Goal: Task Accomplishment & Management: Complete application form

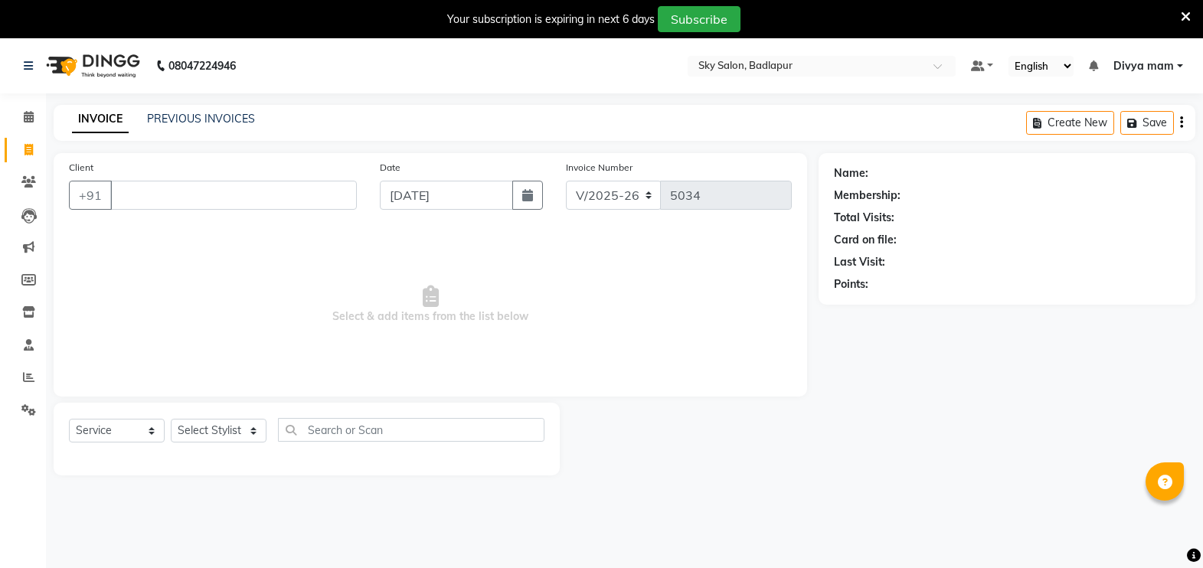
select select "6927"
select select "service"
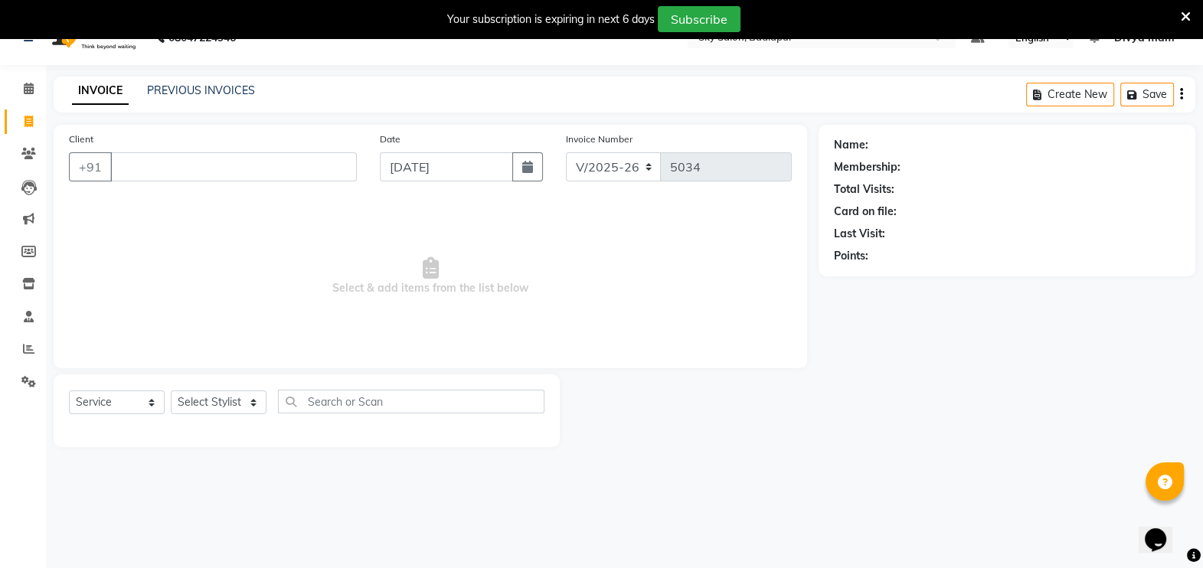
select select "70897"
click at [171, 391] on select "Select Stylist [PERSON_NAME] [PERSON_NAME] [PERSON_NAME] [PERSON_NAME] [PERSON_…" at bounding box center [219, 403] width 96 height 24
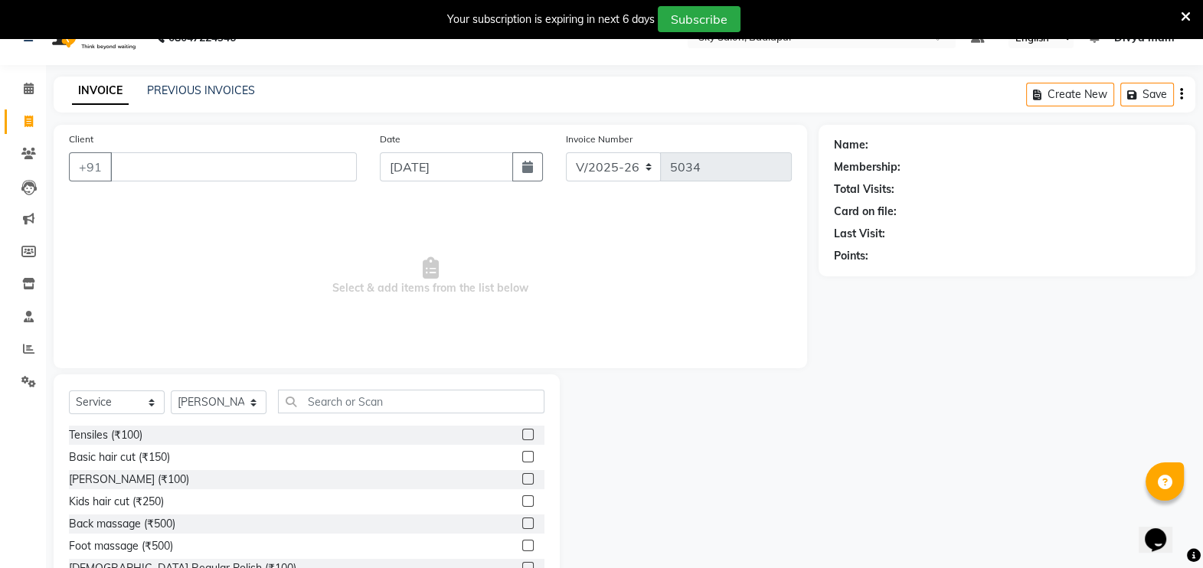
click at [522, 479] on label at bounding box center [527, 478] width 11 height 11
click at [522, 479] on input "checkbox" at bounding box center [527, 480] width 10 height 10
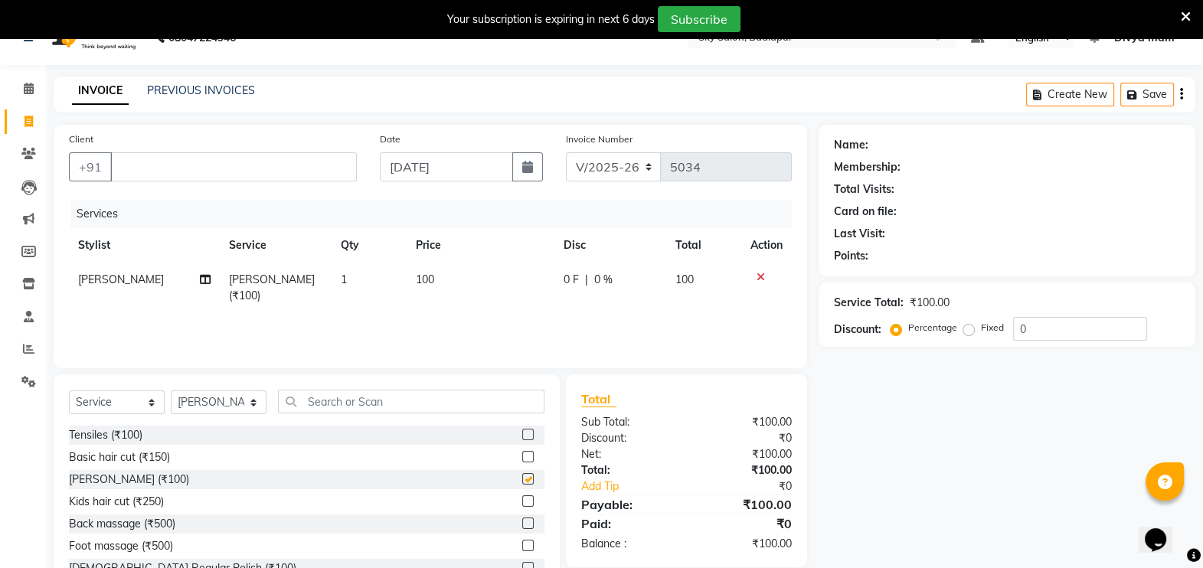
checkbox input "false"
click at [222, 163] on input "Client" at bounding box center [233, 166] width 247 height 29
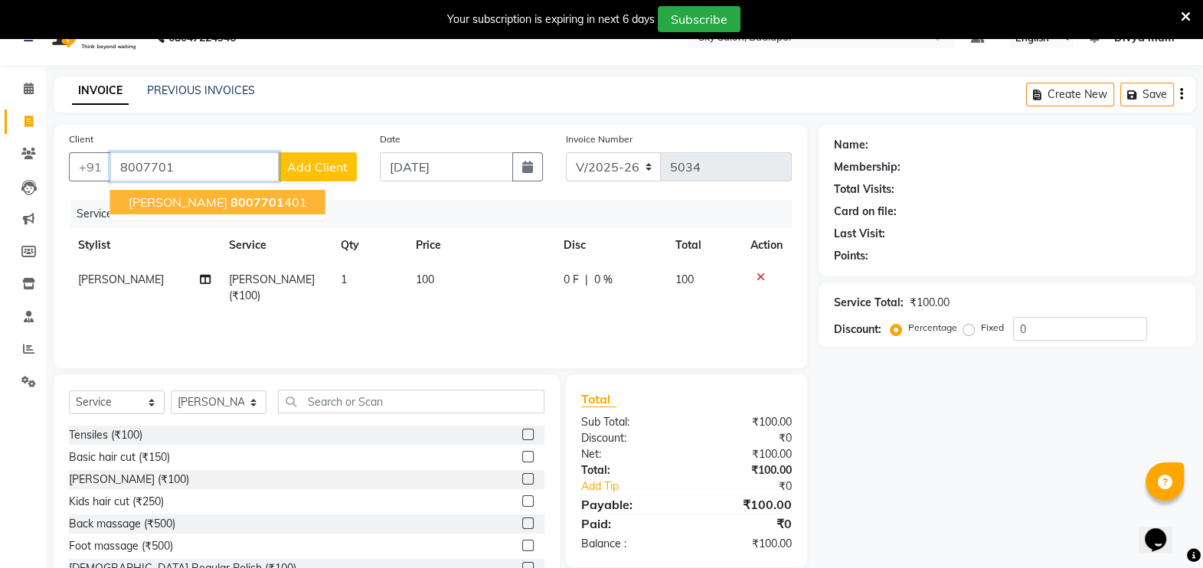
click at [284, 206] on ngb-highlight "8007701 401" at bounding box center [268, 201] width 77 height 15
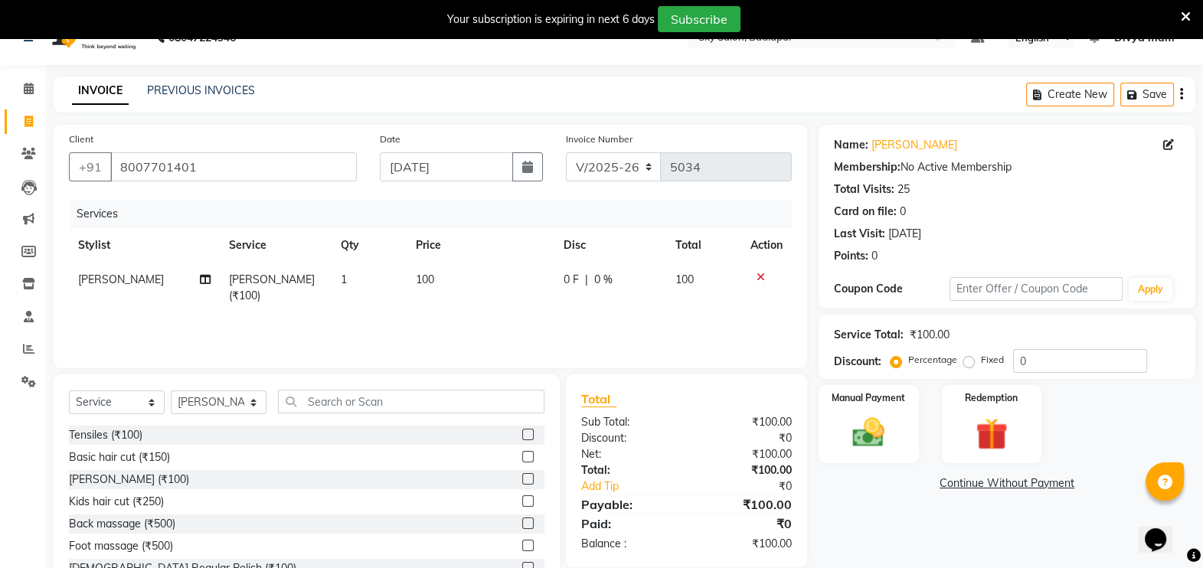
click at [759, 275] on icon at bounding box center [761, 277] width 8 height 11
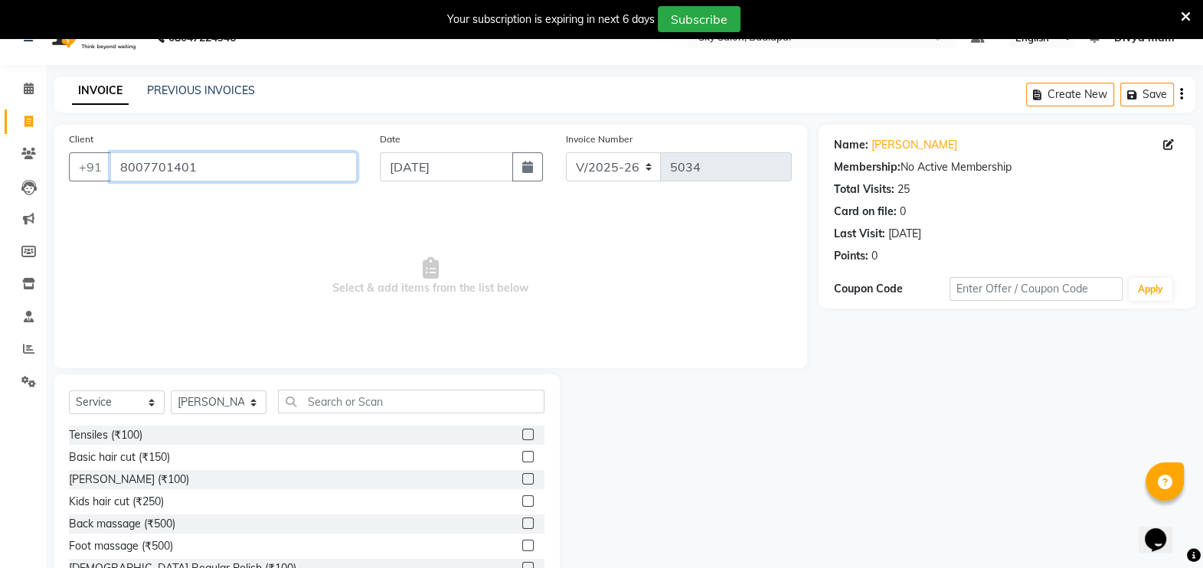
click at [219, 162] on input "8007701401" at bounding box center [233, 166] width 247 height 29
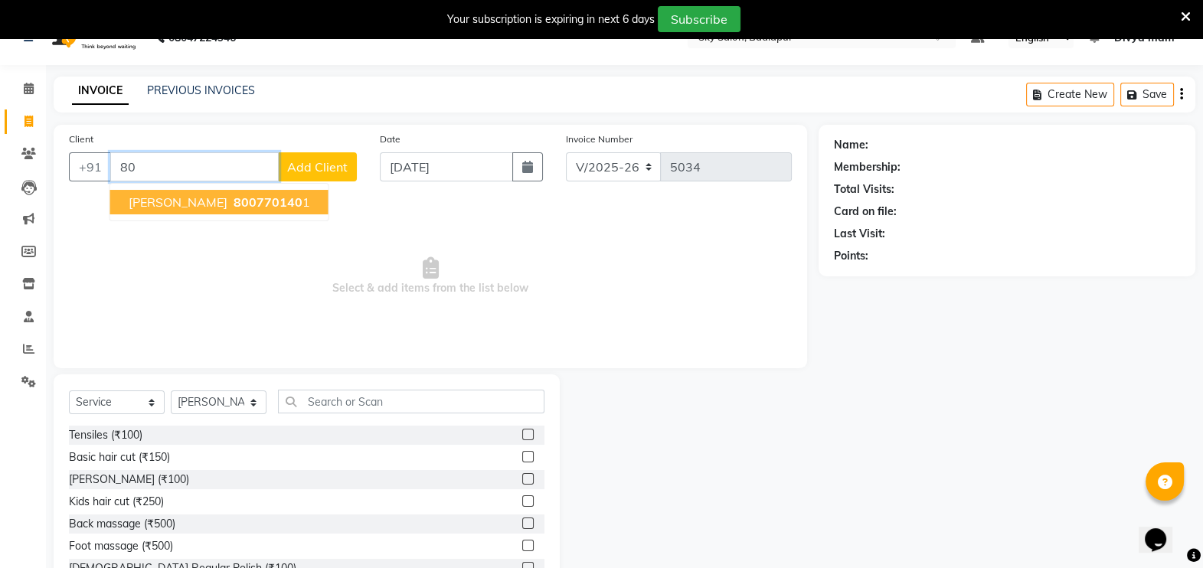
type input "8"
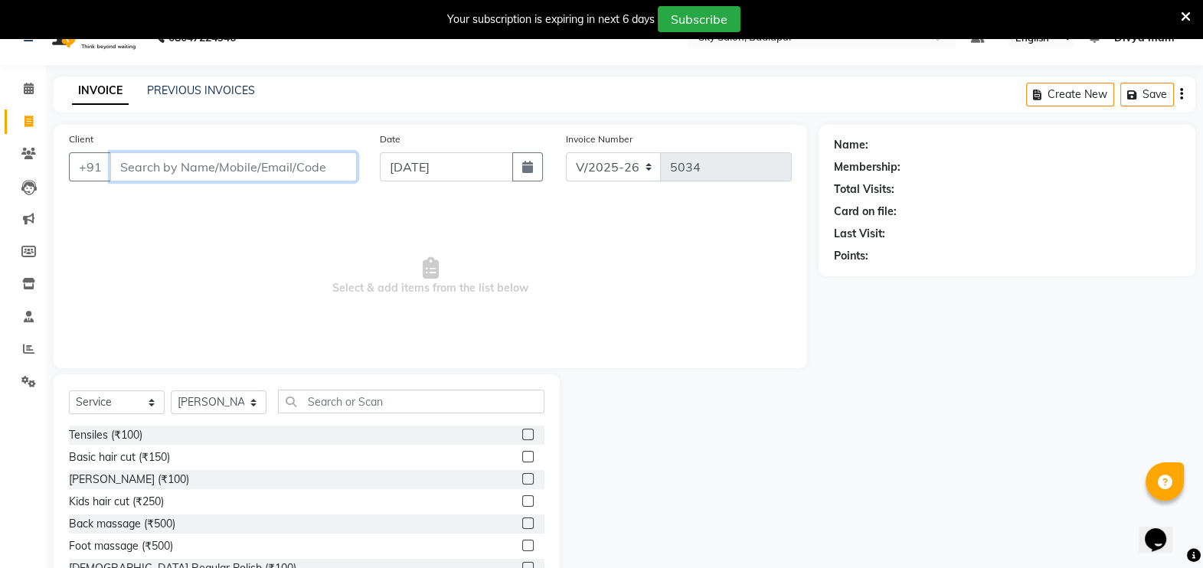
click at [155, 162] on input "Client" at bounding box center [233, 166] width 247 height 29
type input "8080027242"
click at [318, 175] on button "Add Client" at bounding box center [317, 166] width 79 height 29
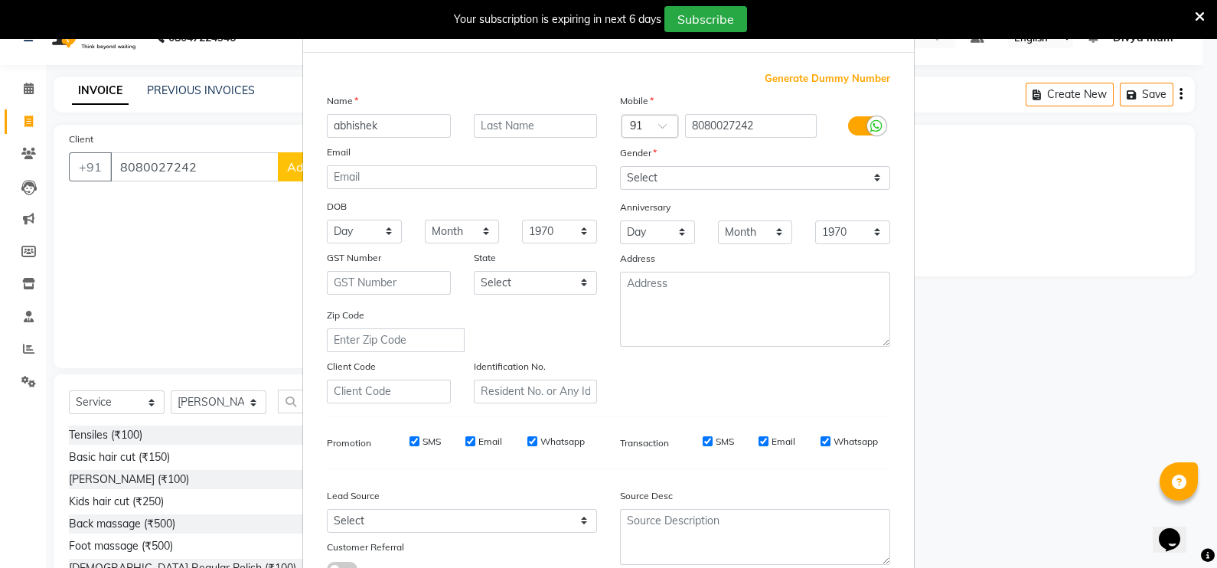
scroll to position [22, 0]
type input "abhishek"
click at [645, 181] on select "Select [DEMOGRAPHIC_DATA] [DEMOGRAPHIC_DATA] Other Prefer Not To Say" at bounding box center [755, 178] width 270 height 24
select select "[DEMOGRAPHIC_DATA]"
click at [620, 167] on select "Select [DEMOGRAPHIC_DATA] [DEMOGRAPHIC_DATA] Other Prefer Not To Say" at bounding box center [755, 178] width 270 height 24
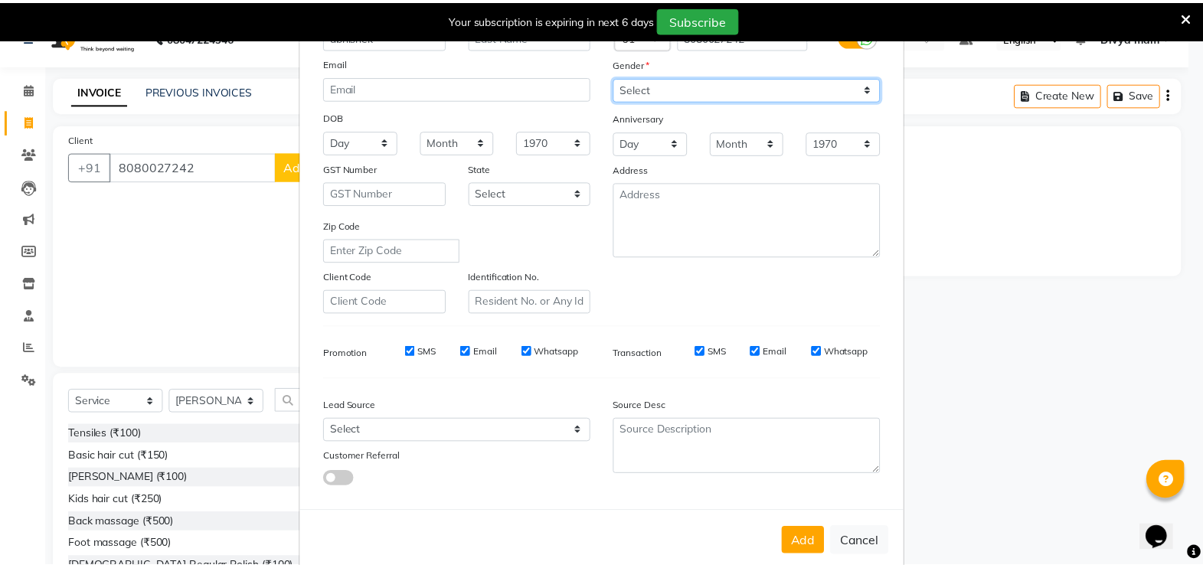
scroll to position [146, 0]
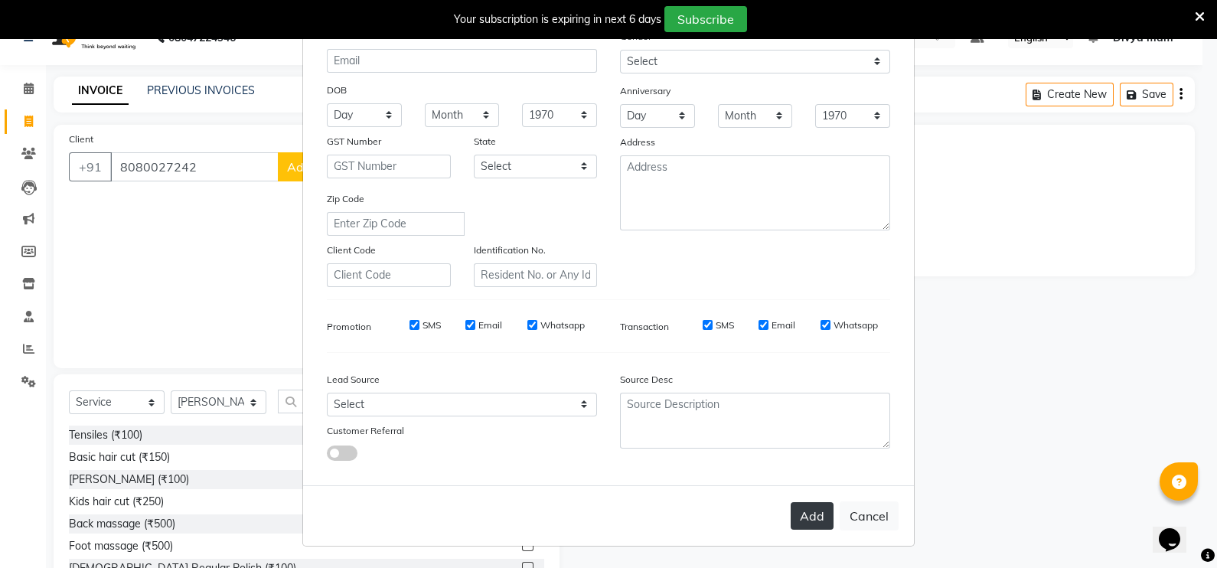
click at [804, 514] on button "Add" at bounding box center [812, 516] width 43 height 28
select select
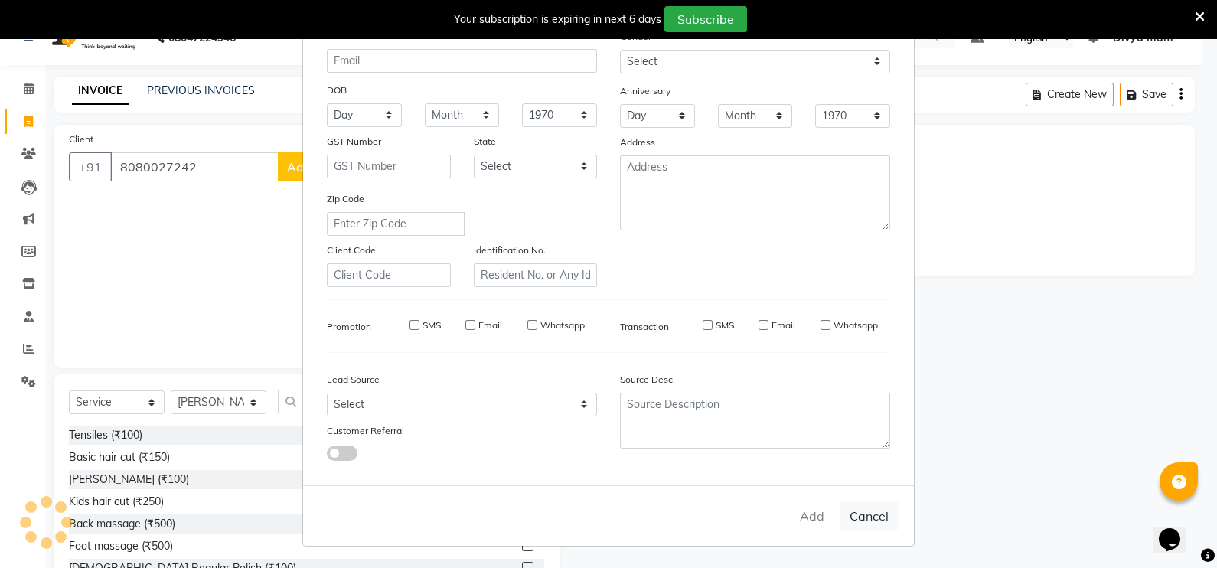
select select
checkbox input "false"
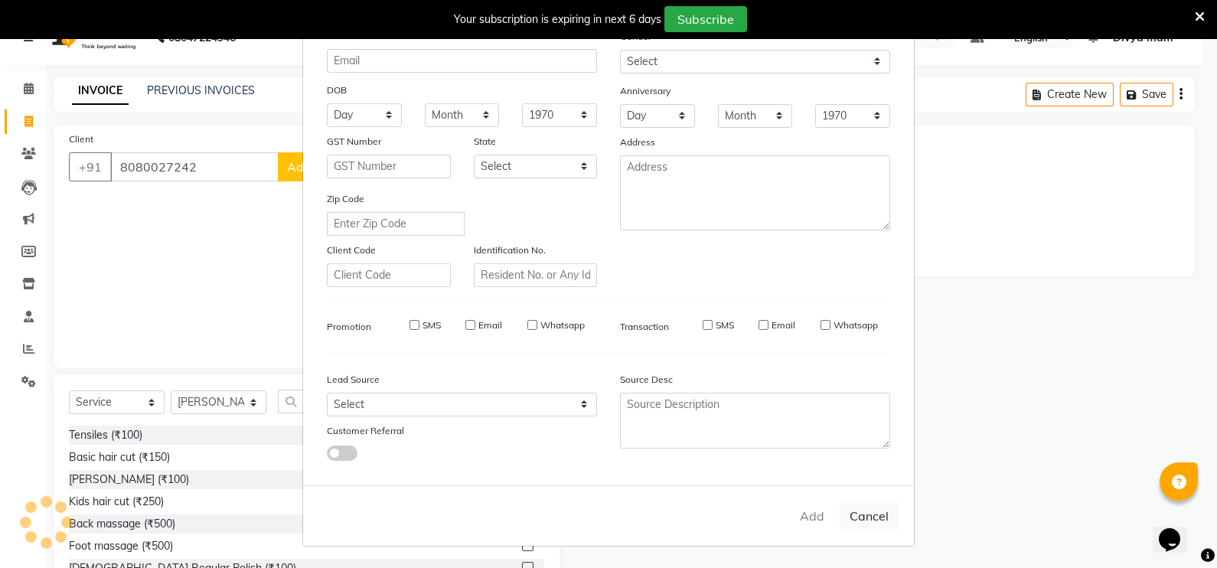
checkbox input "false"
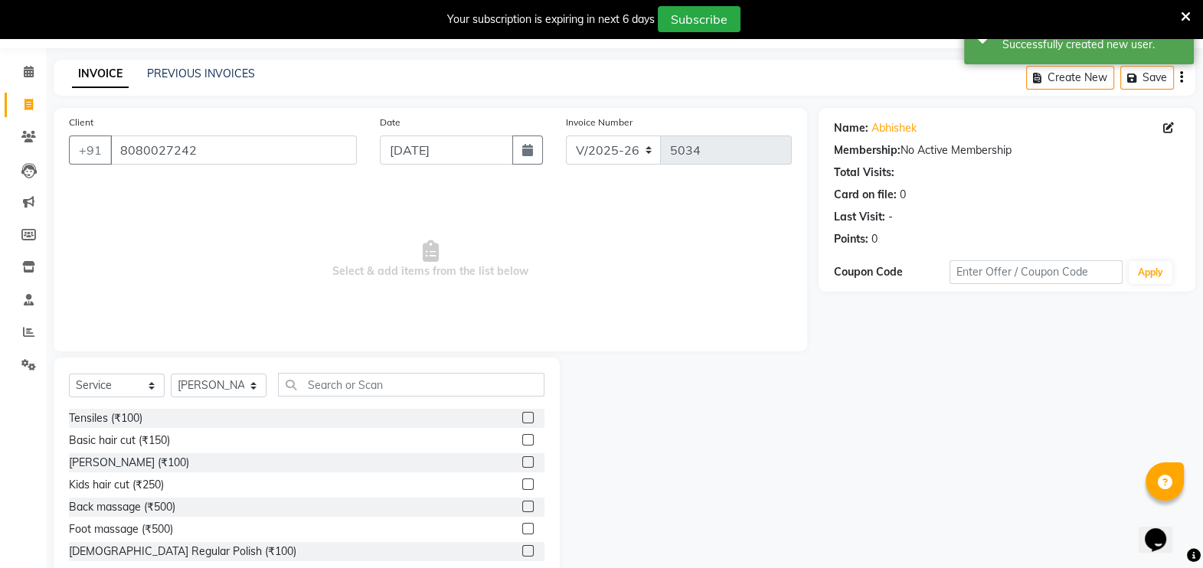
scroll to position [80, 0]
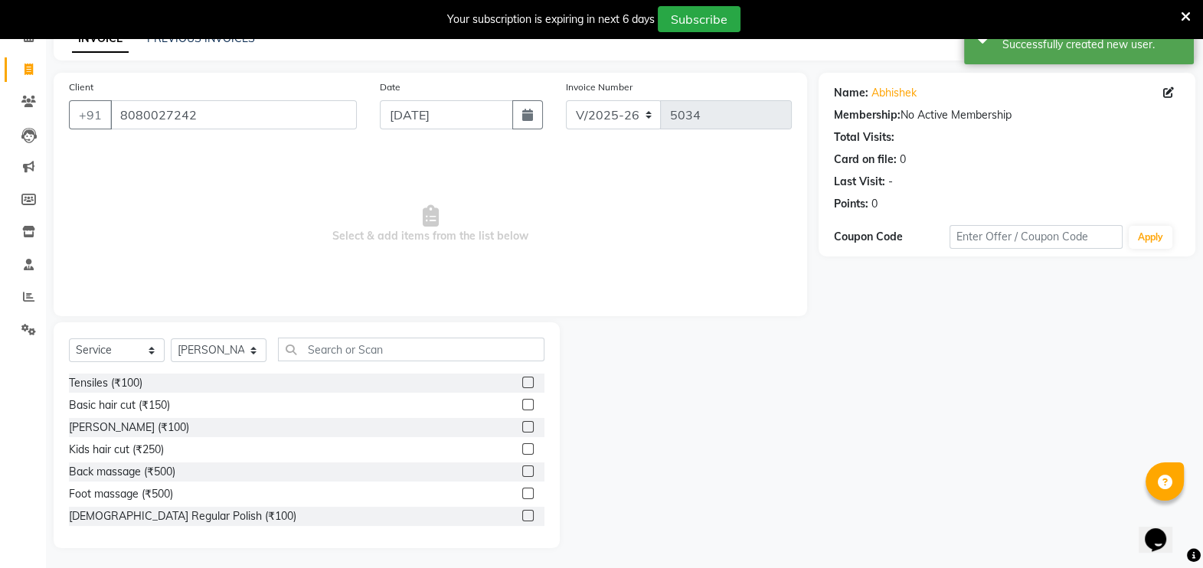
click at [522, 404] on label at bounding box center [527, 404] width 11 height 11
click at [522, 404] on input "checkbox" at bounding box center [527, 405] width 10 height 10
checkbox input "true"
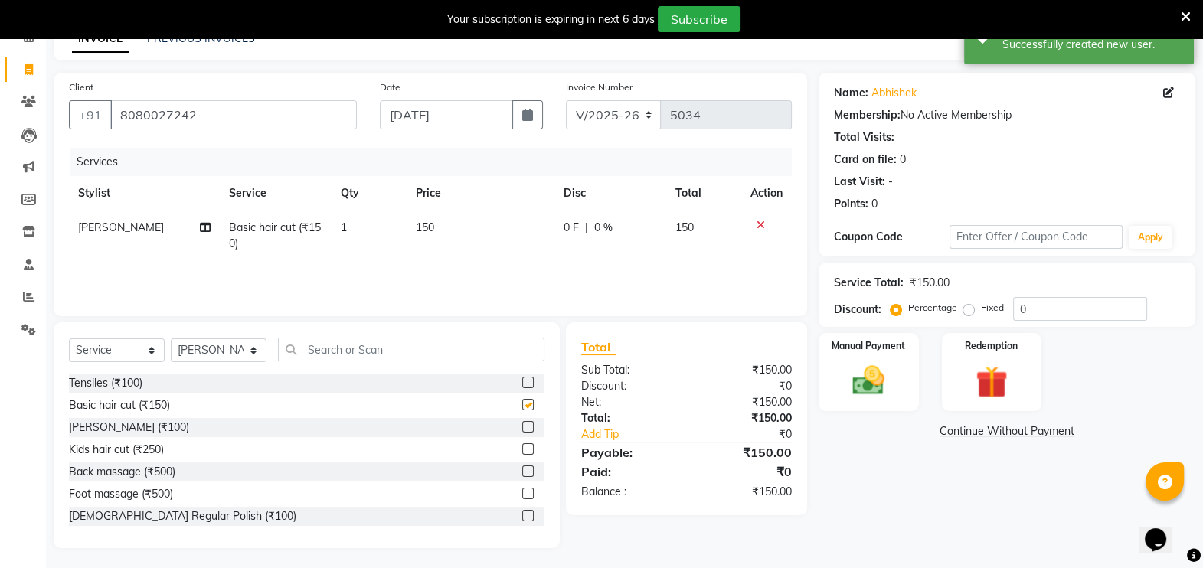
click at [522, 429] on label at bounding box center [527, 426] width 11 height 11
click at [522, 429] on input "checkbox" at bounding box center [527, 428] width 10 height 10
checkbox input "true"
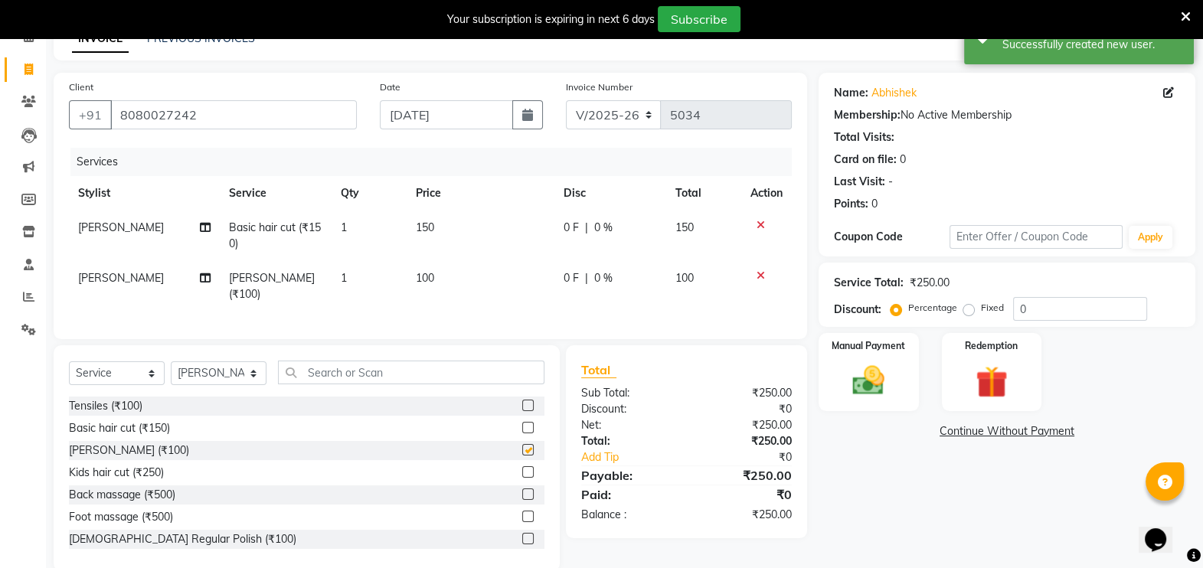
checkbox input "false"
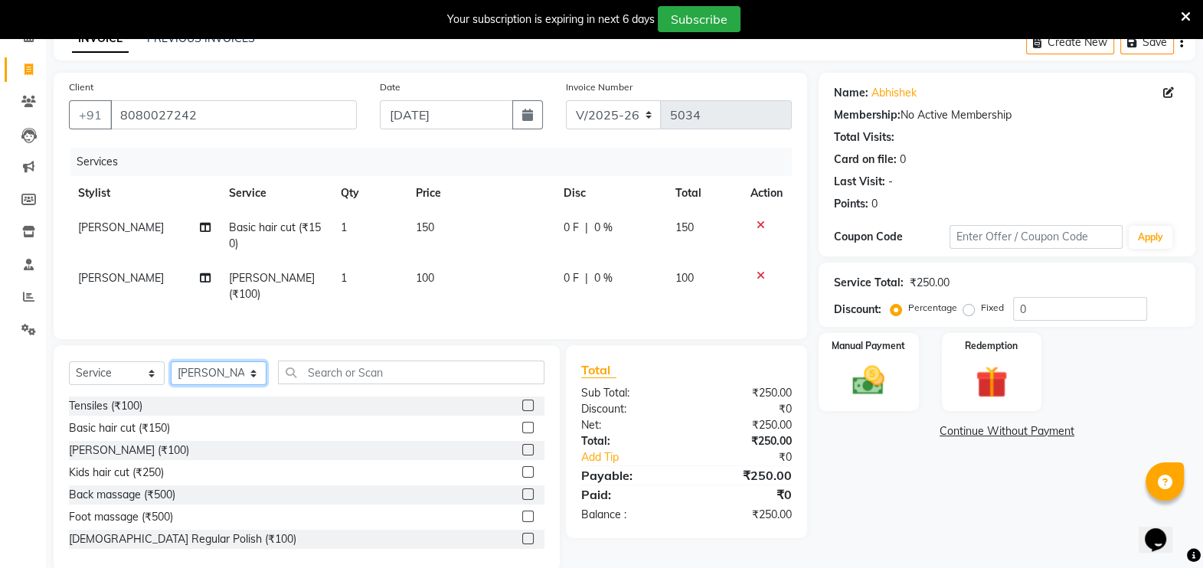
click at [258, 372] on select "Select Stylist [PERSON_NAME] [PERSON_NAME] [PERSON_NAME] [PERSON_NAME] [PERSON_…" at bounding box center [219, 373] width 96 height 24
select select "81048"
click at [171, 361] on select "Select Stylist [PERSON_NAME] [PERSON_NAME] [PERSON_NAME] [PERSON_NAME] [PERSON_…" at bounding box center [219, 373] width 96 height 24
click at [870, 371] on img at bounding box center [869, 380] width 54 height 38
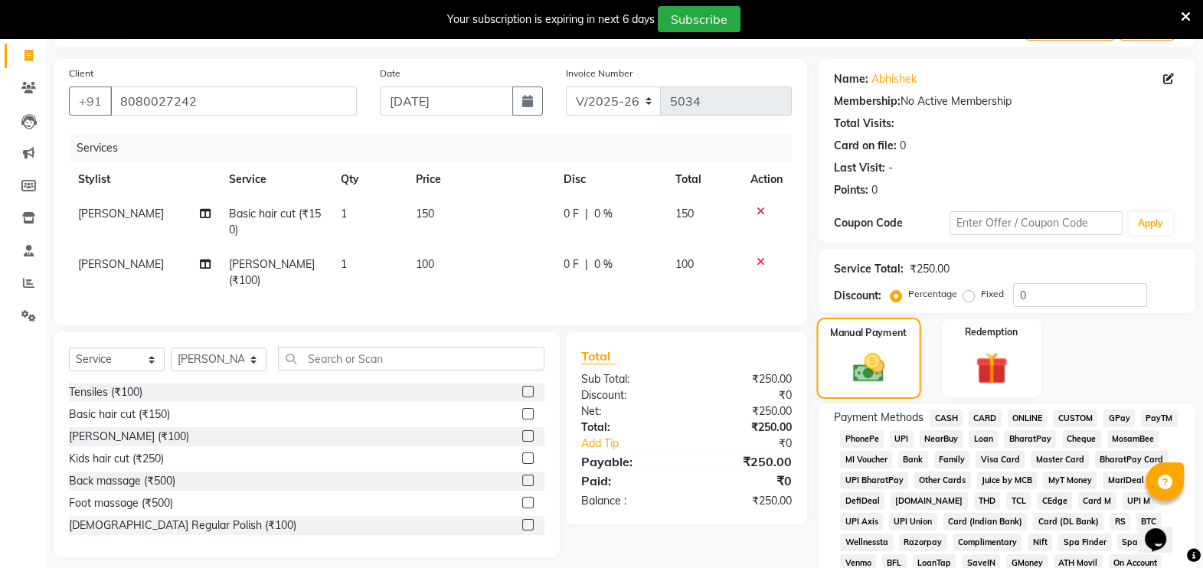
scroll to position [115, 0]
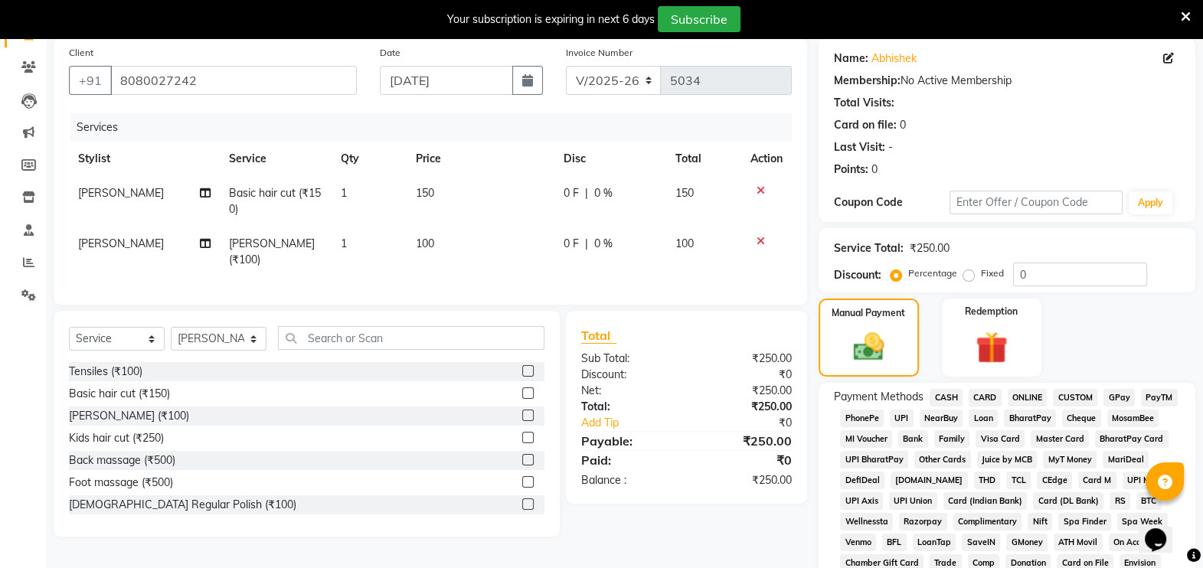
click at [947, 397] on span "CASH" at bounding box center [946, 398] width 33 height 18
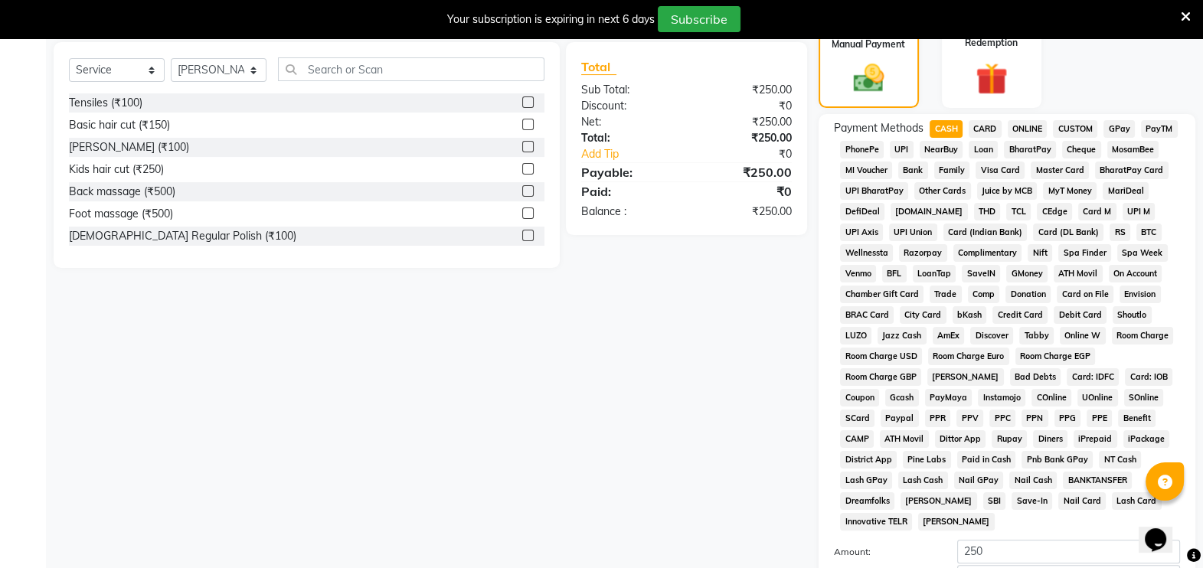
scroll to position [532, 0]
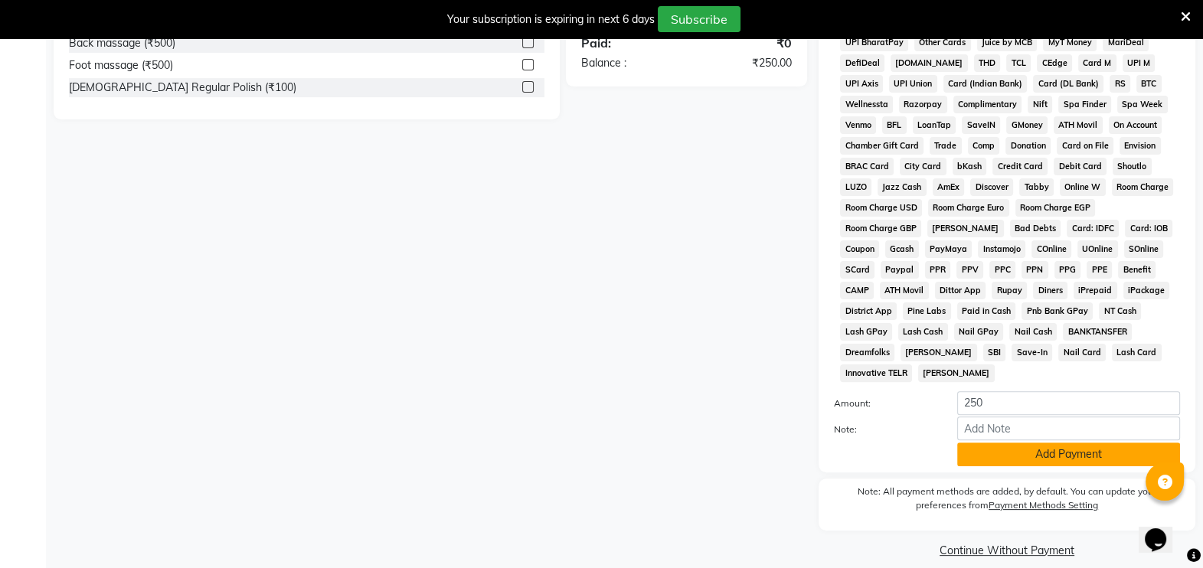
click at [1104, 443] on button "Add Payment" at bounding box center [1068, 455] width 223 height 24
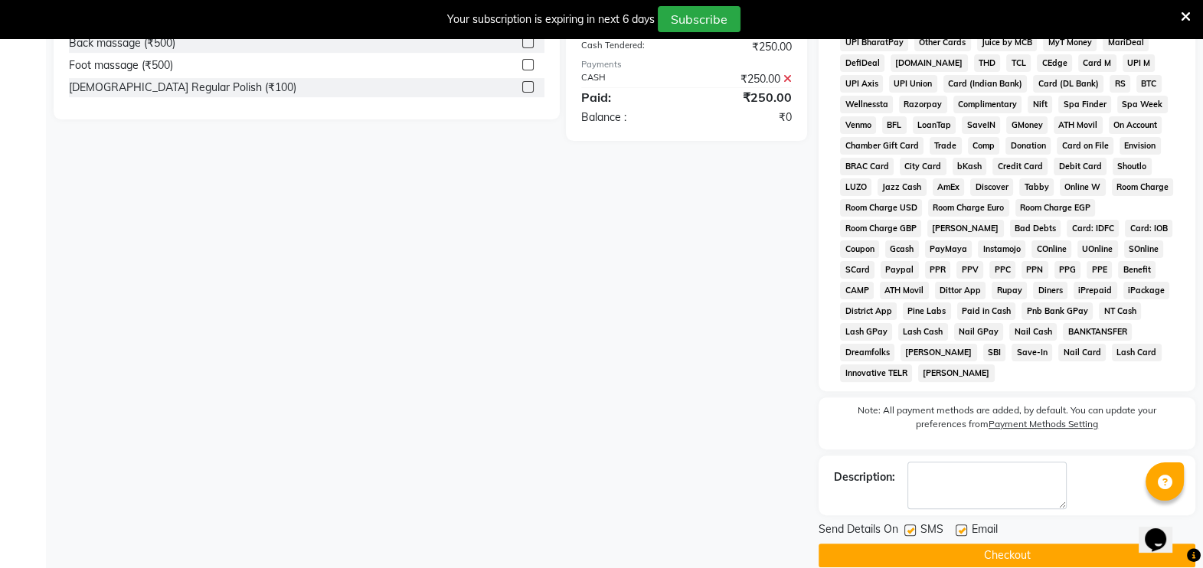
click at [910, 525] on label at bounding box center [909, 530] width 11 height 11
click at [910, 526] on input "checkbox" at bounding box center [909, 531] width 10 height 10
checkbox input "false"
click at [1020, 544] on button "Checkout" at bounding box center [1007, 556] width 377 height 24
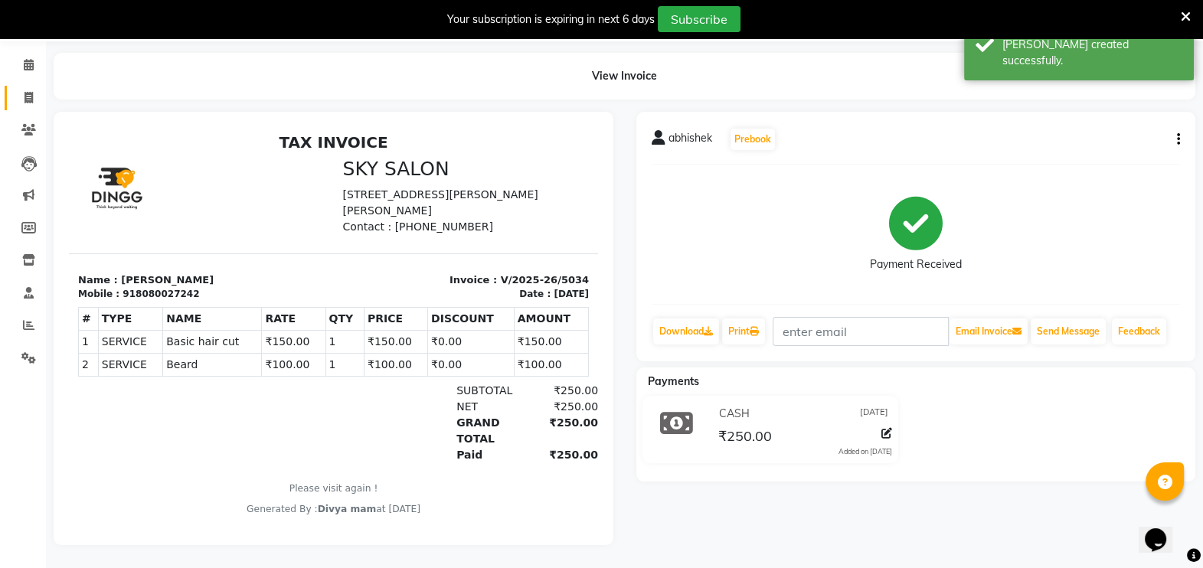
click at [31, 92] on icon at bounding box center [29, 97] width 8 height 11
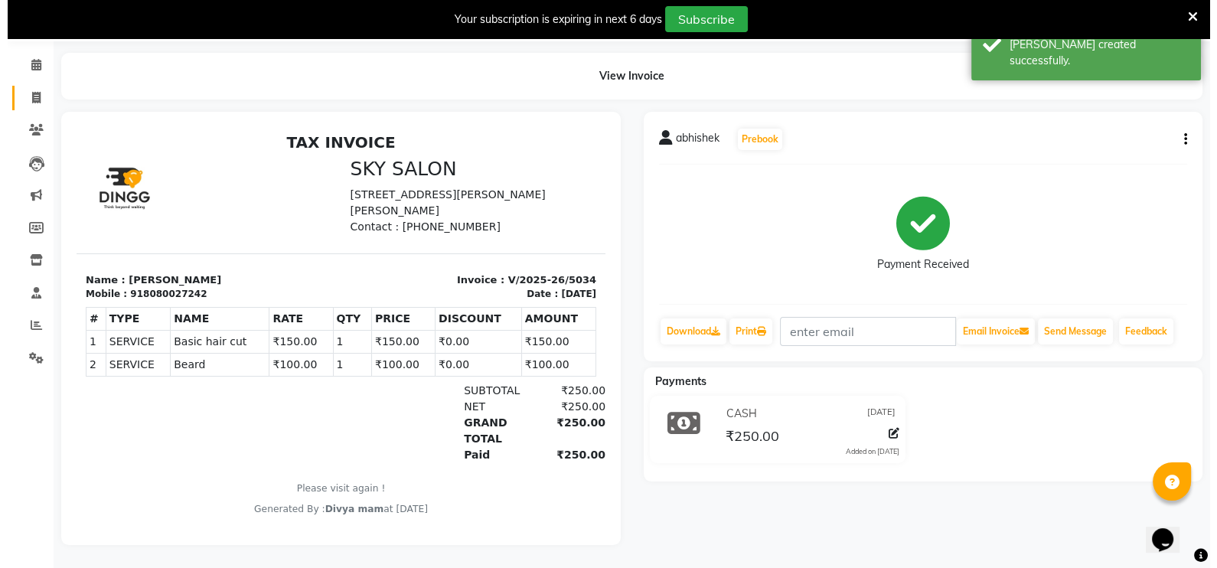
scroll to position [38, 0]
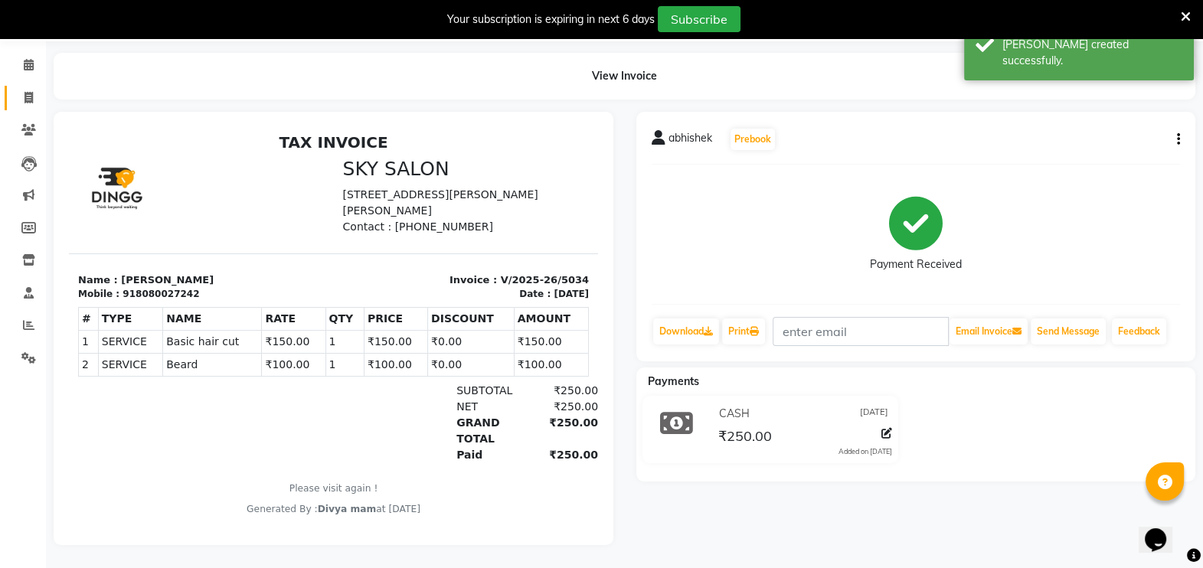
select select "service"
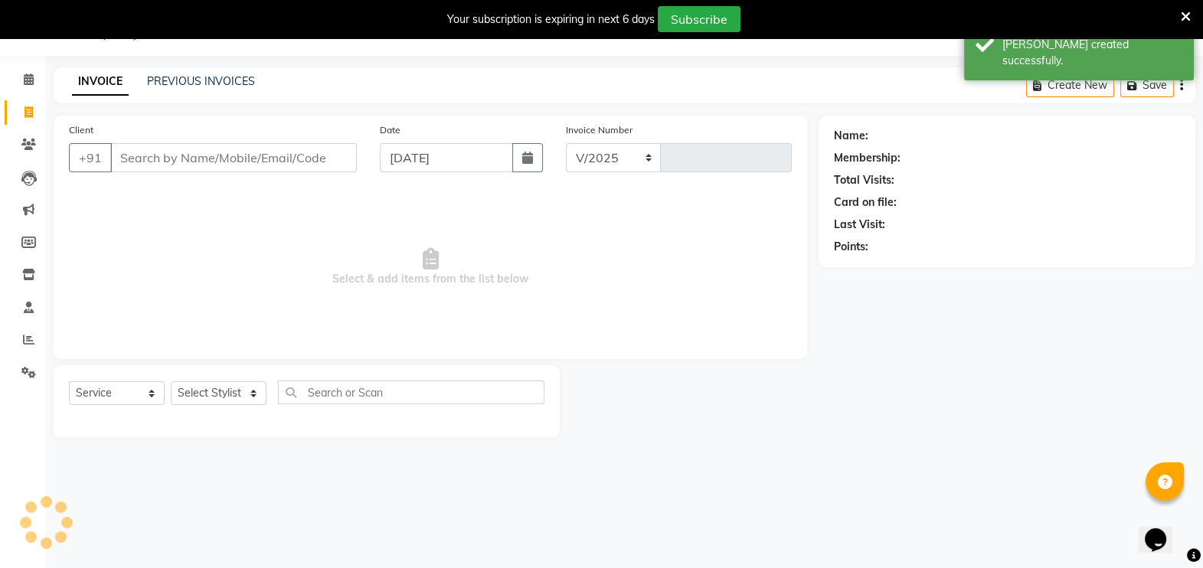
select select "6927"
type input "5035"
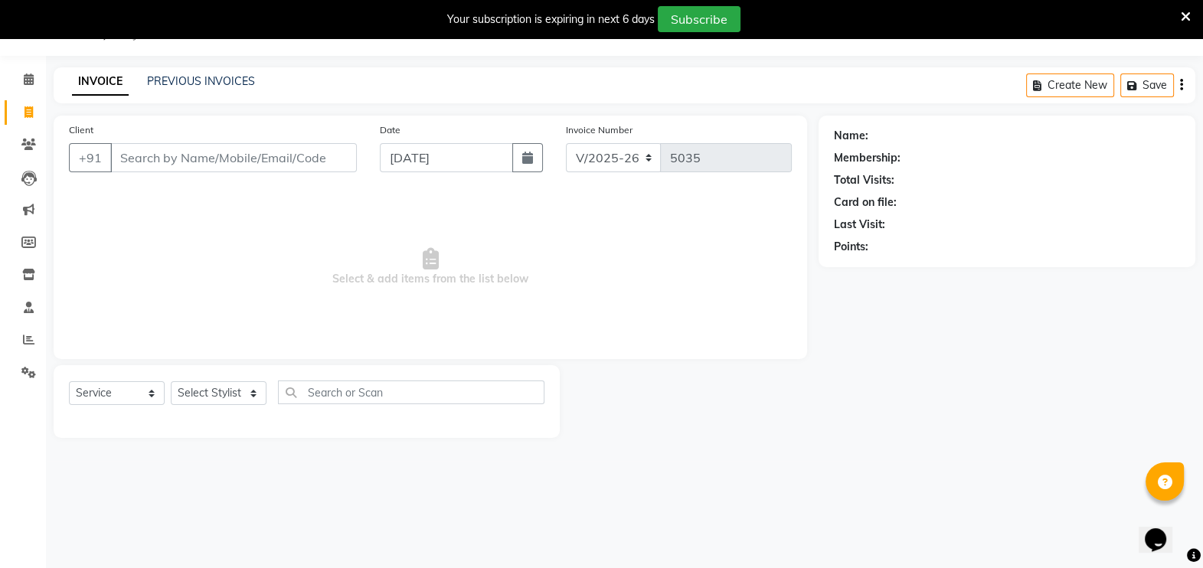
click at [287, 154] on input "Client" at bounding box center [233, 157] width 247 height 29
click at [147, 155] on input "Client" at bounding box center [233, 157] width 247 height 29
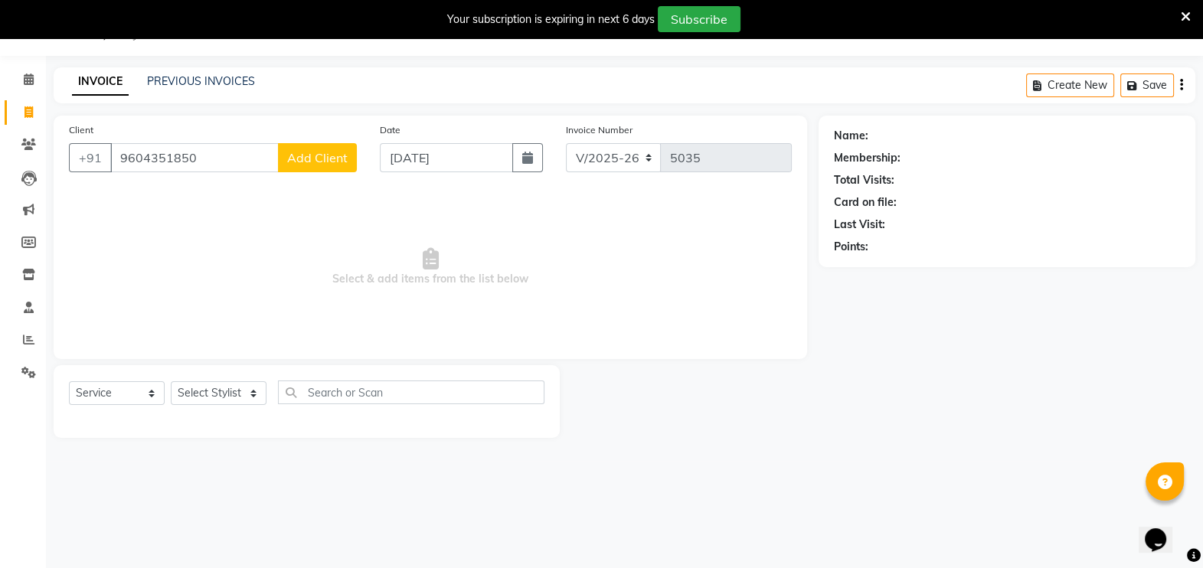
type input "9604351850"
click at [312, 160] on span "Add Client" at bounding box center [317, 157] width 60 height 15
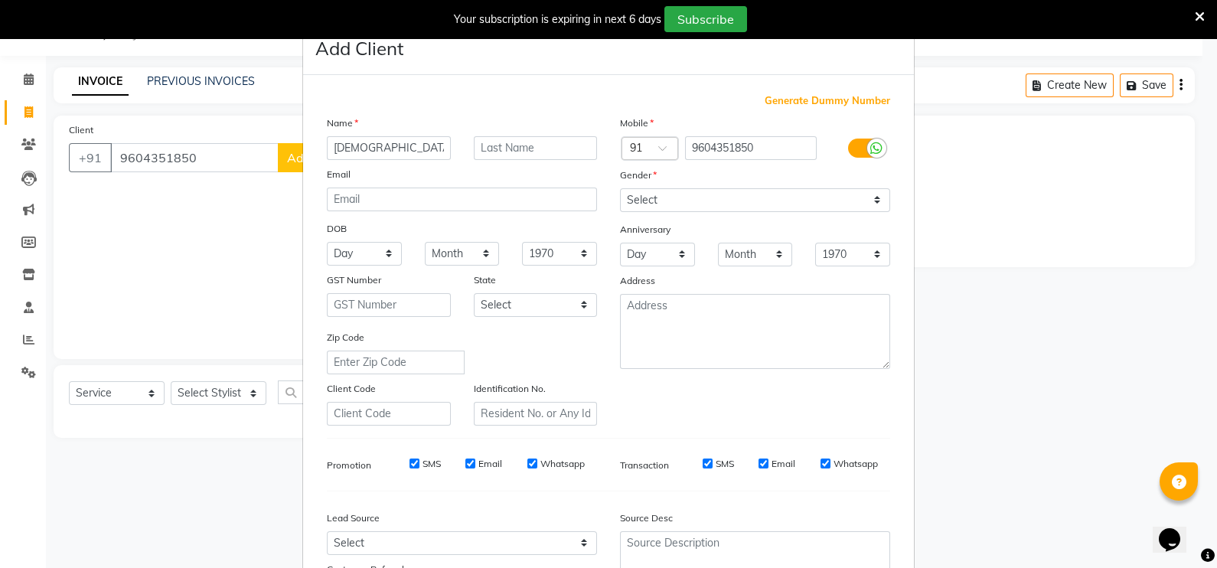
type input "[DEMOGRAPHIC_DATA]"
click at [666, 193] on select "Select [DEMOGRAPHIC_DATA] [DEMOGRAPHIC_DATA] Other Prefer Not To Say" at bounding box center [755, 200] width 270 height 24
select select "[DEMOGRAPHIC_DATA]"
click at [620, 189] on select "Select [DEMOGRAPHIC_DATA] [DEMOGRAPHIC_DATA] Other Prefer Not To Say" at bounding box center [755, 200] width 270 height 24
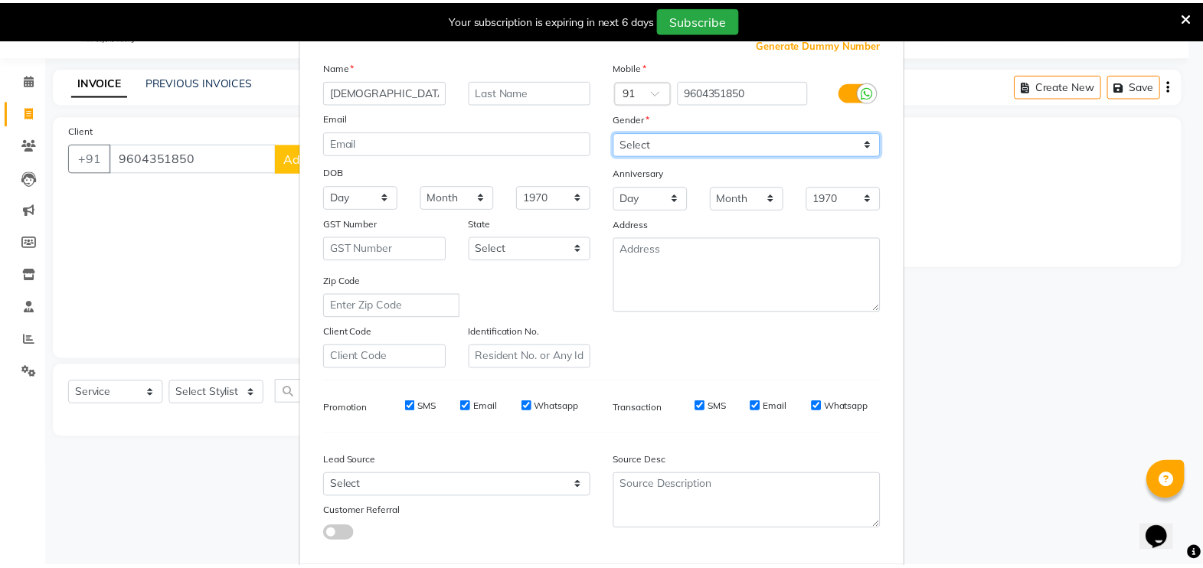
scroll to position [146, 0]
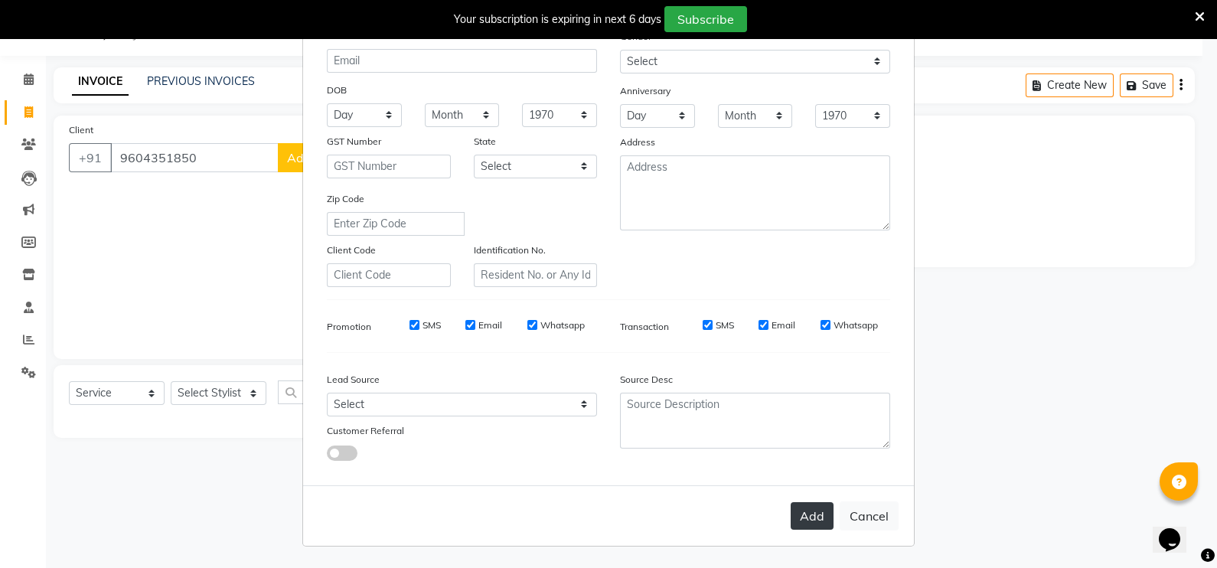
click at [799, 515] on button "Add" at bounding box center [812, 516] width 43 height 28
select select
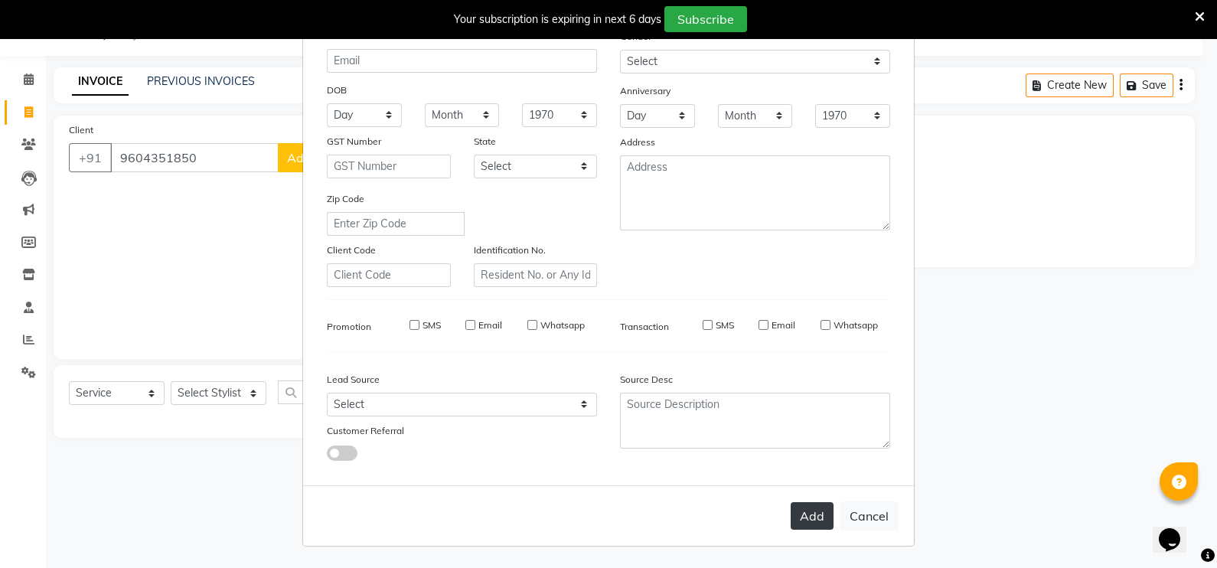
select select
checkbox input "false"
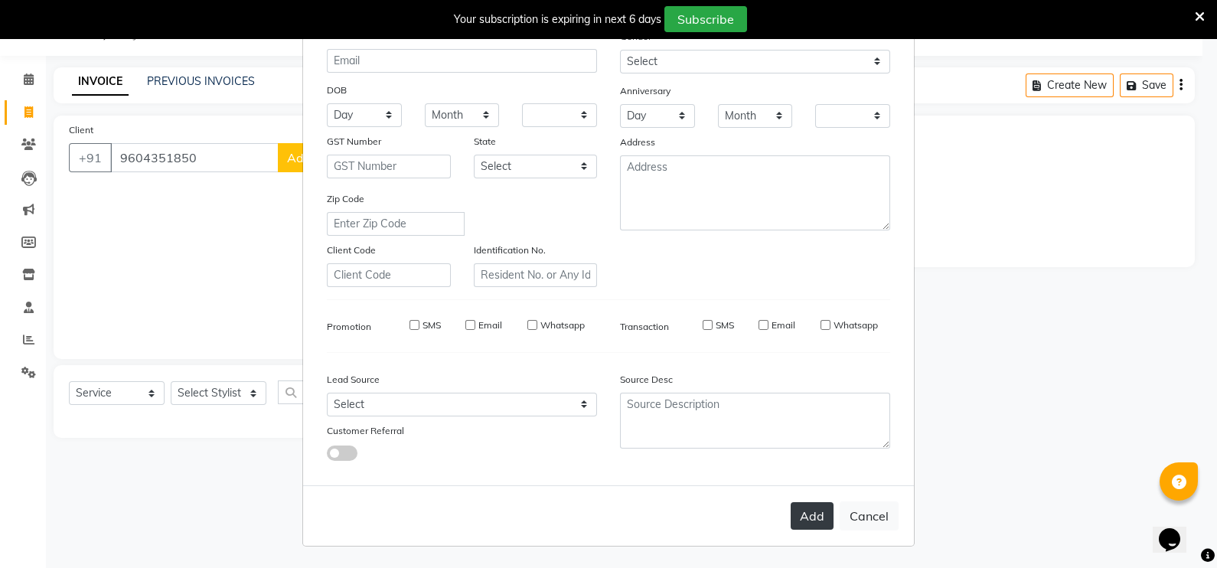
checkbox input "false"
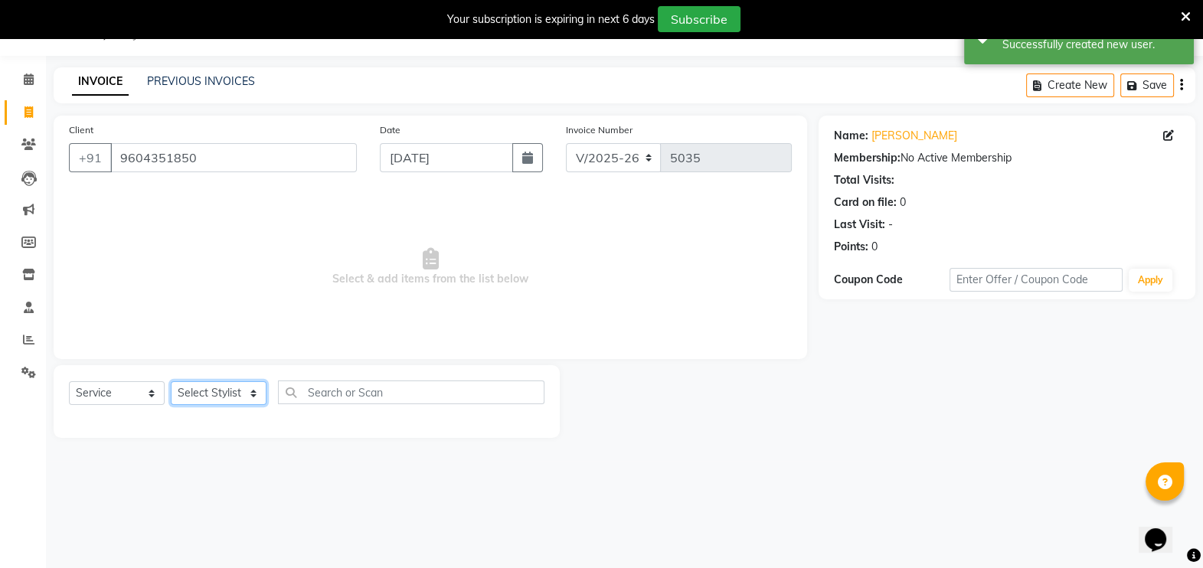
click at [250, 391] on select "Select Stylist [PERSON_NAME] [PERSON_NAME] [PERSON_NAME] [PERSON_NAME] [PERSON_…" at bounding box center [219, 393] width 96 height 24
select select "54796"
click at [171, 381] on select "Select Stylist [PERSON_NAME] [PERSON_NAME] [PERSON_NAME] [PERSON_NAME] [PERSON_…" at bounding box center [219, 393] width 96 height 24
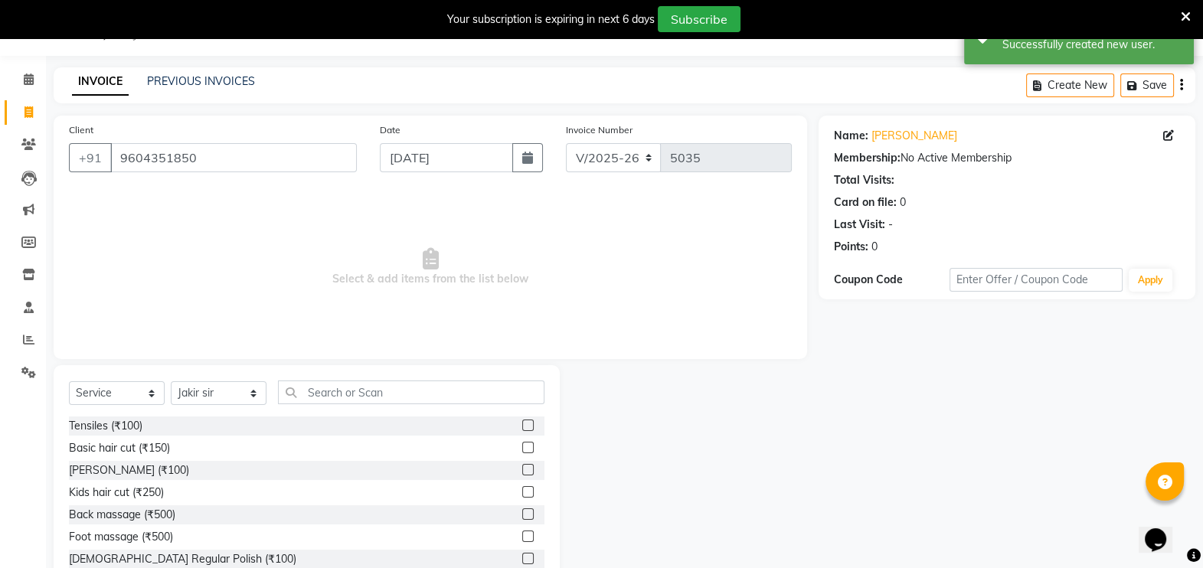
click at [522, 447] on label at bounding box center [527, 447] width 11 height 11
click at [522, 447] on input "checkbox" at bounding box center [527, 448] width 10 height 10
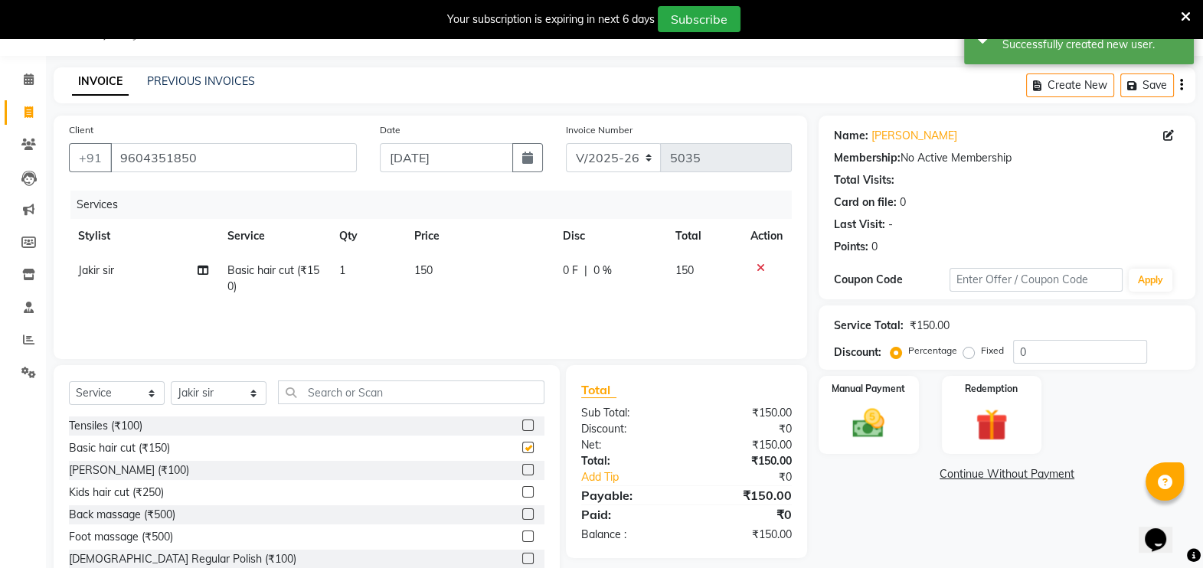
checkbox input "false"
click at [522, 469] on label at bounding box center [527, 469] width 11 height 11
click at [522, 469] on input "checkbox" at bounding box center [527, 471] width 10 height 10
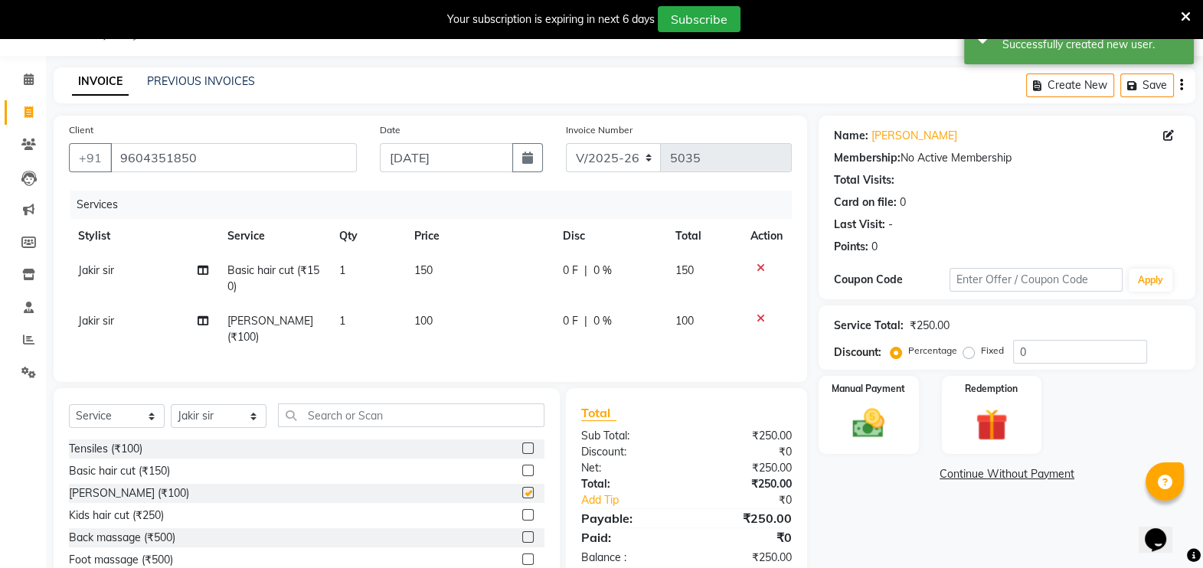
checkbox input "false"
click at [341, 418] on input "text" at bounding box center [411, 416] width 266 height 24
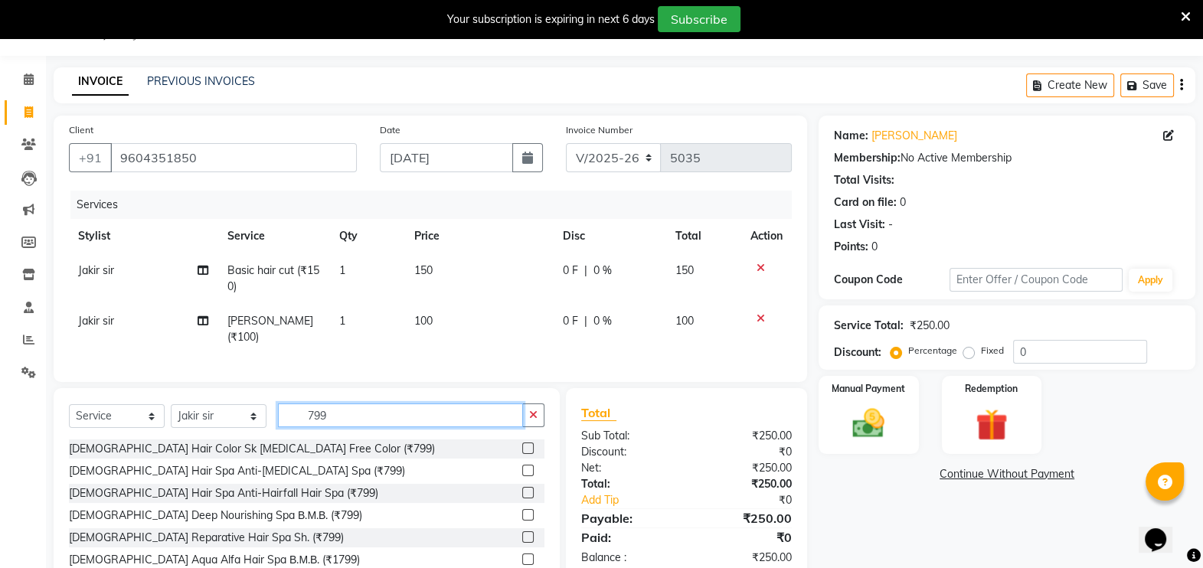
type input "799"
click at [522, 446] on label at bounding box center [527, 448] width 11 height 11
click at [522, 446] on input "checkbox" at bounding box center [527, 449] width 10 height 10
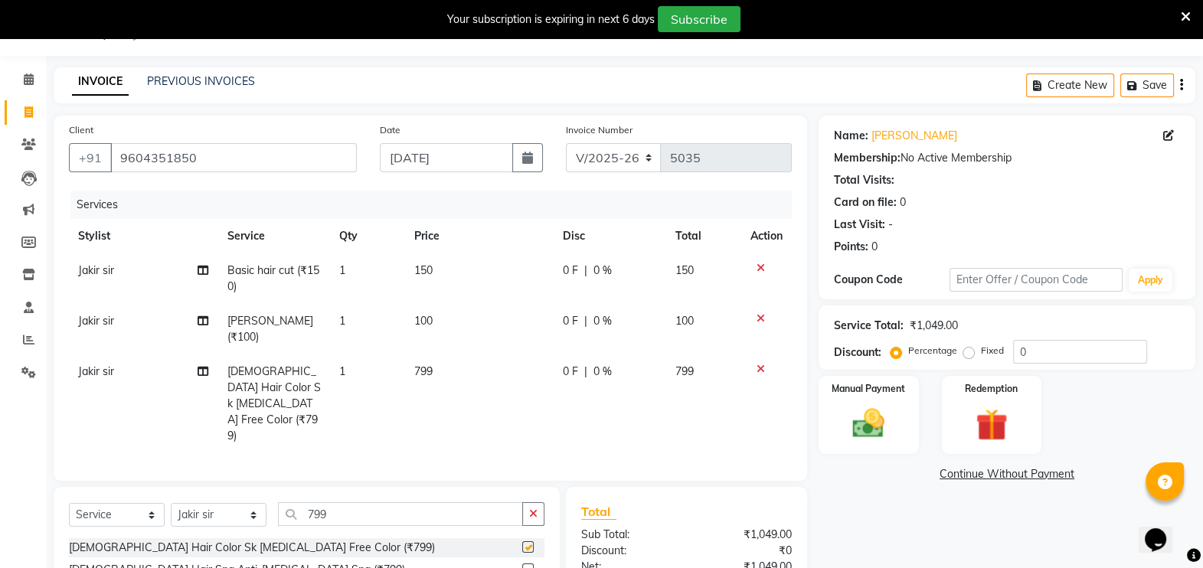
checkbox input "false"
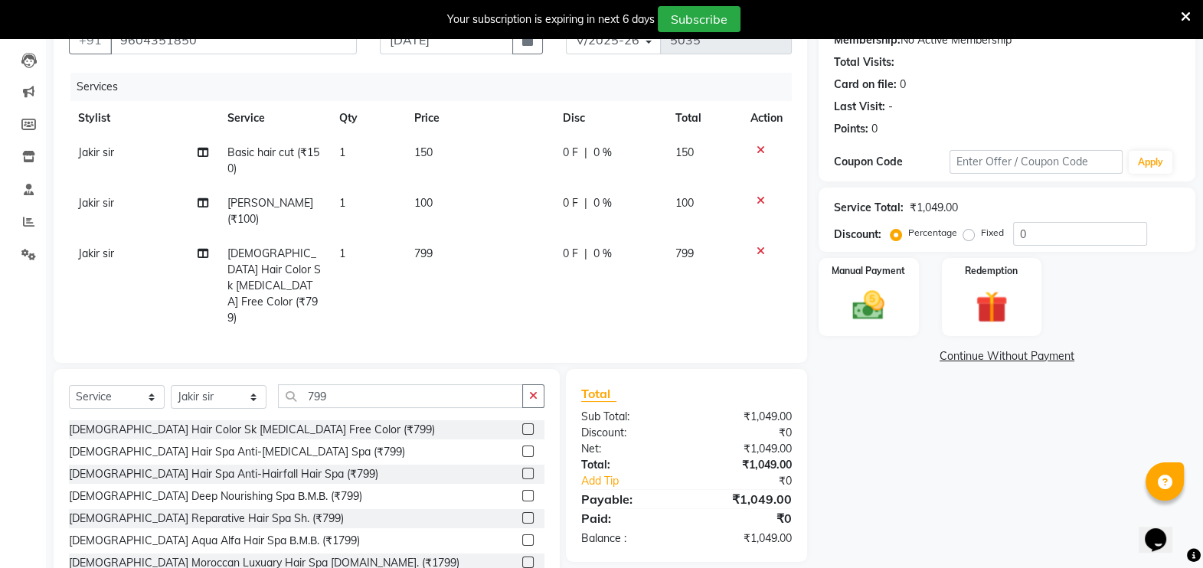
scroll to position [172, 0]
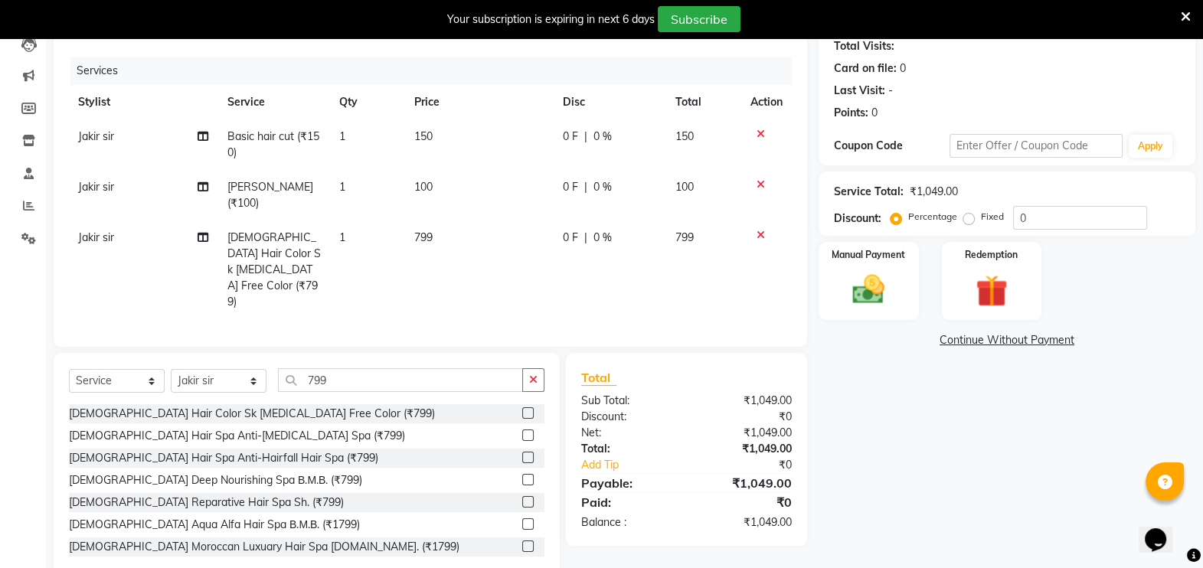
click at [883, 444] on div "Name: [PERSON_NAME] Membership: No Active Membership Total Visits: Card on file…" at bounding box center [1013, 280] width 388 height 597
click at [870, 288] on img at bounding box center [869, 289] width 54 height 38
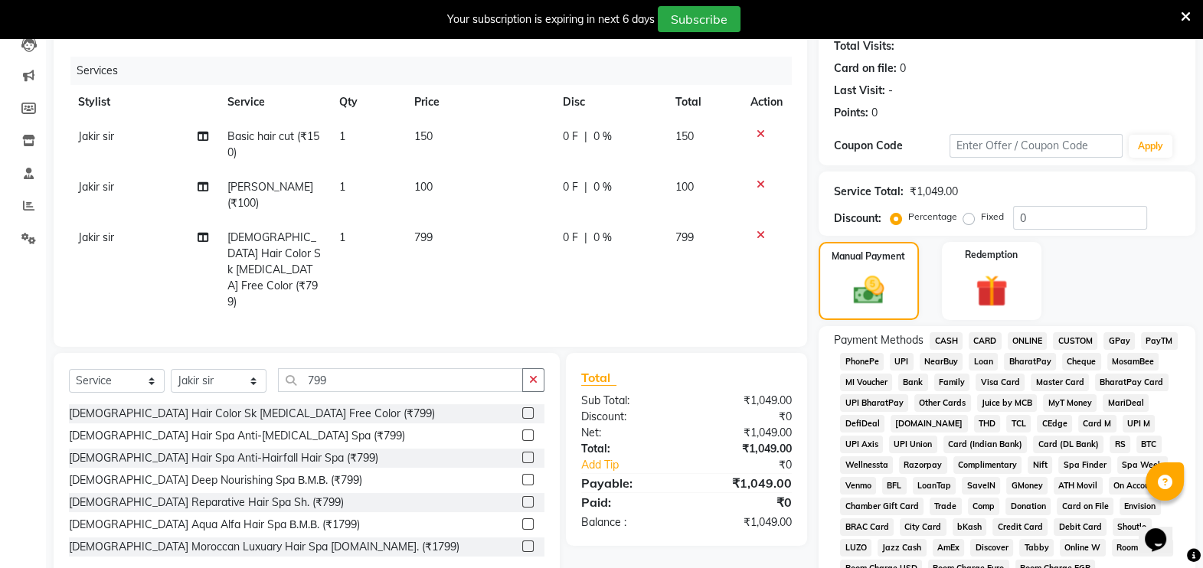
click at [940, 339] on span "CASH" at bounding box center [946, 341] width 33 height 18
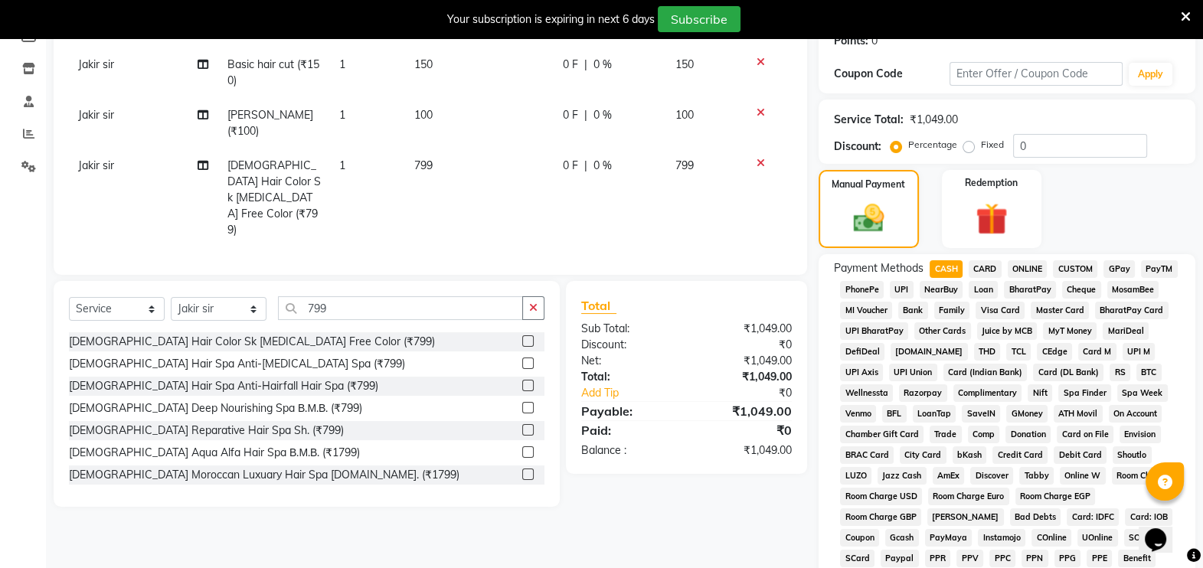
scroll to position [532, 0]
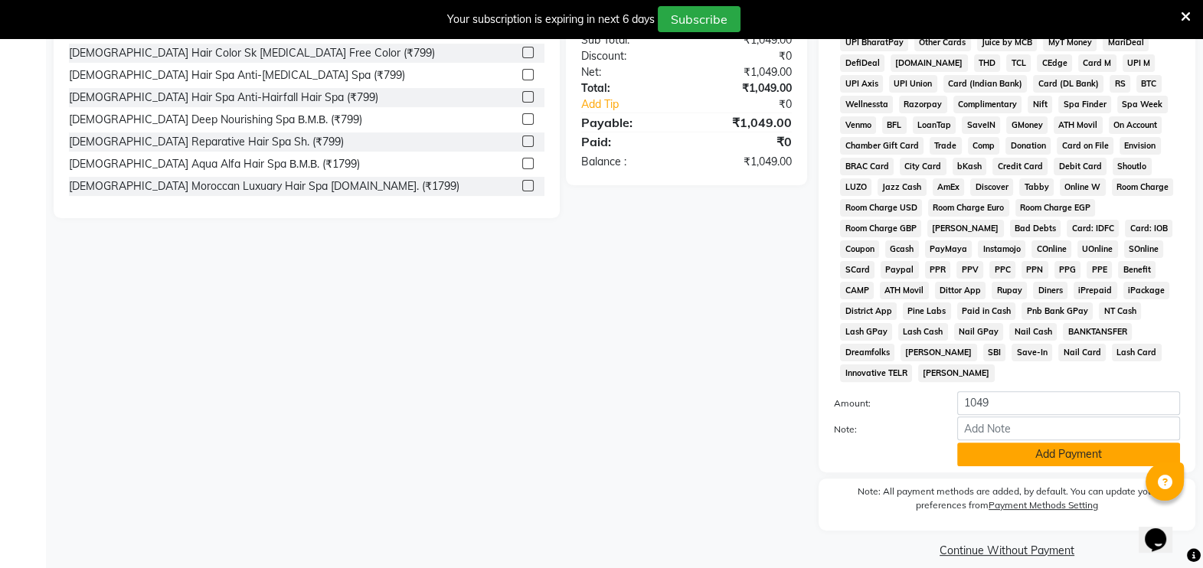
click at [1095, 443] on button "Add Payment" at bounding box center [1068, 455] width 223 height 24
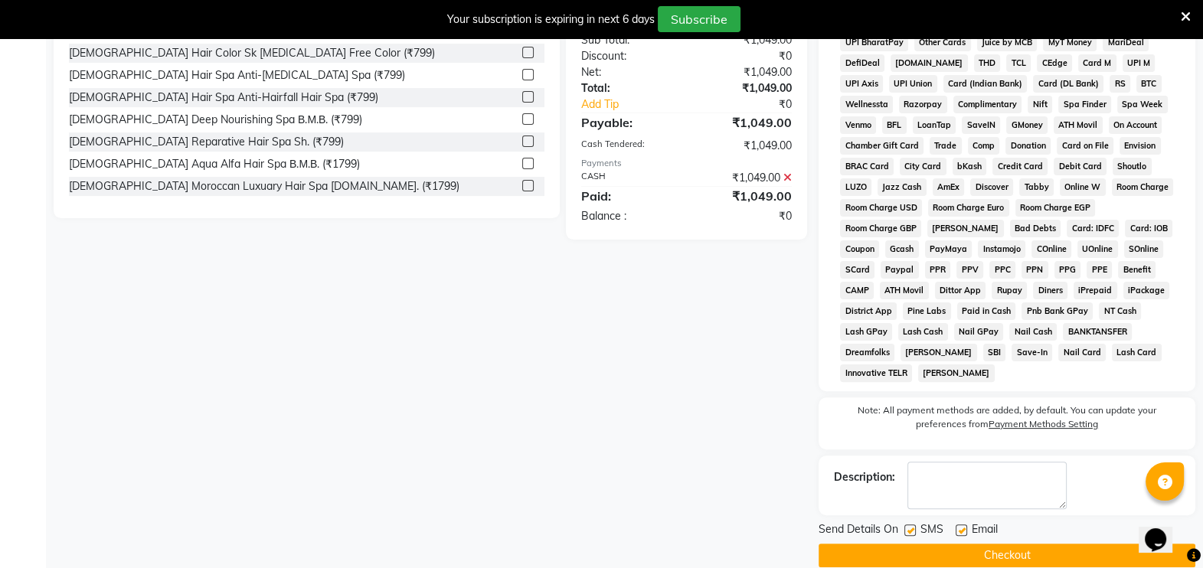
click at [907, 525] on label at bounding box center [909, 530] width 11 height 11
click at [907, 526] on input "checkbox" at bounding box center [909, 531] width 10 height 10
checkbox input "false"
click at [1030, 544] on button "Checkout" at bounding box center [1007, 556] width 377 height 24
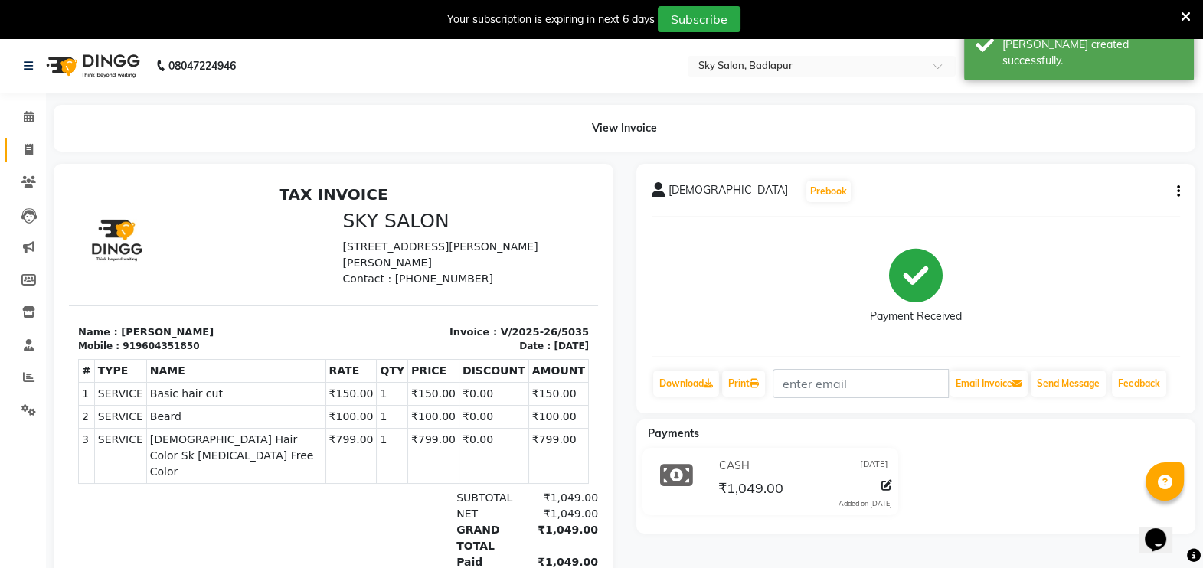
click at [30, 152] on icon at bounding box center [29, 149] width 8 height 11
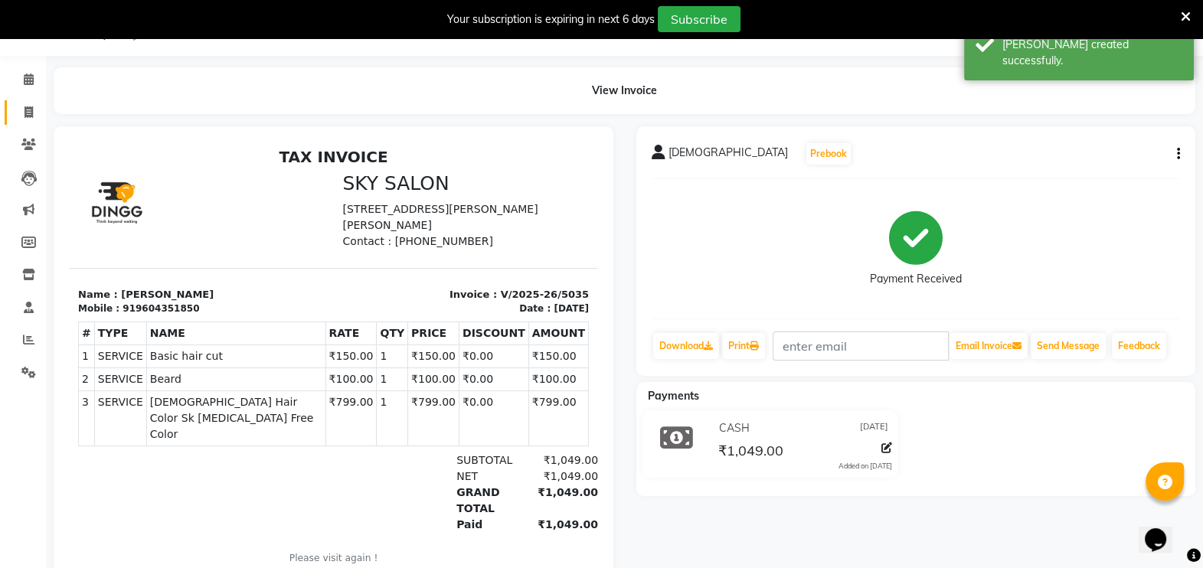
select select "service"
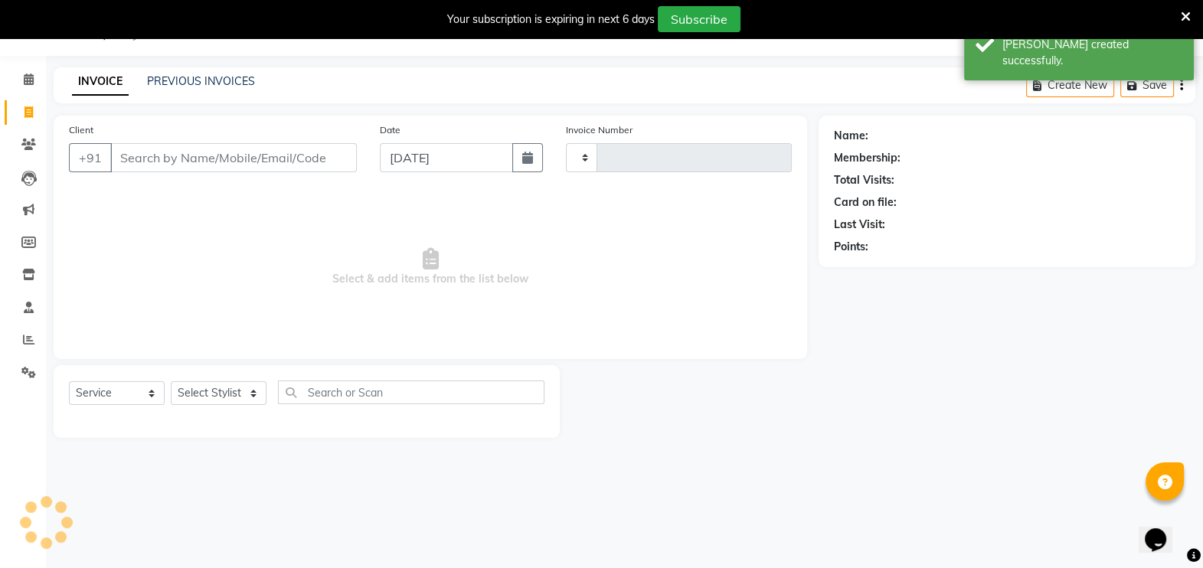
type input "5036"
select select "6927"
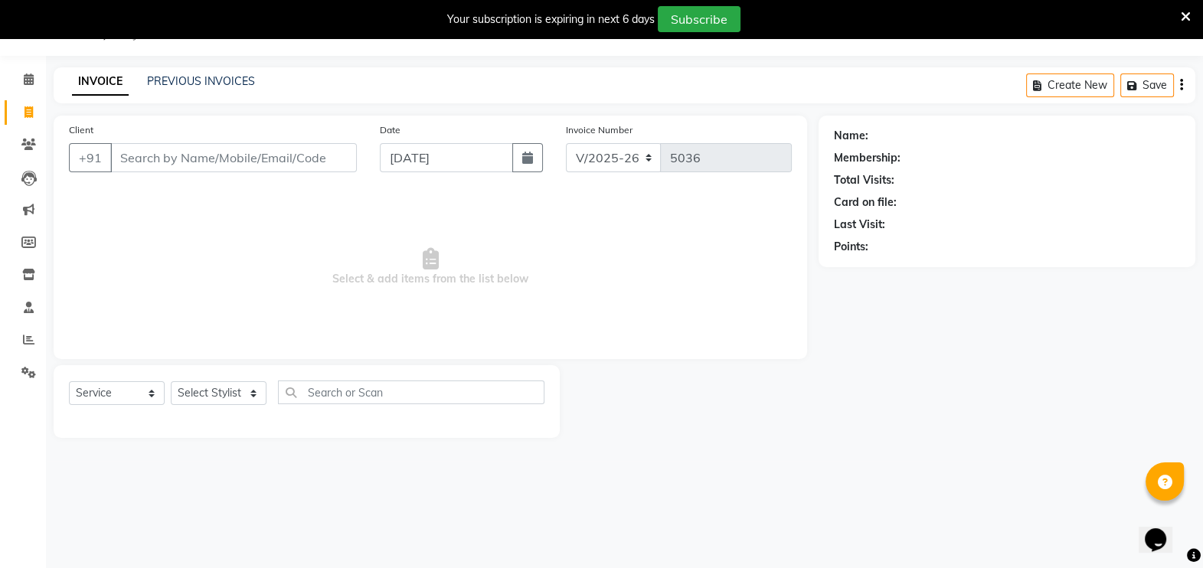
click at [299, 165] on input "Client" at bounding box center [233, 157] width 247 height 29
click at [218, 83] on link "PREVIOUS INVOICES" at bounding box center [201, 81] width 108 height 14
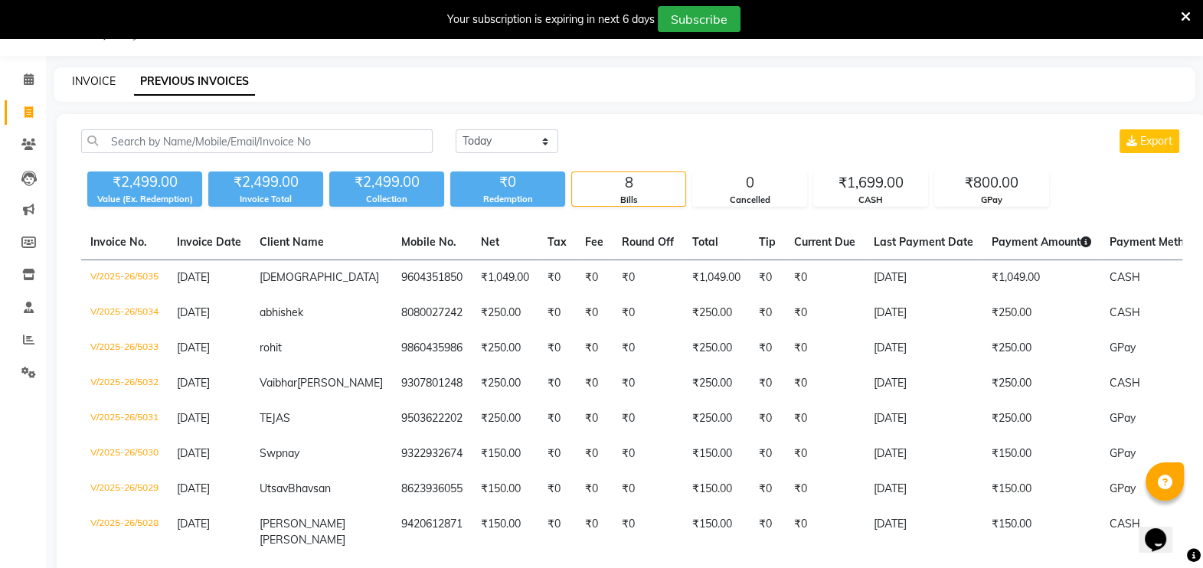
click at [105, 83] on link "INVOICE" at bounding box center [94, 81] width 44 height 14
select select "6927"
select select "service"
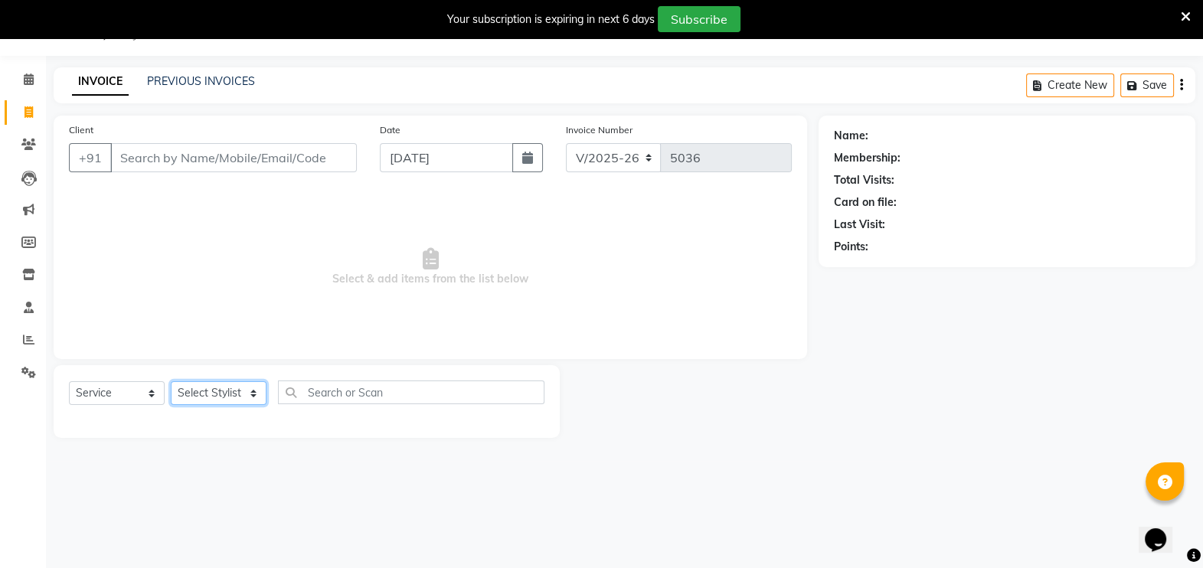
click at [262, 391] on select "Select Stylist [PERSON_NAME] [PERSON_NAME] [PERSON_NAME] [PERSON_NAME] [PERSON_…" at bounding box center [219, 393] width 96 height 24
click at [171, 381] on select "Select Stylist [PERSON_NAME] [PERSON_NAME] [PERSON_NAME] [PERSON_NAME] [PERSON_…" at bounding box center [219, 393] width 96 height 24
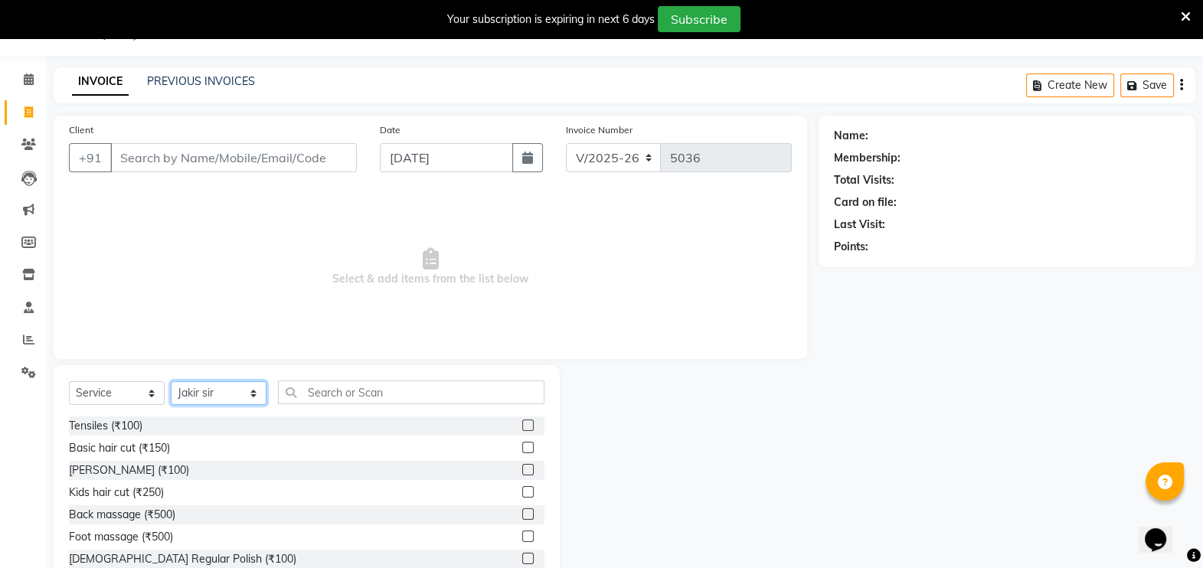
click at [244, 390] on select "Select Stylist [PERSON_NAME] [PERSON_NAME] [PERSON_NAME] [PERSON_NAME] [PERSON_…" at bounding box center [219, 393] width 96 height 24
select select "70897"
click at [171, 381] on select "Select Stylist [PERSON_NAME] [PERSON_NAME] [PERSON_NAME] [PERSON_NAME] [PERSON_…" at bounding box center [219, 393] width 96 height 24
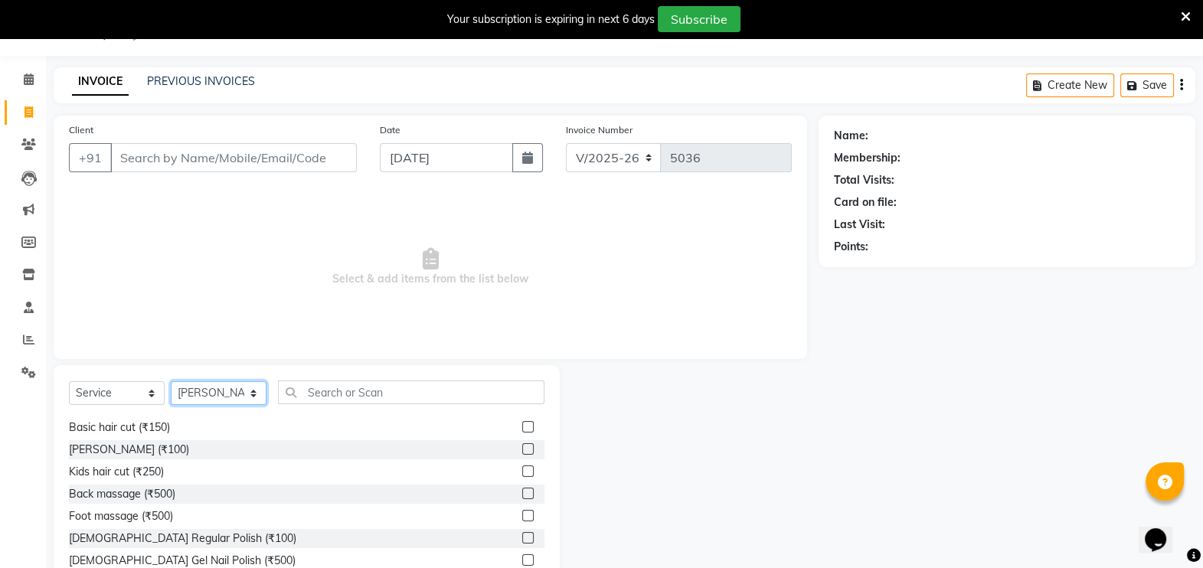
scroll to position [29, 0]
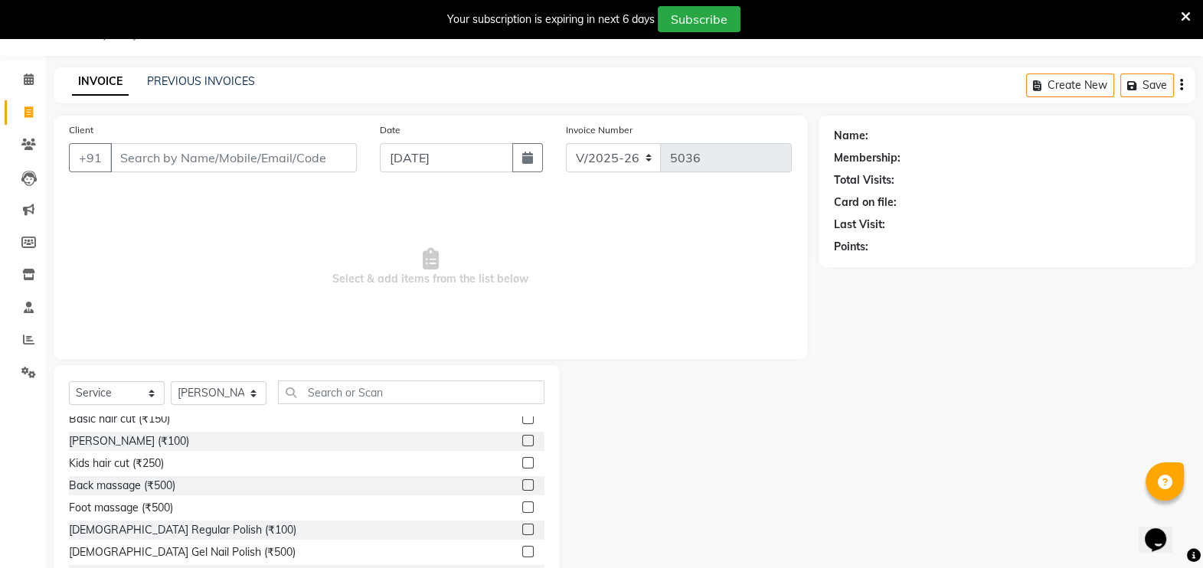
click at [522, 440] on label at bounding box center [527, 440] width 11 height 11
click at [522, 440] on input "checkbox" at bounding box center [527, 441] width 10 height 10
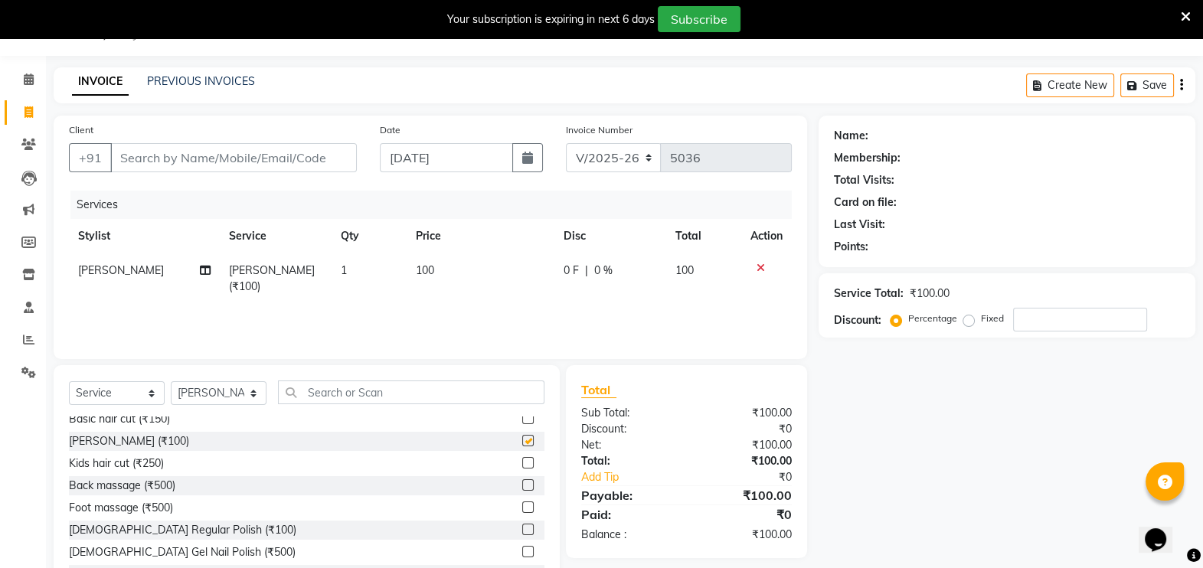
checkbox input "false"
click at [165, 160] on input "Client" at bounding box center [233, 157] width 247 height 29
type input "p"
type input "0"
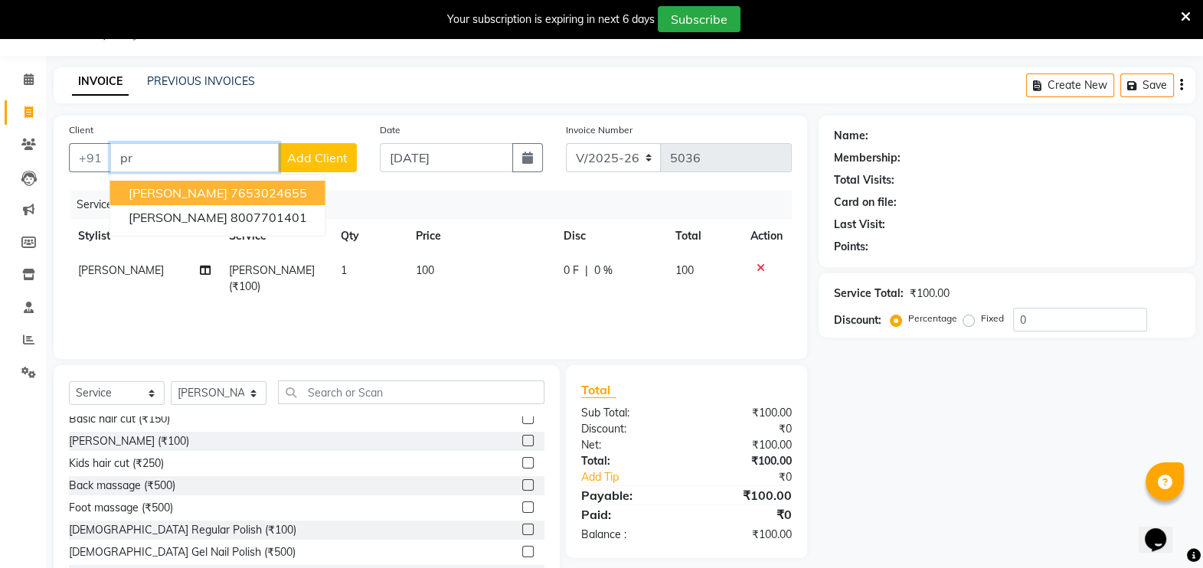
type input "p"
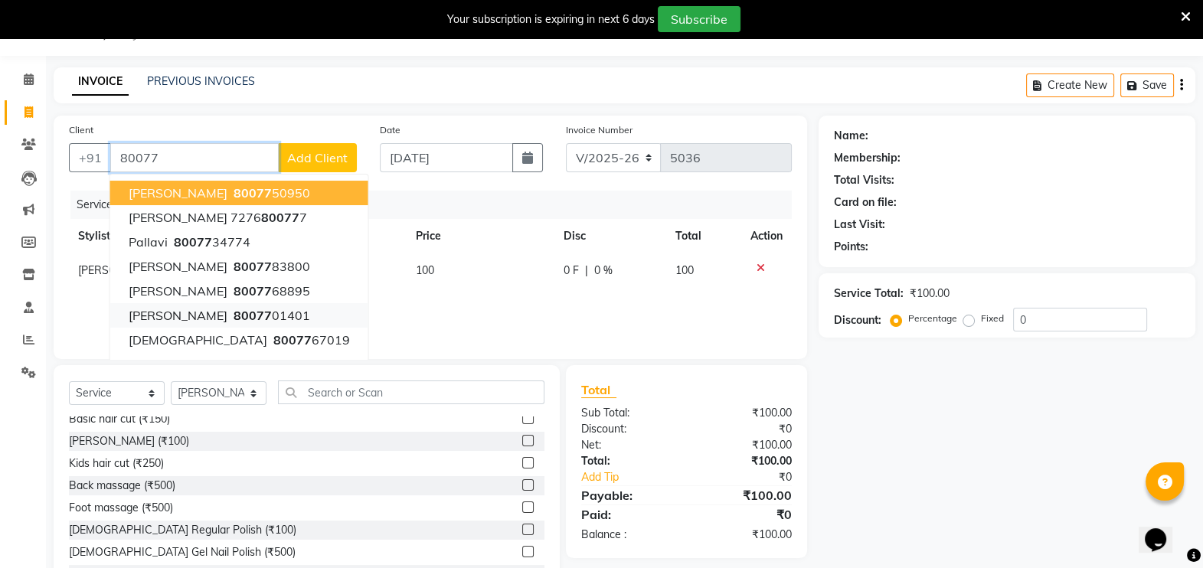
click at [303, 317] on button "[PERSON_NAME] 80077 01401" at bounding box center [239, 315] width 258 height 25
type input "8007701401"
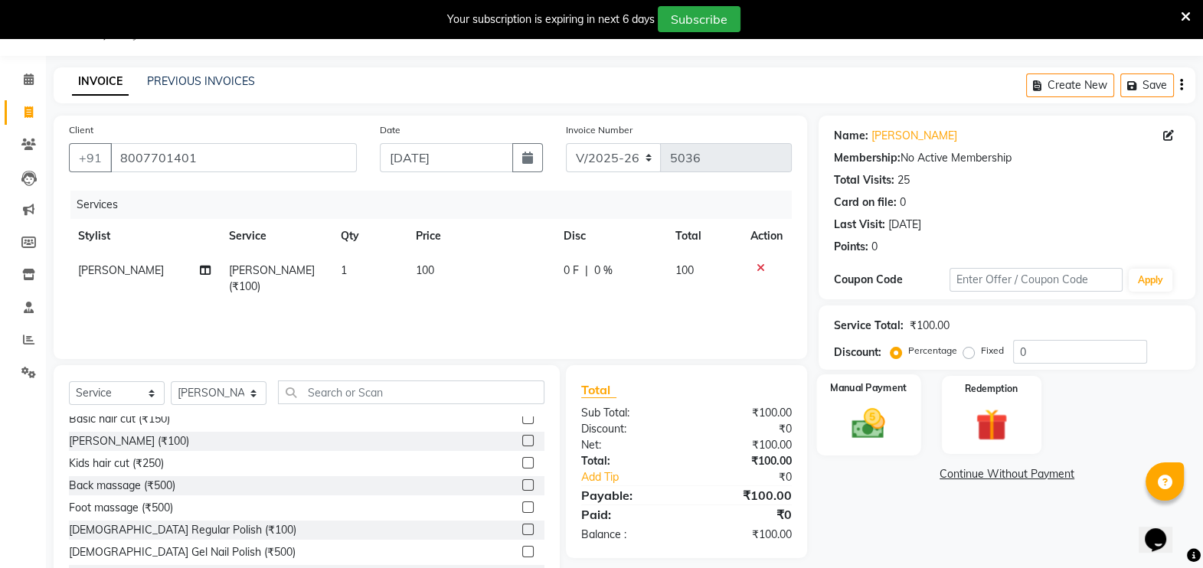
click at [874, 424] on img at bounding box center [869, 423] width 54 height 38
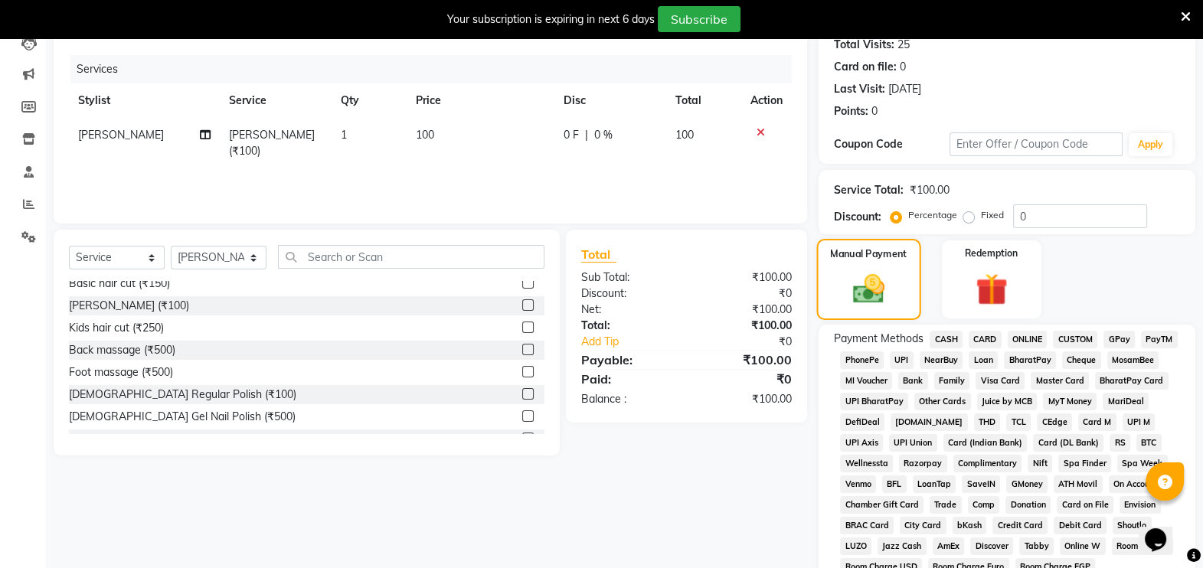
scroll to position [175, 0]
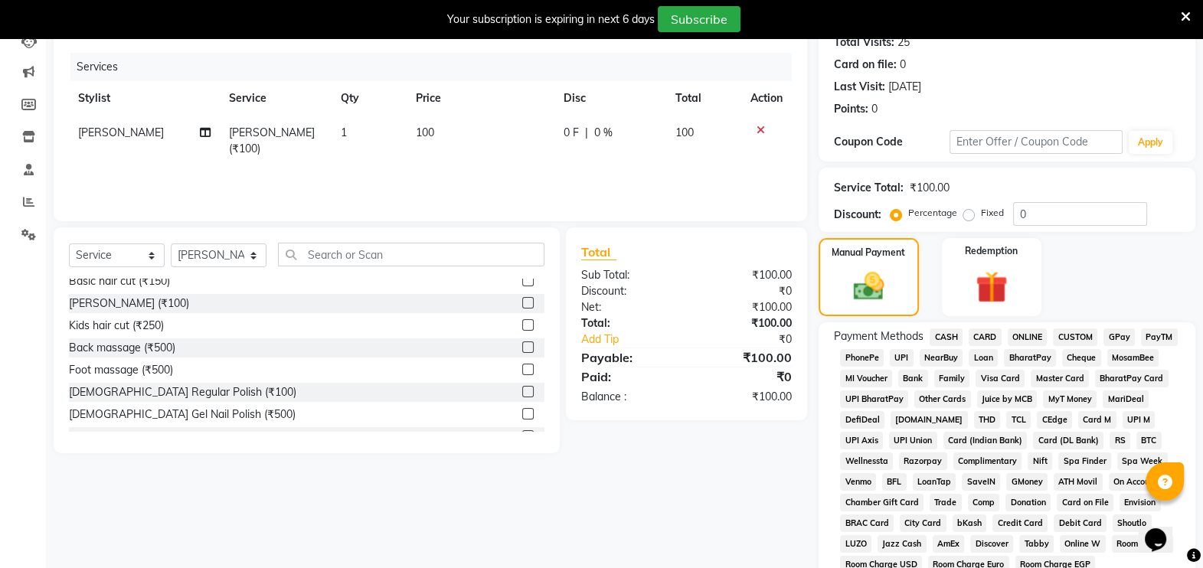
click at [946, 337] on span "CASH" at bounding box center [946, 337] width 33 height 18
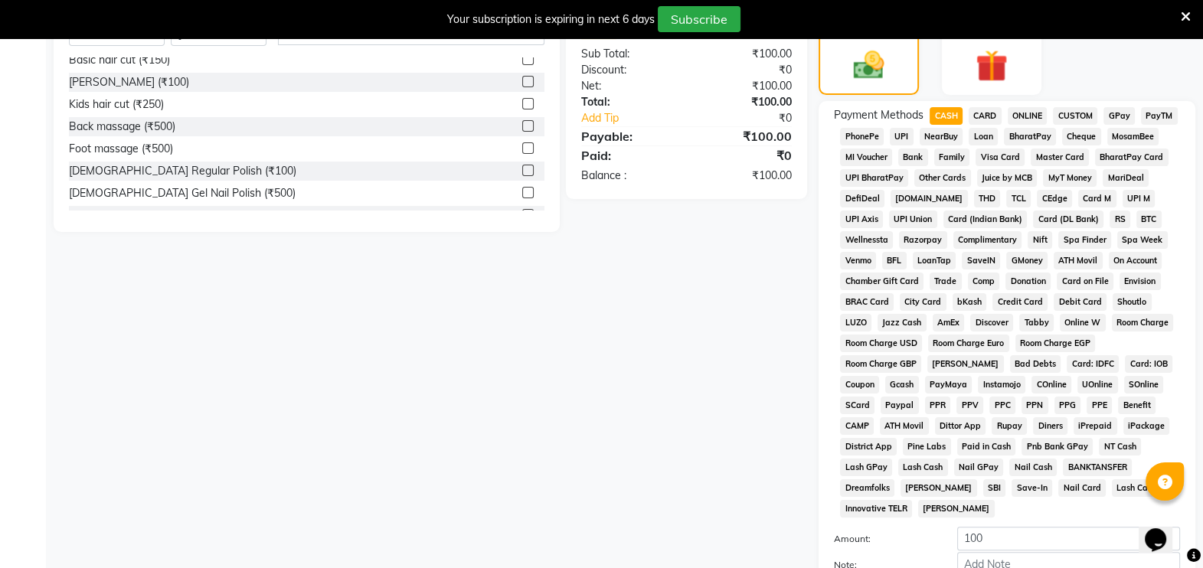
scroll to position [532, 0]
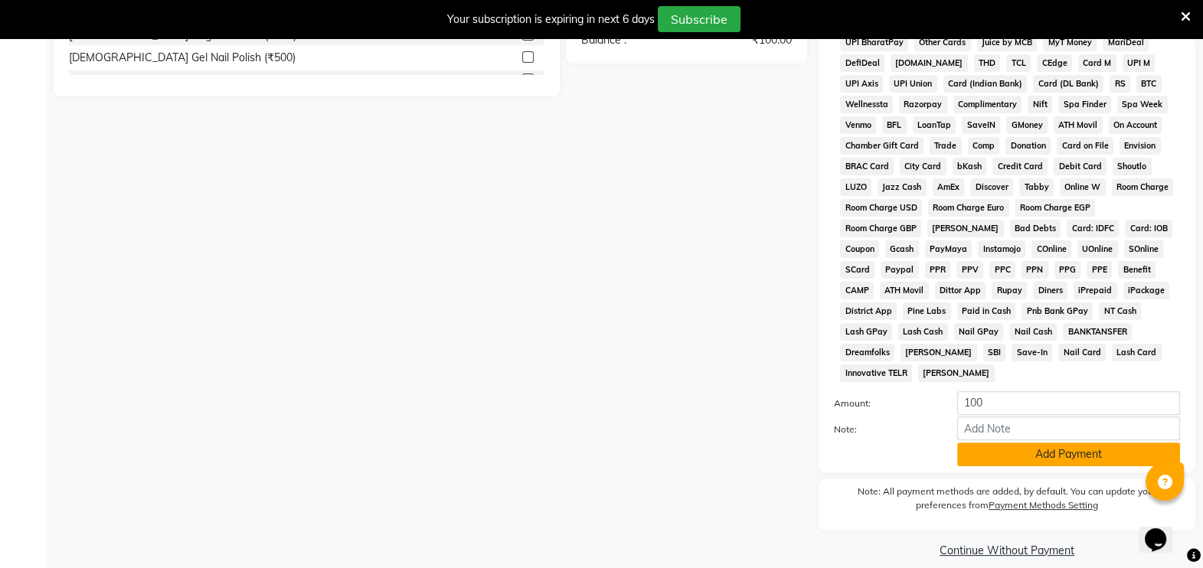
click at [1060, 443] on button "Add Payment" at bounding box center [1068, 455] width 223 height 24
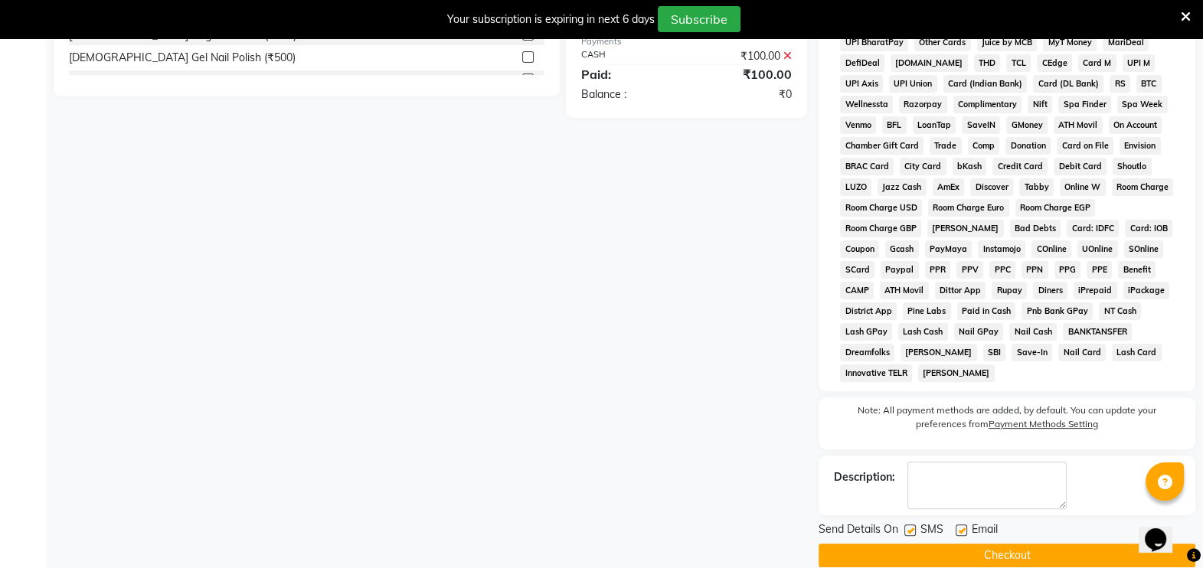
click at [910, 525] on label at bounding box center [909, 530] width 11 height 11
click at [910, 526] on input "checkbox" at bounding box center [909, 531] width 10 height 10
checkbox input "false"
click at [1011, 544] on button "Checkout" at bounding box center [1007, 556] width 377 height 24
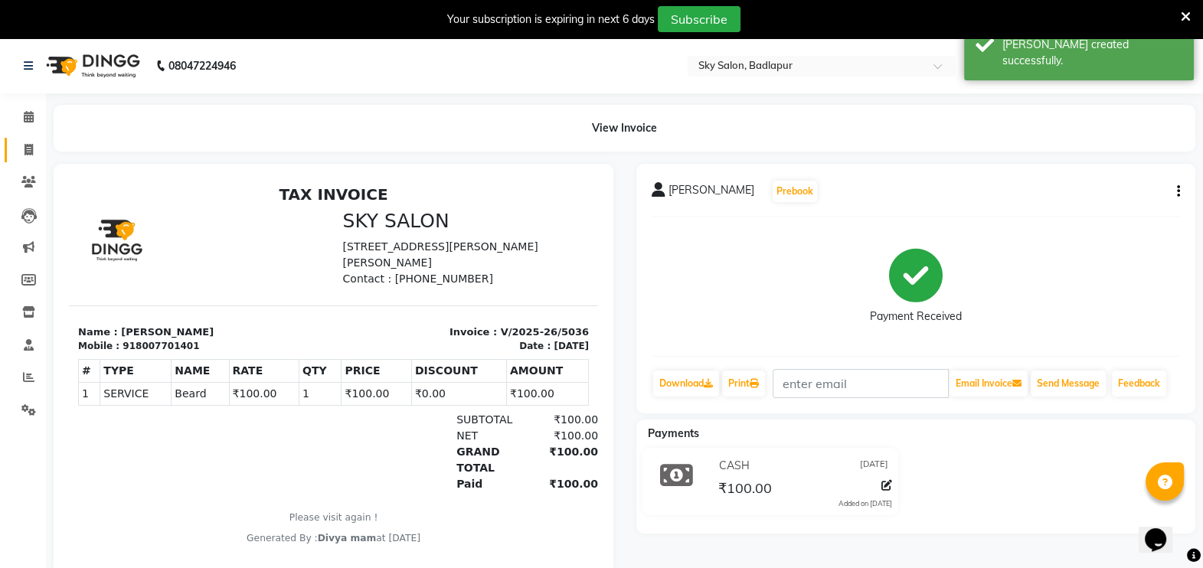
click at [29, 151] on icon at bounding box center [29, 149] width 8 height 11
select select "6927"
select select "service"
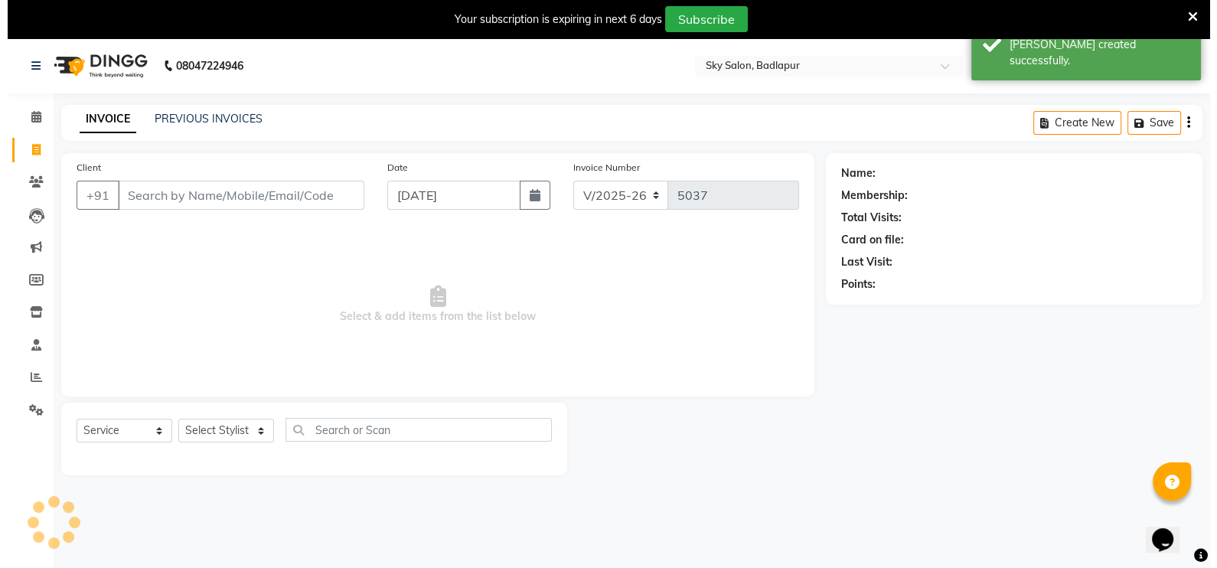
scroll to position [38, 0]
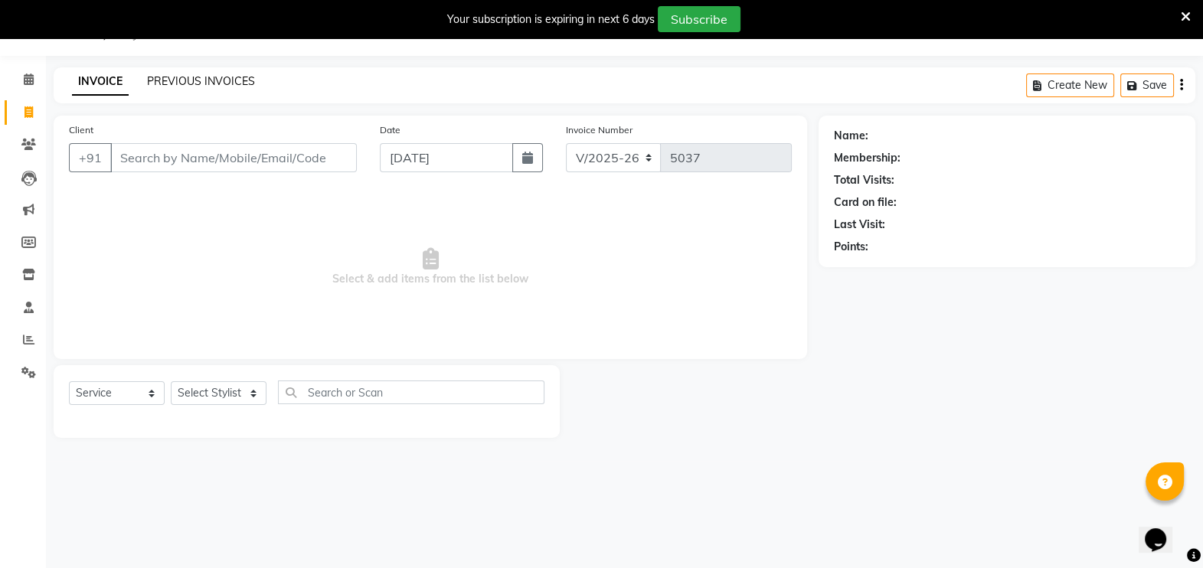
click at [178, 74] on link "PREVIOUS INVOICES" at bounding box center [201, 81] width 108 height 14
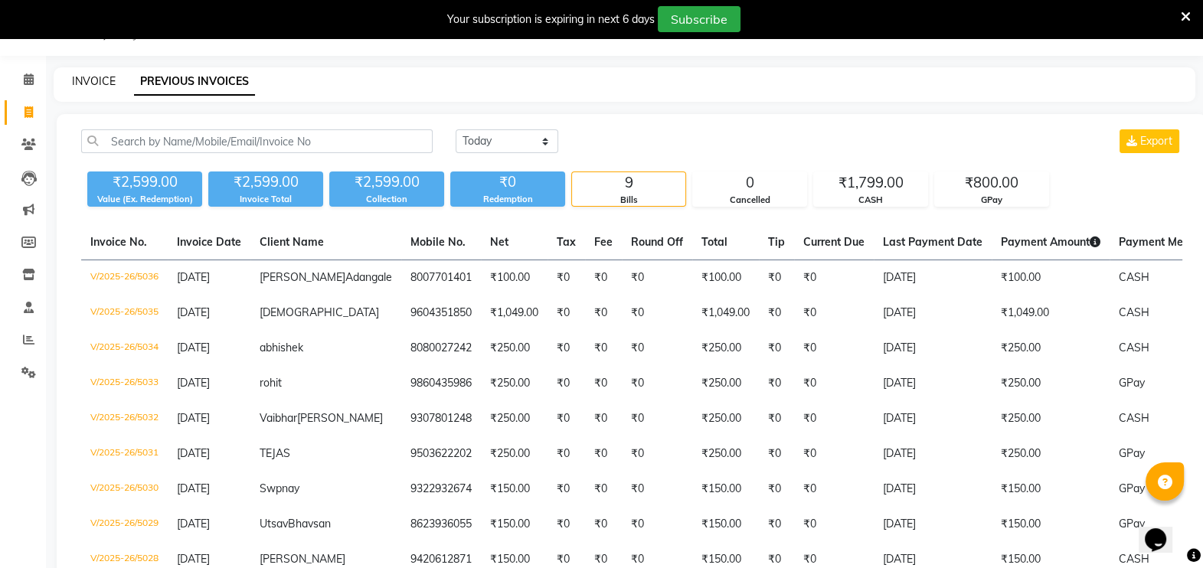
click at [83, 78] on link "INVOICE" at bounding box center [94, 81] width 44 height 14
select select "service"
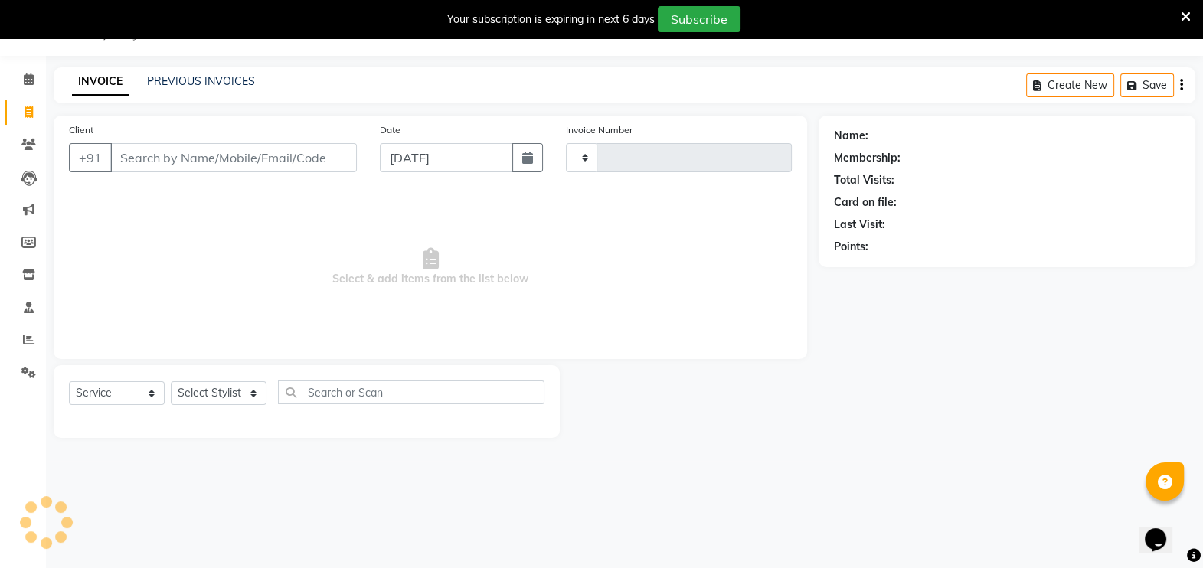
type input "5037"
select select "6927"
click at [295, 156] on input "Client" at bounding box center [233, 157] width 247 height 29
click at [271, 418] on div at bounding box center [307, 420] width 476 height 6
click at [253, 388] on select "Select Stylist [PERSON_NAME] [PERSON_NAME] [PERSON_NAME] [PERSON_NAME] [PERSON_…" at bounding box center [219, 393] width 96 height 24
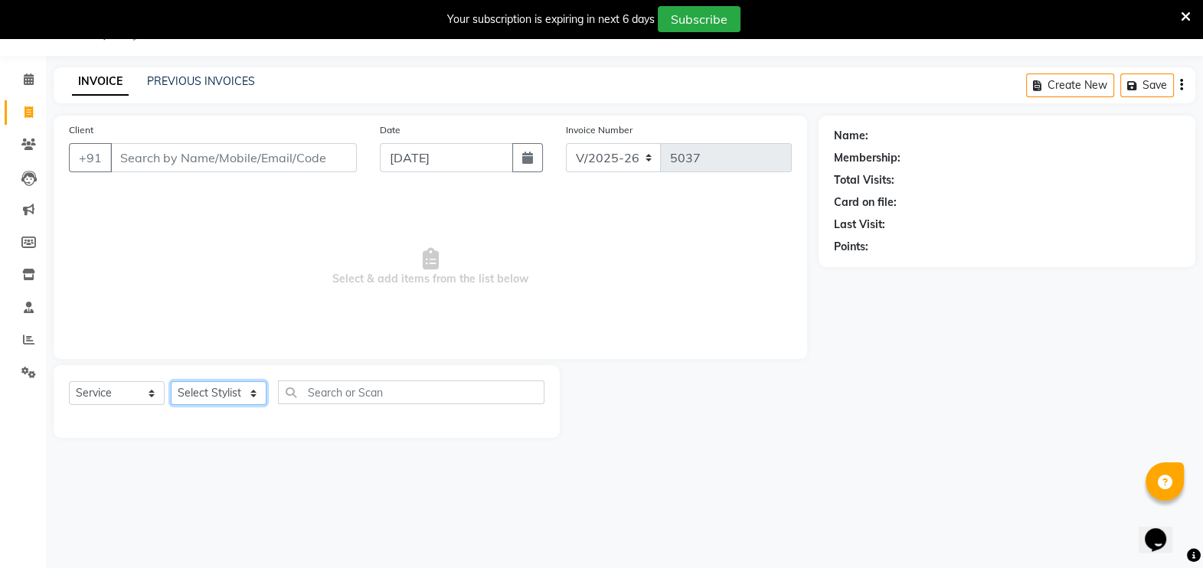
select select "65569"
click at [171, 381] on select "Select Stylist [PERSON_NAME] [PERSON_NAME] [PERSON_NAME] [PERSON_NAME] [PERSON_…" at bounding box center [219, 393] width 96 height 24
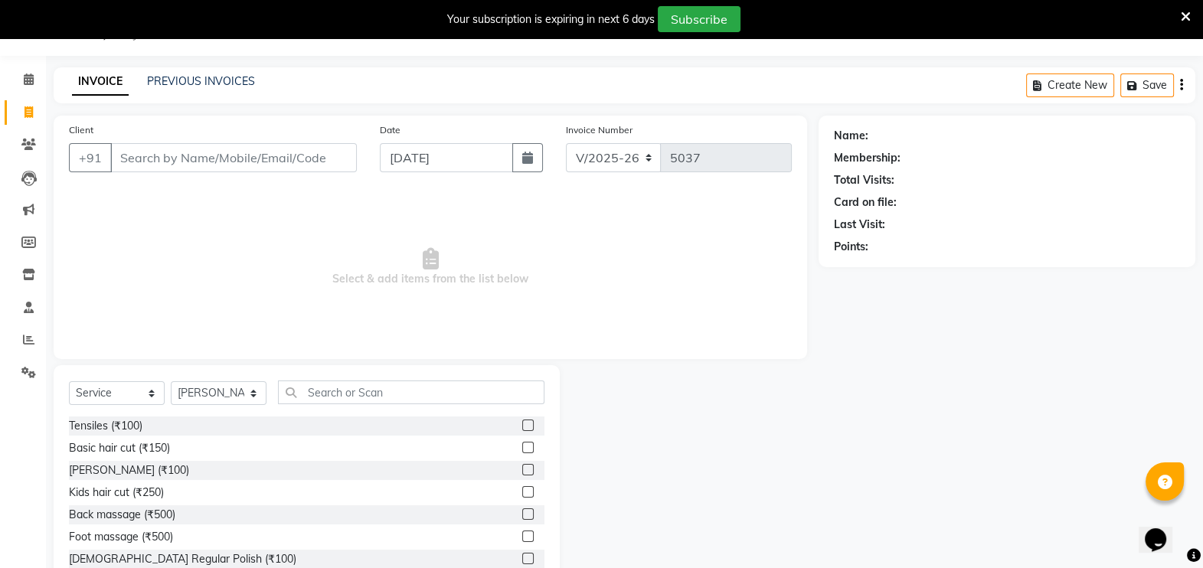
click at [522, 444] on label at bounding box center [527, 447] width 11 height 11
click at [522, 444] on input "checkbox" at bounding box center [527, 448] width 10 height 10
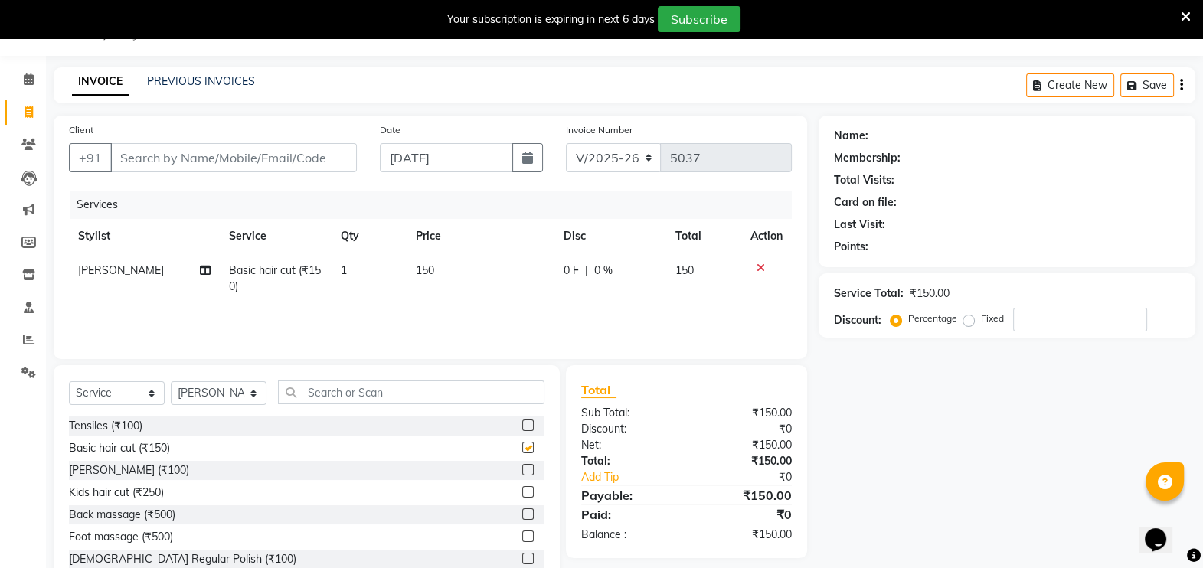
checkbox input "false"
click at [522, 469] on label at bounding box center [527, 469] width 11 height 11
click at [522, 469] on input "checkbox" at bounding box center [527, 471] width 10 height 10
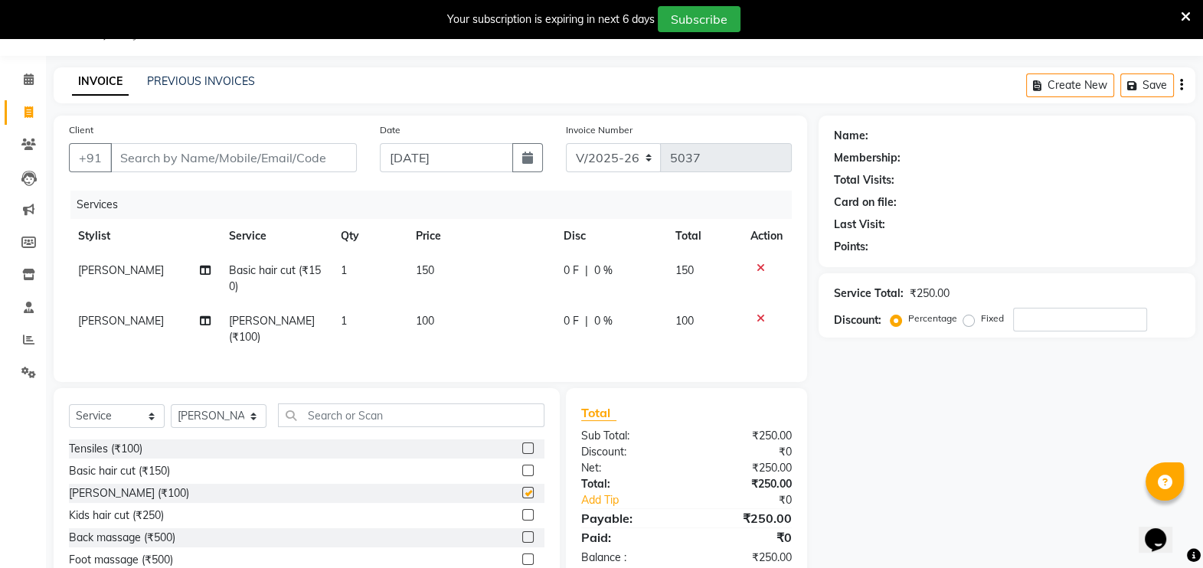
checkbox input "false"
click at [143, 160] on input "Client" at bounding box center [233, 157] width 247 height 29
type input "8"
type input "0"
type input "83788902650"
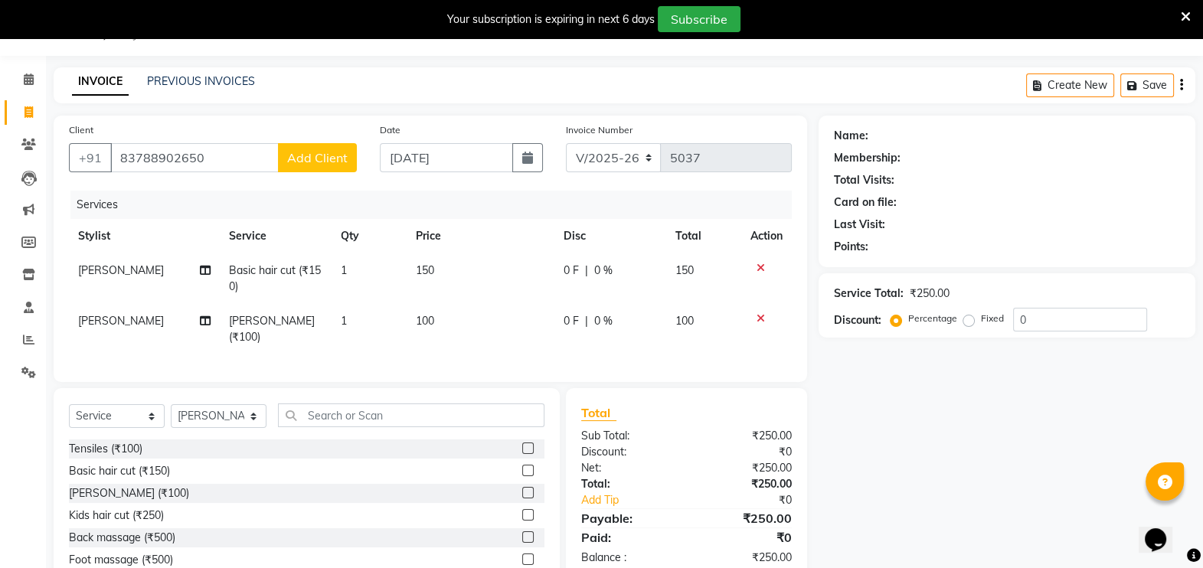
click at [325, 152] on span "Add Client" at bounding box center [317, 157] width 60 height 15
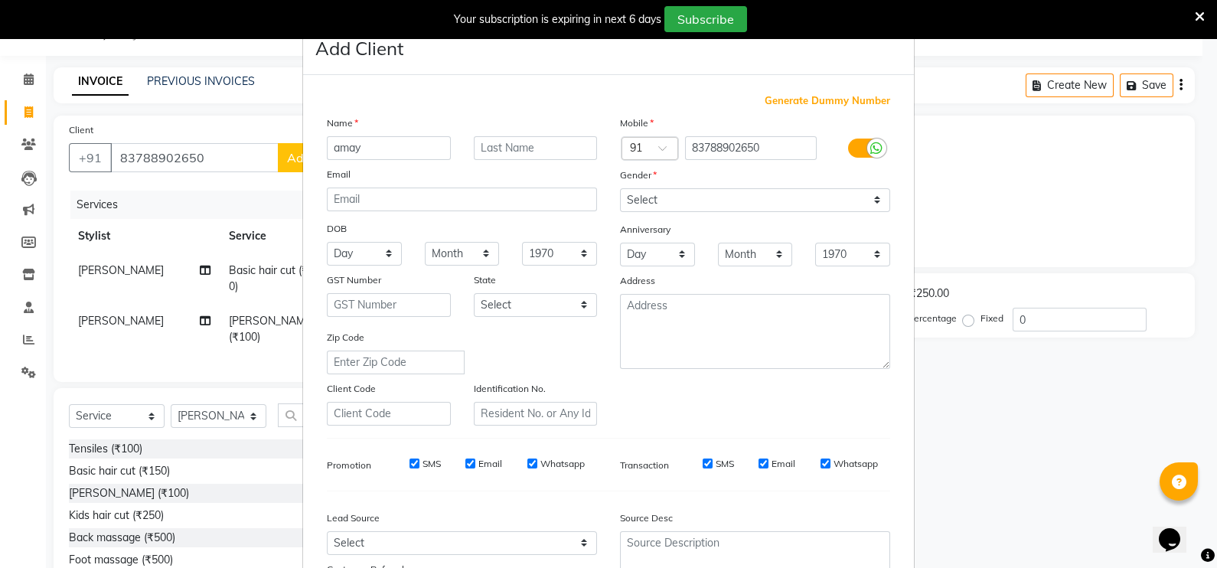
type input "amay"
click at [666, 208] on select "Select [DEMOGRAPHIC_DATA] [DEMOGRAPHIC_DATA] Other Prefer Not To Say" at bounding box center [755, 200] width 270 height 24
select select "[DEMOGRAPHIC_DATA]"
click at [620, 189] on select "Select [DEMOGRAPHIC_DATA] [DEMOGRAPHIC_DATA] Other Prefer Not To Say" at bounding box center [755, 200] width 270 height 24
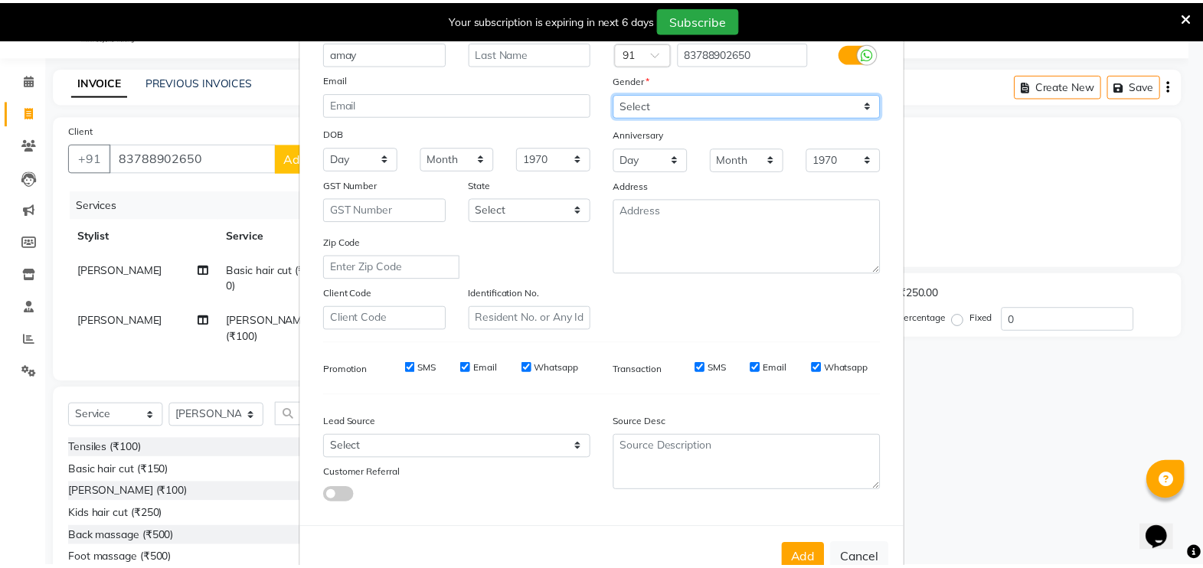
scroll to position [146, 0]
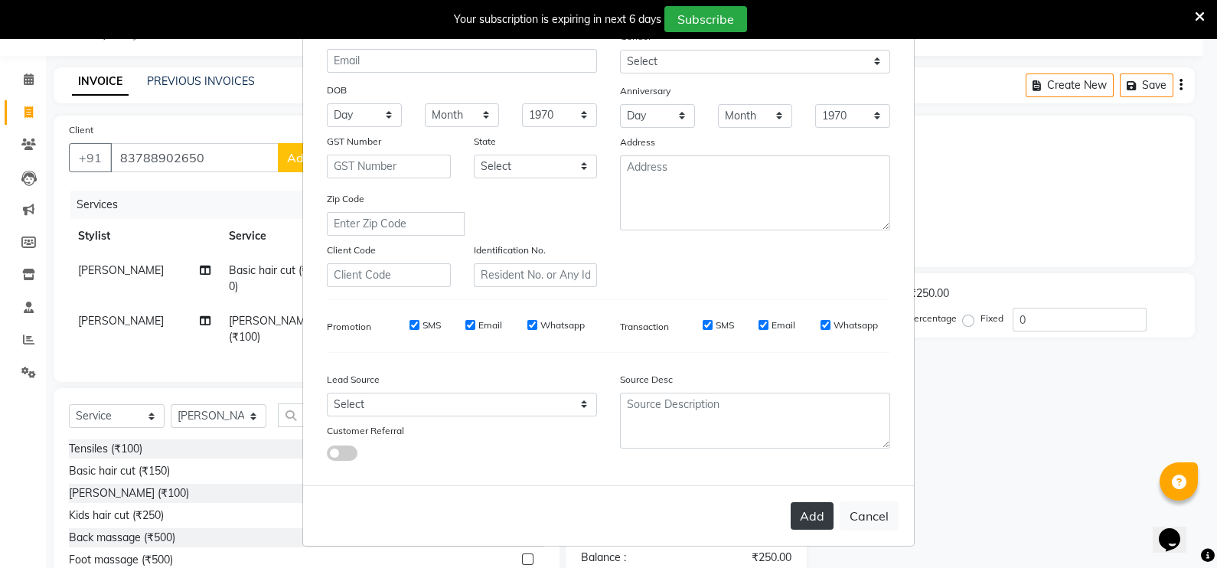
click at [796, 509] on button "Add" at bounding box center [812, 516] width 43 height 28
select select
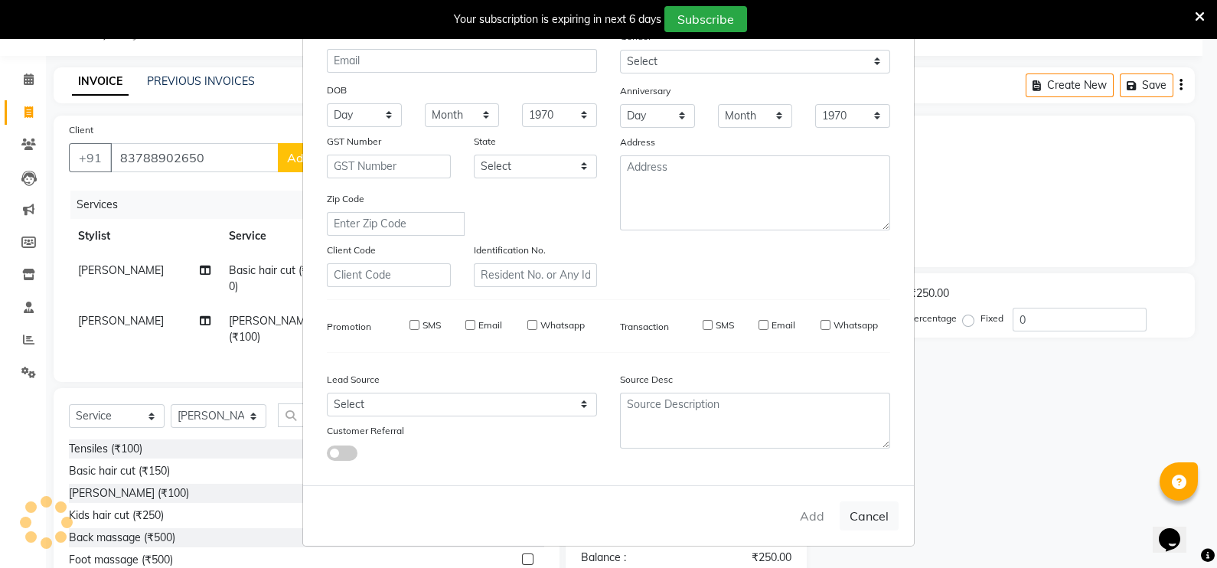
select select
checkbox input "false"
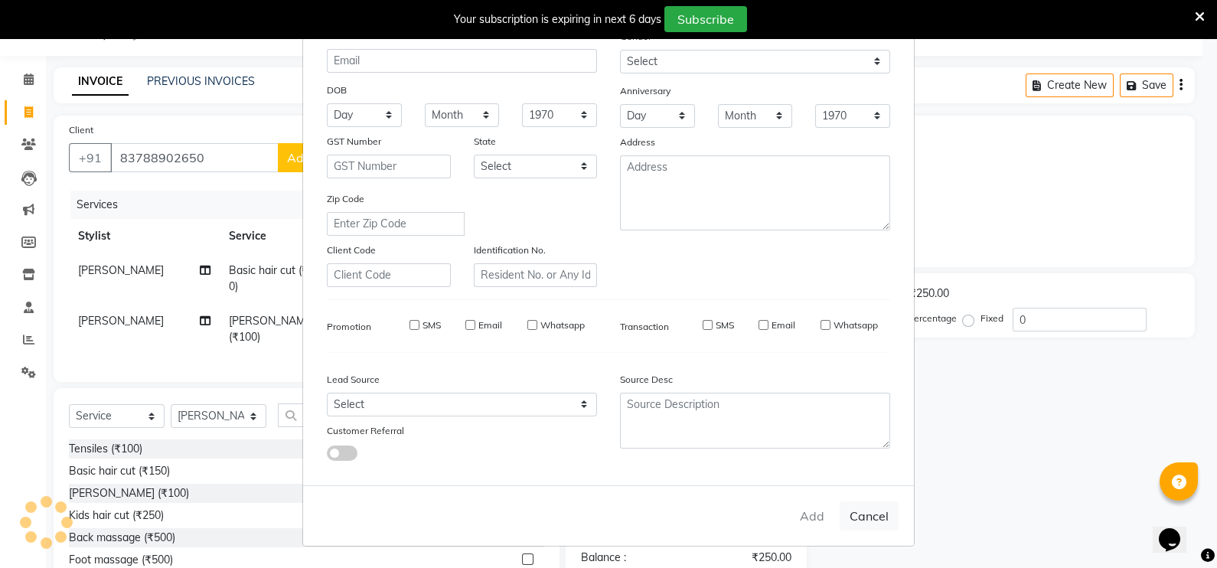
checkbox input "false"
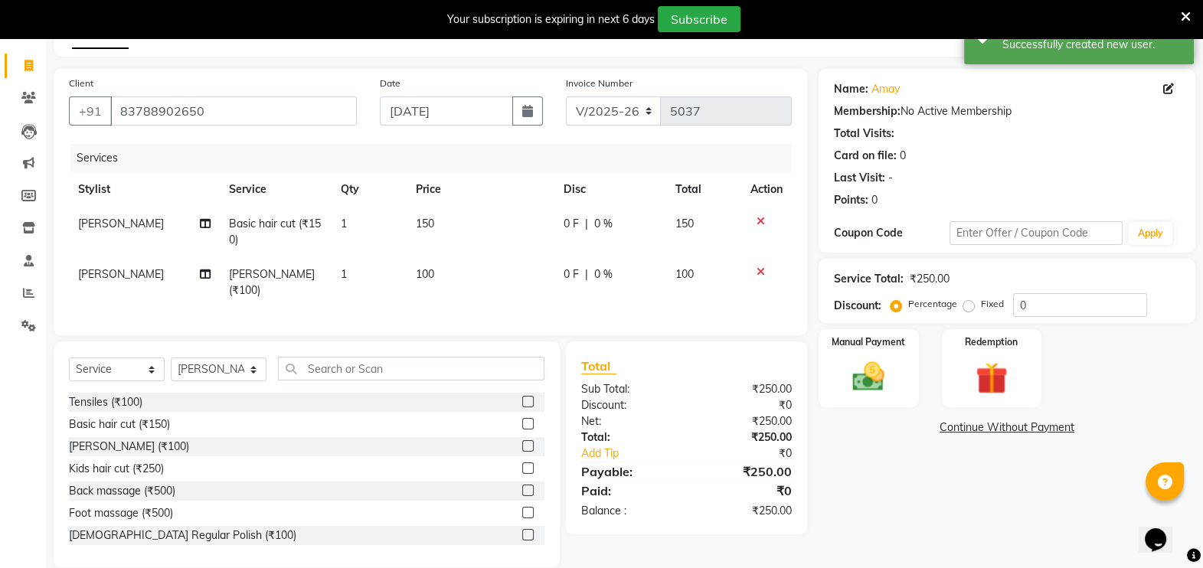
scroll to position [105, 0]
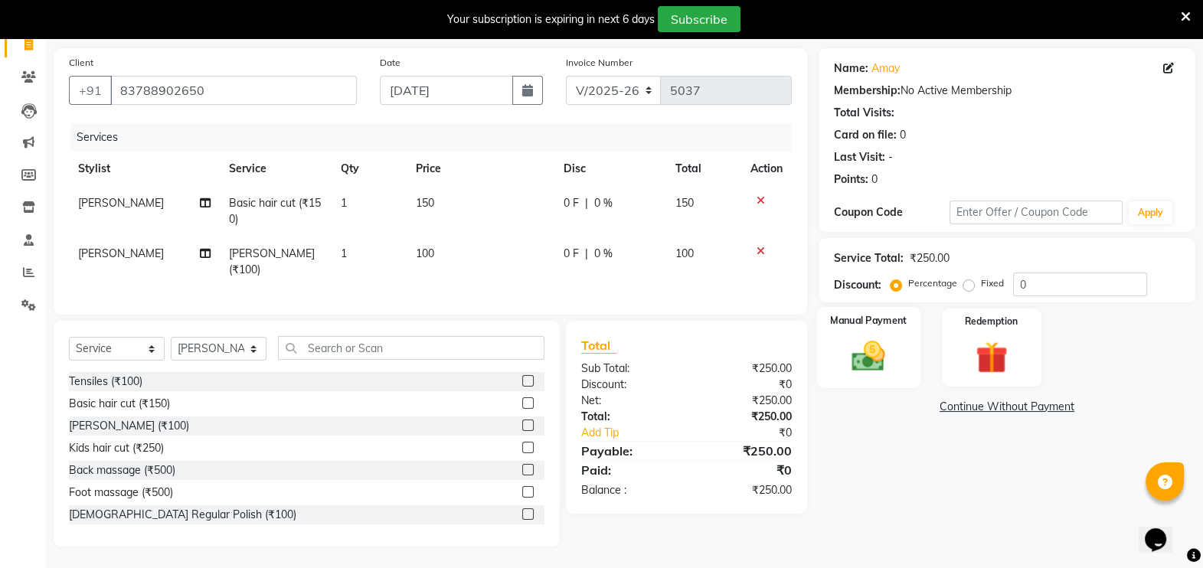
click at [869, 356] on img at bounding box center [869, 356] width 54 height 38
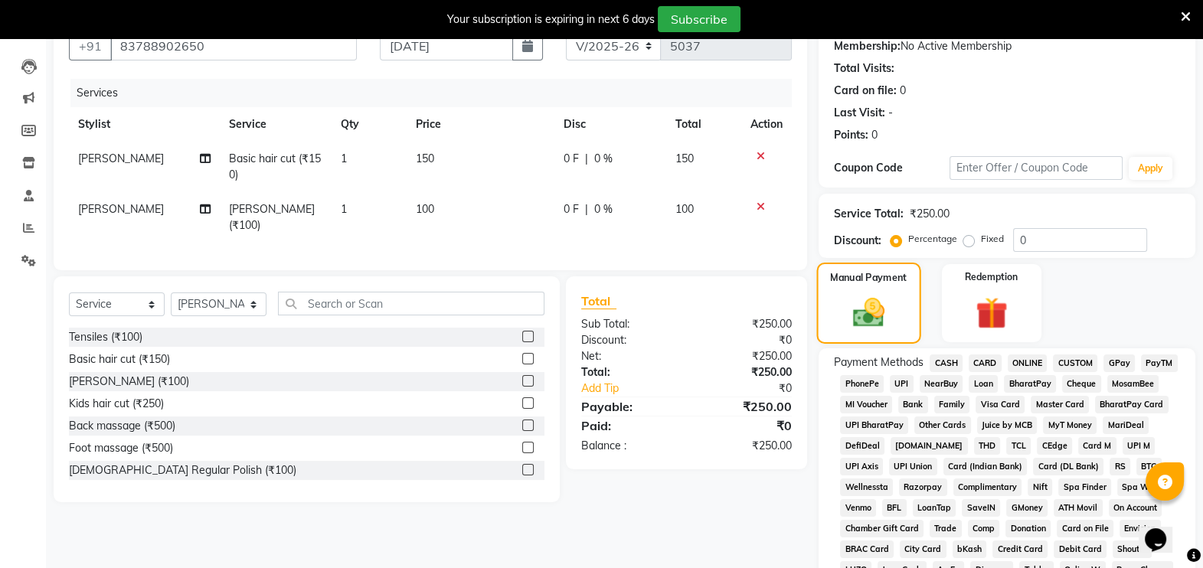
scroll to position [152, 0]
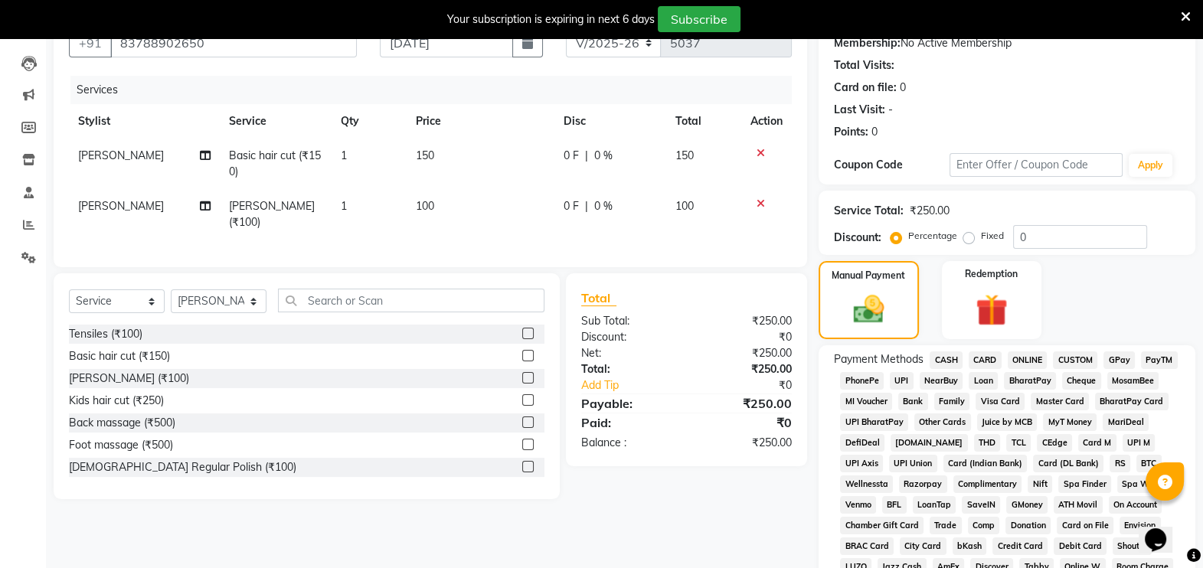
click at [946, 357] on span "CASH" at bounding box center [946, 360] width 33 height 18
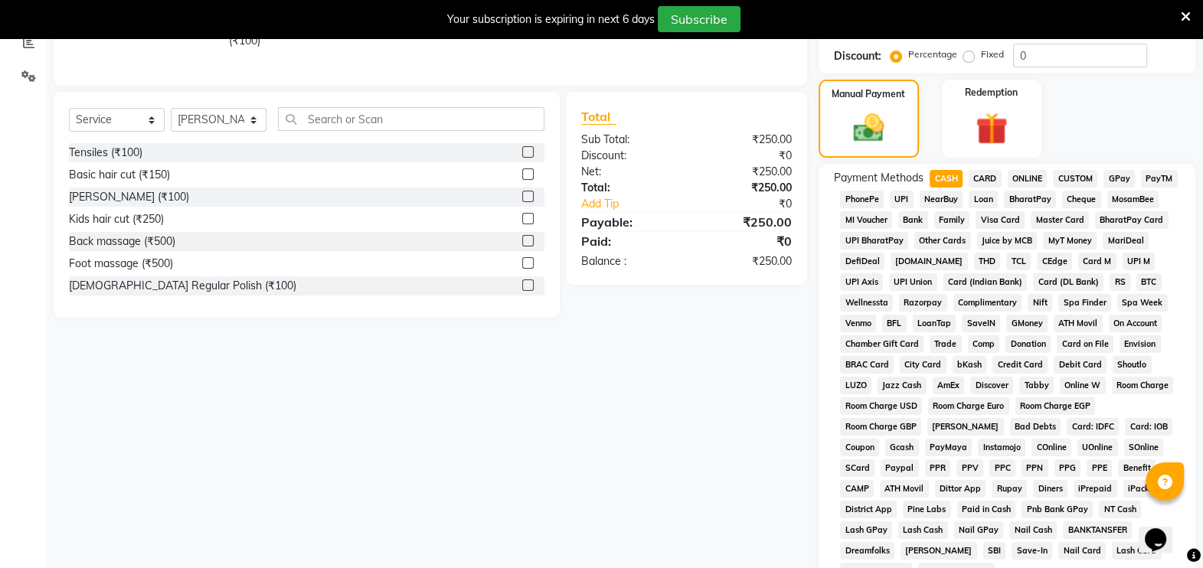
scroll to position [532, 0]
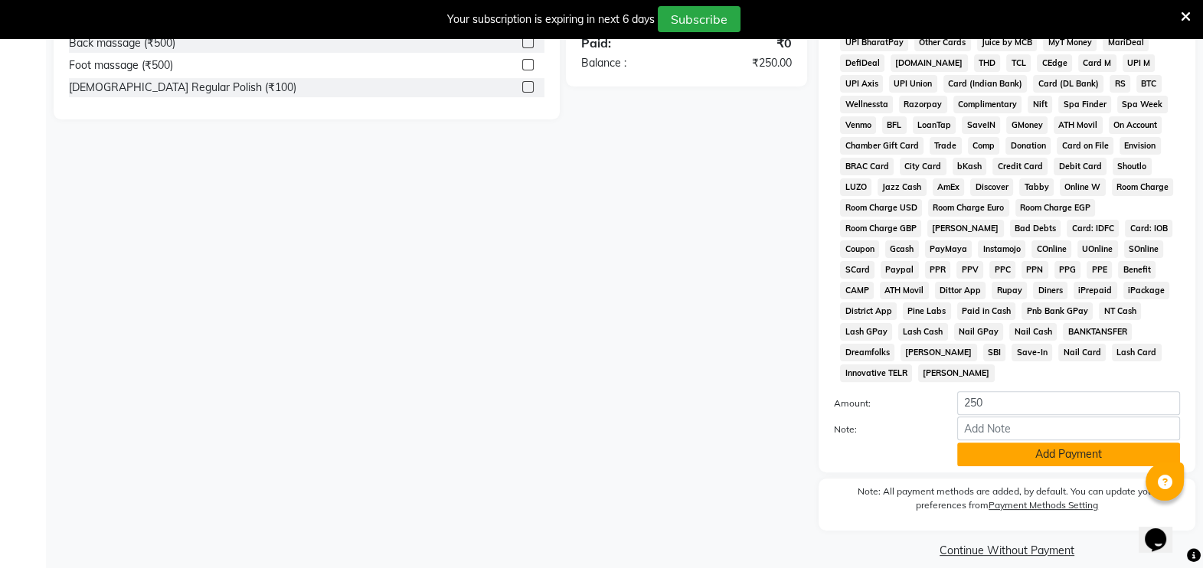
click at [1039, 443] on button "Add Payment" at bounding box center [1068, 455] width 223 height 24
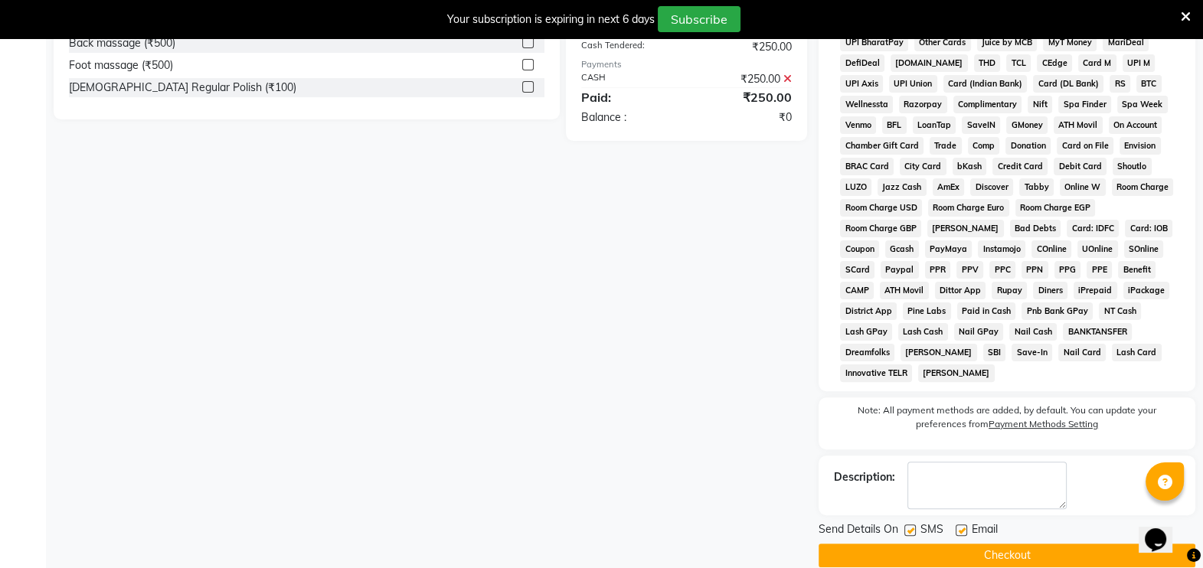
click at [910, 525] on label at bounding box center [909, 530] width 11 height 11
click at [910, 526] on input "checkbox" at bounding box center [909, 531] width 10 height 10
checkbox input "false"
click at [1003, 544] on button "Checkout" at bounding box center [1007, 556] width 377 height 24
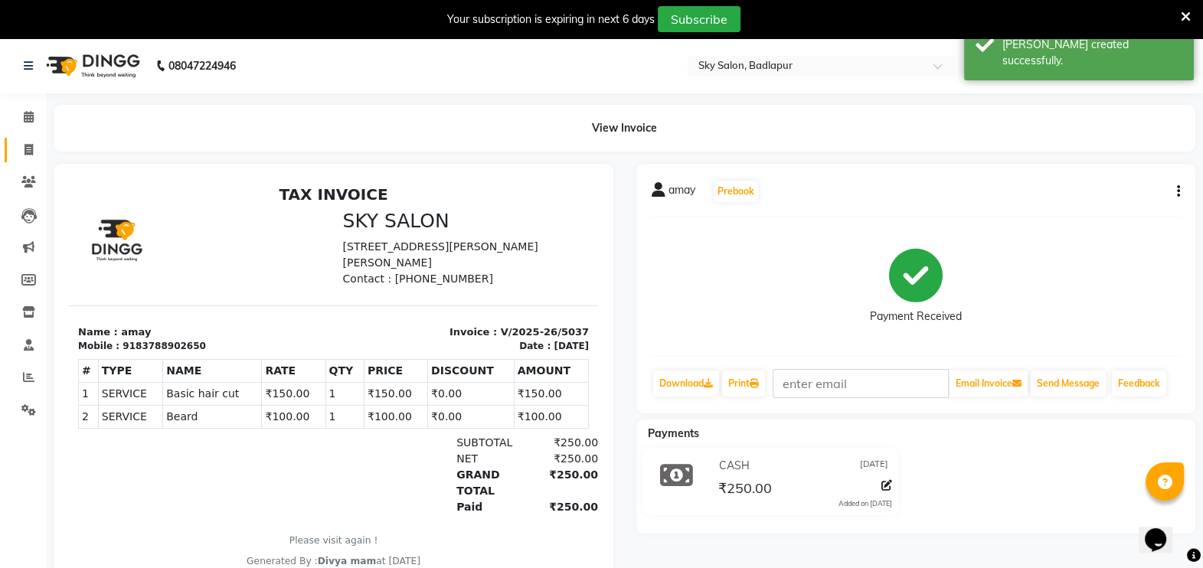
click at [29, 145] on icon at bounding box center [29, 149] width 8 height 11
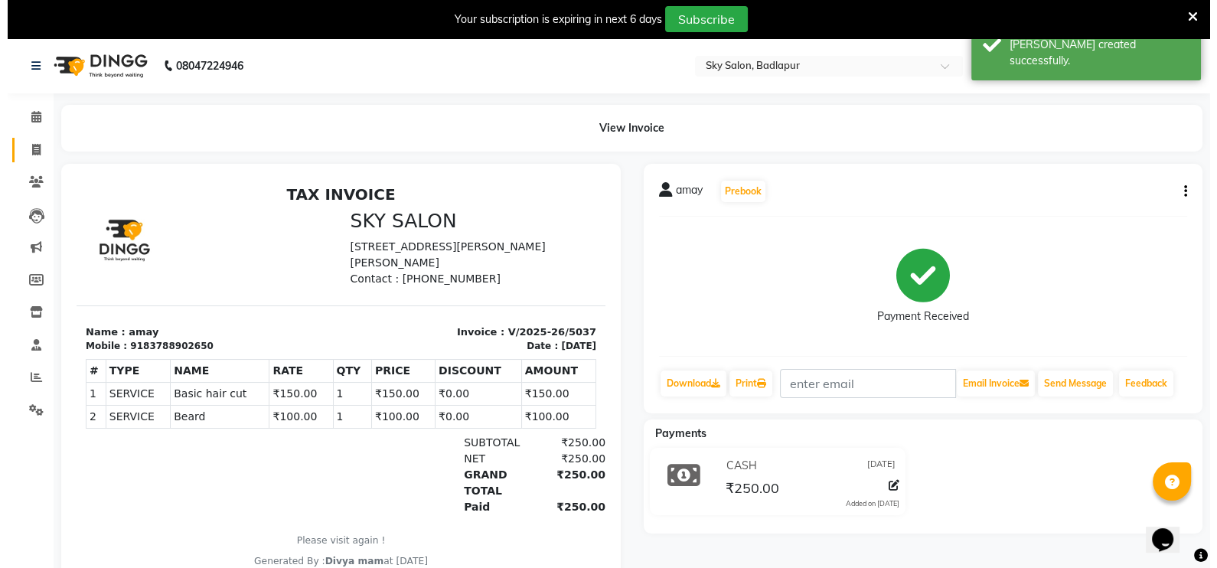
scroll to position [38, 0]
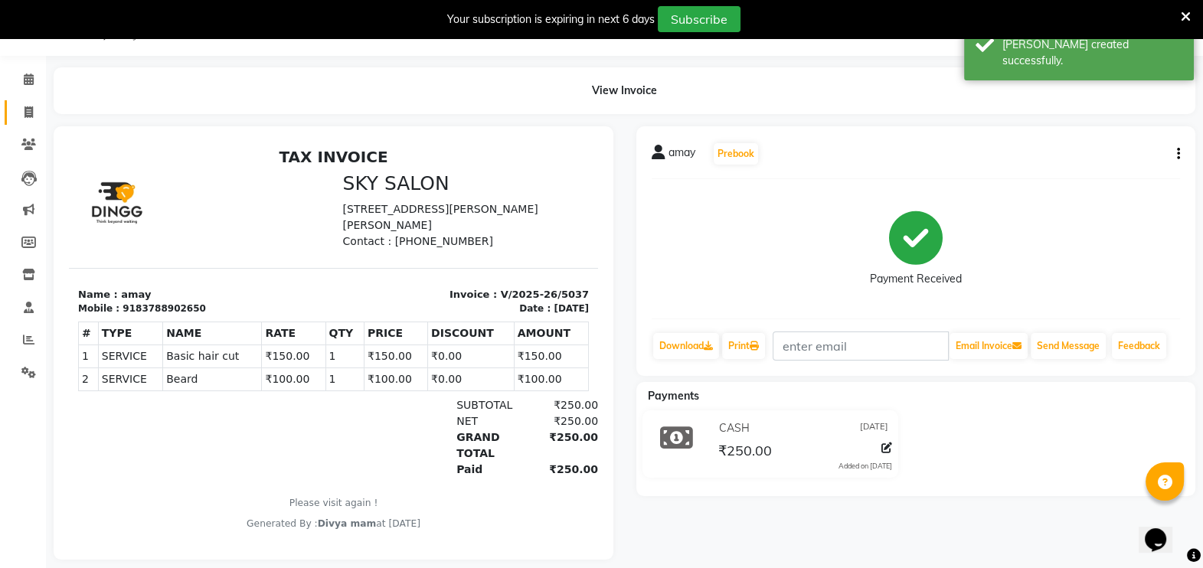
select select "service"
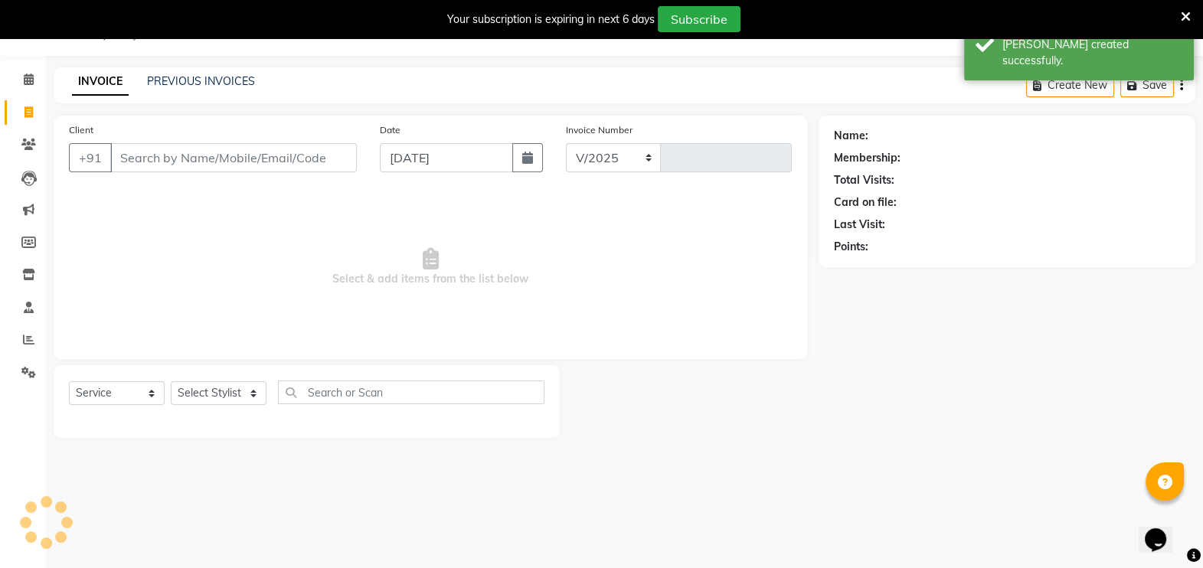
select select "6927"
type input "5038"
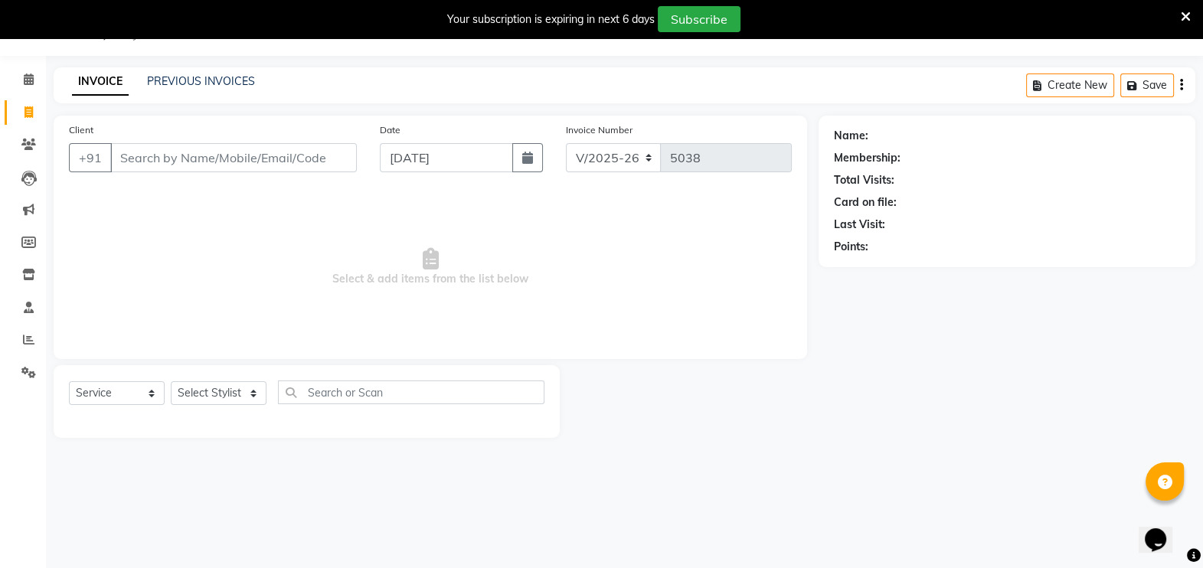
click at [145, 161] on input "Client" at bounding box center [233, 157] width 247 height 29
click at [145, 164] on input "Client" at bounding box center [233, 157] width 247 height 29
type input "9325953130"
click at [308, 157] on span "Add Client" at bounding box center [317, 157] width 60 height 15
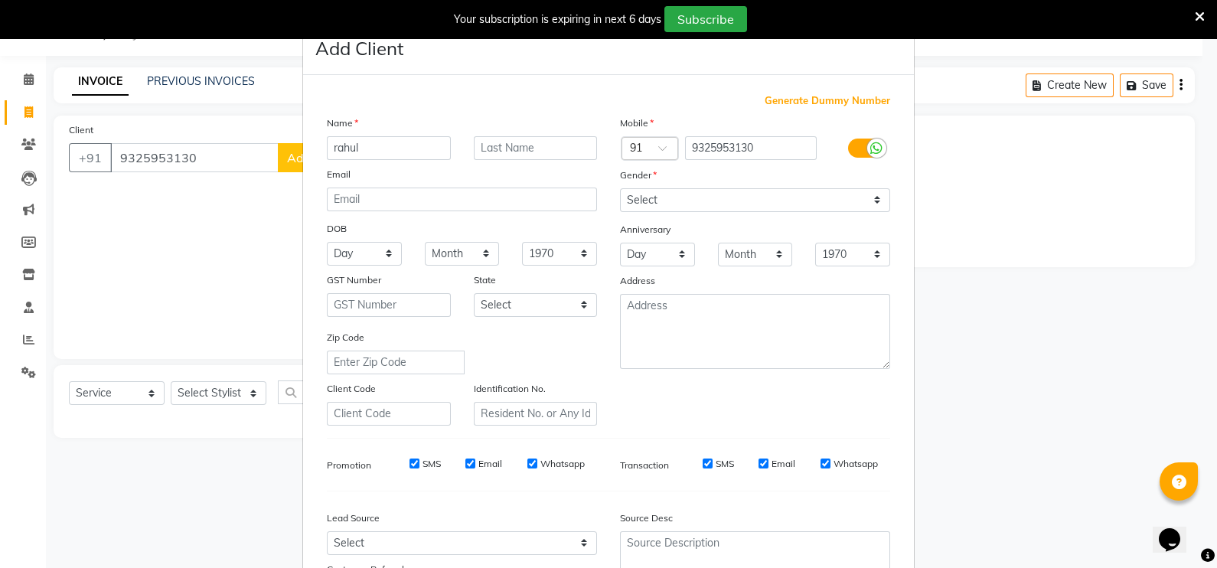
type input "rahul"
click at [659, 200] on select "Select [DEMOGRAPHIC_DATA] [DEMOGRAPHIC_DATA] Other Prefer Not To Say" at bounding box center [755, 200] width 270 height 24
select select "[DEMOGRAPHIC_DATA]"
click at [620, 189] on select "Select [DEMOGRAPHIC_DATA] [DEMOGRAPHIC_DATA] Other Prefer Not To Say" at bounding box center [755, 200] width 270 height 24
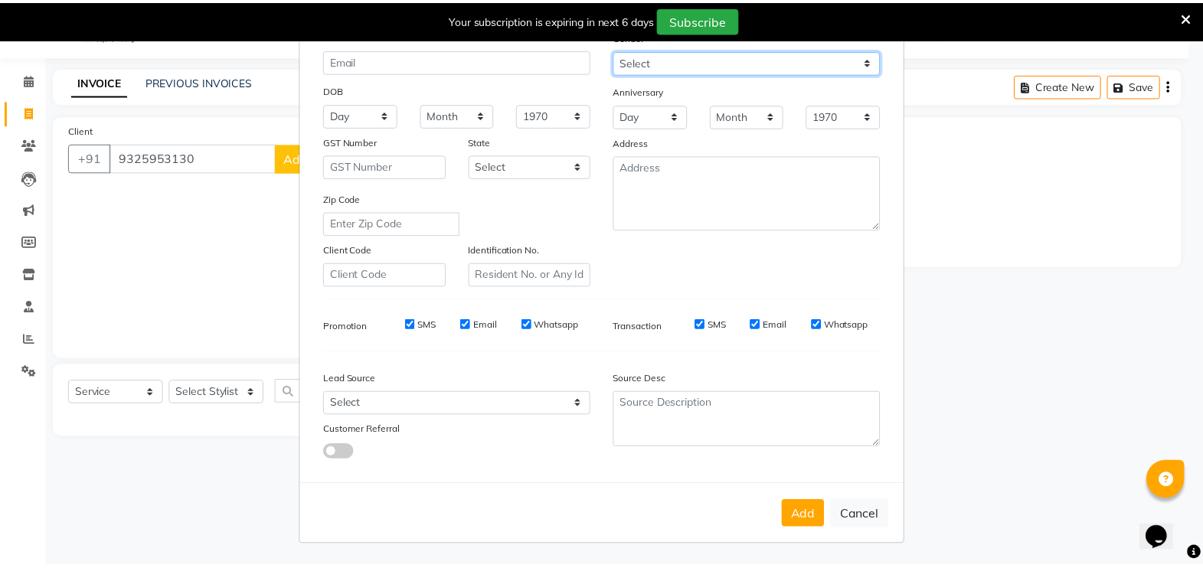
scroll to position [146, 0]
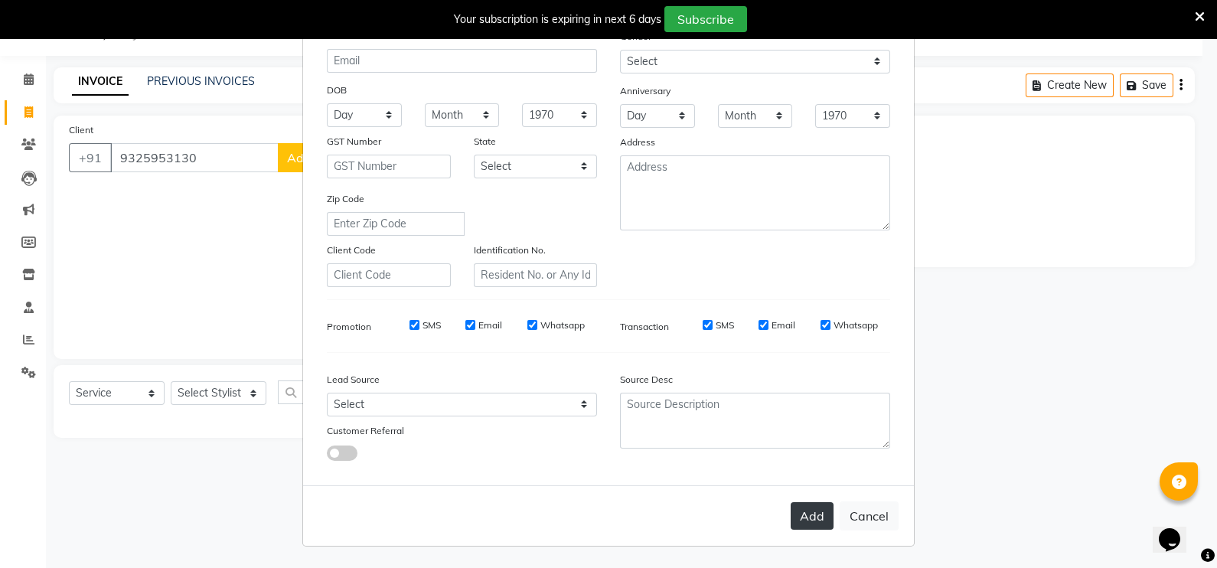
click at [806, 509] on button "Add" at bounding box center [812, 516] width 43 height 28
select select
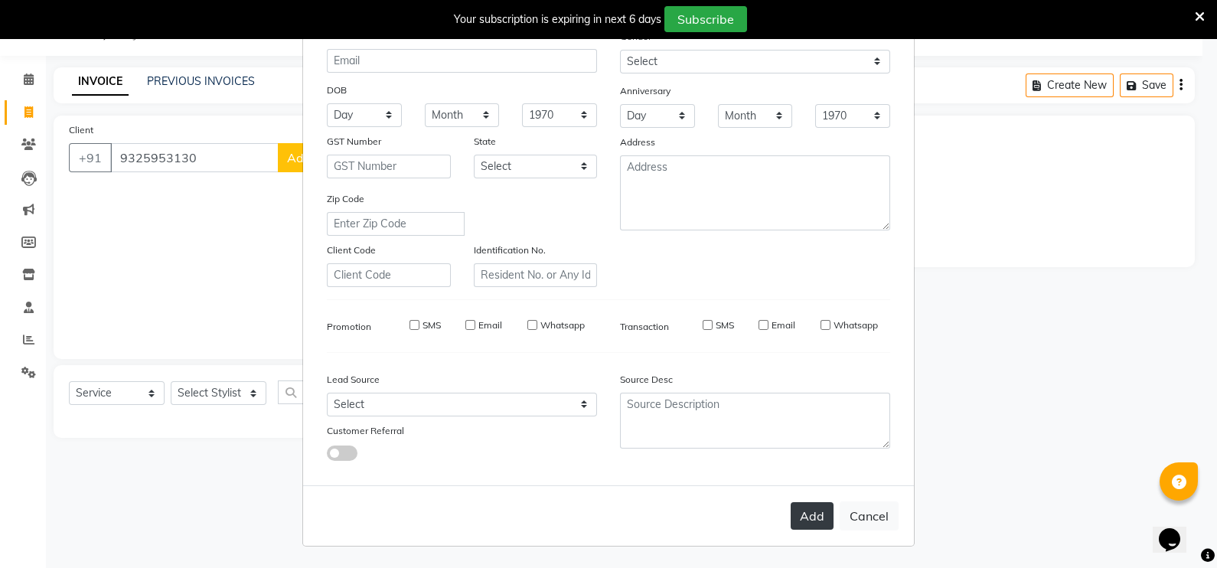
select select
checkbox input "false"
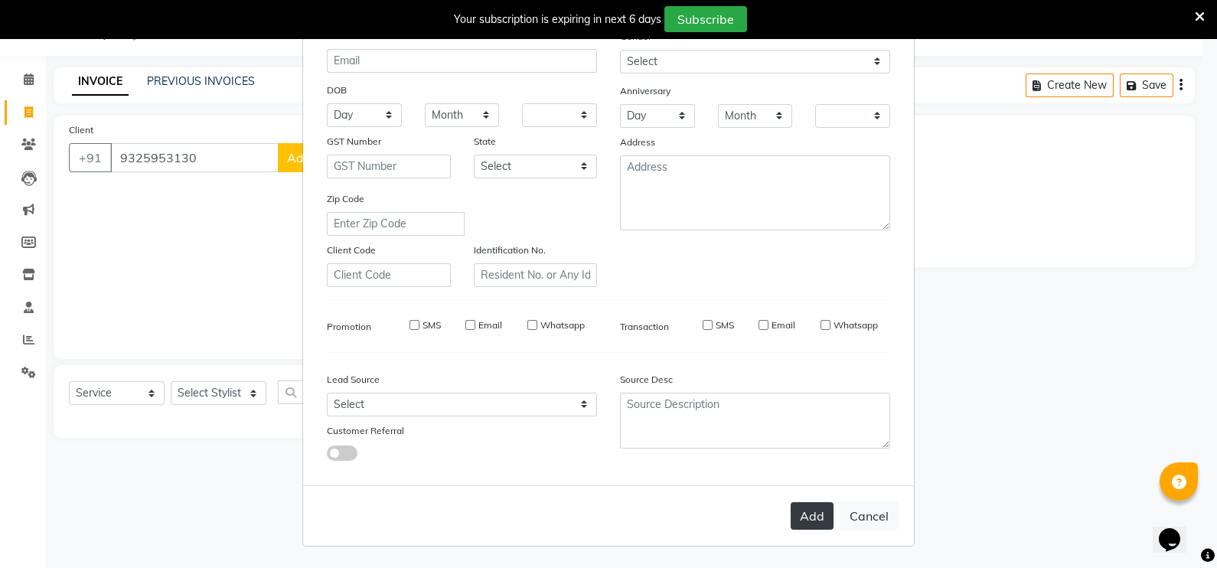
checkbox input "false"
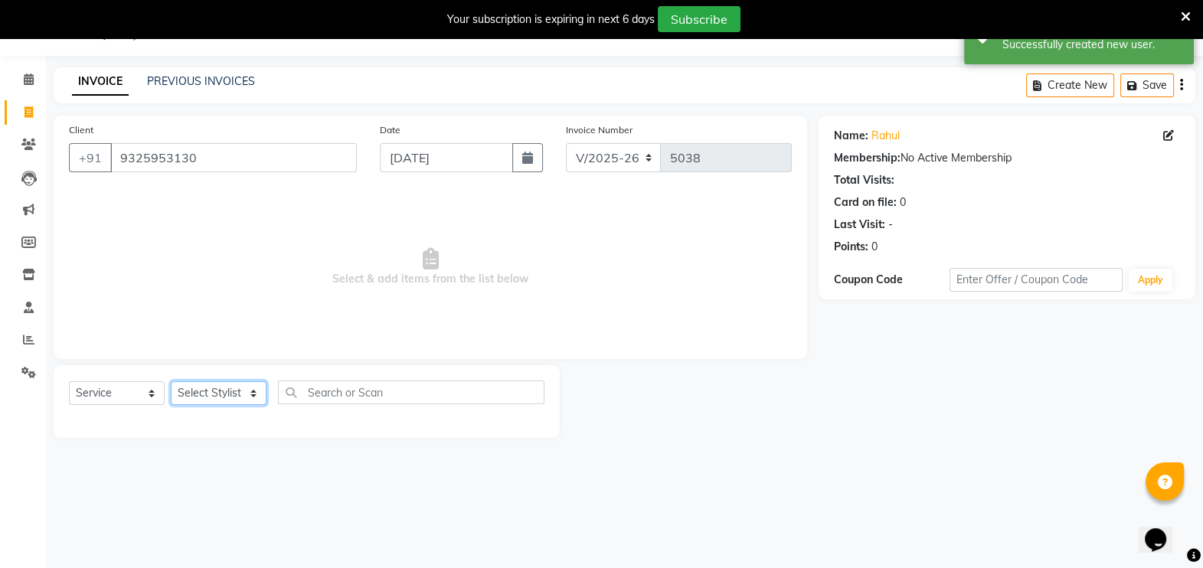
click at [250, 388] on select "Select Stylist [PERSON_NAME] [PERSON_NAME] [PERSON_NAME] [PERSON_NAME] [PERSON_…" at bounding box center [219, 393] width 96 height 24
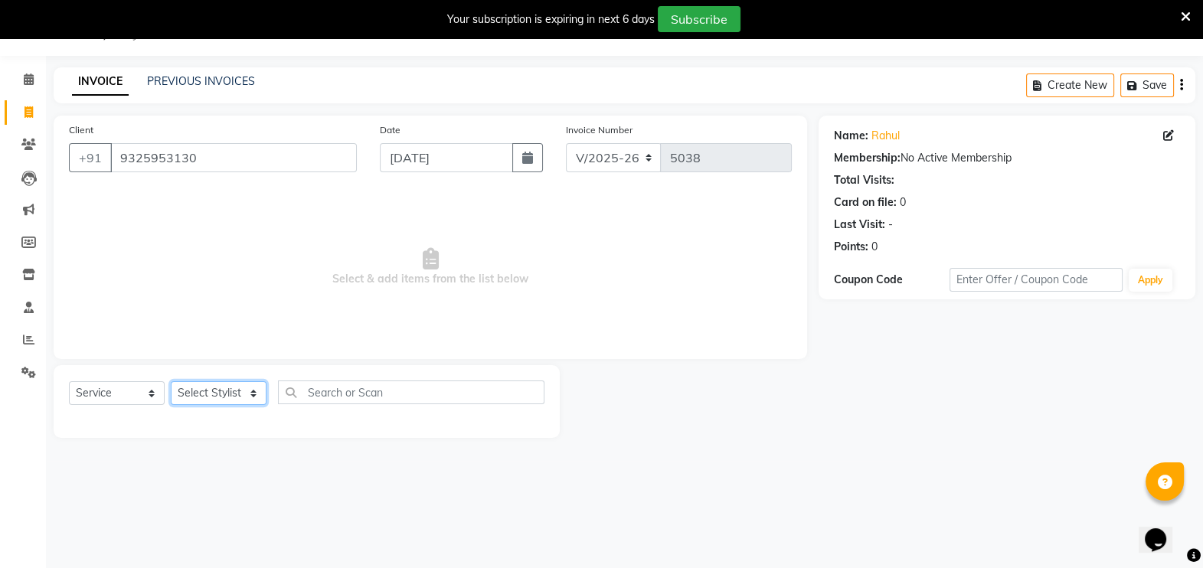
select select "81048"
click at [171, 381] on select "Select Stylist [PERSON_NAME] [PERSON_NAME] [PERSON_NAME] [PERSON_NAME] [PERSON_…" at bounding box center [219, 393] width 96 height 24
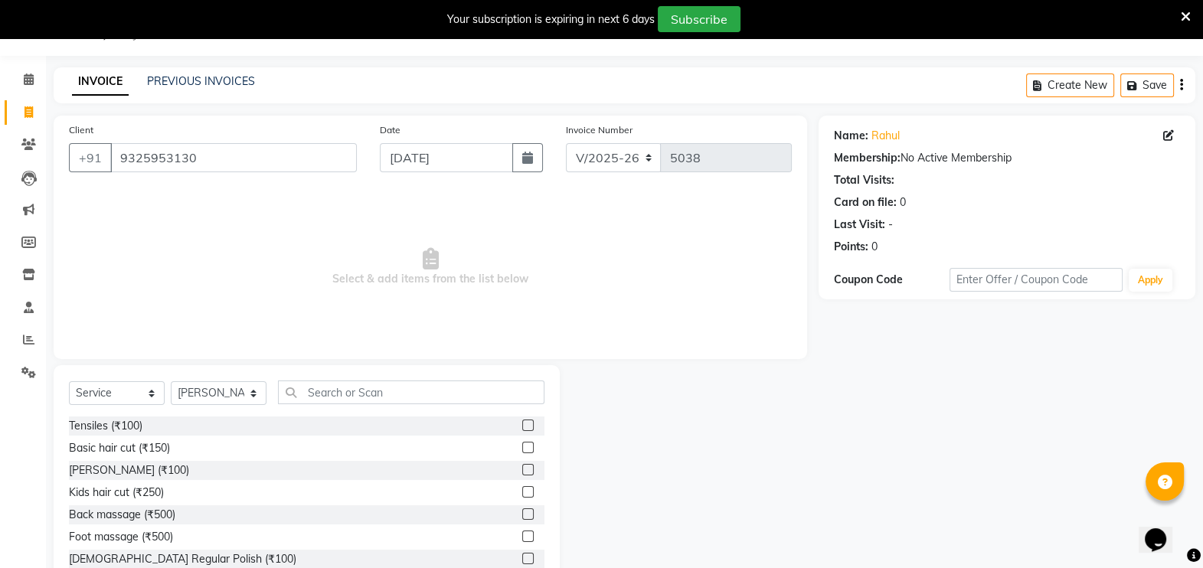
click at [250, 276] on span "Select & add items from the list below" at bounding box center [430, 267] width 723 height 153
click at [522, 447] on label at bounding box center [527, 447] width 11 height 11
click at [522, 447] on input "checkbox" at bounding box center [527, 448] width 10 height 10
checkbox input "true"
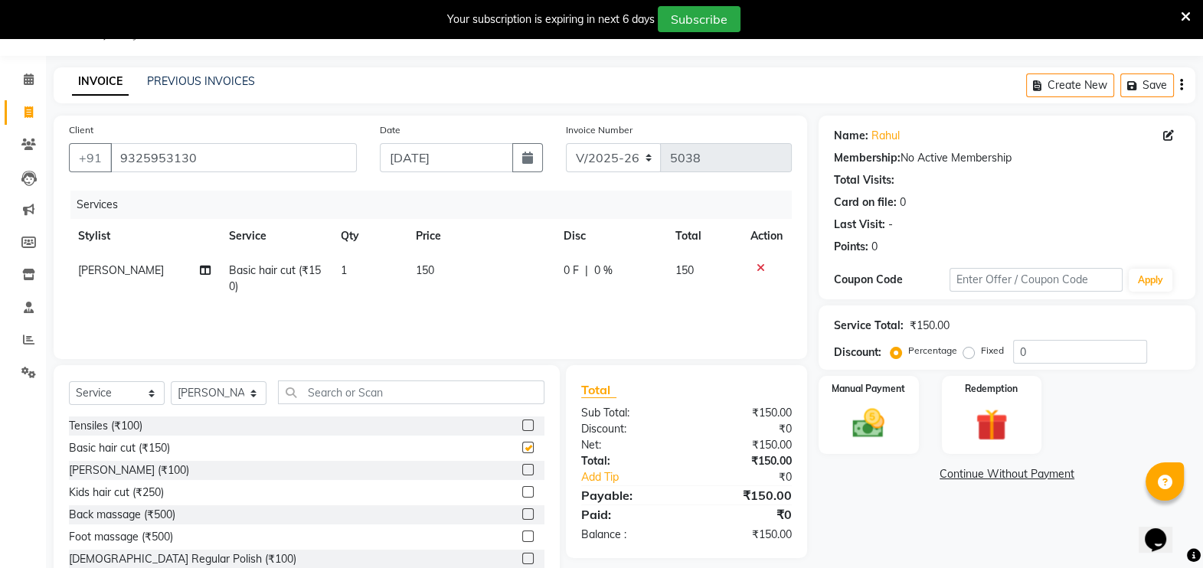
click at [522, 469] on label at bounding box center [527, 469] width 11 height 11
click at [522, 469] on input "checkbox" at bounding box center [527, 471] width 10 height 10
checkbox input "true"
checkbox input "false"
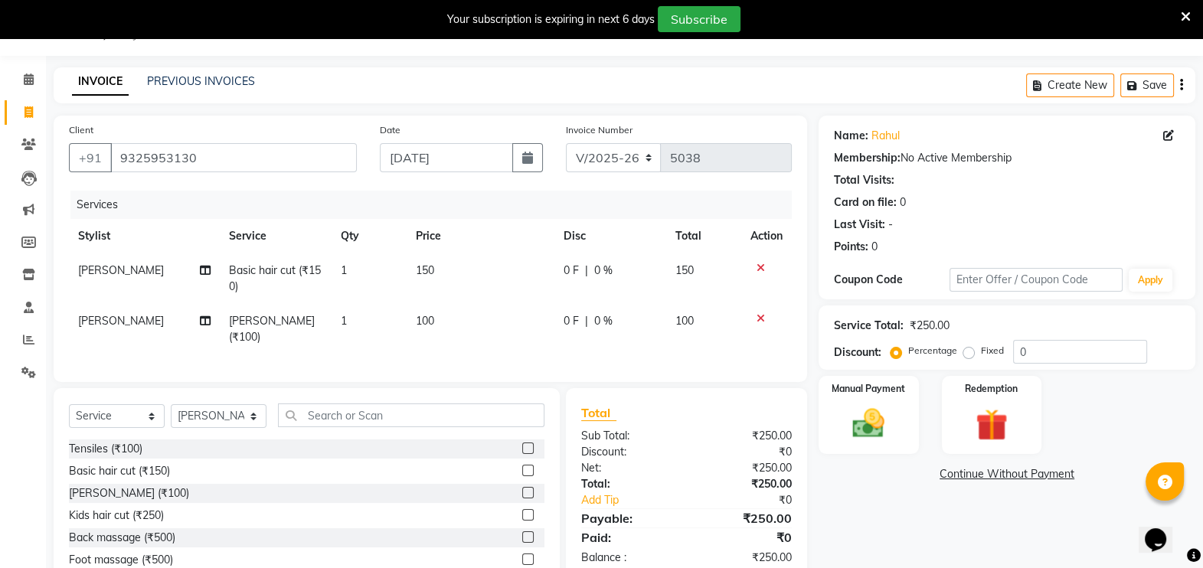
checkbox input "false"
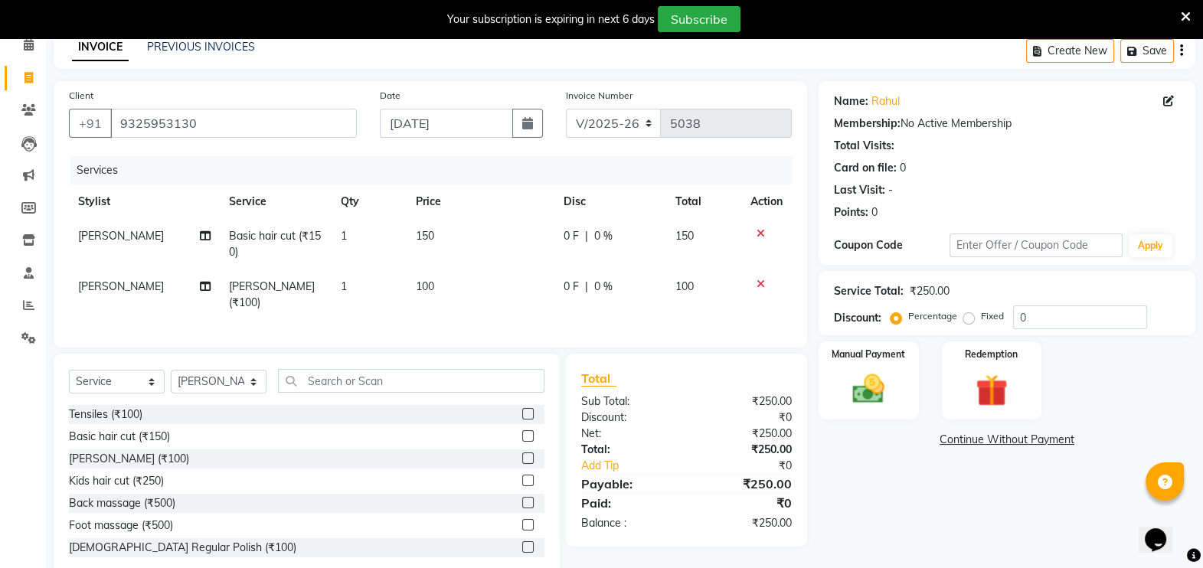
scroll to position [105, 0]
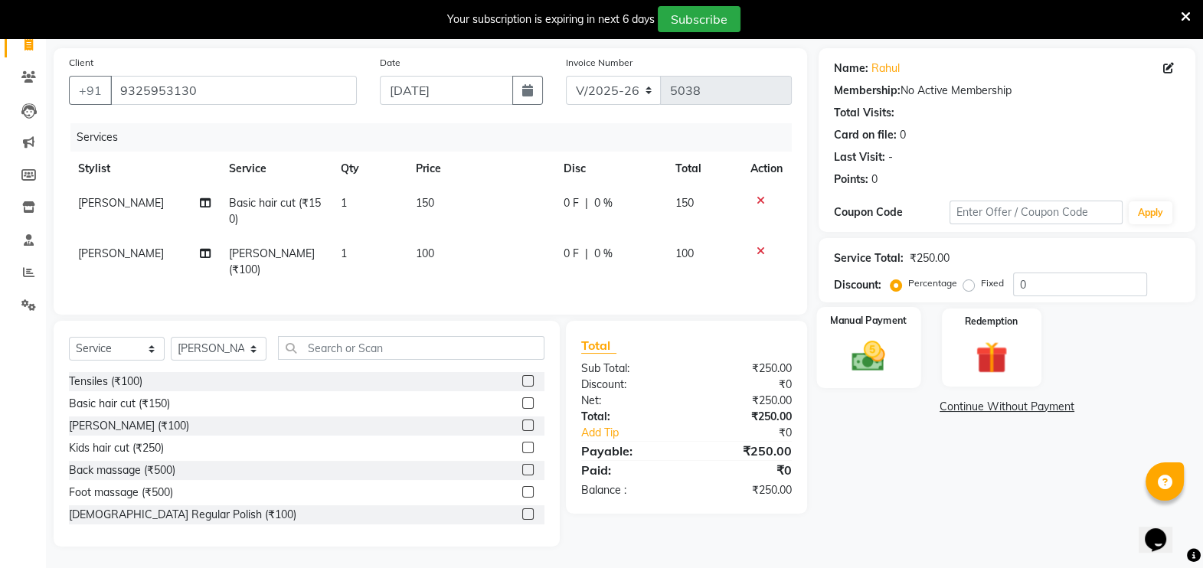
click at [874, 324] on label "Manual Payment" at bounding box center [868, 320] width 77 height 15
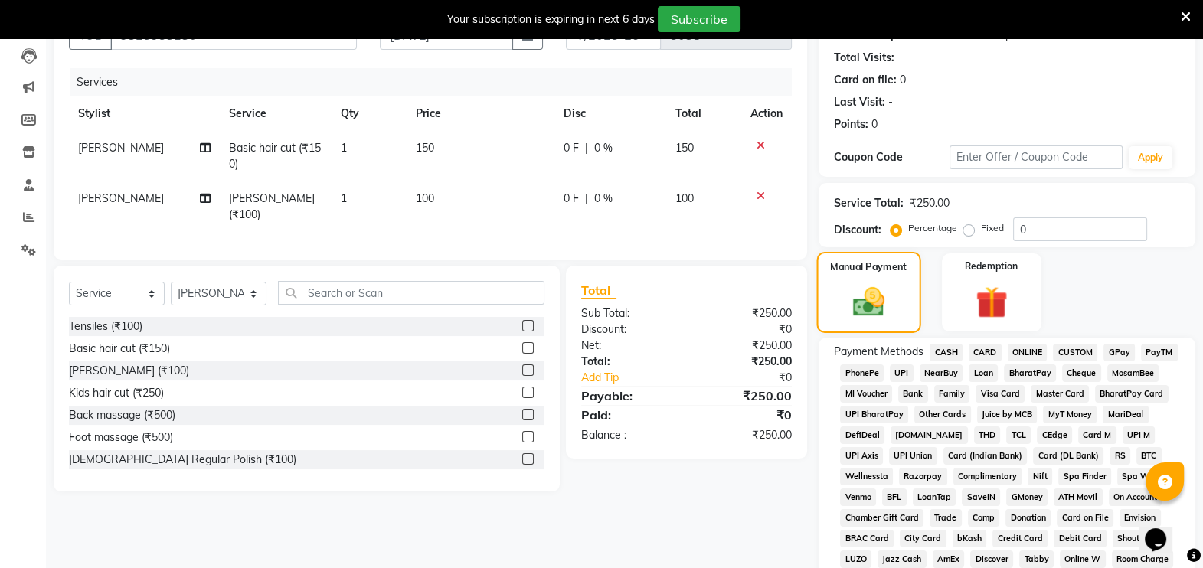
scroll to position [163, 0]
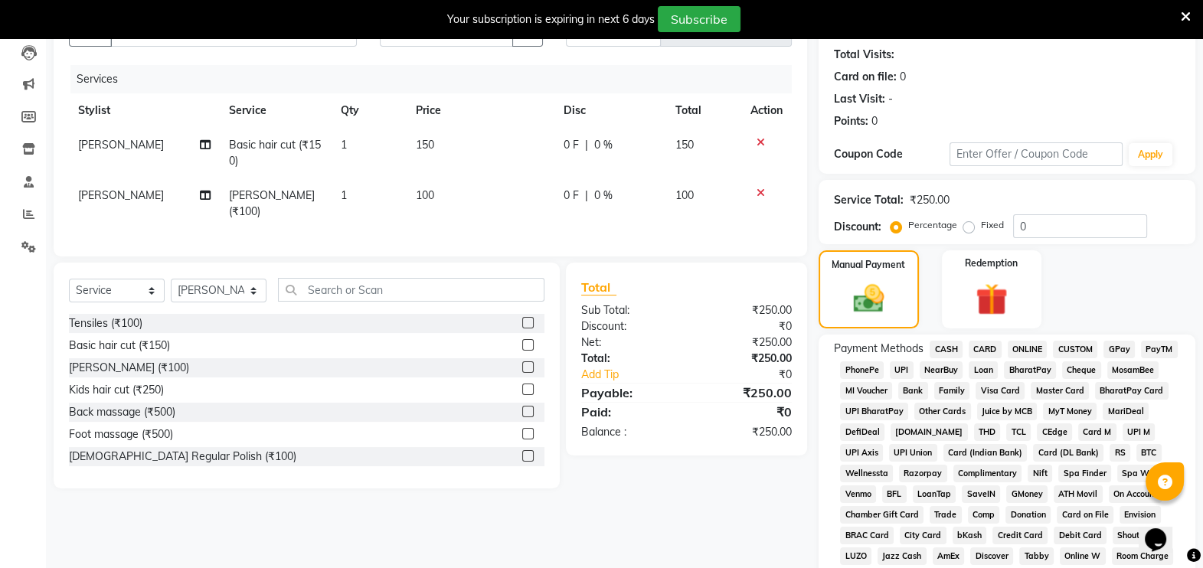
click at [944, 349] on span "CASH" at bounding box center [946, 350] width 33 height 18
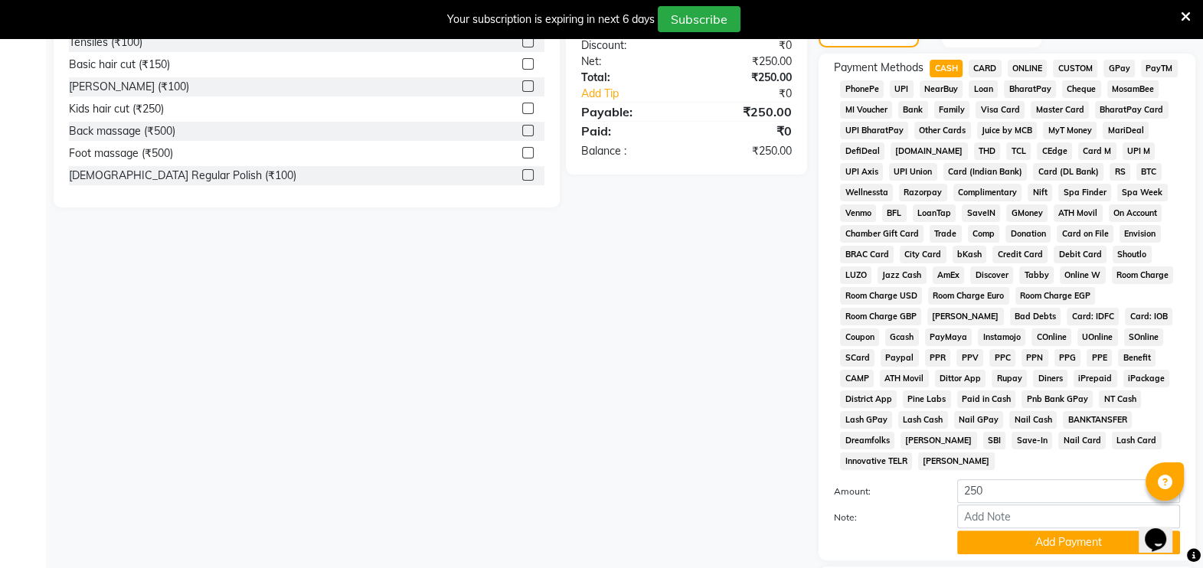
scroll to position [532, 0]
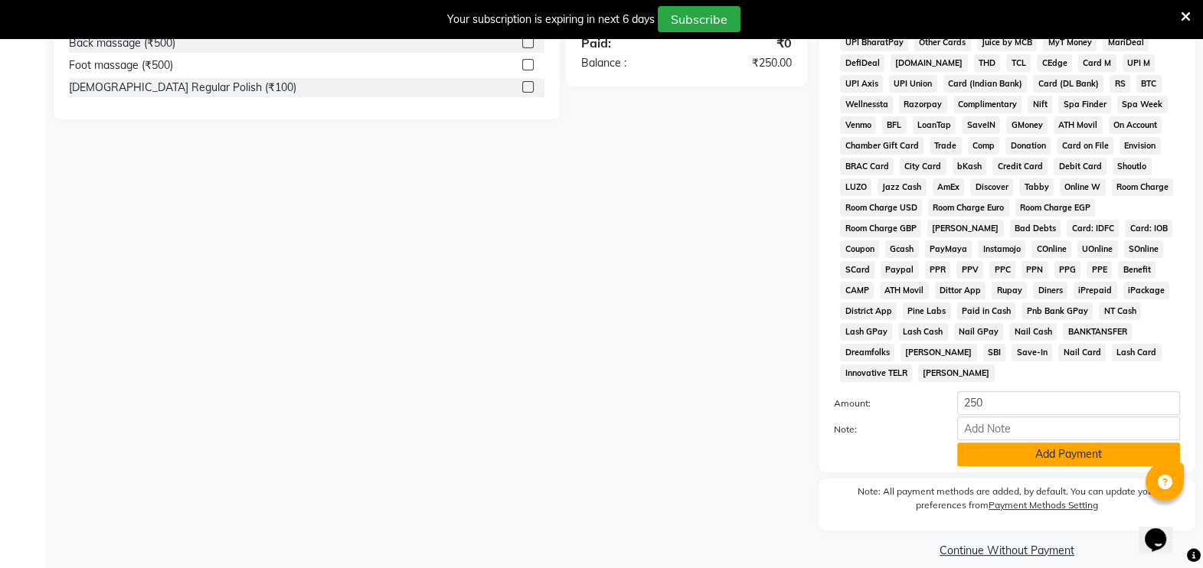
click at [1028, 443] on button "Add Payment" at bounding box center [1068, 455] width 223 height 24
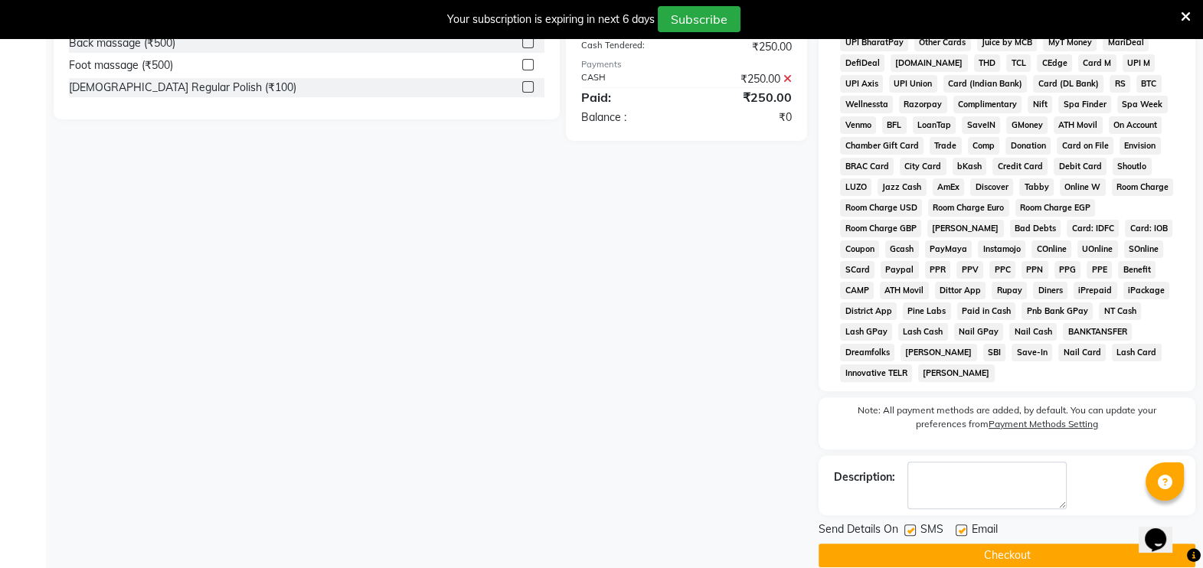
click at [907, 525] on label at bounding box center [909, 530] width 11 height 11
click at [907, 526] on input "checkbox" at bounding box center [909, 531] width 10 height 10
checkbox input "false"
click at [955, 544] on button "Checkout" at bounding box center [1007, 556] width 377 height 24
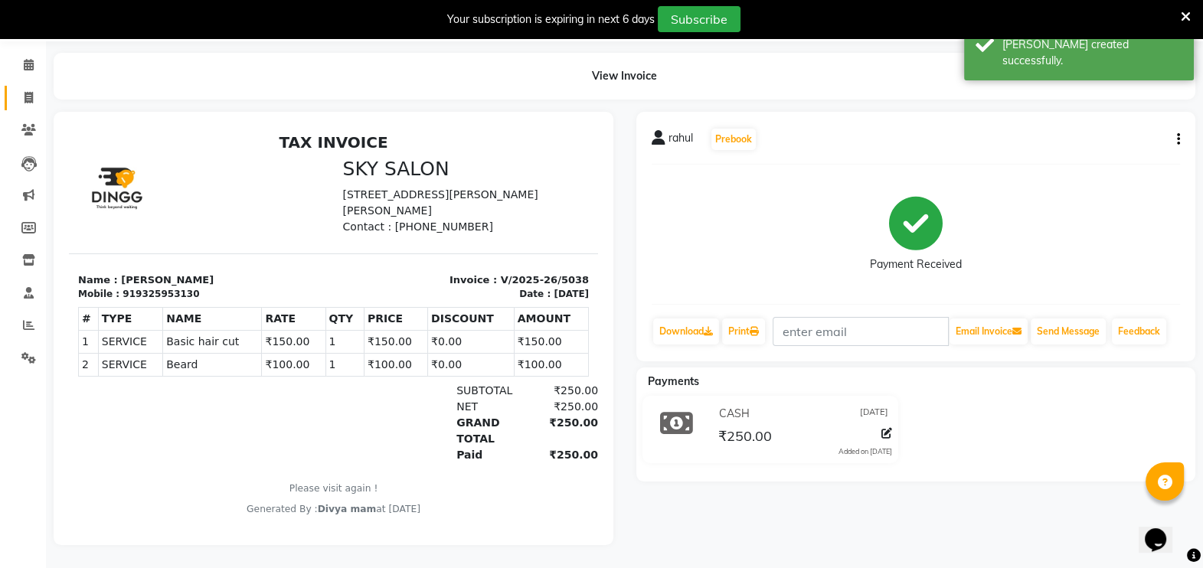
click at [25, 92] on icon at bounding box center [29, 97] width 8 height 11
select select "service"
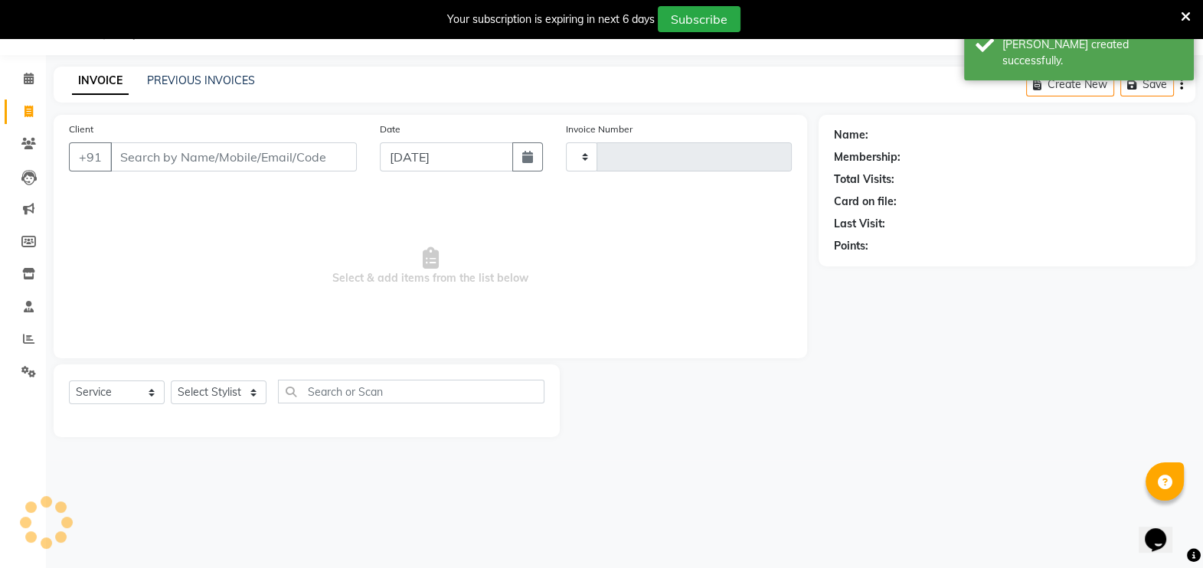
scroll to position [38, 0]
type input "5039"
select select "6927"
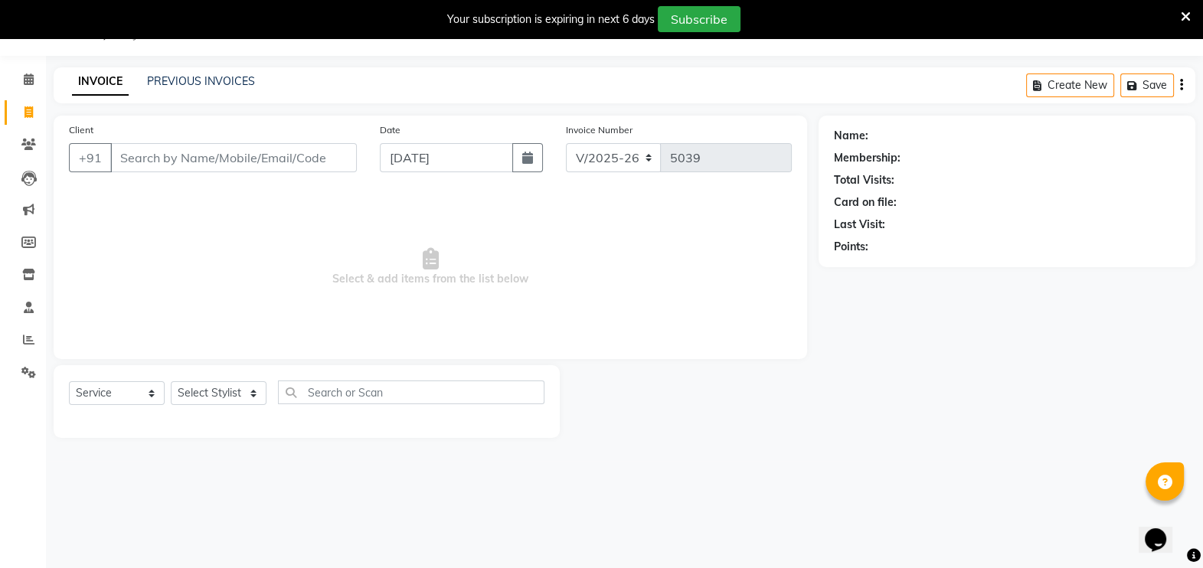
scroll to position [0, 0]
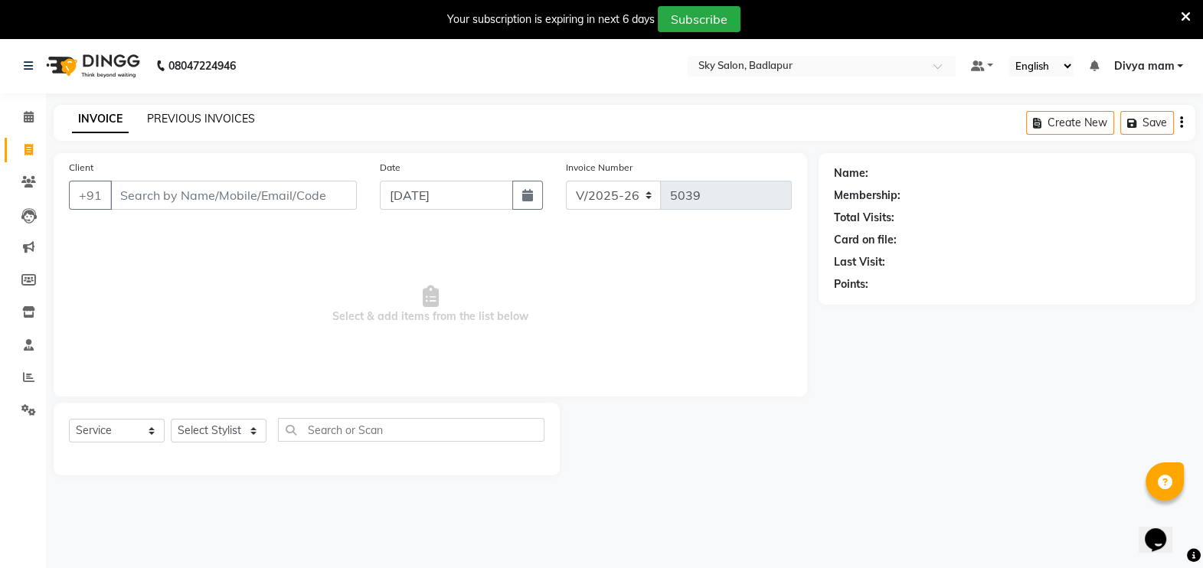
click at [226, 115] on link "PREVIOUS INVOICES" at bounding box center [201, 119] width 108 height 14
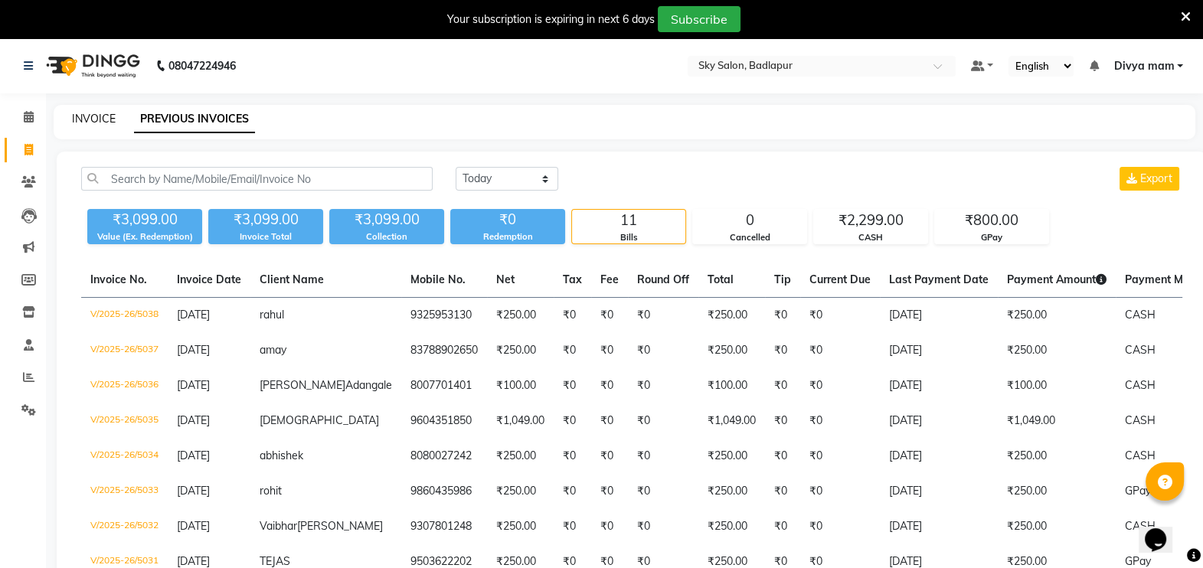
click at [79, 123] on link "INVOICE" at bounding box center [94, 119] width 44 height 14
select select "service"
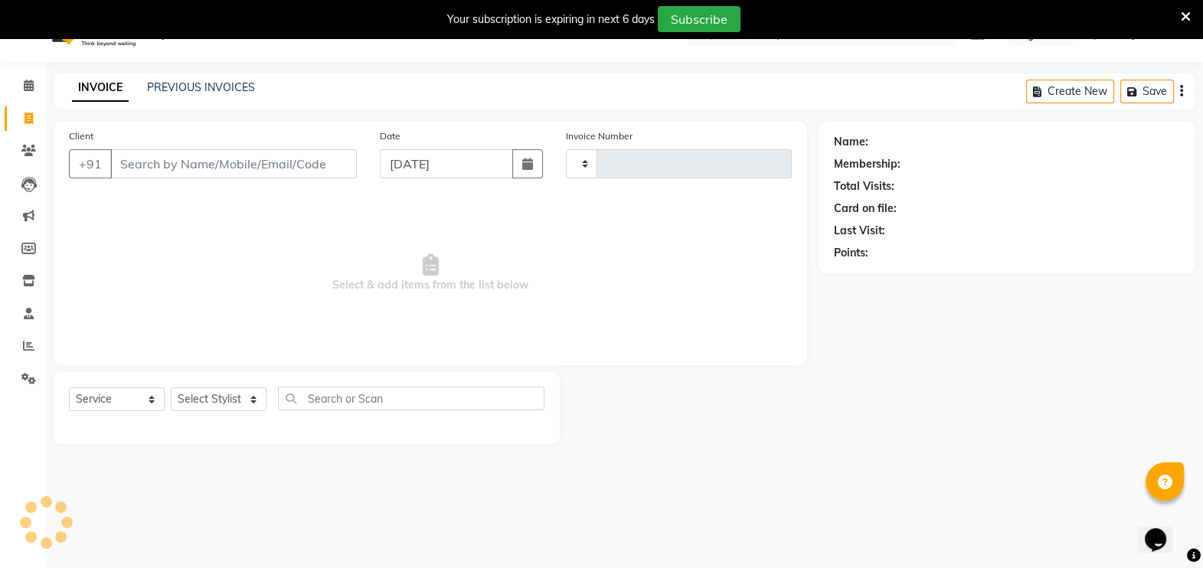
type input "5039"
select select "6927"
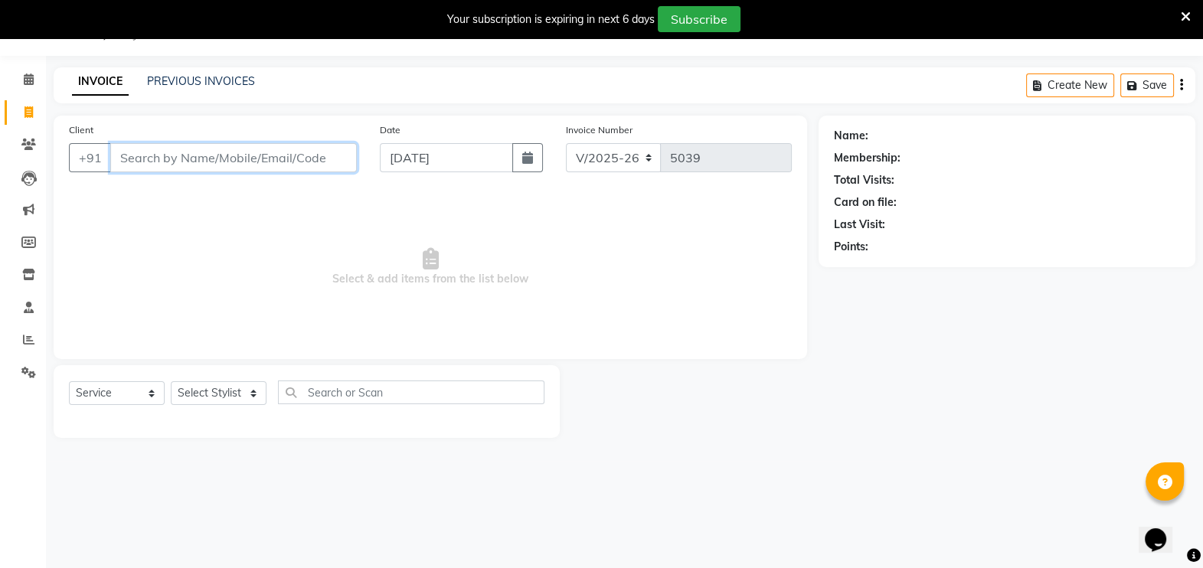
click at [146, 162] on input "Client" at bounding box center [233, 157] width 247 height 29
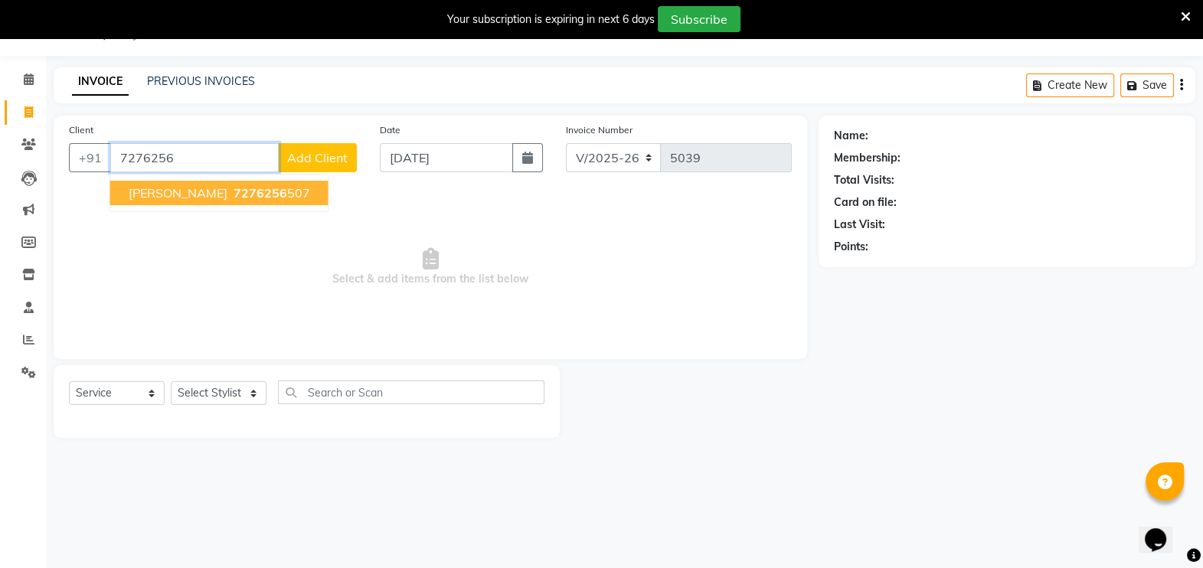
click at [239, 195] on span "7276256" at bounding box center [261, 192] width 54 height 15
type input "7276256507"
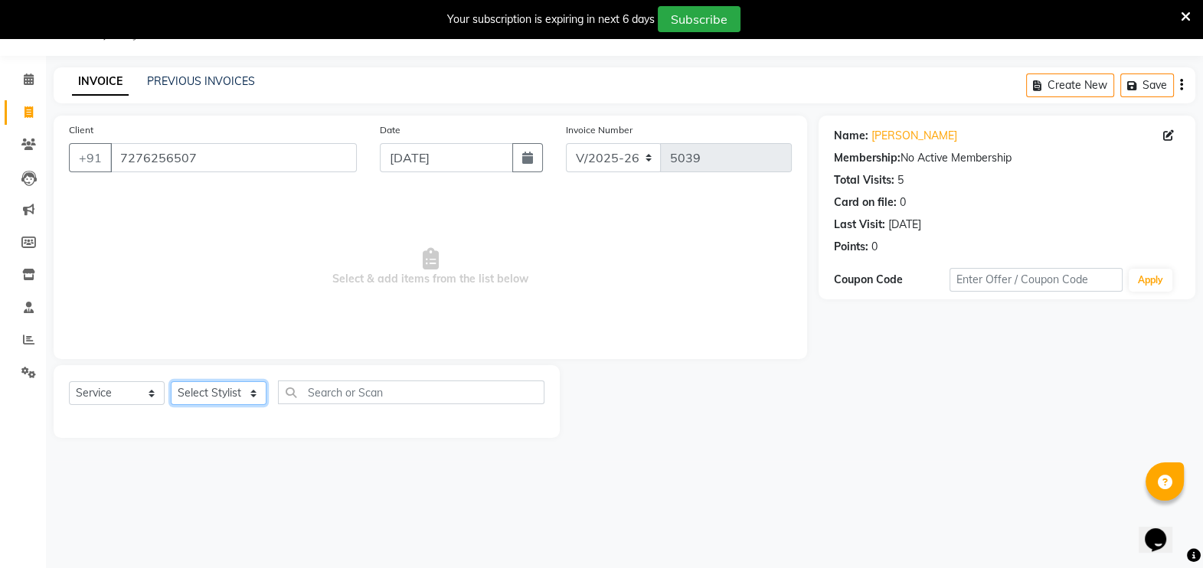
click at [245, 391] on select "Select Stylist [PERSON_NAME] [PERSON_NAME] [PERSON_NAME] [PERSON_NAME] [PERSON_…" at bounding box center [219, 393] width 96 height 24
click at [243, 394] on select "Select Stylist [PERSON_NAME] [PERSON_NAME] [PERSON_NAME] [PERSON_NAME] [PERSON_…" at bounding box center [219, 393] width 96 height 24
select select "81048"
click at [171, 381] on select "Select Stylist [PERSON_NAME] [PERSON_NAME] [PERSON_NAME] [PERSON_NAME] [PERSON_…" at bounding box center [219, 393] width 96 height 24
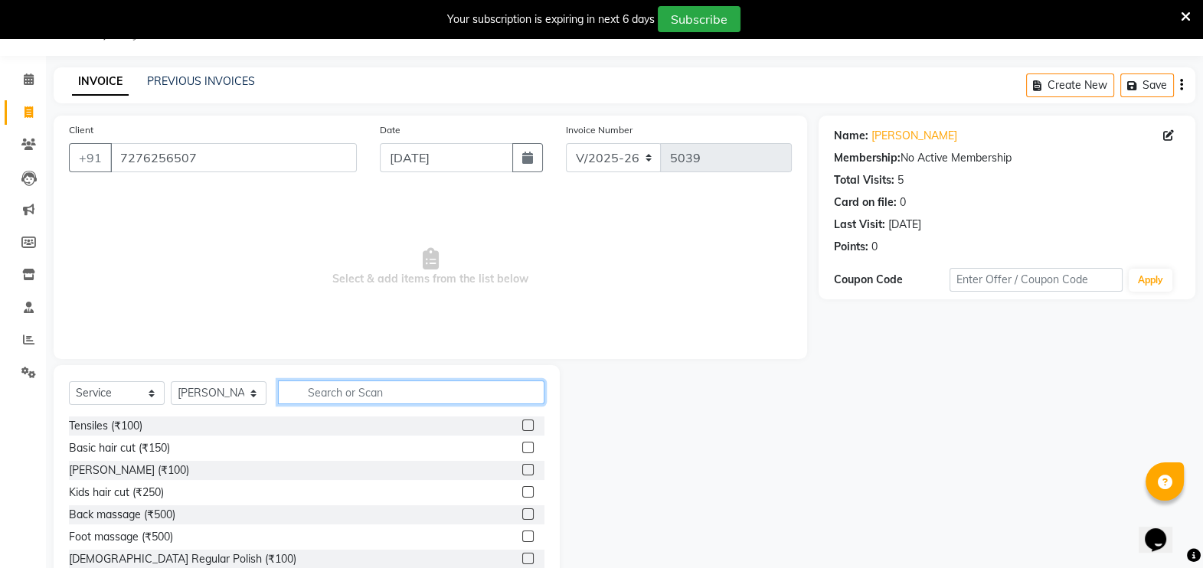
click at [374, 393] on input "text" at bounding box center [411, 393] width 266 height 24
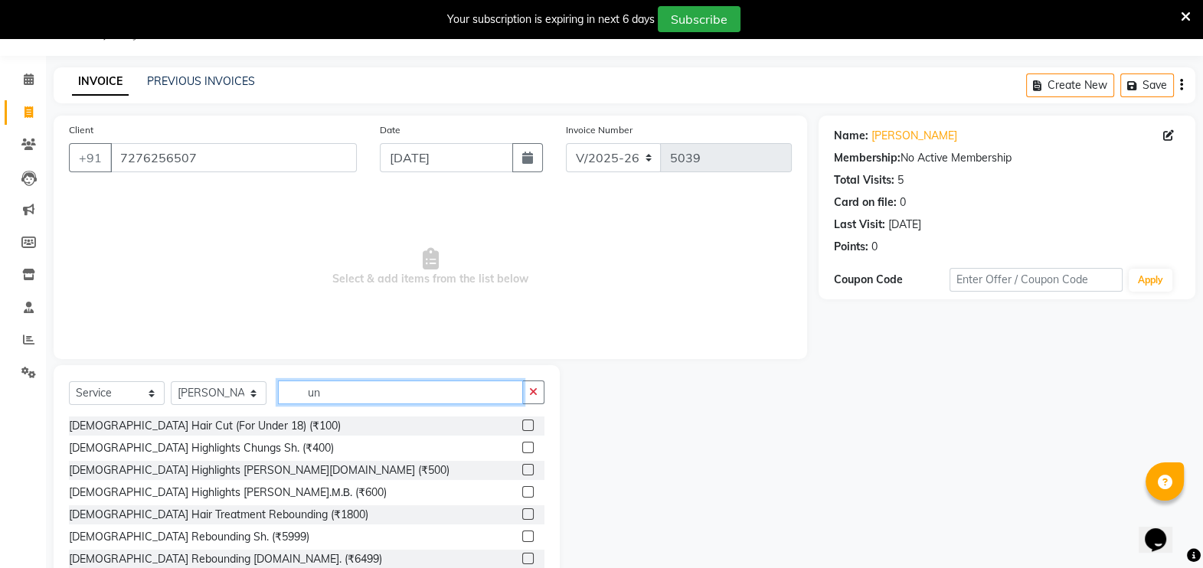
type input "un"
click at [522, 425] on label at bounding box center [527, 425] width 11 height 11
click at [522, 425] on input "checkbox" at bounding box center [527, 426] width 10 height 10
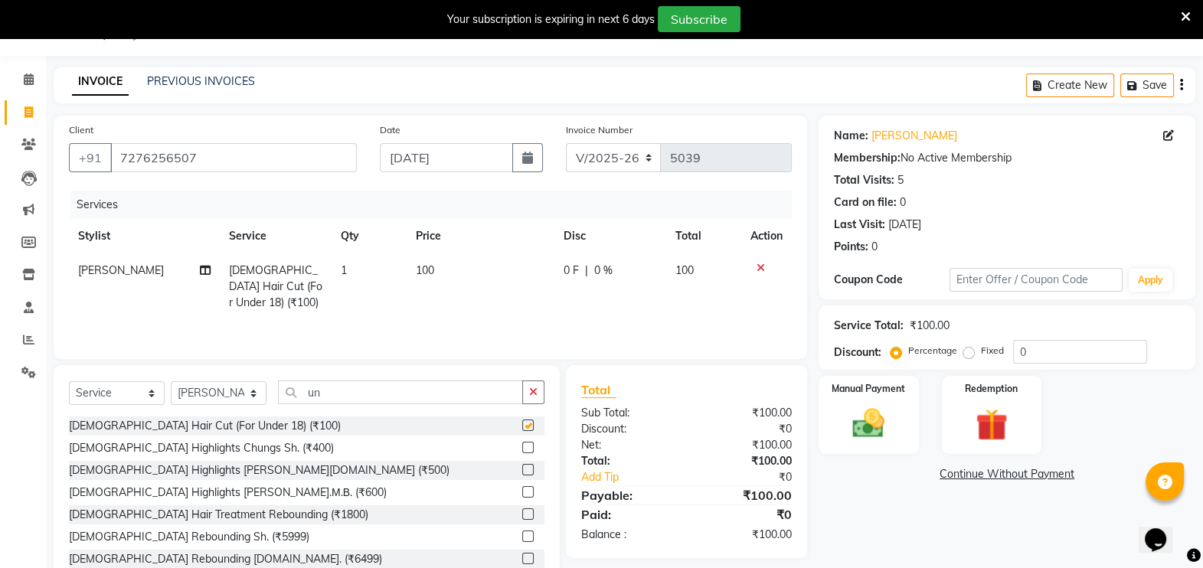
checkbox input "false"
click at [864, 428] on img at bounding box center [869, 423] width 54 height 38
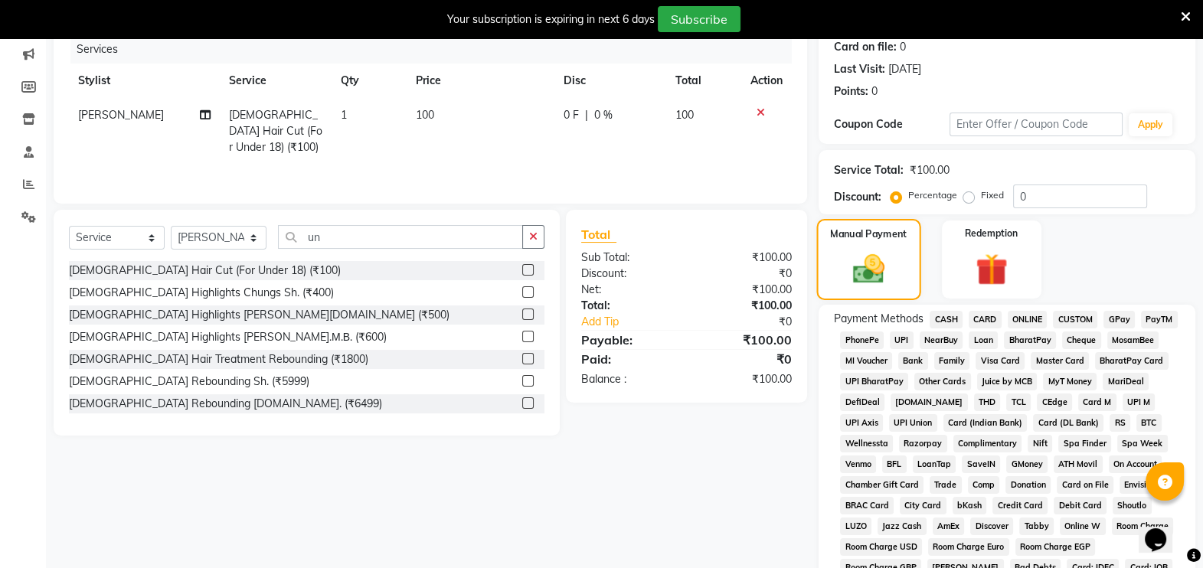
scroll to position [194, 0]
click at [1115, 323] on span "GPay" at bounding box center [1118, 319] width 31 height 18
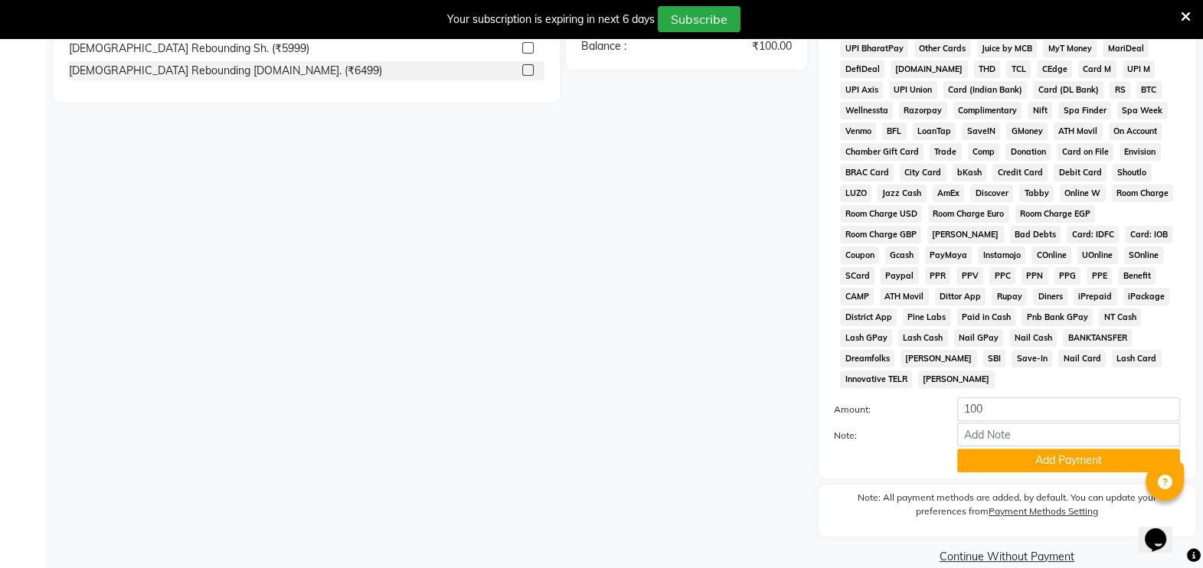
scroll to position [532, 0]
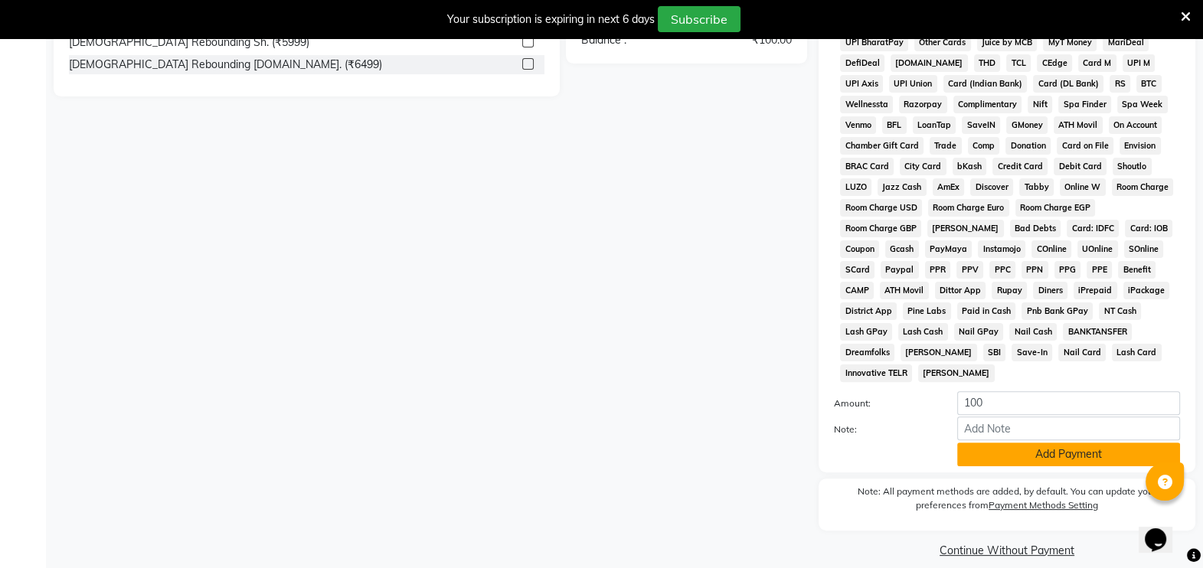
click at [1038, 443] on button "Add Payment" at bounding box center [1068, 455] width 223 height 24
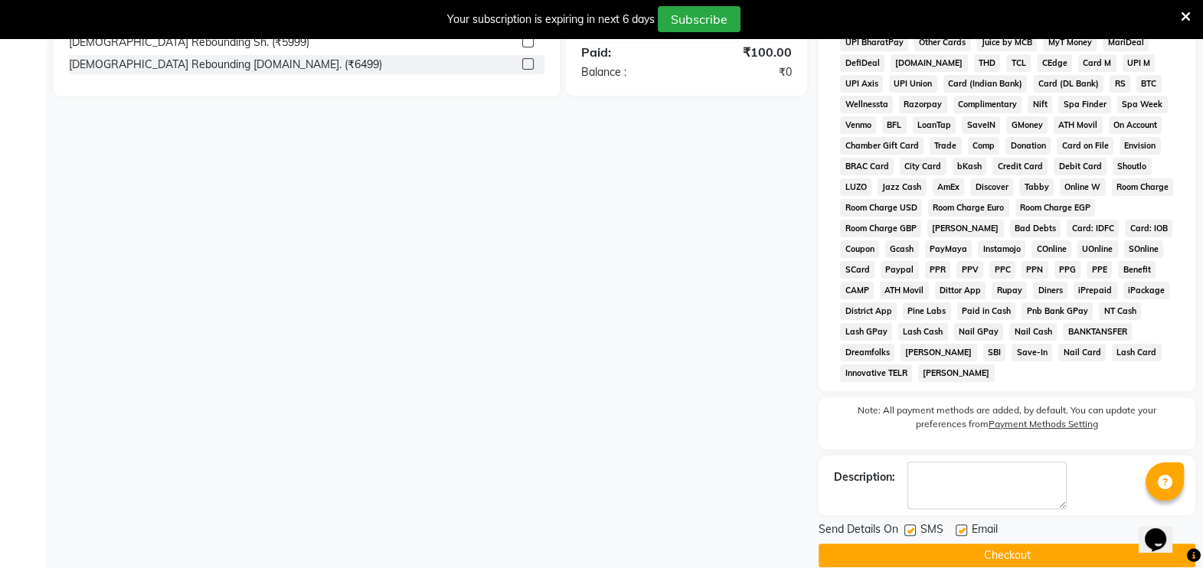
scroll to position [536, 0]
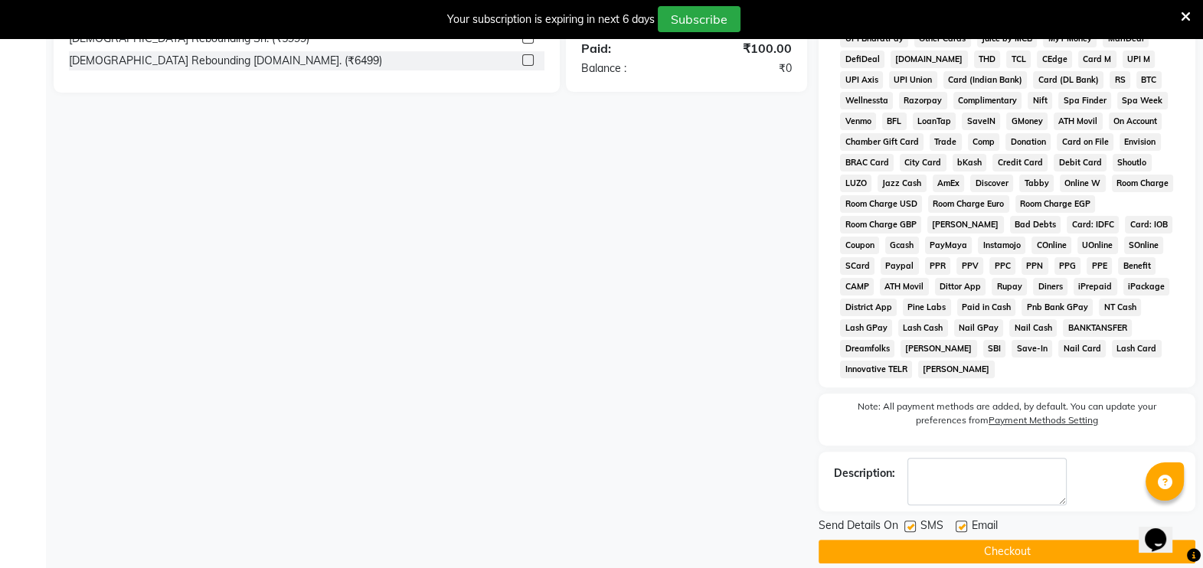
click at [910, 521] on label at bounding box center [909, 526] width 11 height 11
click at [910, 522] on input "checkbox" at bounding box center [909, 527] width 10 height 10
checkbox input "false"
click at [942, 540] on button "Checkout" at bounding box center [1007, 552] width 377 height 24
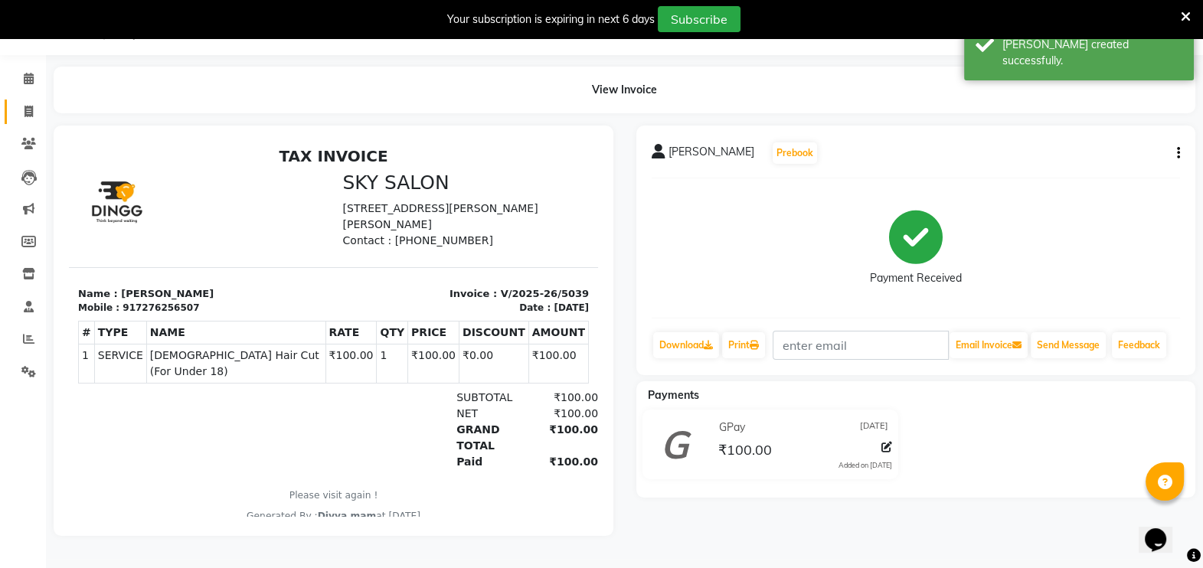
click at [15, 103] on span at bounding box center [28, 112] width 27 height 18
select select "service"
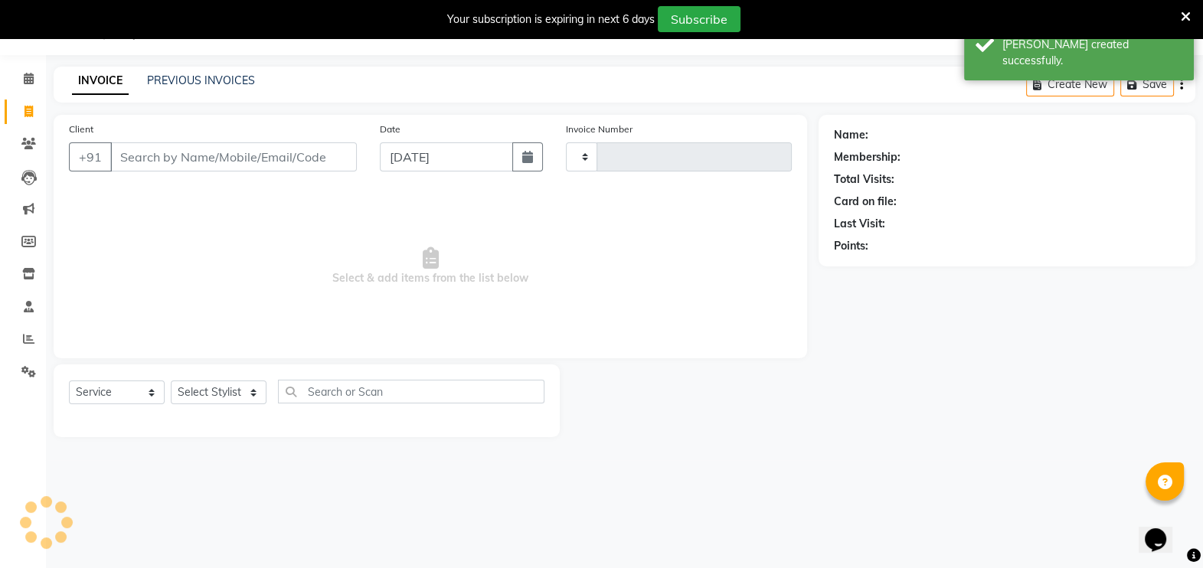
scroll to position [38, 0]
type input "5040"
select select "6927"
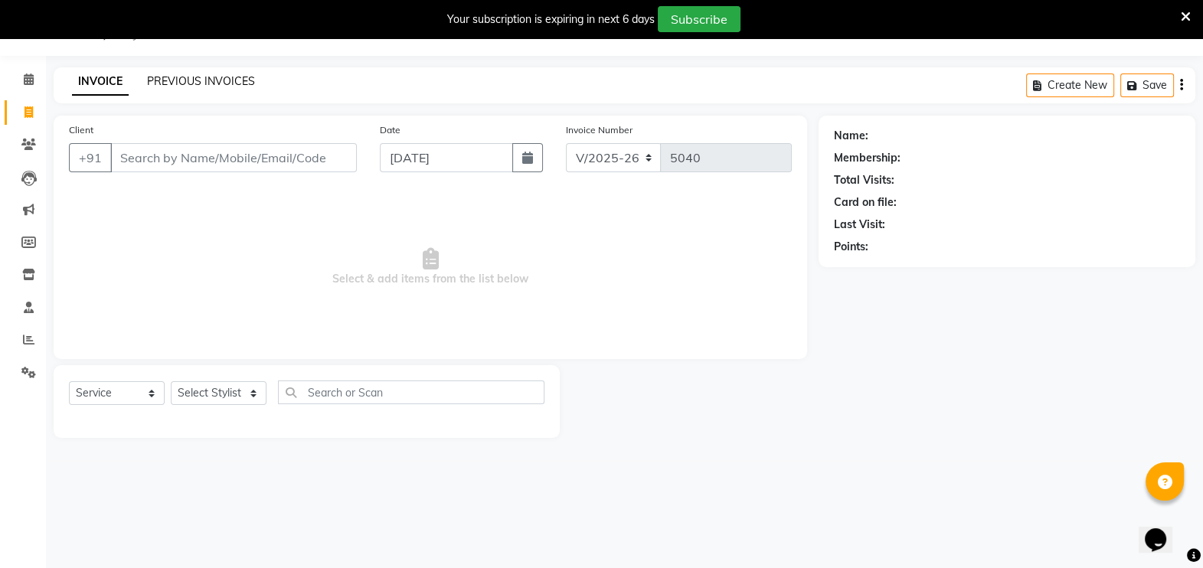
click at [243, 84] on link "PREVIOUS INVOICES" at bounding box center [201, 81] width 108 height 14
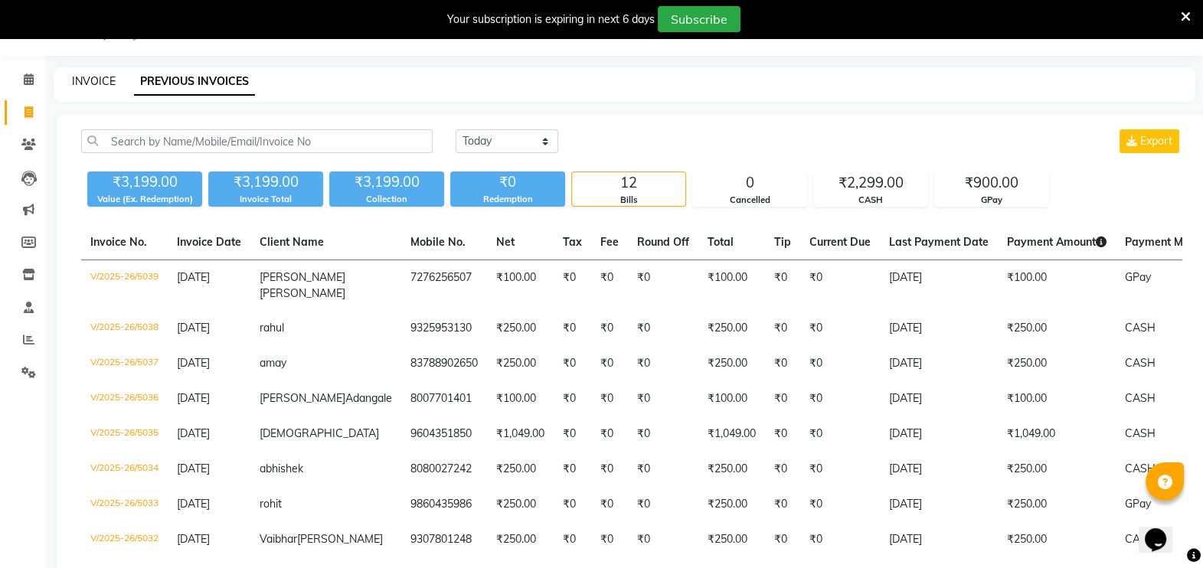
click at [109, 78] on link "INVOICE" at bounding box center [94, 81] width 44 height 14
select select "service"
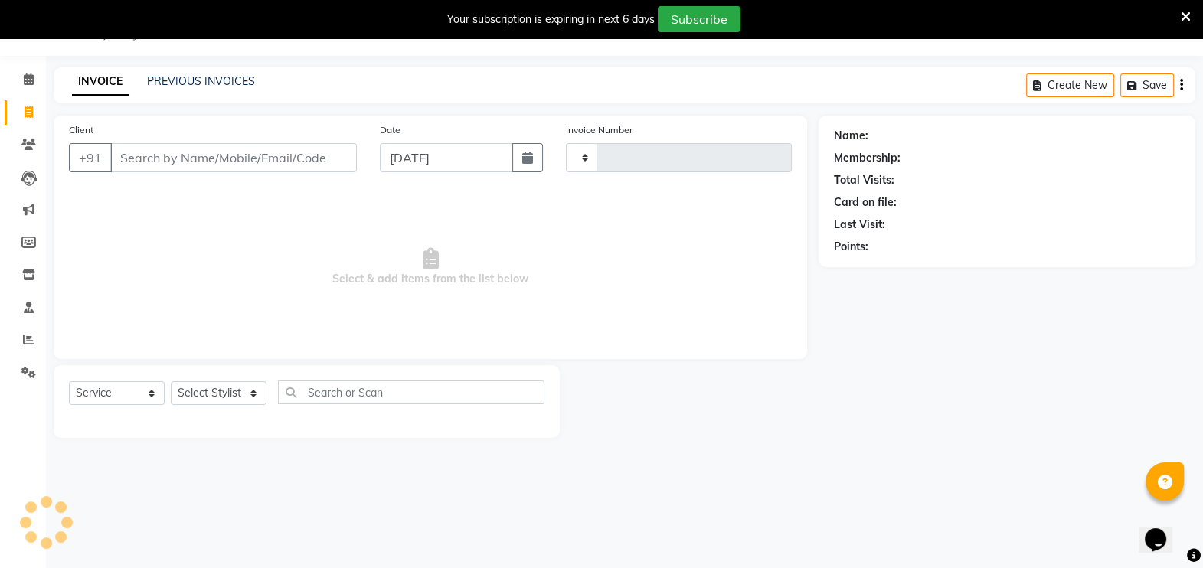
type input "5040"
select select "6927"
click at [257, 400] on select "Select Stylist [PERSON_NAME] [PERSON_NAME] [PERSON_NAME] [PERSON_NAME] [PERSON_…" at bounding box center [219, 393] width 96 height 24
select select "81048"
click at [171, 381] on select "Select Stylist [PERSON_NAME] [PERSON_NAME] [PERSON_NAME] [PERSON_NAME] [PERSON_…" at bounding box center [219, 393] width 96 height 24
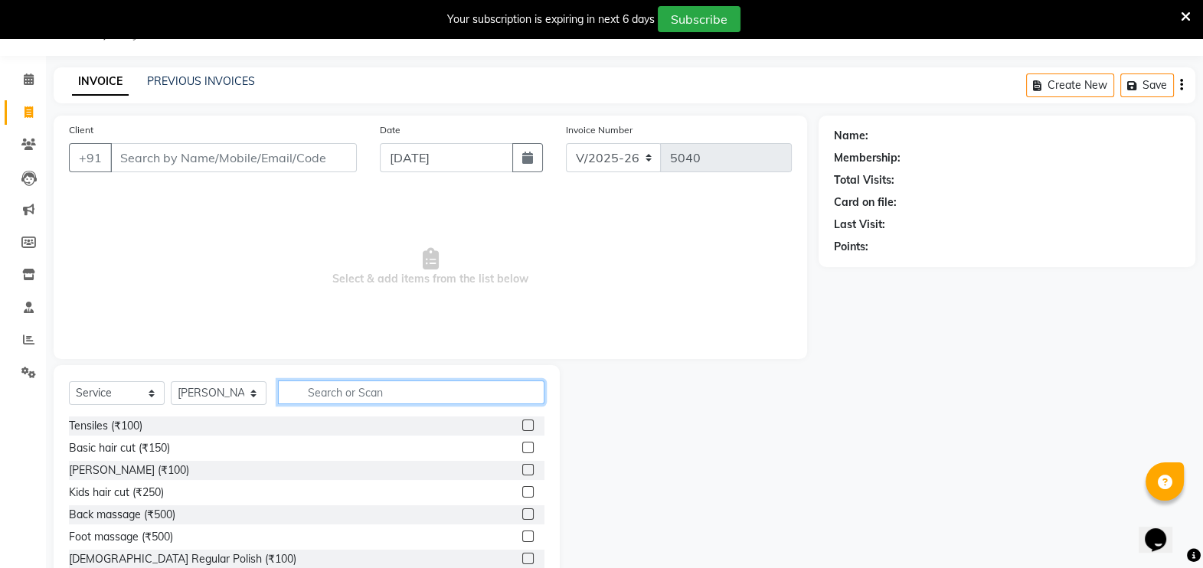
click at [421, 391] on input "text" at bounding box center [411, 393] width 266 height 24
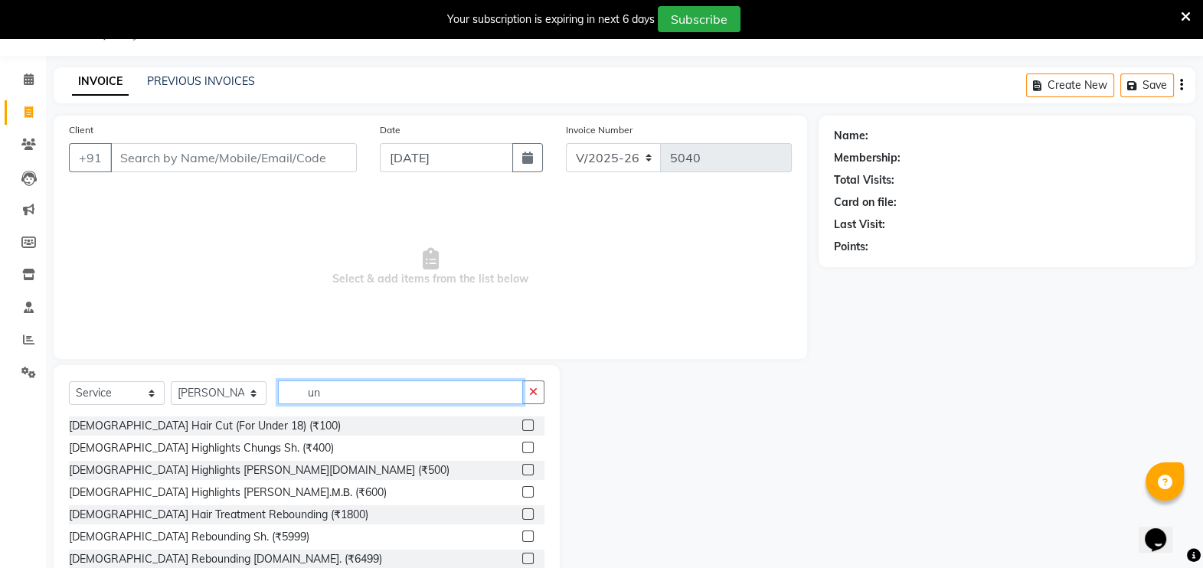
type input "un"
click at [522, 425] on label at bounding box center [527, 425] width 11 height 11
click at [522, 425] on input "checkbox" at bounding box center [527, 426] width 10 height 10
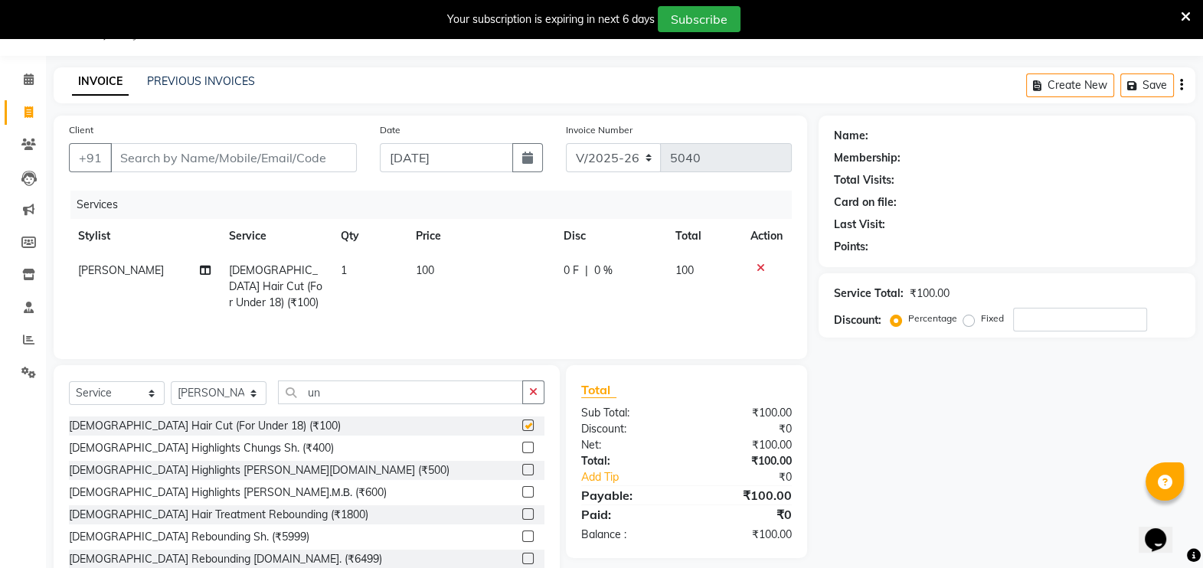
checkbox input "false"
click at [260, 392] on select "Select Stylist [PERSON_NAME] [PERSON_NAME] [PERSON_NAME] [PERSON_NAME] [PERSON_…" at bounding box center [219, 393] width 96 height 24
select select "66825"
click at [171, 381] on select "Select Stylist [PERSON_NAME] [PERSON_NAME] [PERSON_NAME] [PERSON_NAME] [PERSON_…" at bounding box center [219, 393] width 96 height 24
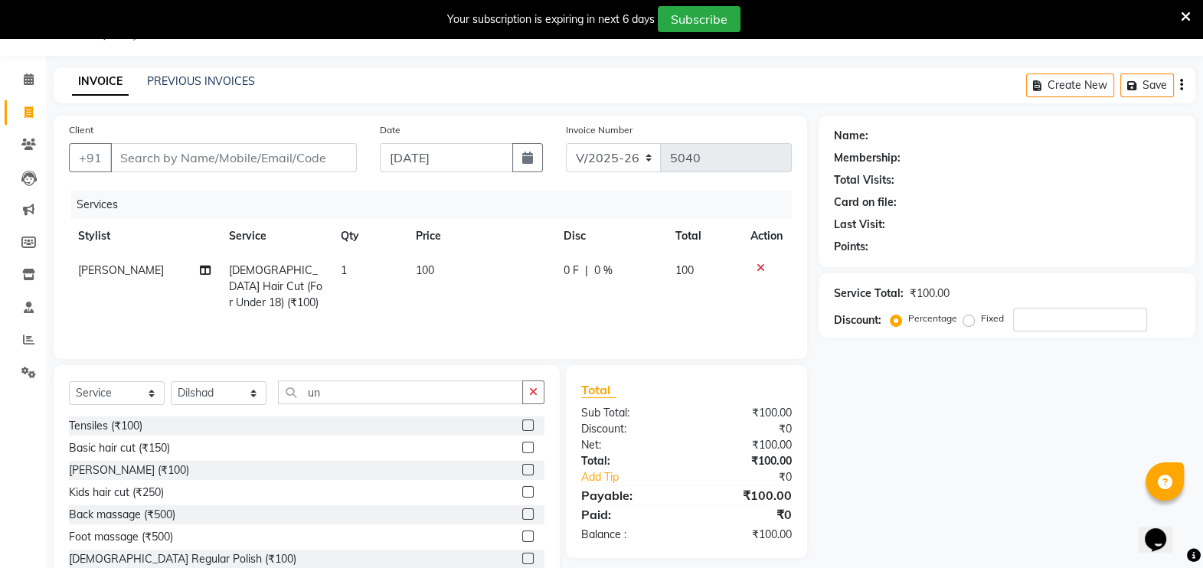
click at [522, 467] on label at bounding box center [527, 469] width 11 height 11
click at [522, 467] on input "checkbox" at bounding box center [527, 471] width 10 height 10
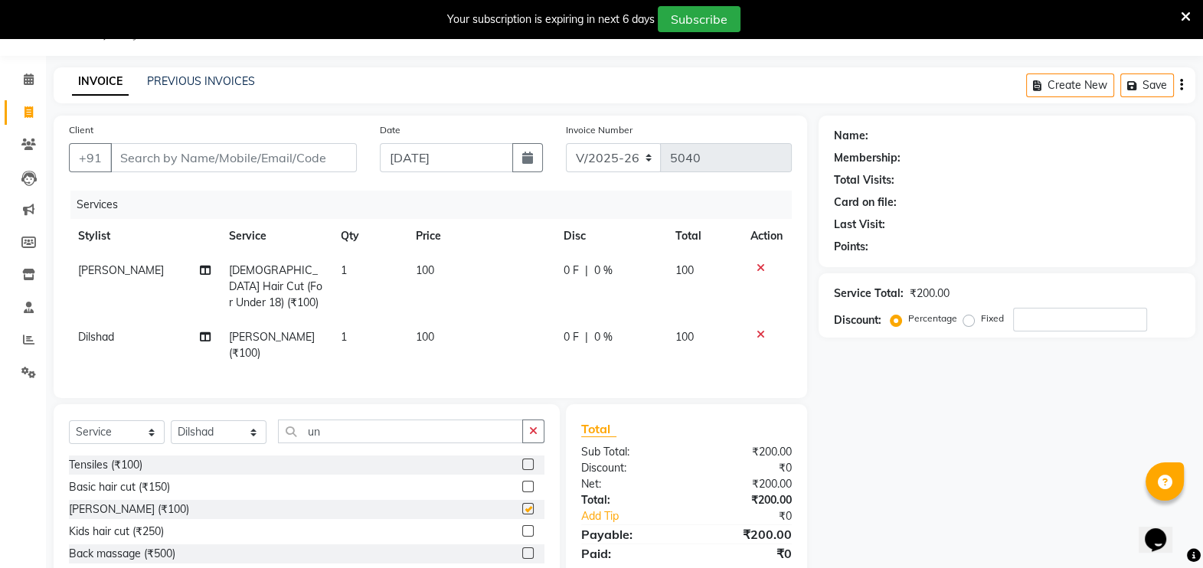
checkbox input "false"
drag, startPoint x: 513, startPoint y: 467, endPoint x: 341, endPoint y: 213, distance: 307.1
click at [341, 213] on div "Services" at bounding box center [436, 205] width 733 height 28
click at [144, 152] on input "Client" at bounding box center [233, 157] width 247 height 29
click at [355, 420] on input "un" at bounding box center [400, 432] width 245 height 24
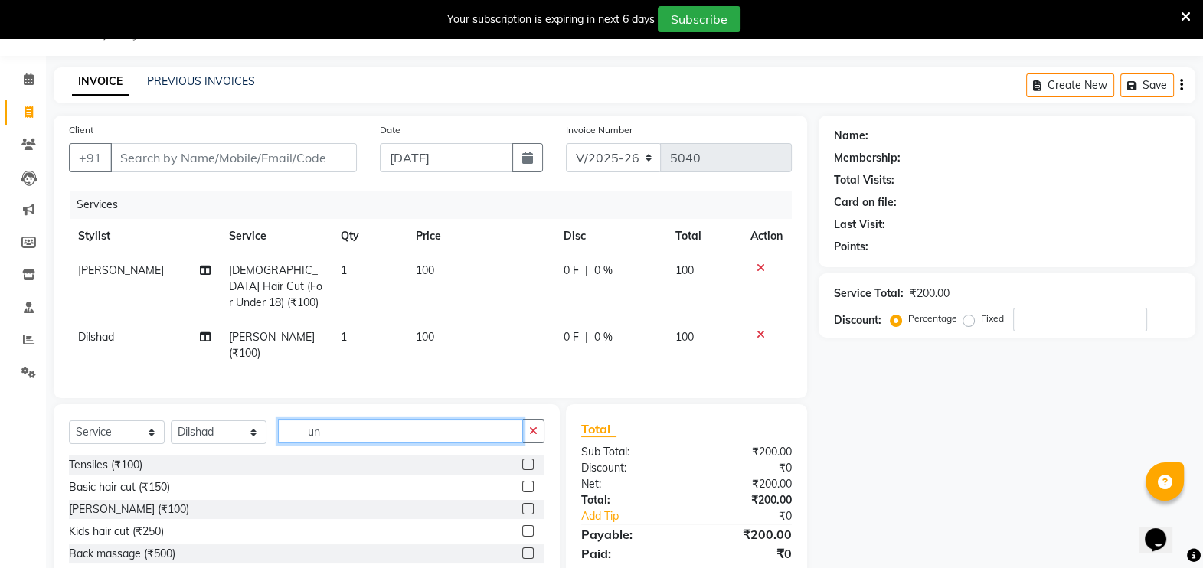
type input "u"
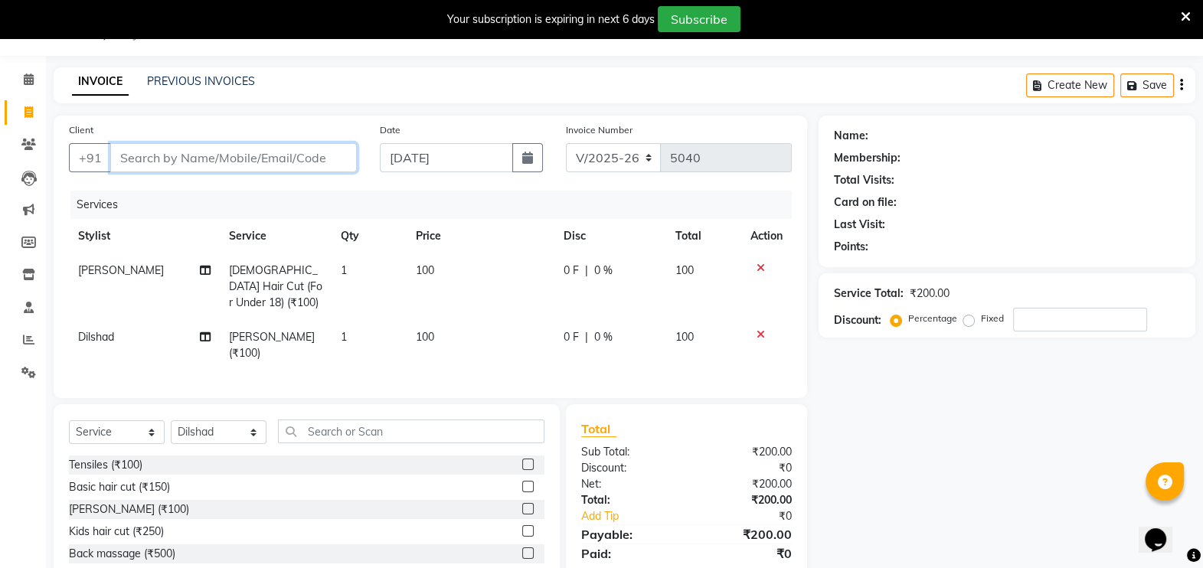
click at [126, 161] on input "Client" at bounding box center [233, 157] width 247 height 29
type input "9"
type input "0"
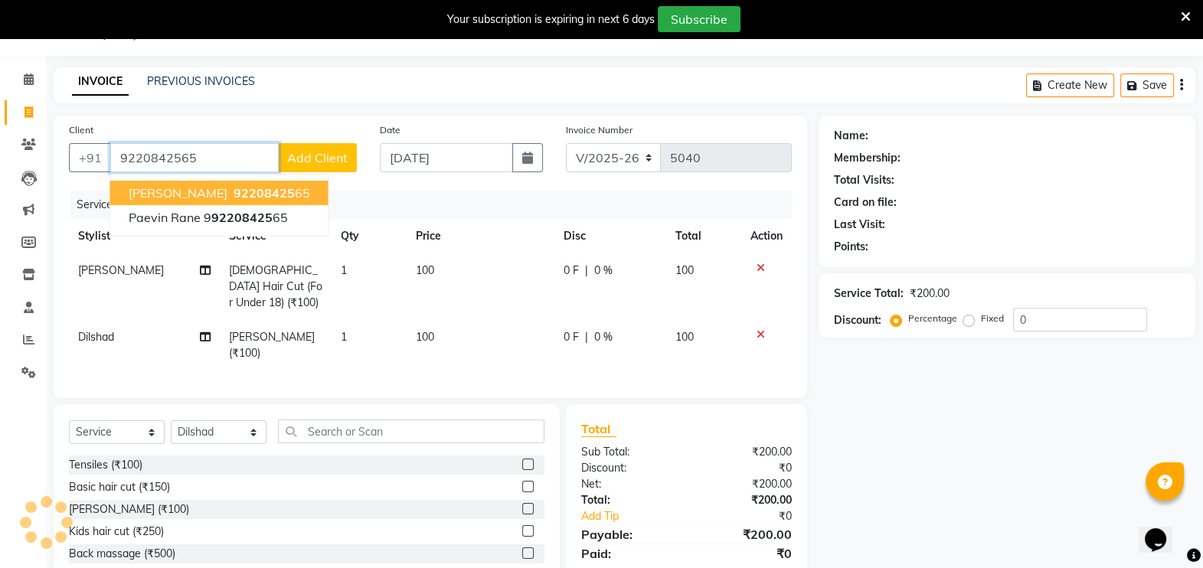
type input "9220842565"
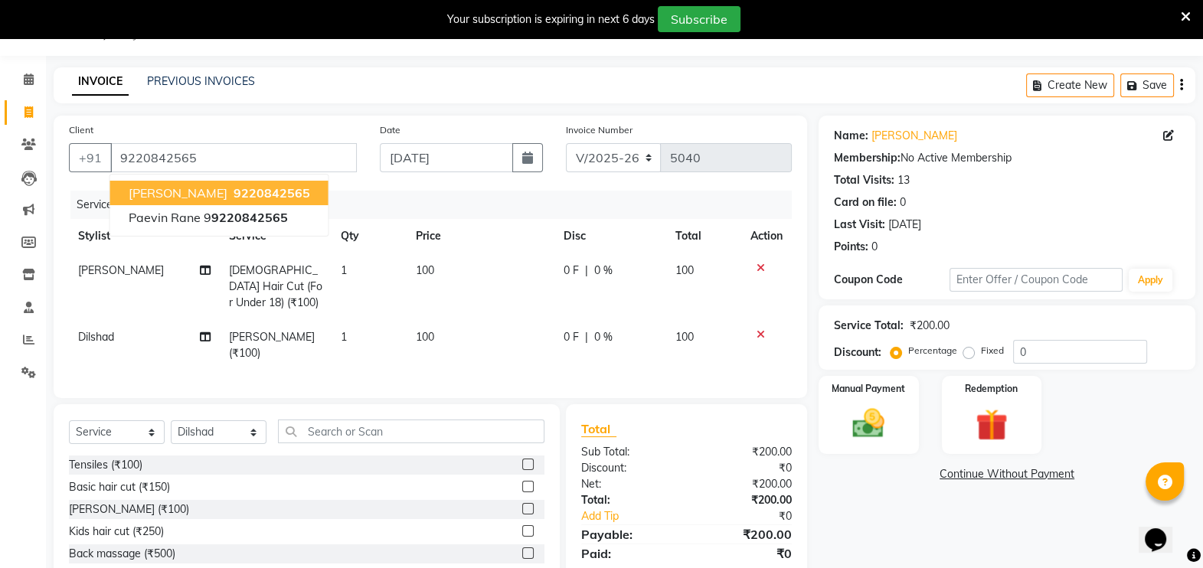
click at [263, 195] on span "9220842565" at bounding box center [272, 192] width 77 height 15
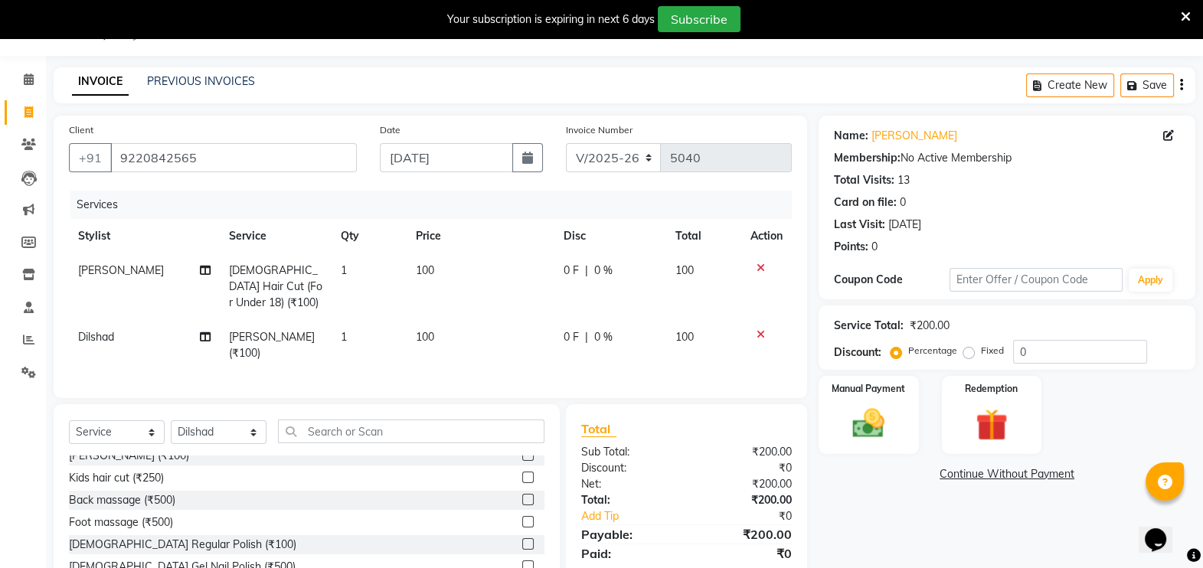
scroll to position [52, 0]
click at [851, 417] on img at bounding box center [869, 423] width 54 height 38
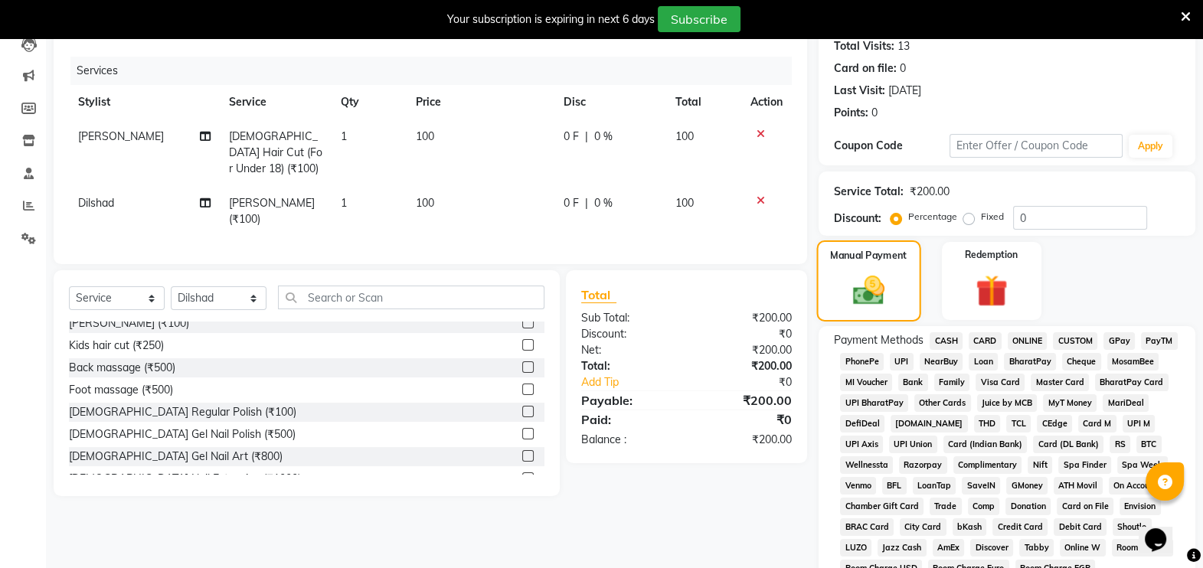
scroll to position [178, 0]
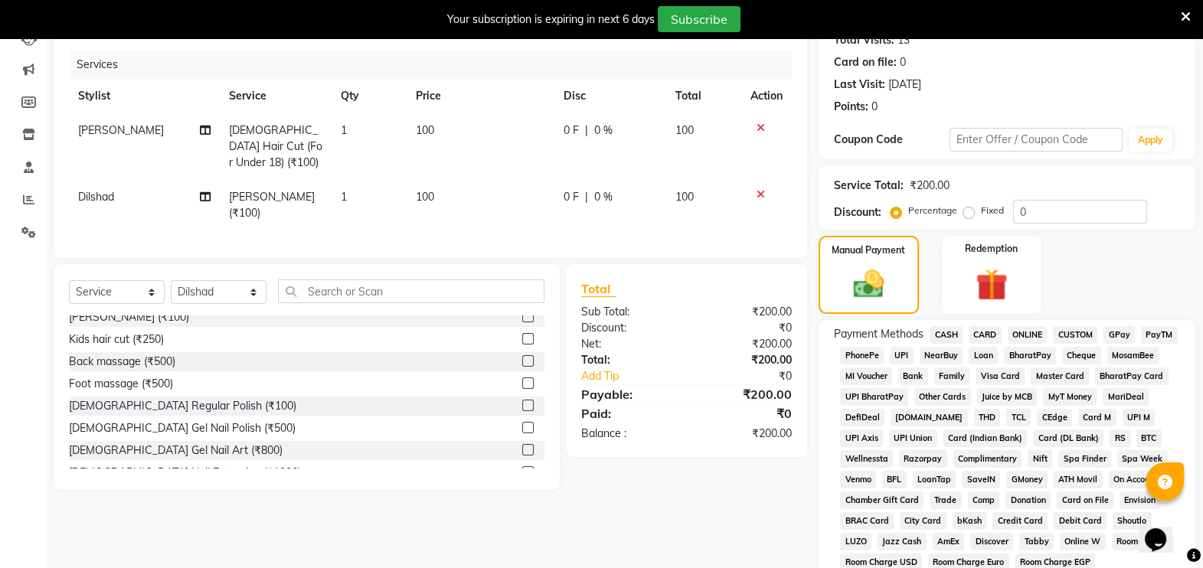
click at [1125, 329] on span "GPay" at bounding box center [1118, 335] width 31 height 18
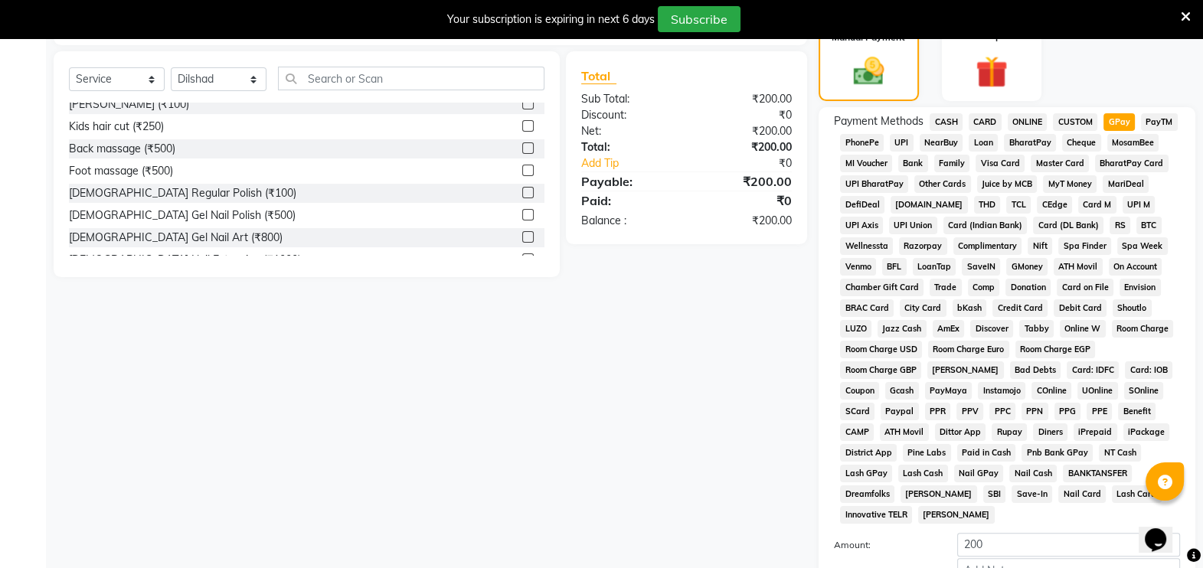
scroll to position [532, 0]
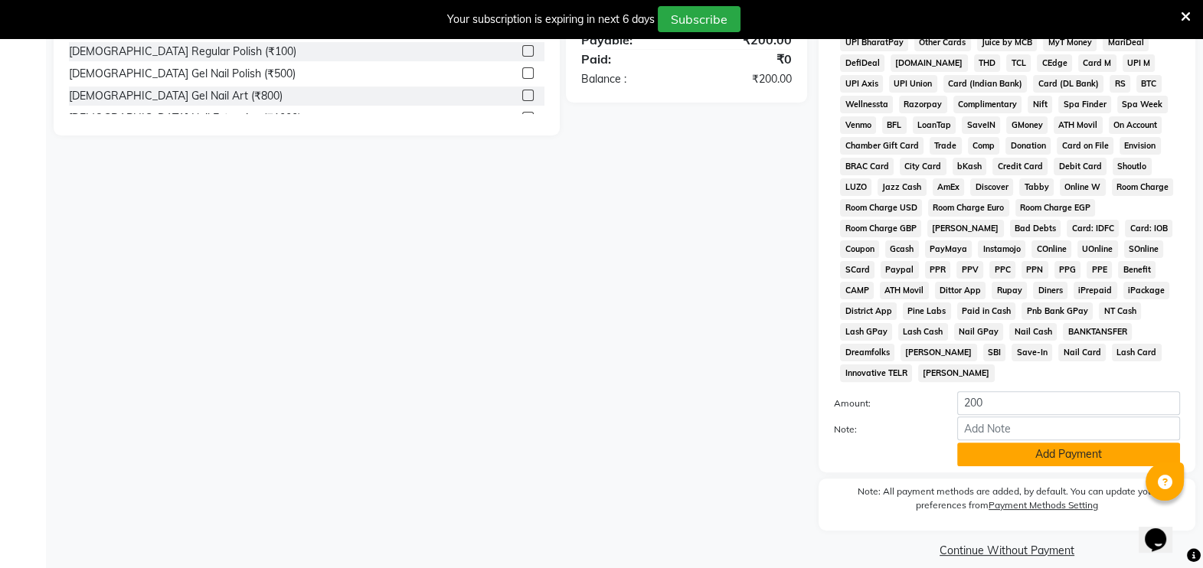
click at [1057, 443] on button "Add Payment" at bounding box center [1068, 455] width 223 height 24
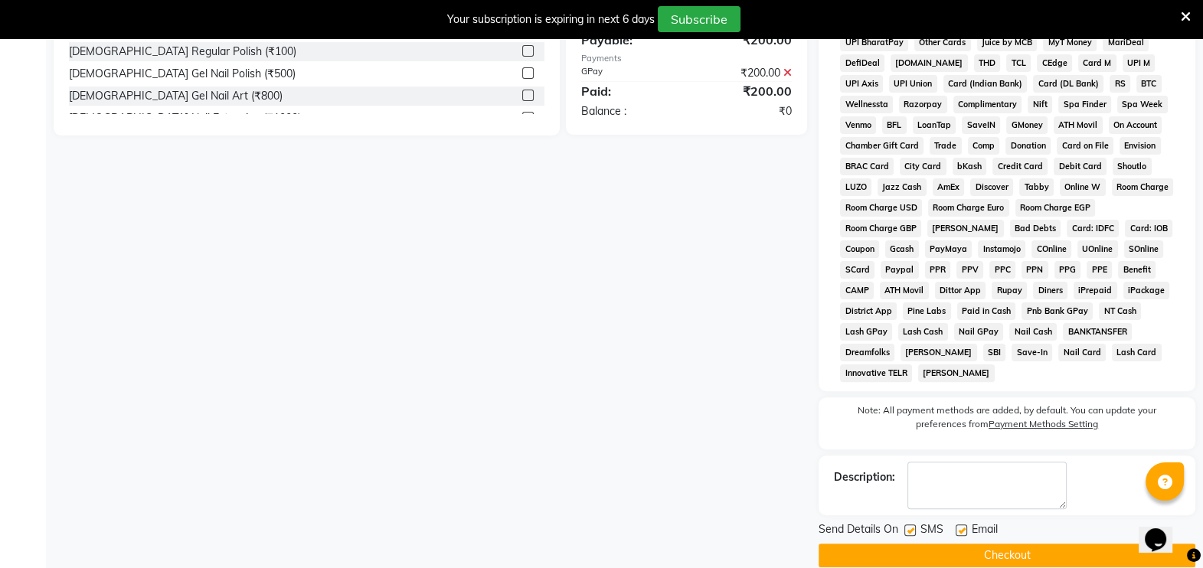
click at [910, 525] on label at bounding box center [909, 530] width 11 height 11
click at [910, 526] on input "checkbox" at bounding box center [909, 531] width 10 height 10
checkbox input "false"
click at [935, 544] on button "Checkout" at bounding box center [1007, 556] width 377 height 24
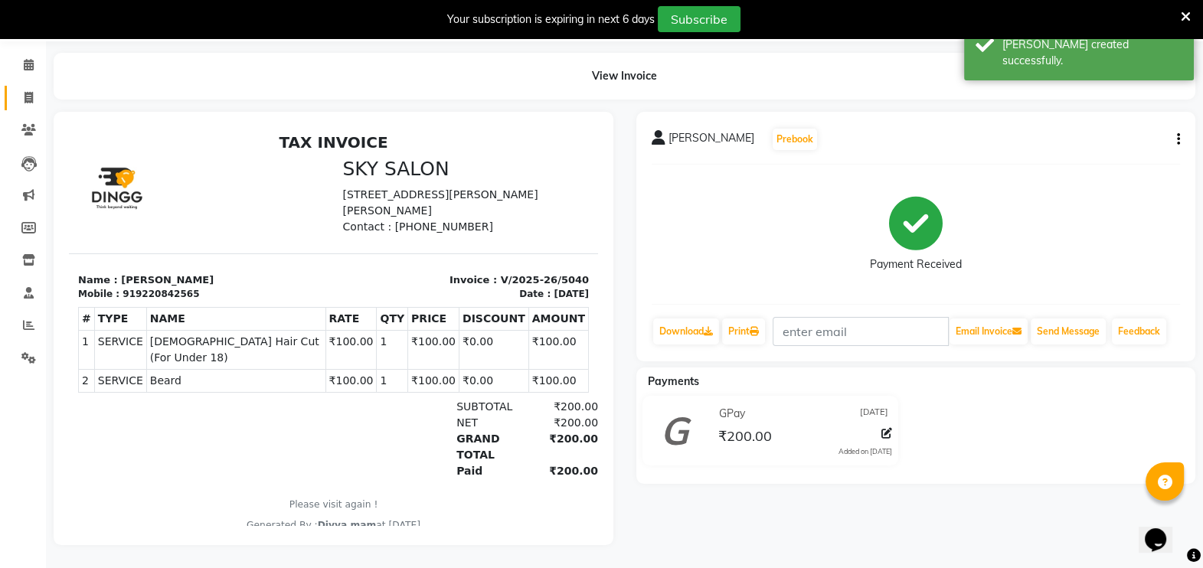
click at [27, 86] on link "Invoice" at bounding box center [23, 98] width 37 height 25
select select "service"
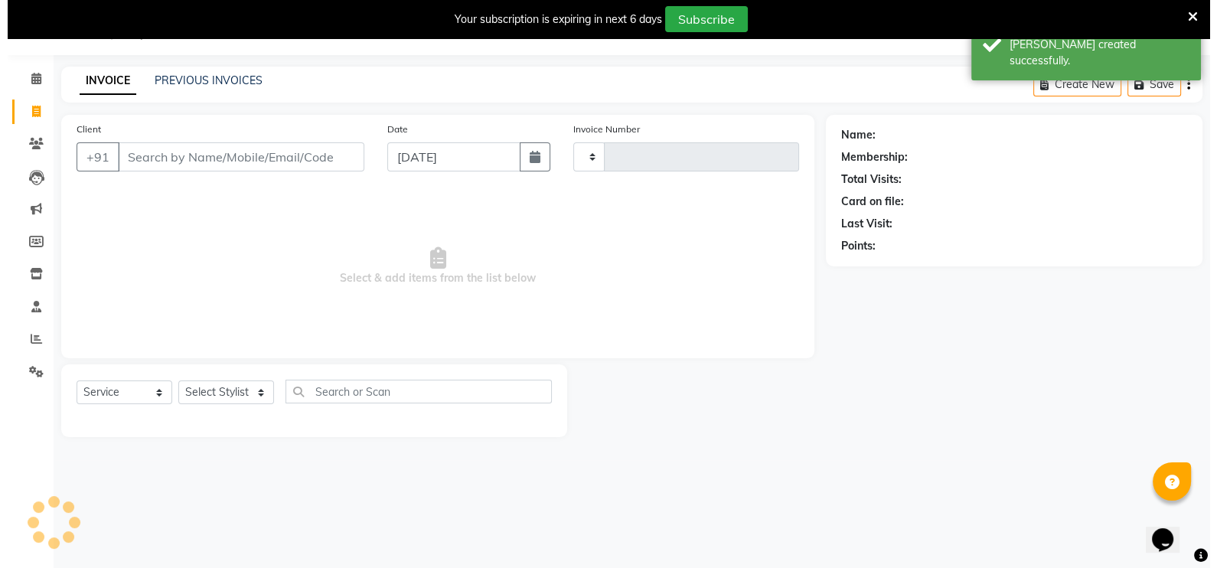
scroll to position [38, 0]
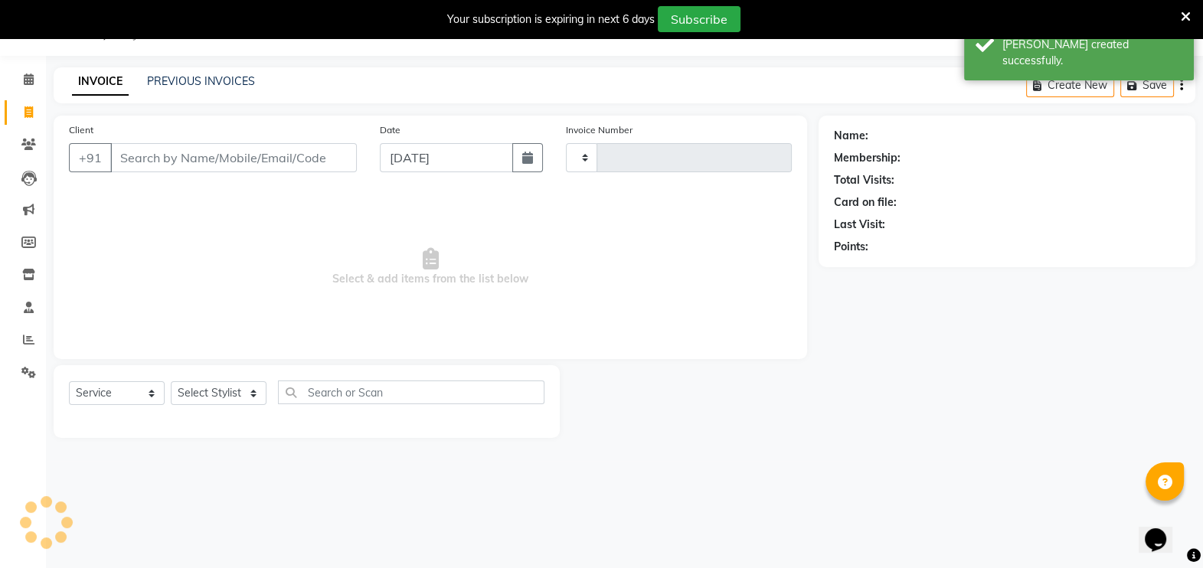
type input "5041"
select select "6927"
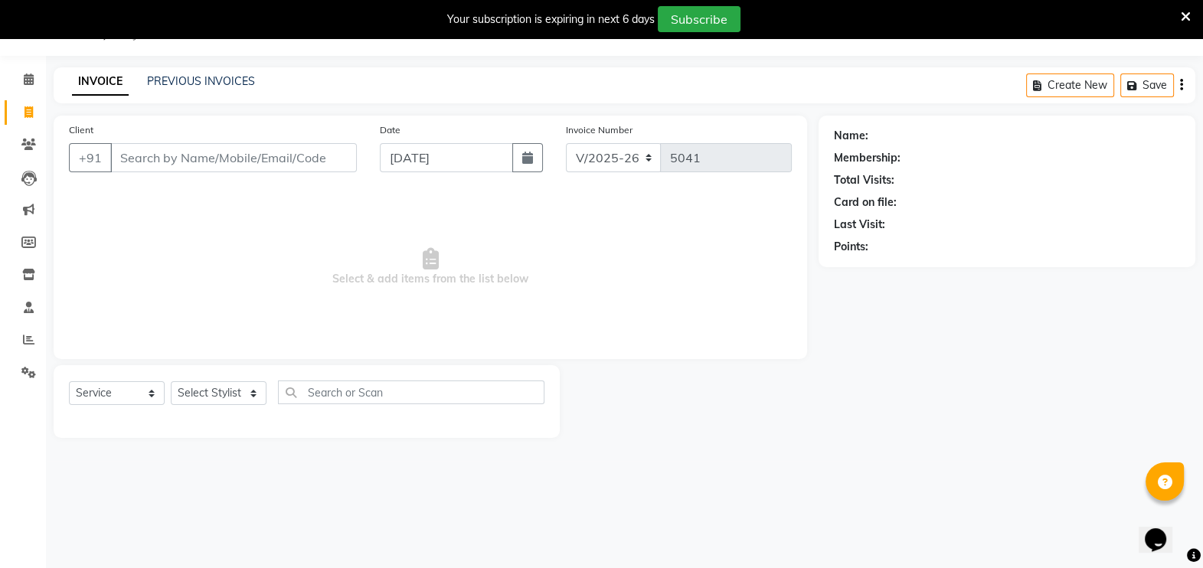
click at [144, 160] on input "Client" at bounding box center [233, 157] width 247 height 29
type input "9167401440"
click at [310, 143] on button "Add Client" at bounding box center [317, 157] width 79 height 29
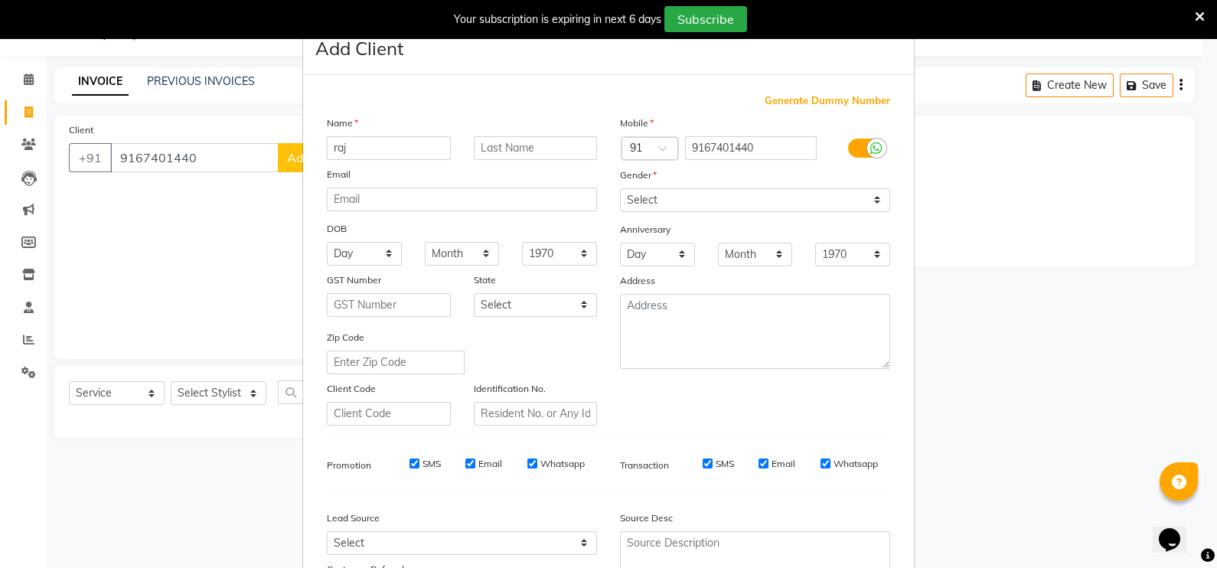
type input "raj"
click at [655, 193] on select "Select [DEMOGRAPHIC_DATA] [DEMOGRAPHIC_DATA] Other Prefer Not To Say" at bounding box center [755, 200] width 270 height 24
select select "[DEMOGRAPHIC_DATA]"
click at [620, 189] on select "Select [DEMOGRAPHIC_DATA] [DEMOGRAPHIC_DATA] Other Prefer Not To Say" at bounding box center [755, 200] width 270 height 24
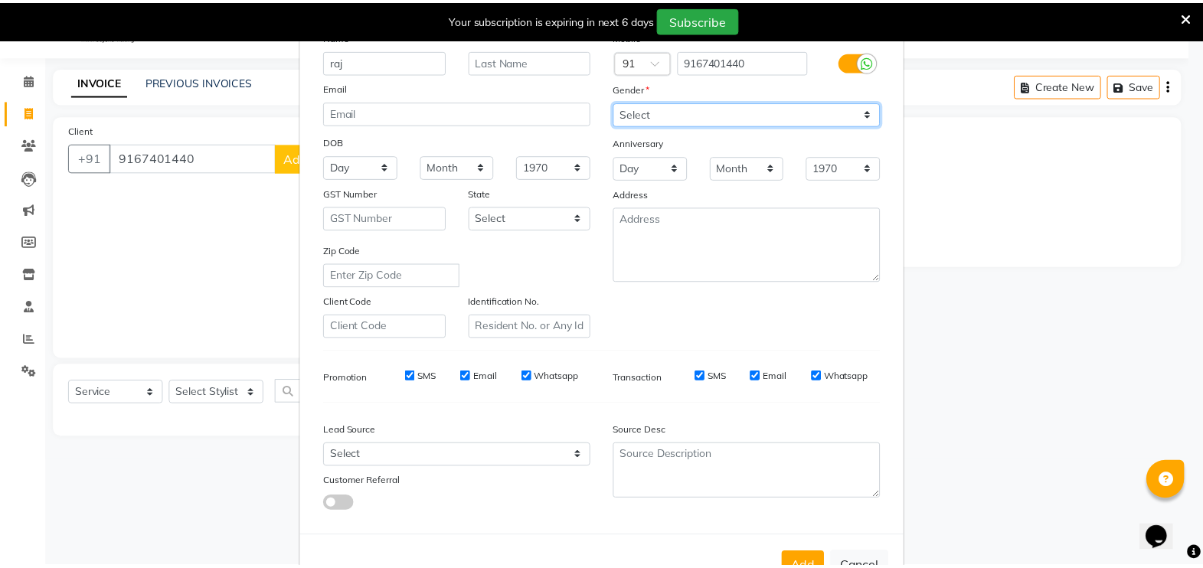
scroll to position [146, 0]
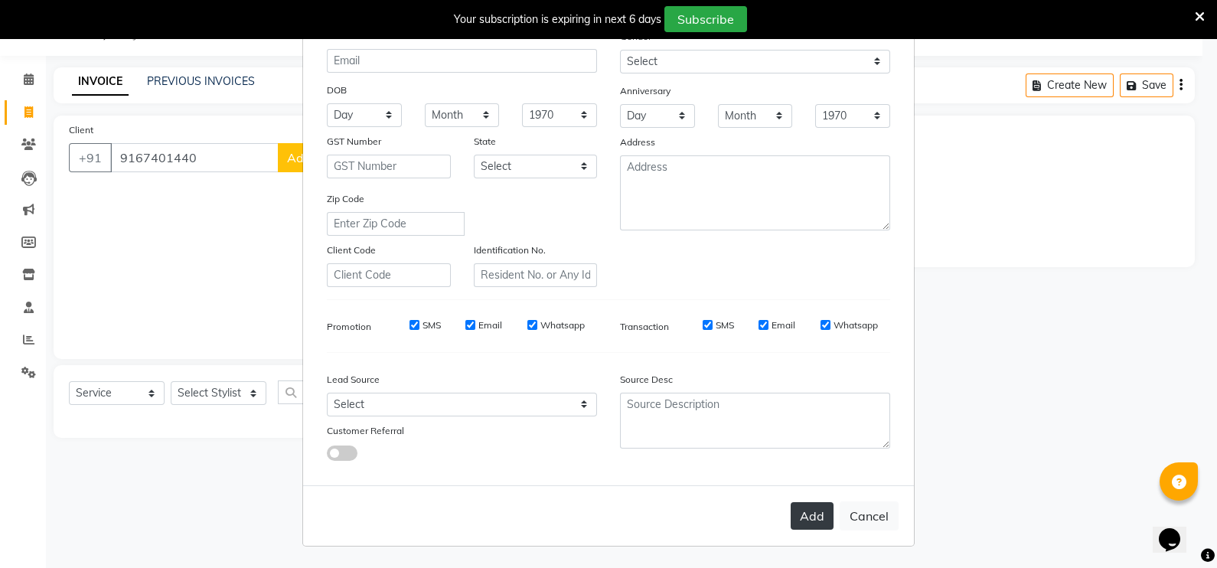
click at [808, 508] on button "Add" at bounding box center [812, 516] width 43 height 28
select select
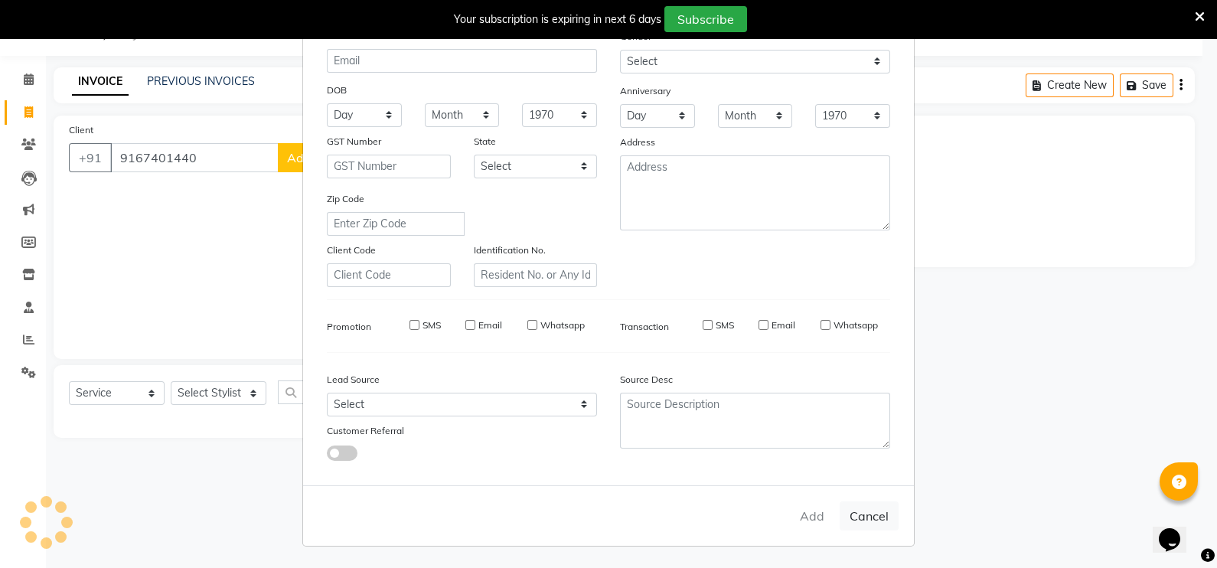
select select
checkbox input "false"
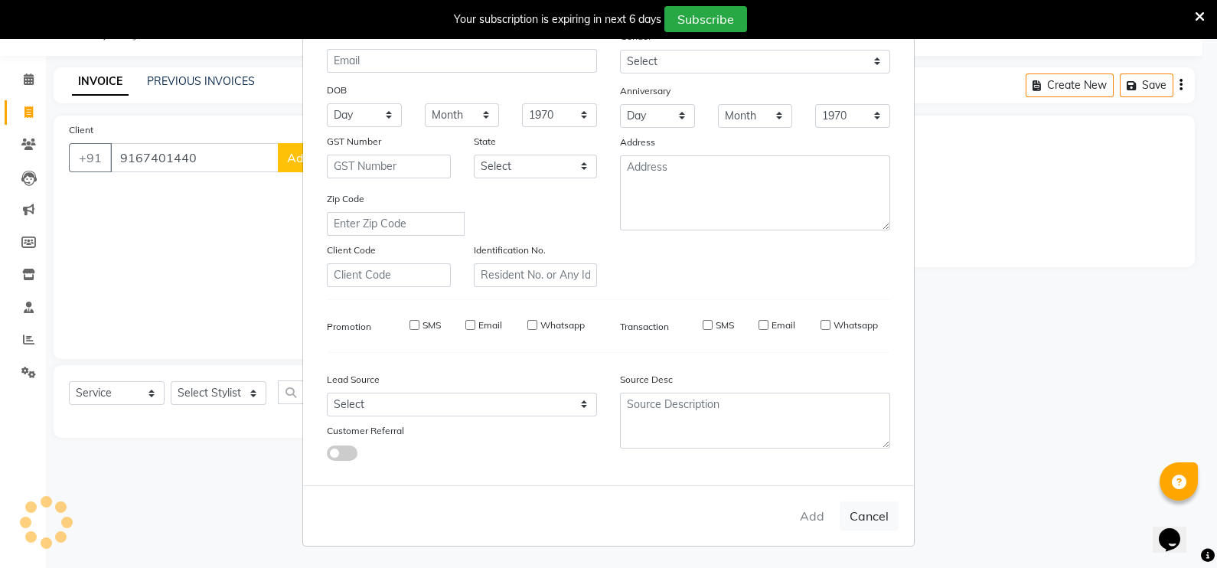
checkbox input "false"
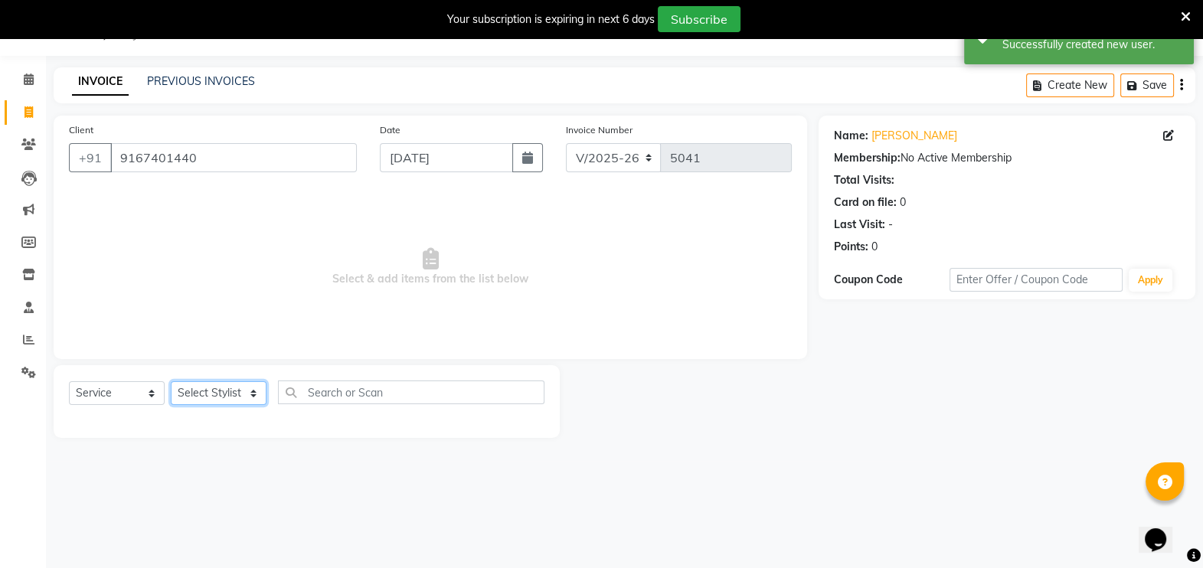
click at [260, 401] on select "Select Stylist [PERSON_NAME] [PERSON_NAME] [PERSON_NAME] [PERSON_NAME] [PERSON_…" at bounding box center [219, 393] width 96 height 24
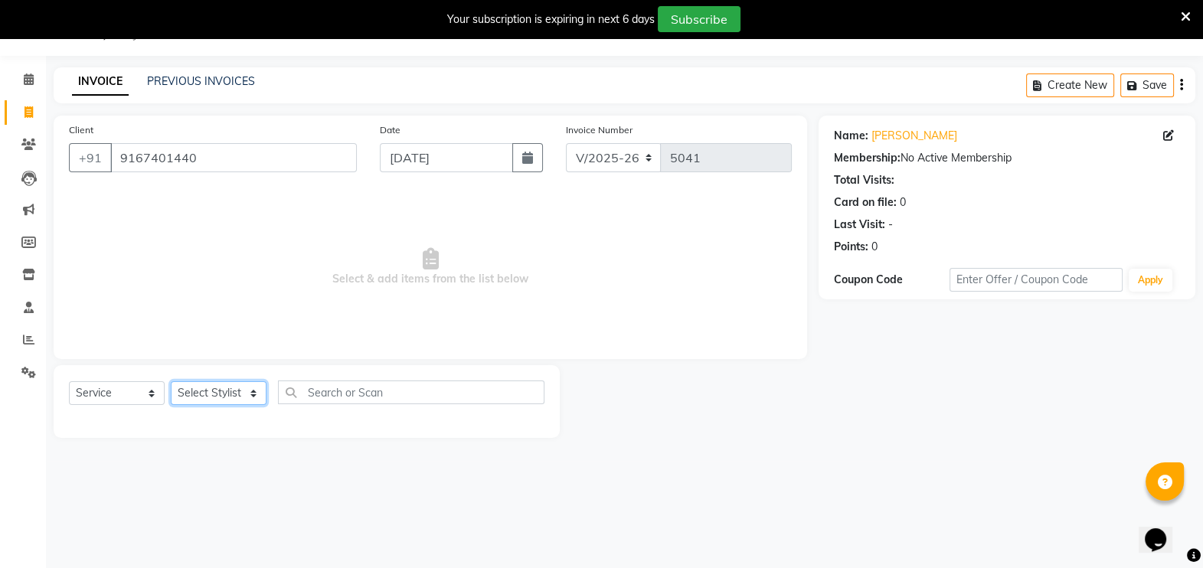
select select "87453"
click at [171, 381] on select "Select Stylist [PERSON_NAME] [PERSON_NAME] [PERSON_NAME] [PERSON_NAME] [PERSON_…" at bounding box center [219, 393] width 96 height 24
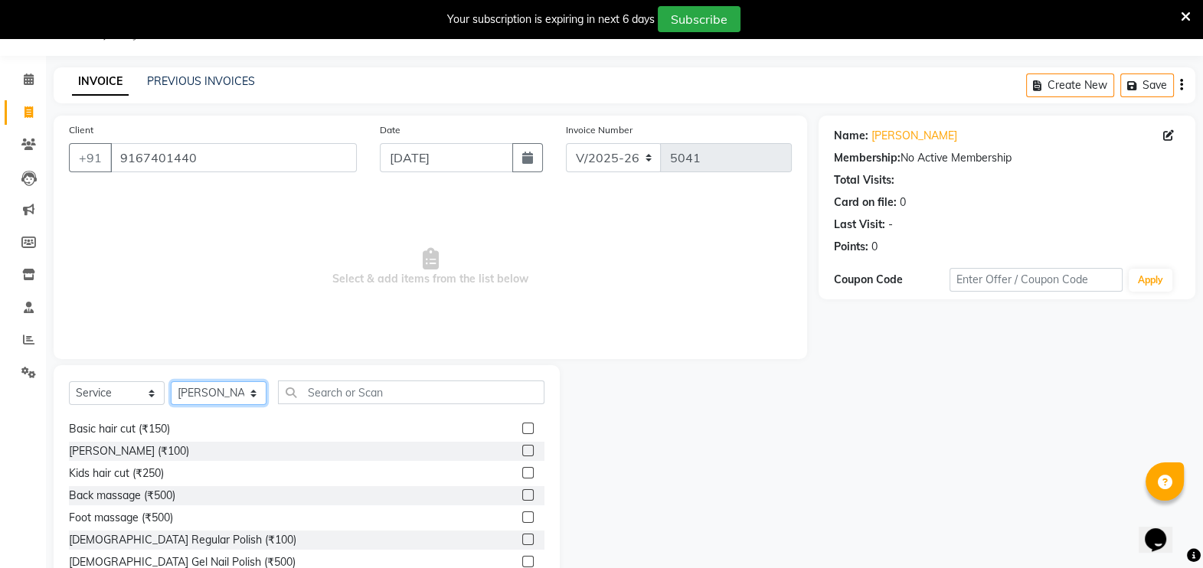
scroll to position [22, 0]
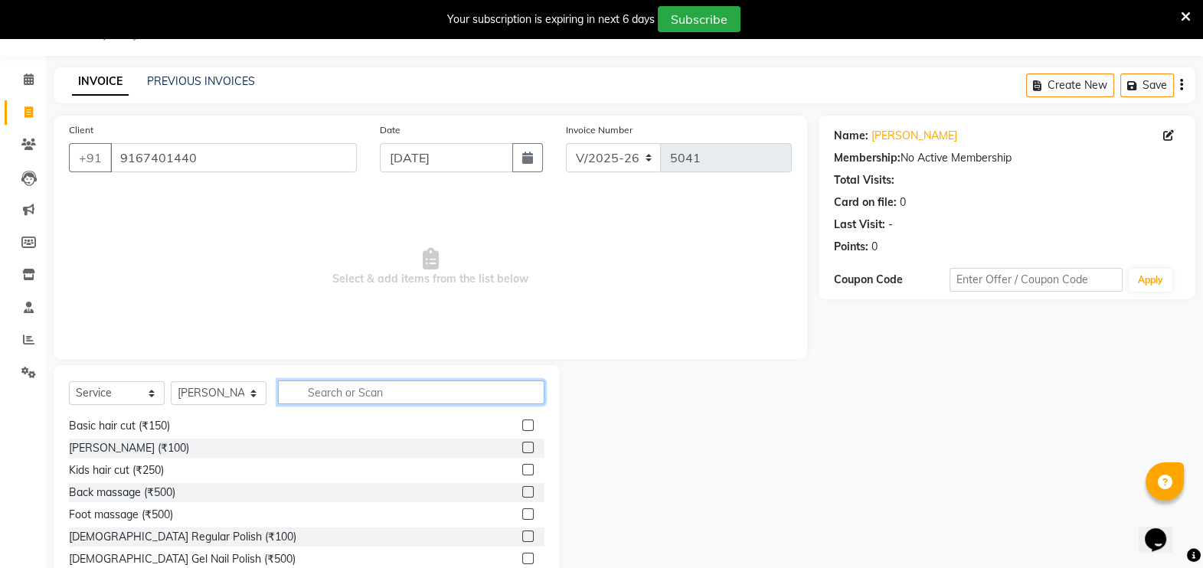
click at [331, 391] on input "text" at bounding box center [411, 393] width 266 height 24
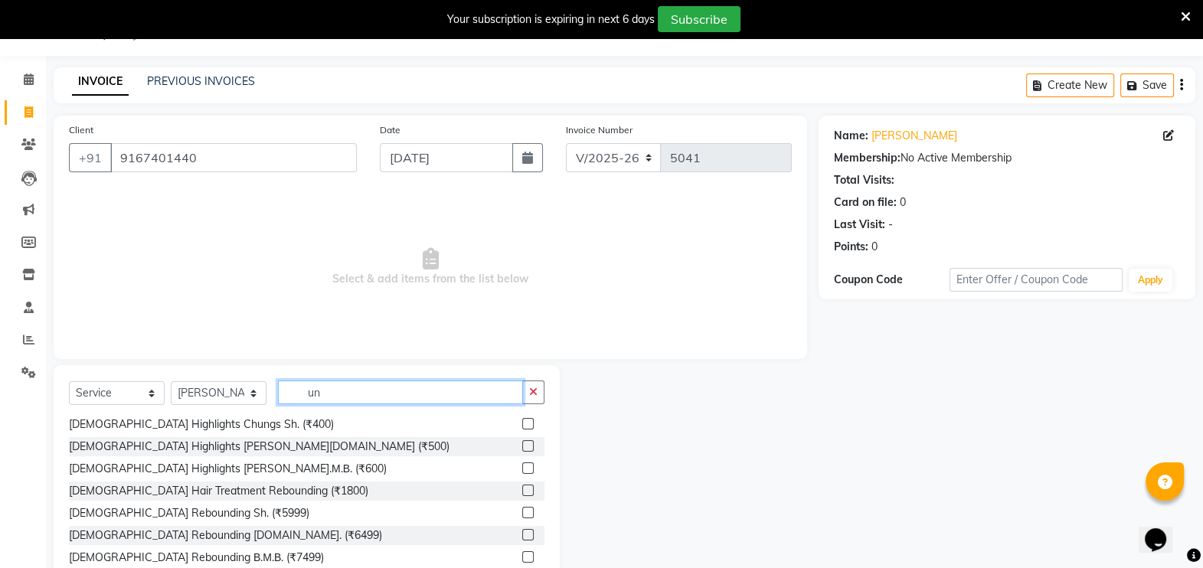
scroll to position [0, 0]
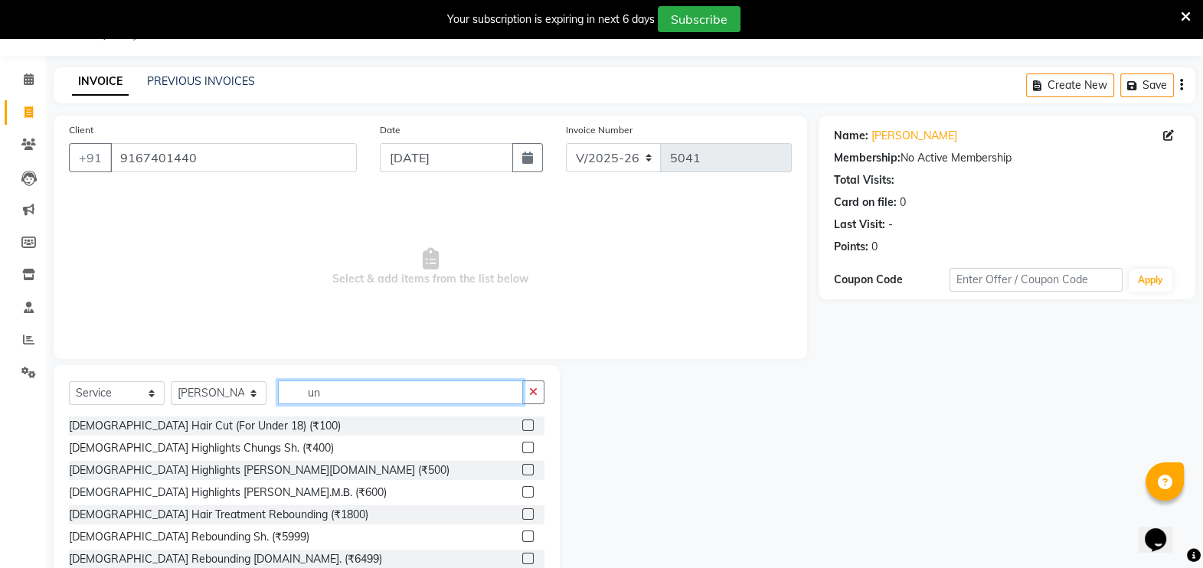
type input "un"
click at [522, 426] on label at bounding box center [527, 425] width 11 height 11
click at [522, 426] on input "checkbox" at bounding box center [527, 426] width 10 height 10
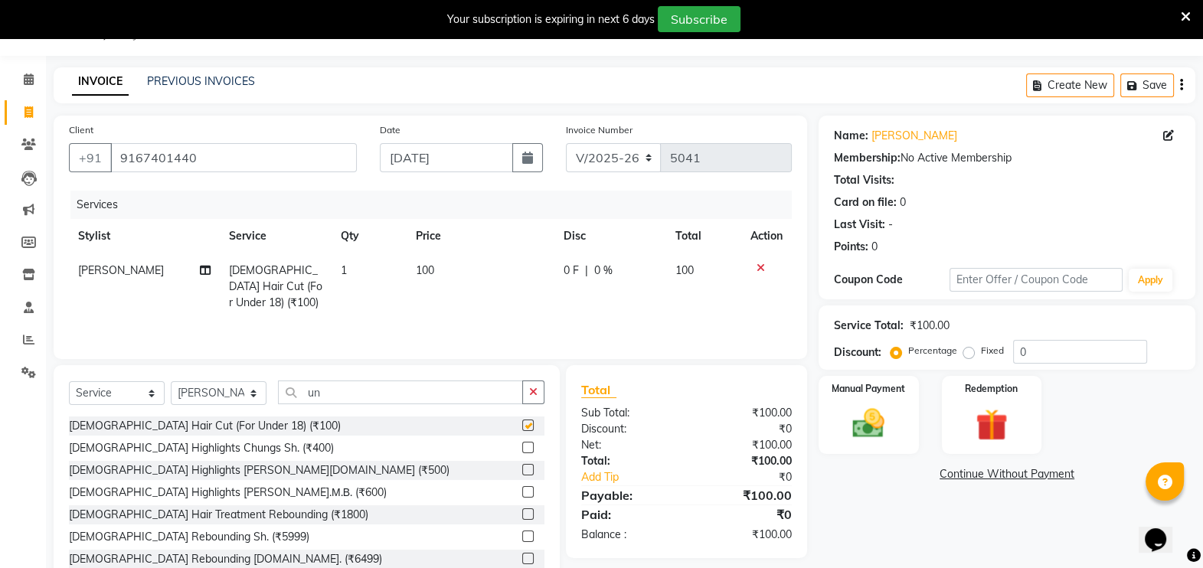
checkbox input "false"
click at [252, 394] on select "Select Stylist [PERSON_NAME] [PERSON_NAME] [PERSON_NAME] [PERSON_NAME] [PERSON_…" at bounding box center [219, 393] width 96 height 24
select select "70897"
click at [171, 381] on select "Select Stylist [PERSON_NAME] [PERSON_NAME] [PERSON_NAME] [PERSON_NAME] [PERSON_…" at bounding box center [219, 393] width 96 height 24
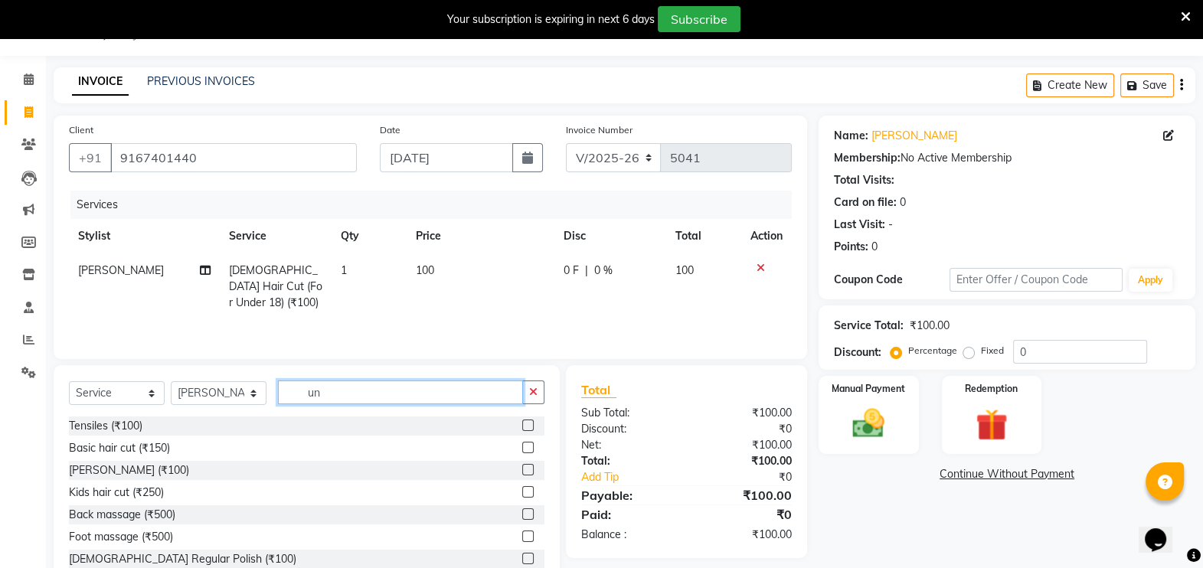
click at [342, 387] on input "un" at bounding box center [400, 393] width 245 height 24
type input "u"
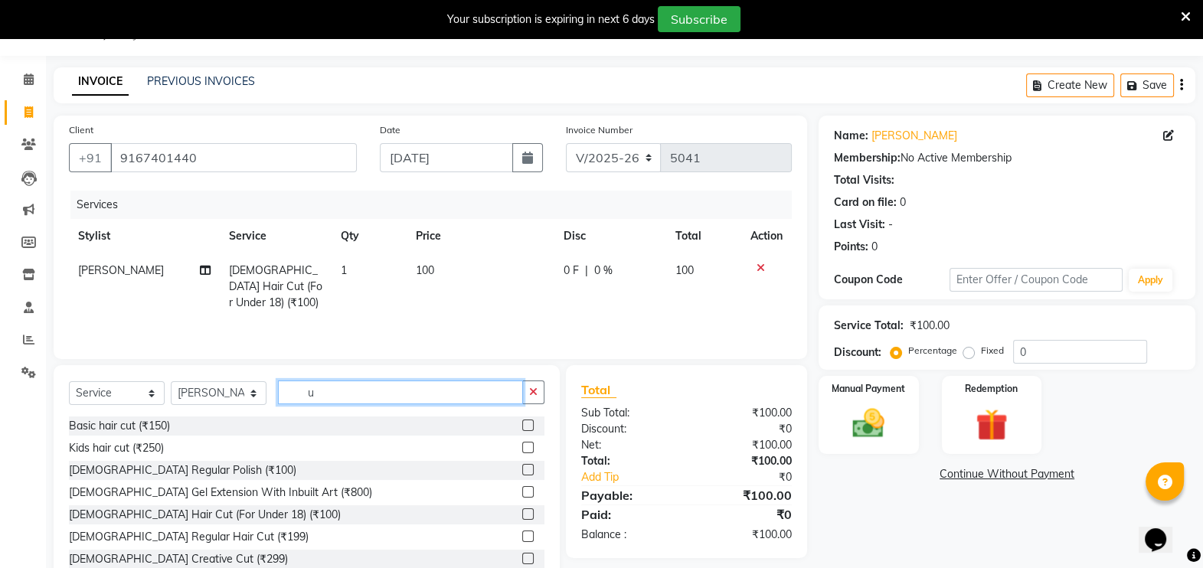
type input "un"
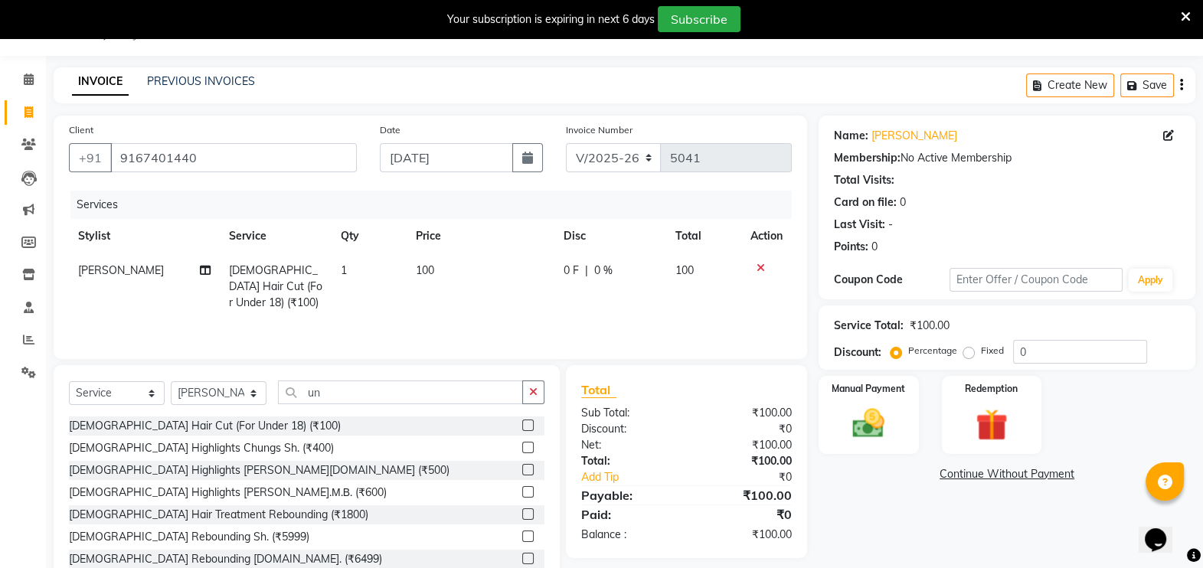
click at [522, 425] on label at bounding box center [527, 425] width 11 height 11
click at [522, 425] on input "checkbox" at bounding box center [527, 426] width 10 height 10
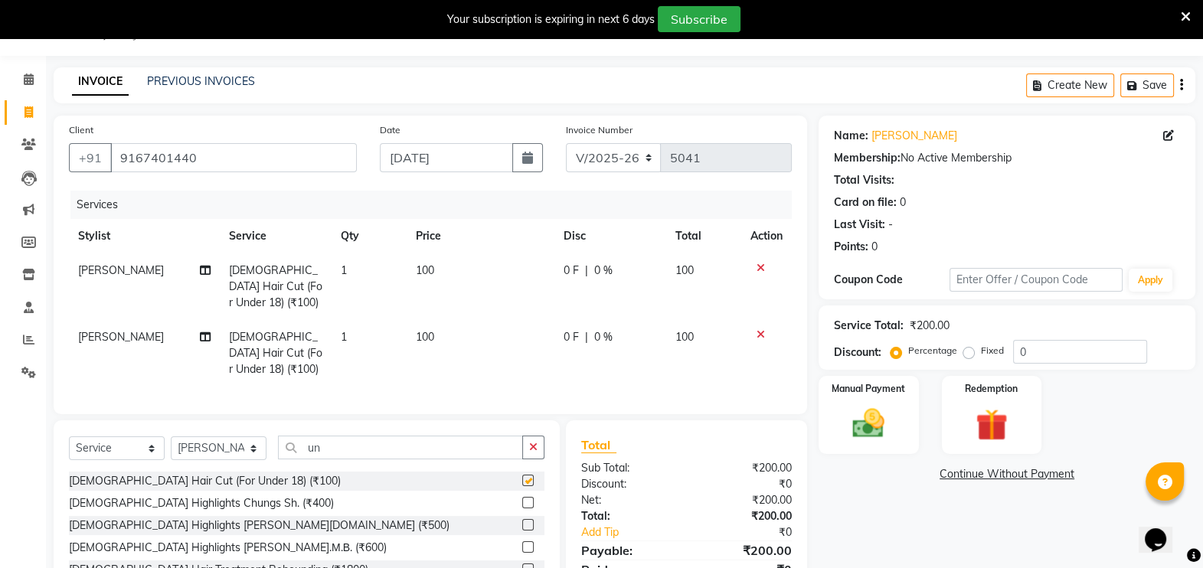
checkbox input "false"
click at [569, 335] on td "0 F | 0 %" at bounding box center [610, 353] width 112 height 67
select select "70897"
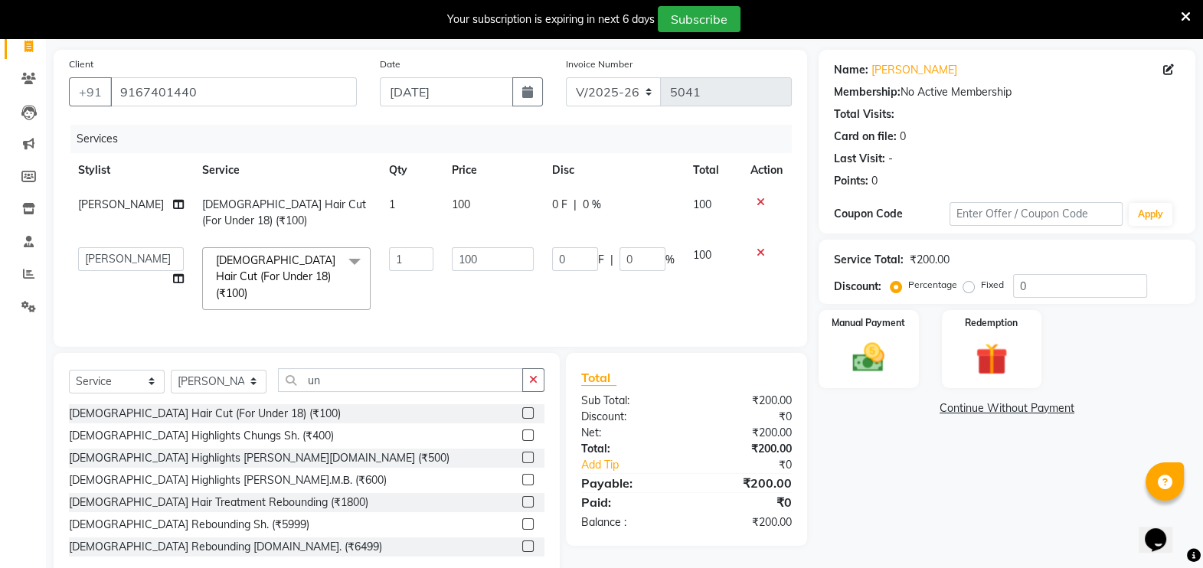
scroll to position [106, 0]
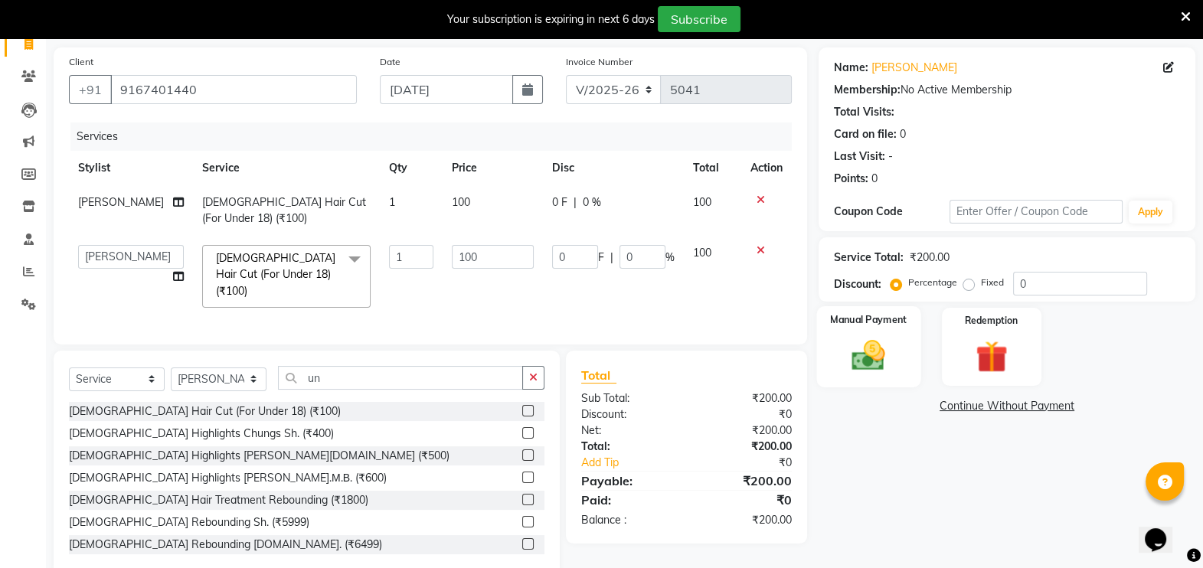
click at [870, 345] on img at bounding box center [869, 355] width 54 height 38
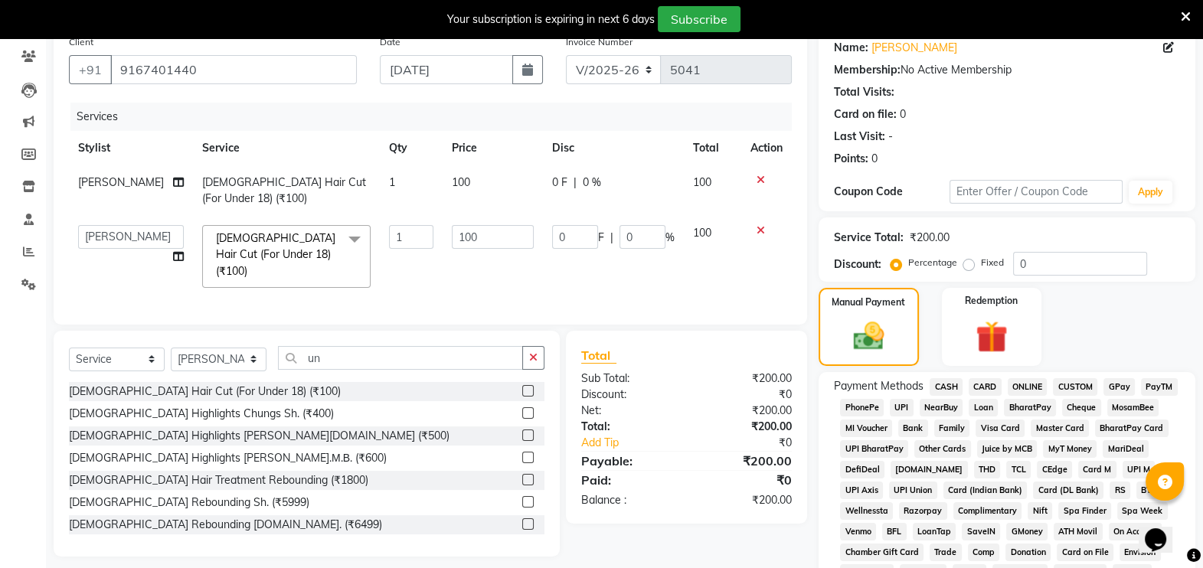
click at [948, 383] on span "CASH" at bounding box center [946, 387] width 33 height 18
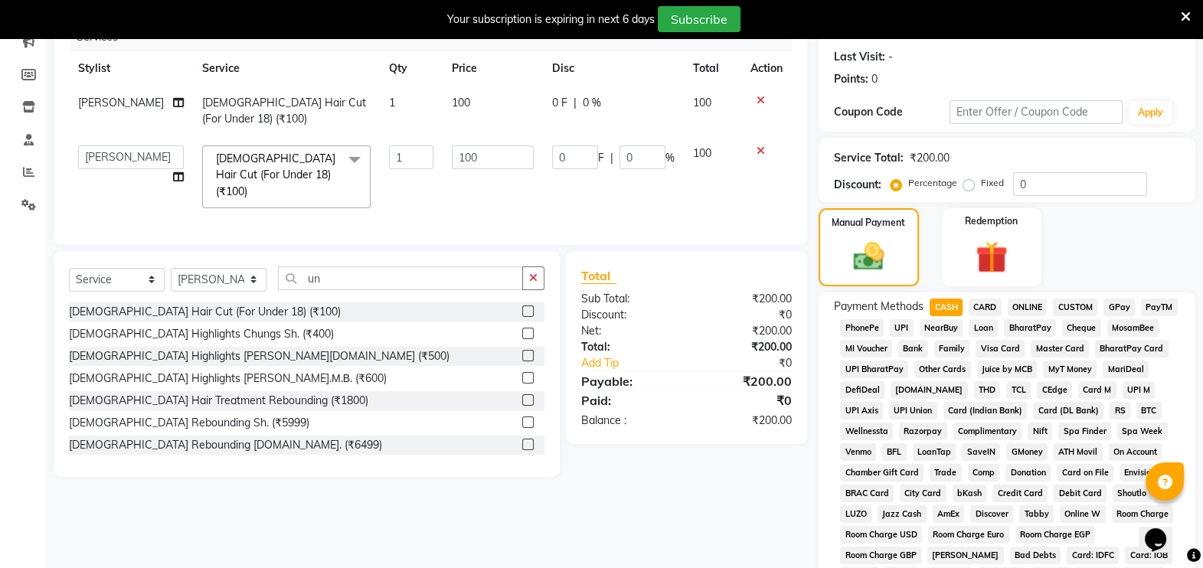
scroll to position [532, 0]
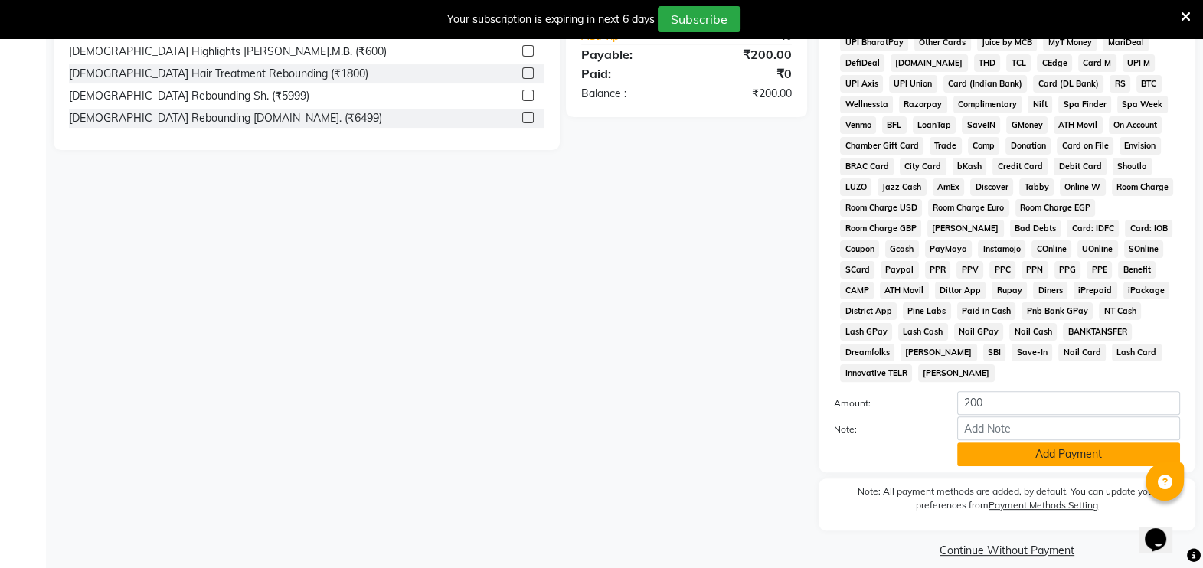
click at [1043, 443] on button "Add Payment" at bounding box center [1068, 455] width 223 height 24
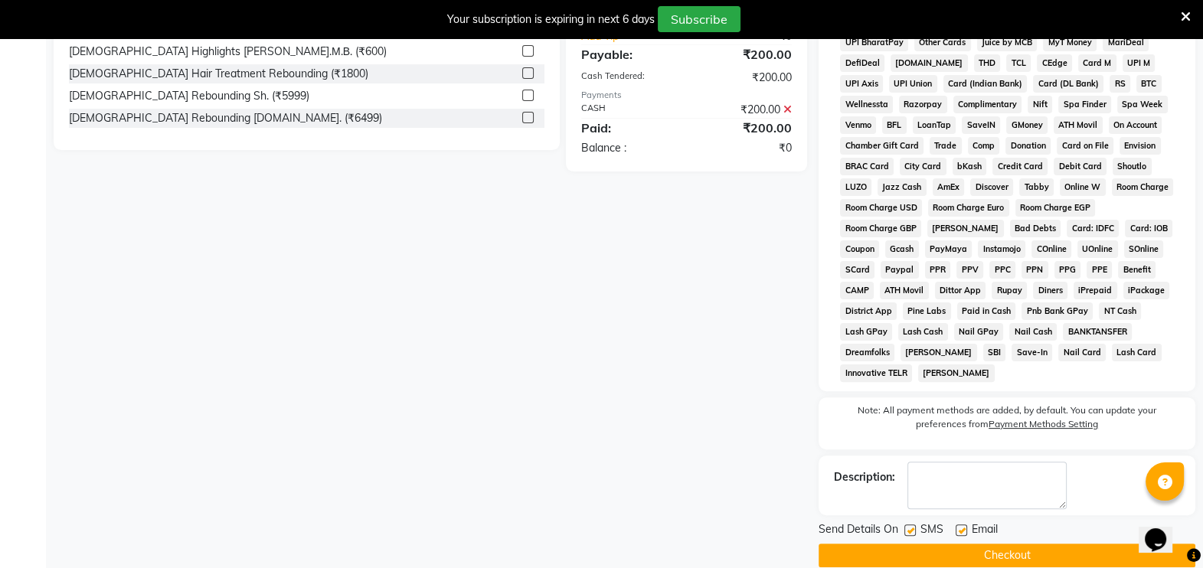
click at [910, 525] on label at bounding box center [909, 530] width 11 height 11
click at [910, 526] on input "checkbox" at bounding box center [909, 531] width 10 height 10
checkbox input "false"
click at [943, 544] on button "Checkout" at bounding box center [1007, 556] width 377 height 24
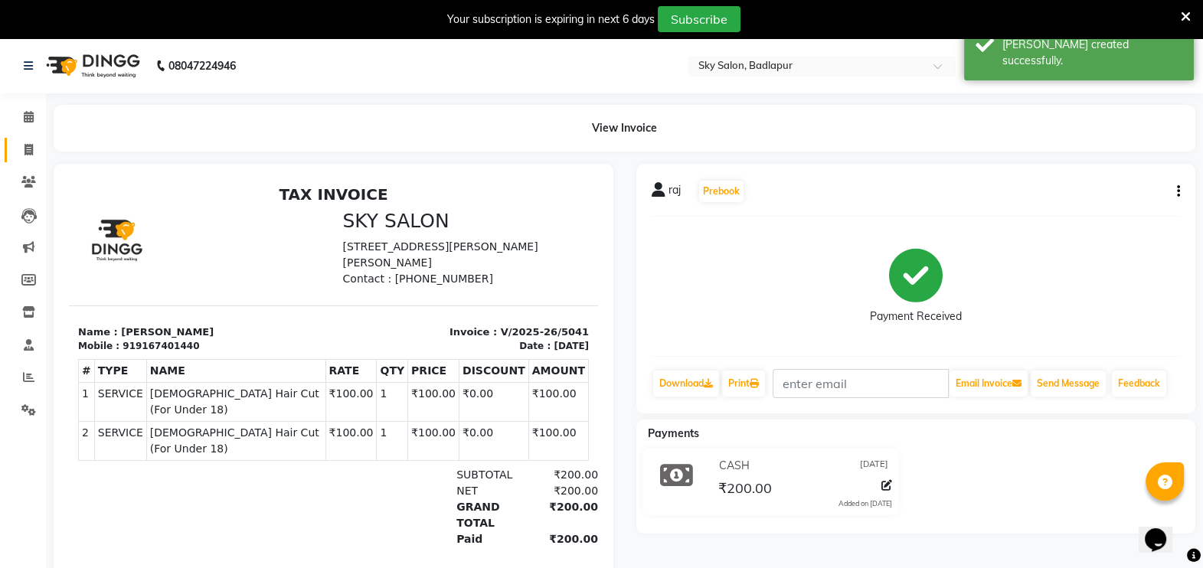
click at [31, 152] on icon at bounding box center [29, 149] width 8 height 11
select select "6927"
select select "service"
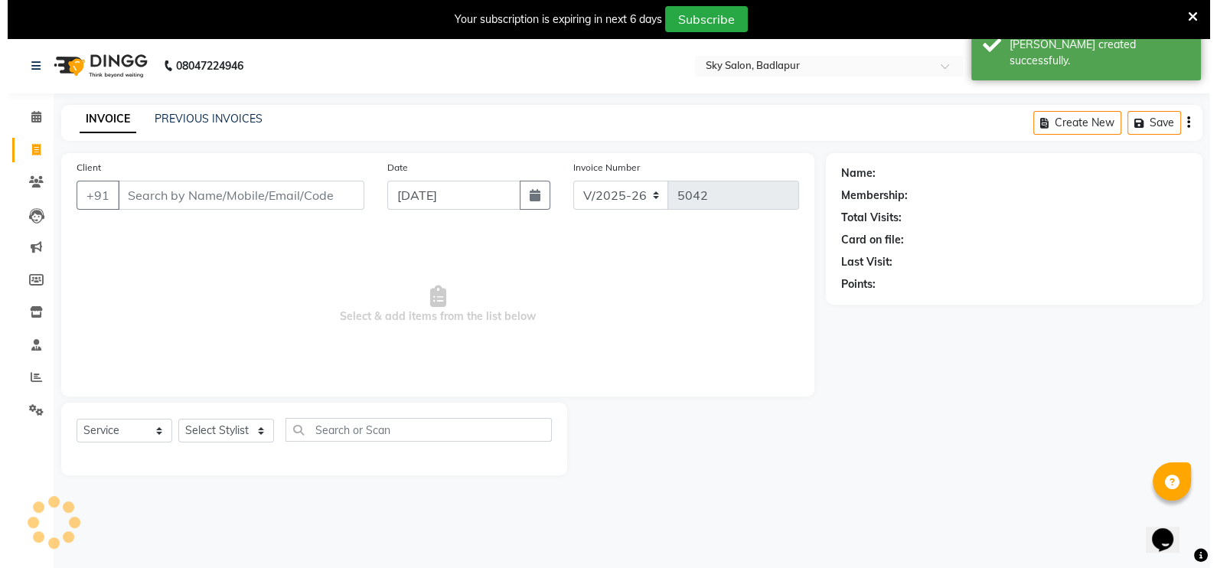
scroll to position [38, 0]
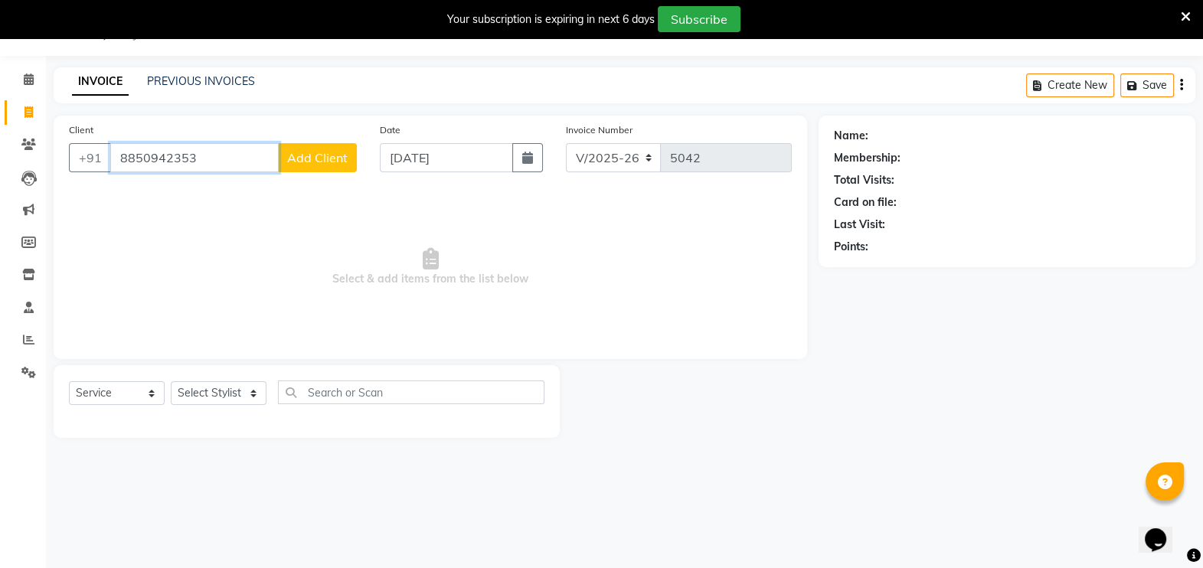
type input "8850942353"
click at [309, 164] on span "Add Client" at bounding box center [317, 157] width 60 height 15
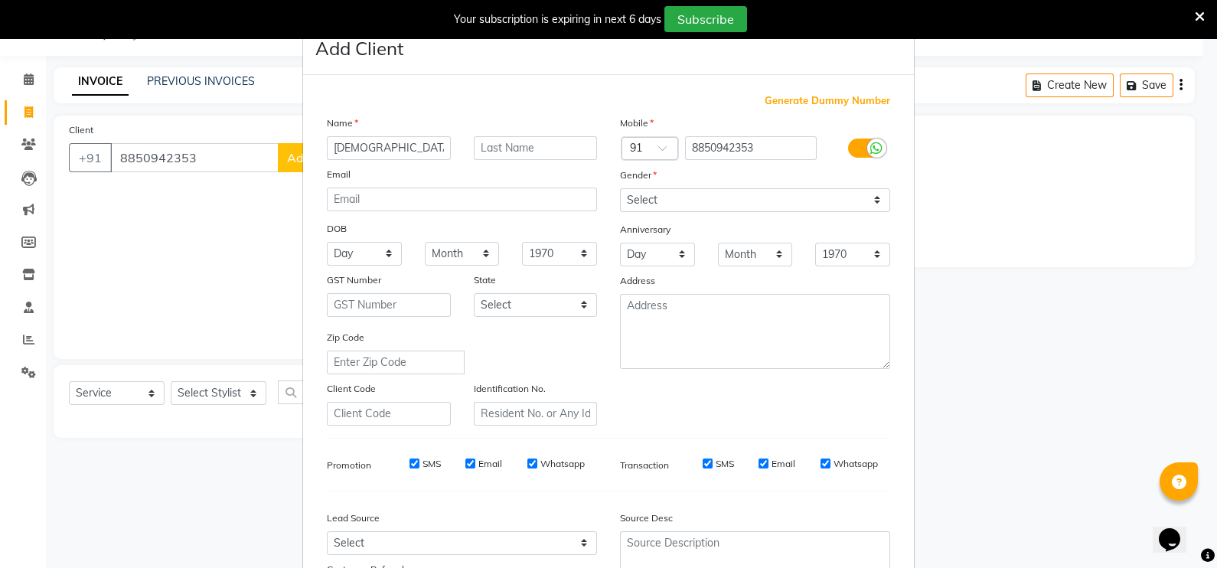
type input "[DEMOGRAPHIC_DATA]"
click at [747, 191] on select "Select [DEMOGRAPHIC_DATA] [DEMOGRAPHIC_DATA] Other Prefer Not To Say" at bounding box center [755, 200] width 270 height 24
select select "[DEMOGRAPHIC_DATA]"
click at [620, 189] on select "Select [DEMOGRAPHIC_DATA] [DEMOGRAPHIC_DATA] Other Prefer Not To Say" at bounding box center [755, 200] width 270 height 24
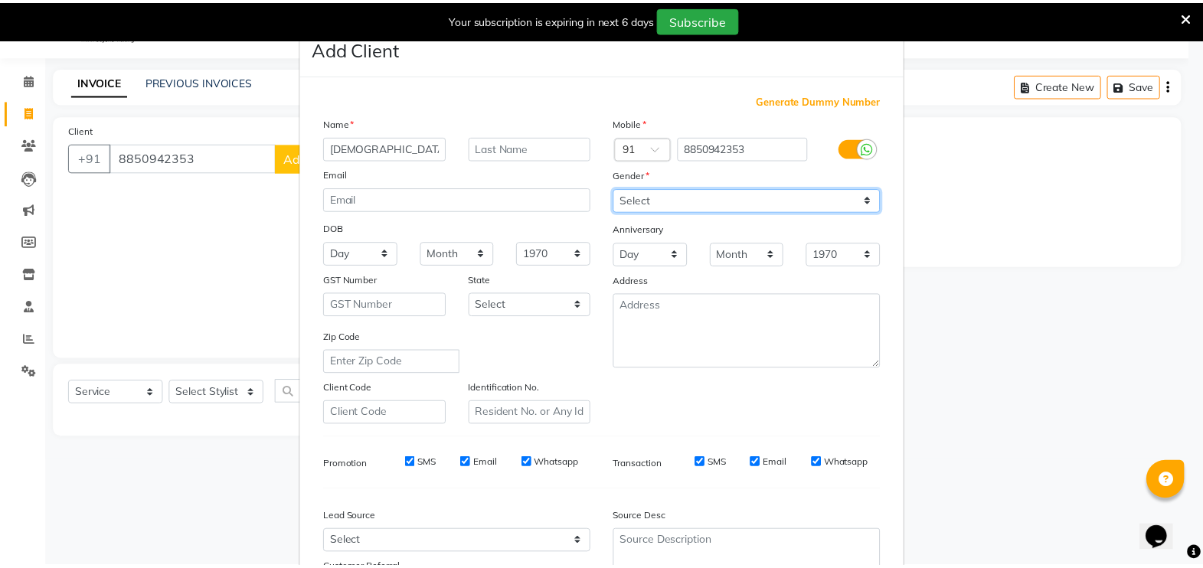
scroll to position [146, 0]
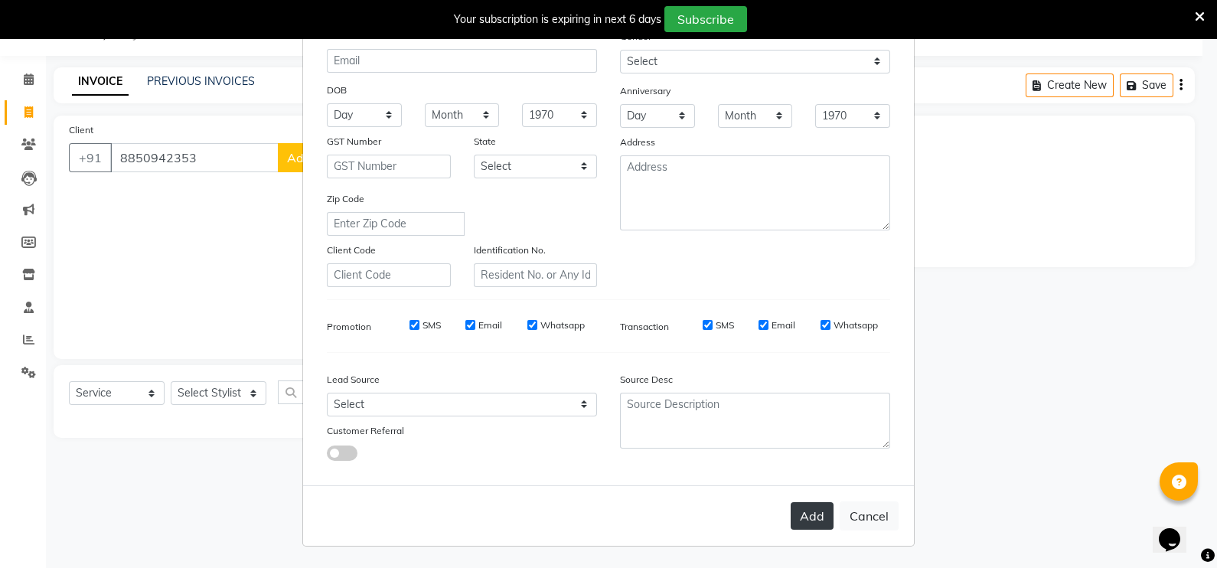
click at [802, 505] on button "Add" at bounding box center [812, 516] width 43 height 28
select select
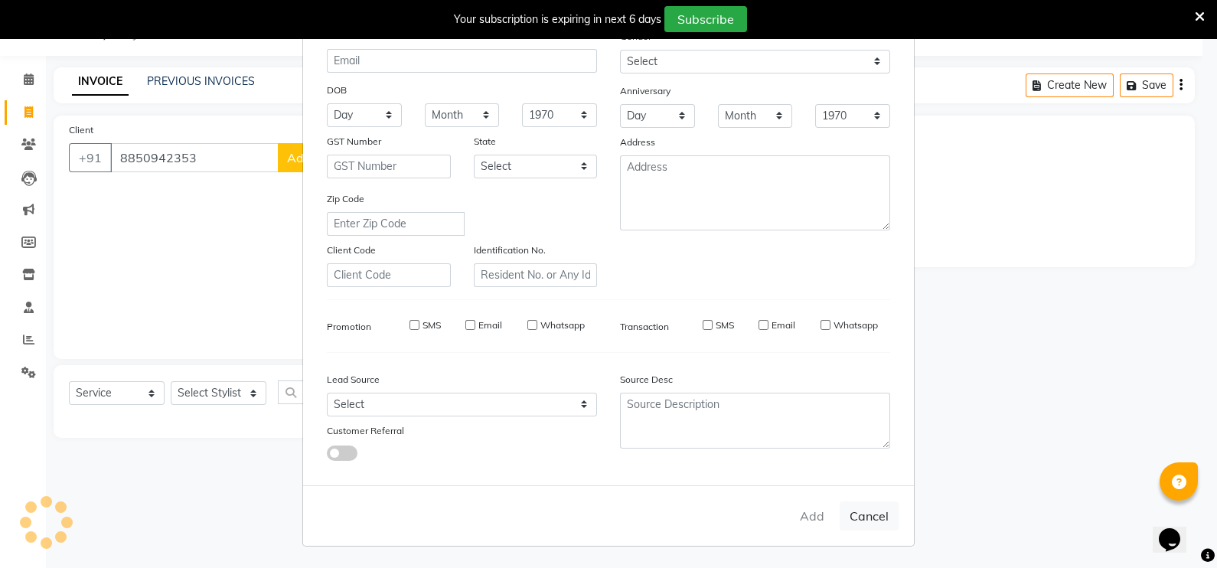
select select
checkbox input "false"
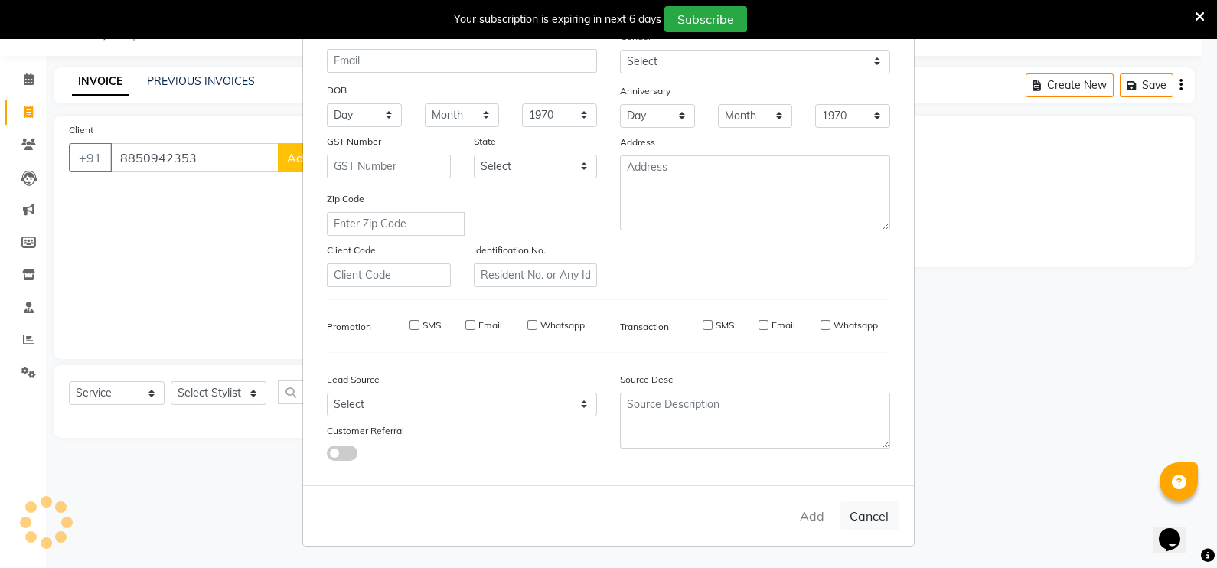
checkbox input "false"
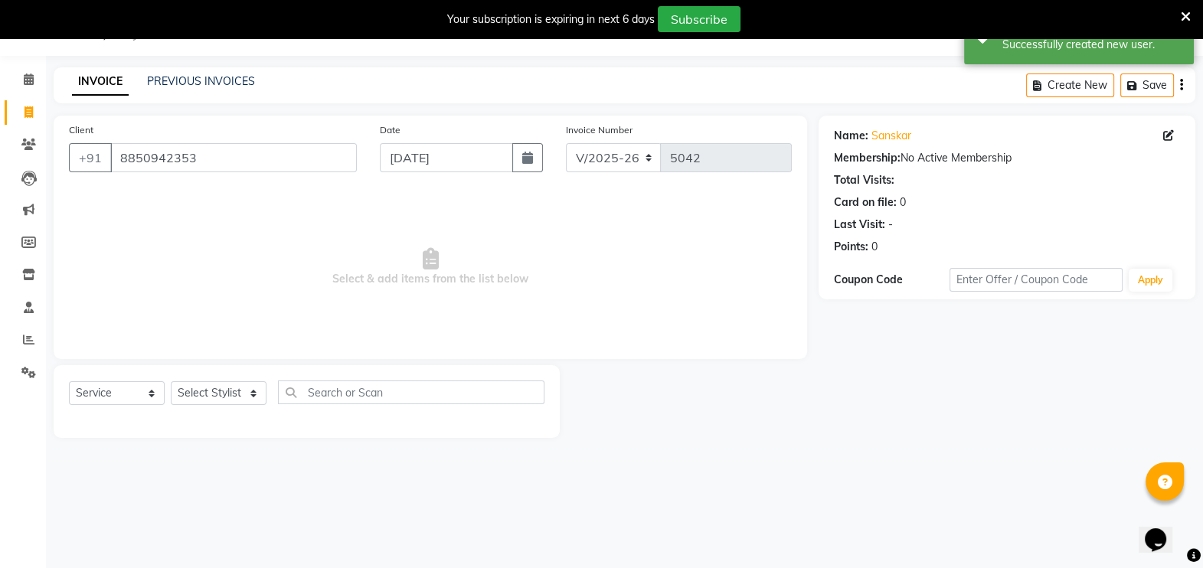
click at [224, 379] on div "Select Service Product Membership Package Voucher Prepaid Gift Card Select Styl…" at bounding box center [307, 401] width 506 height 73
click at [227, 382] on select "Select Stylist [PERSON_NAME] [PERSON_NAME] [PERSON_NAME] [PERSON_NAME] [PERSON_…" at bounding box center [219, 393] width 96 height 24
select select "54796"
click at [171, 381] on select "Select Stylist [PERSON_NAME] [PERSON_NAME] [PERSON_NAME] [PERSON_NAME] [PERSON_…" at bounding box center [219, 393] width 96 height 24
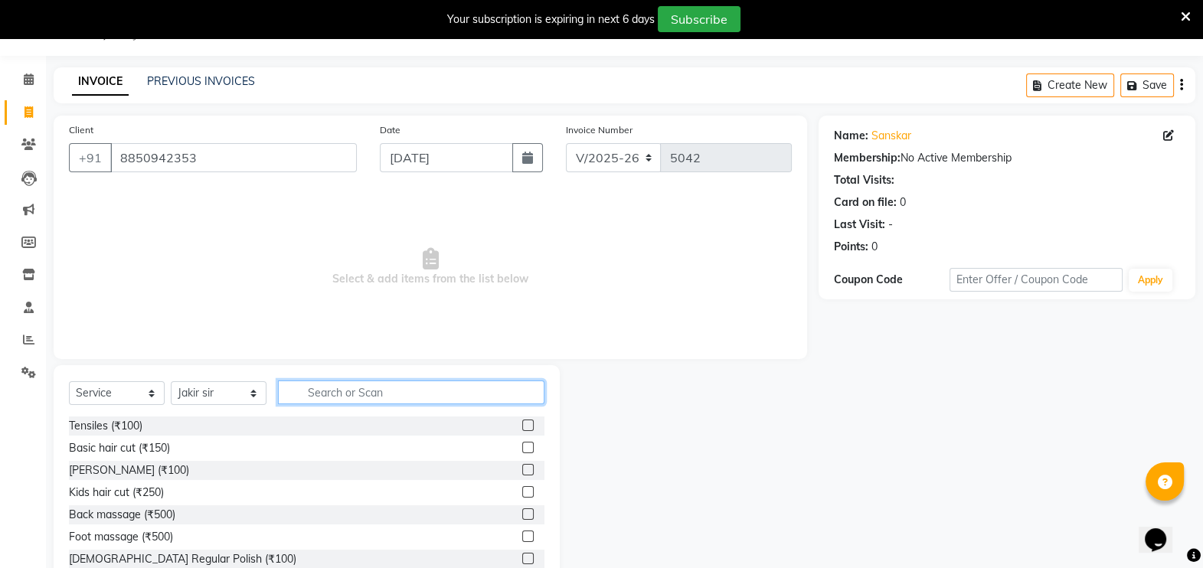
click at [499, 387] on input "text" at bounding box center [411, 393] width 266 height 24
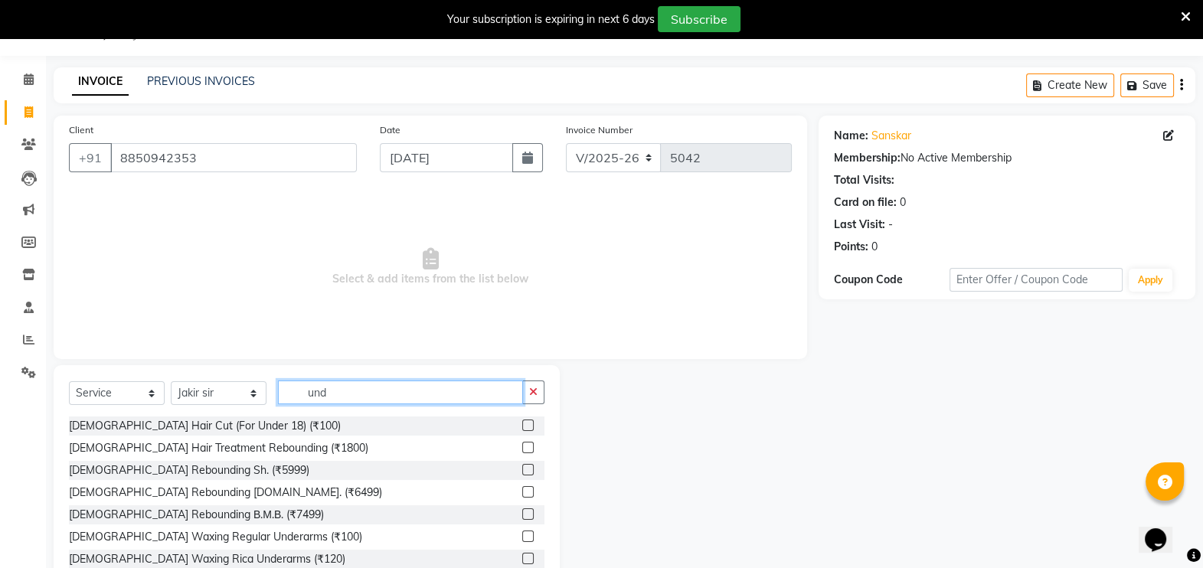
type input "und"
click at [522, 425] on label at bounding box center [527, 425] width 11 height 11
click at [522, 425] on input "checkbox" at bounding box center [527, 426] width 10 height 10
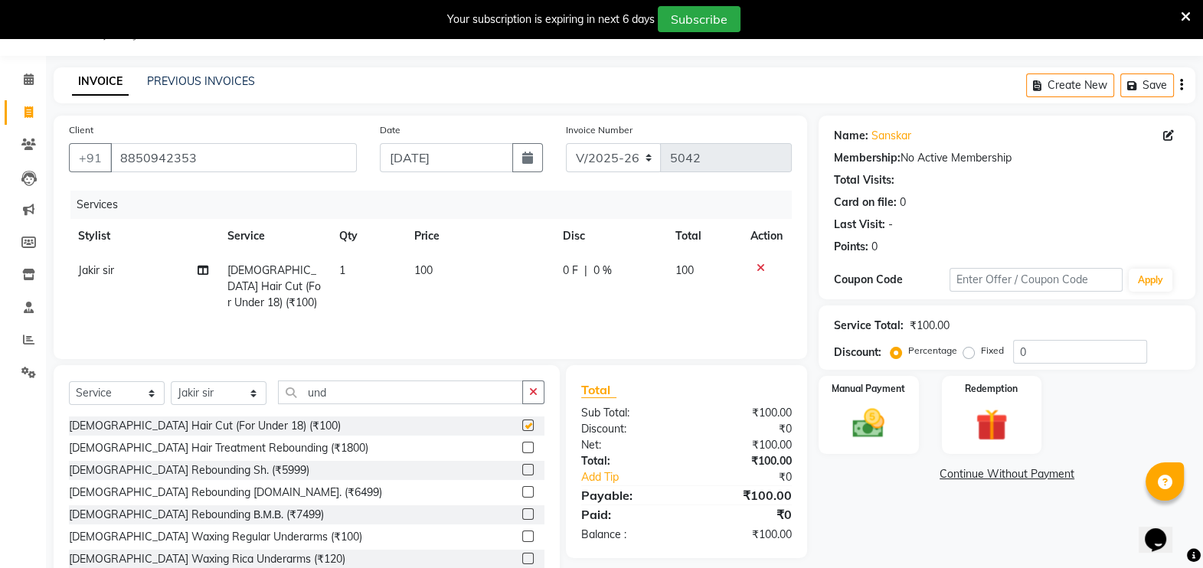
checkbox input "false"
click at [864, 417] on img at bounding box center [869, 423] width 54 height 38
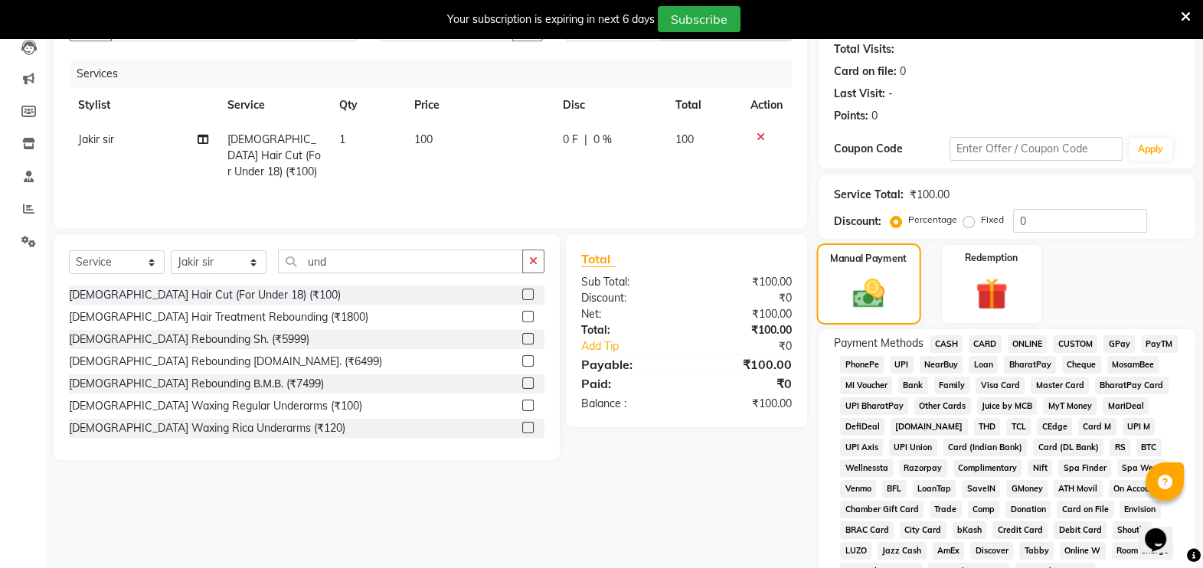
scroll to position [176, 0]
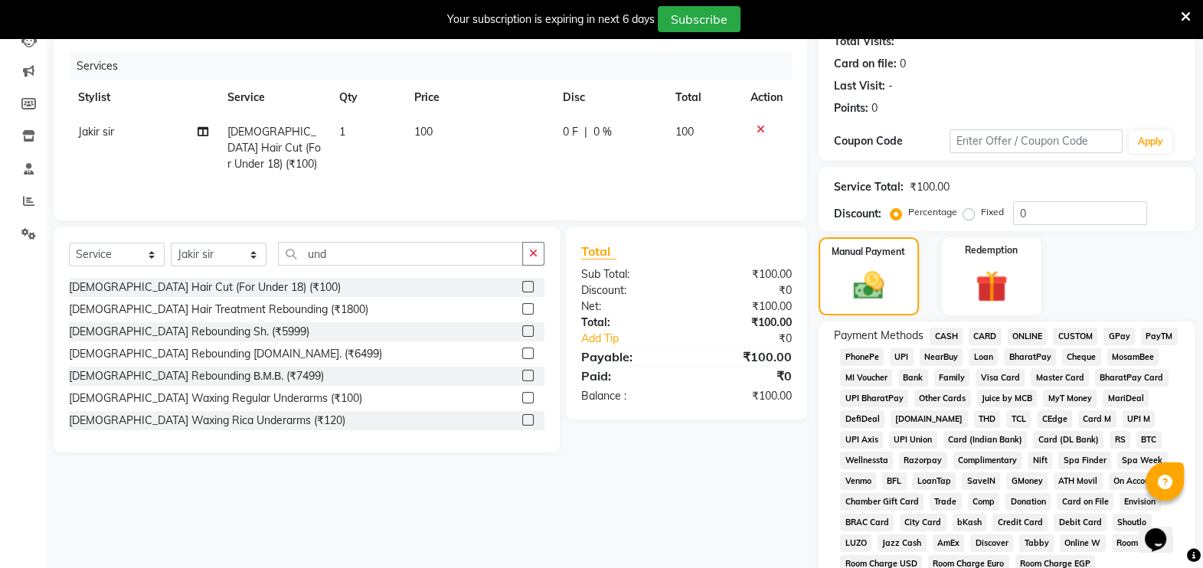
click at [949, 337] on span "CASH" at bounding box center [946, 337] width 33 height 18
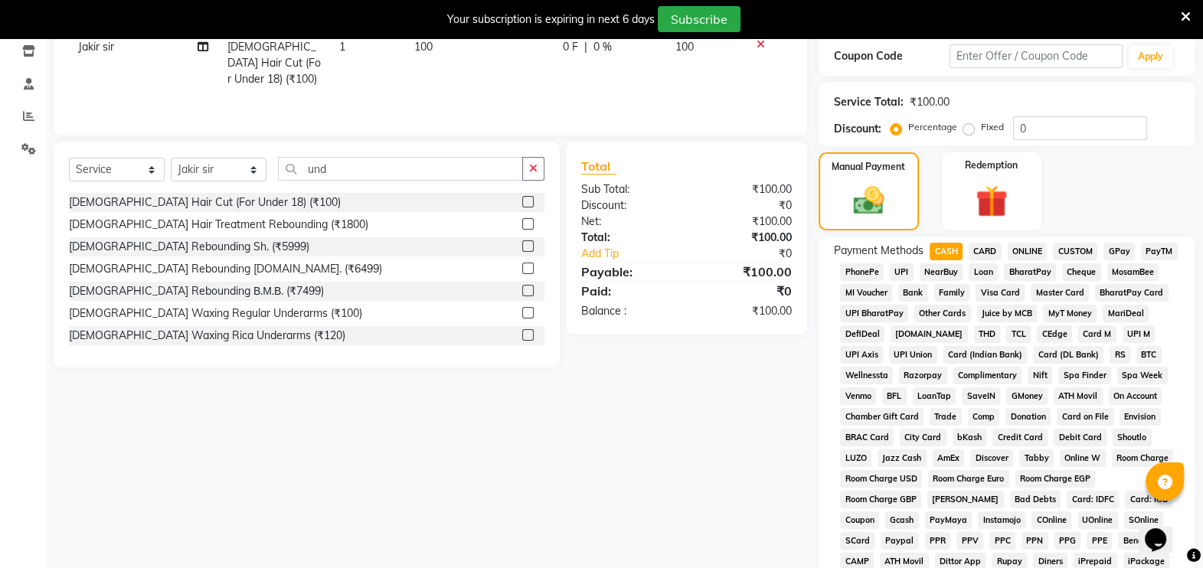
scroll to position [532, 0]
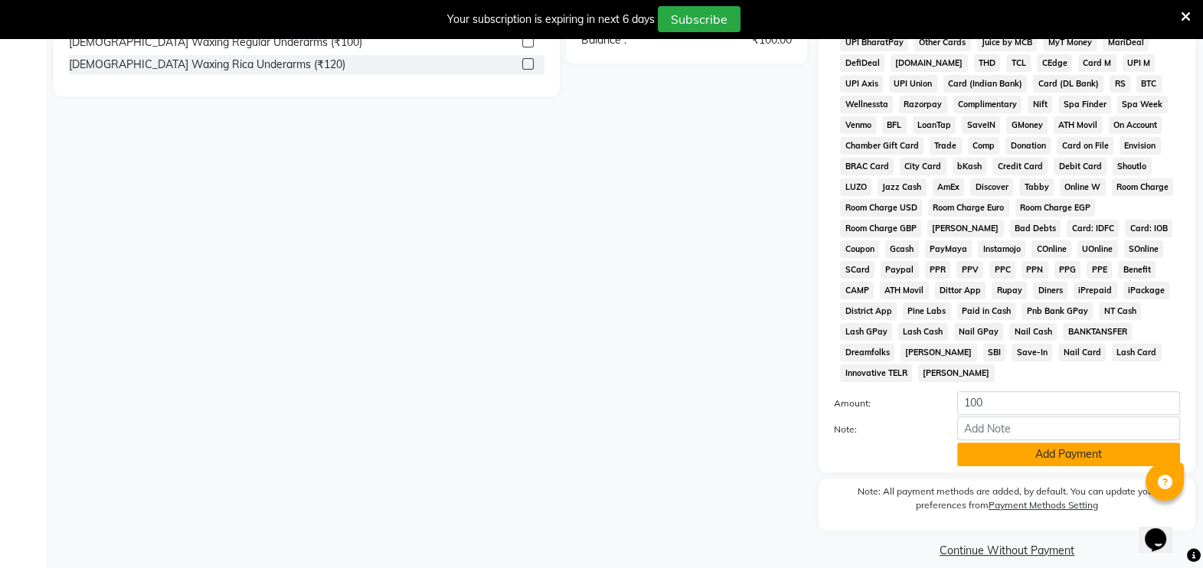
click at [1027, 443] on button "Add Payment" at bounding box center [1068, 455] width 223 height 24
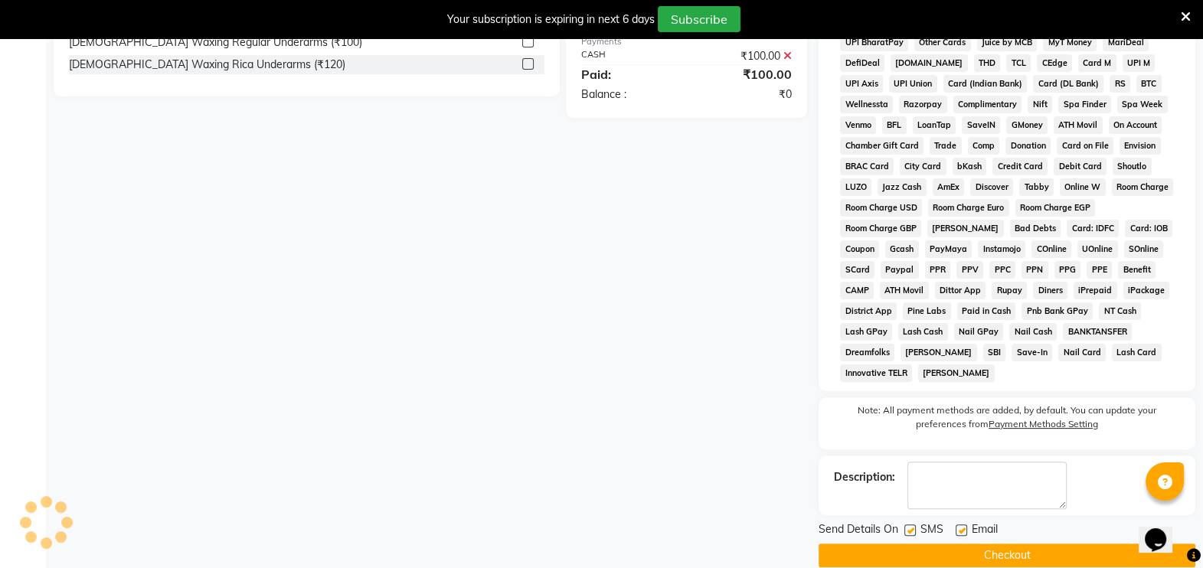
click at [908, 525] on label at bounding box center [909, 530] width 11 height 11
click at [908, 526] on input "checkbox" at bounding box center [909, 531] width 10 height 10
checkbox input "false"
click at [928, 544] on button "Checkout" at bounding box center [1007, 556] width 377 height 24
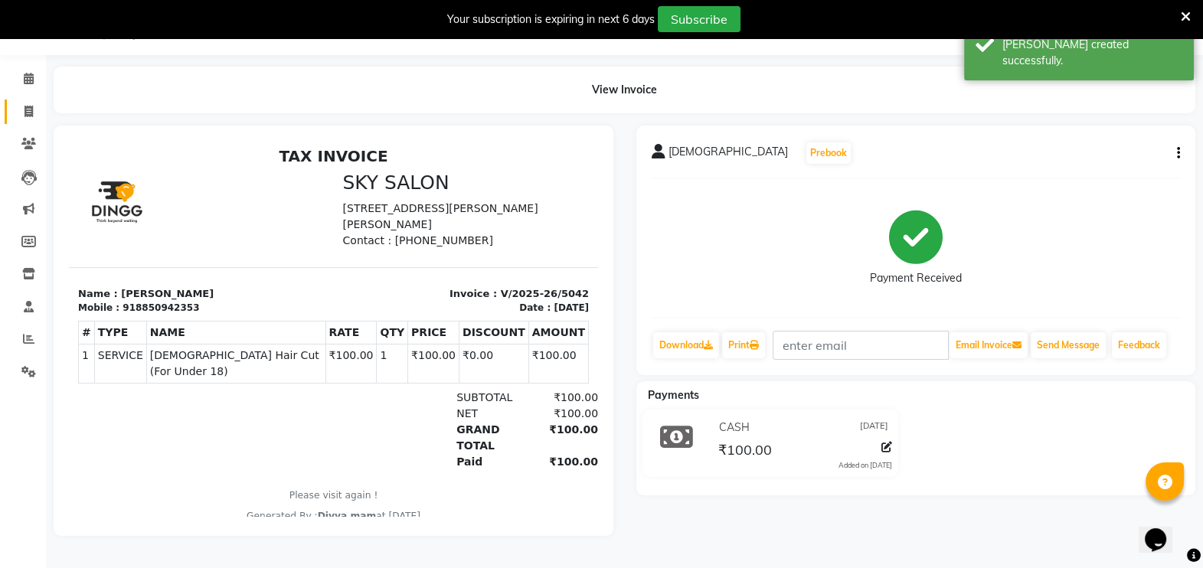
click at [25, 106] on icon at bounding box center [29, 111] width 8 height 11
select select "service"
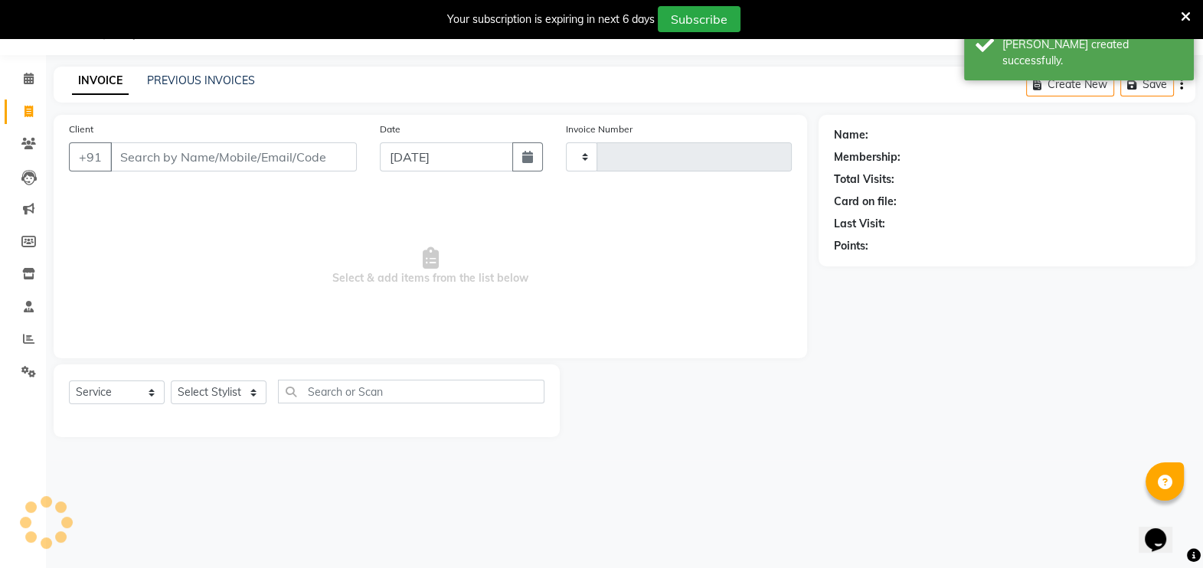
scroll to position [38, 0]
type input "5043"
select select "6927"
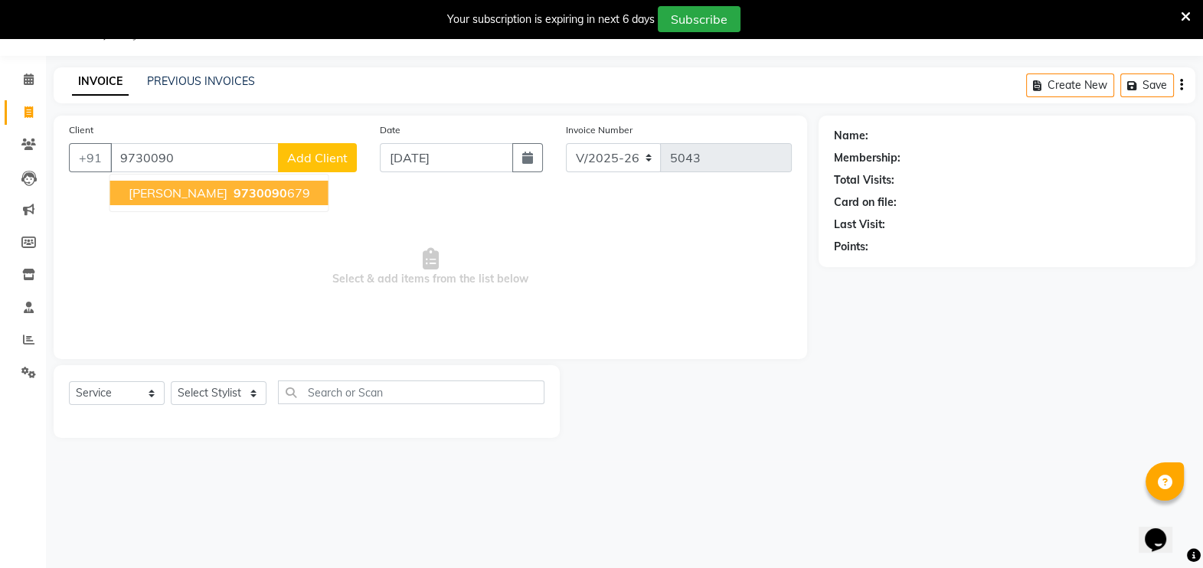
click at [211, 199] on span "[PERSON_NAME]" at bounding box center [178, 192] width 99 height 15
type input "9730090679"
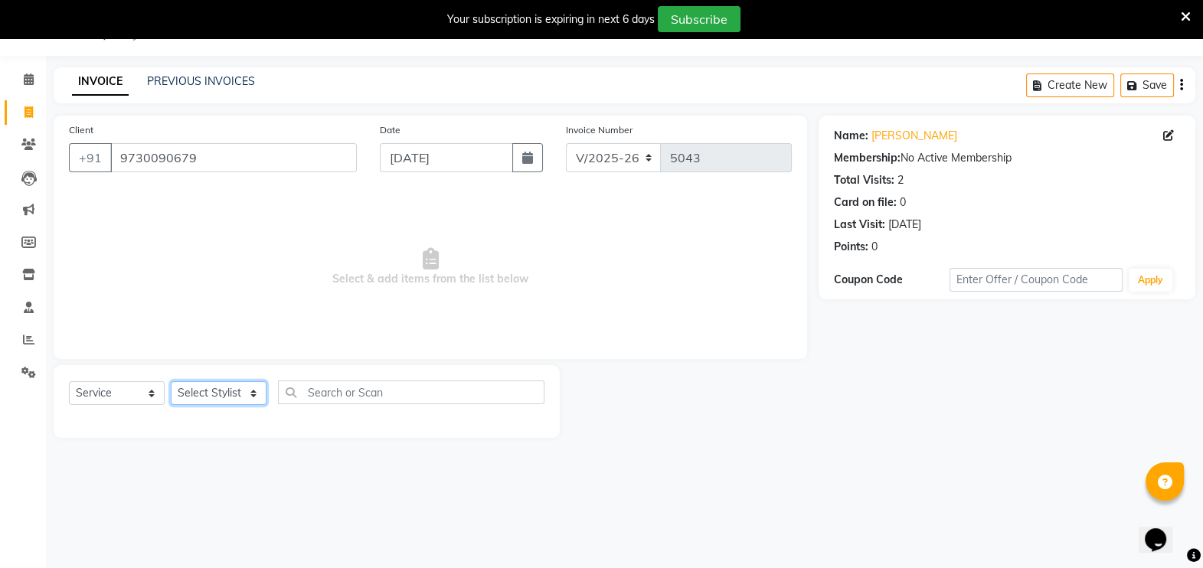
click at [228, 395] on select "Select Stylist [PERSON_NAME] [PERSON_NAME] [PERSON_NAME] [PERSON_NAME] [PERSON_…" at bounding box center [219, 393] width 96 height 24
select select "87453"
click at [171, 381] on select "Select Stylist [PERSON_NAME] [PERSON_NAME] [PERSON_NAME] [PERSON_NAME] [PERSON_…" at bounding box center [219, 393] width 96 height 24
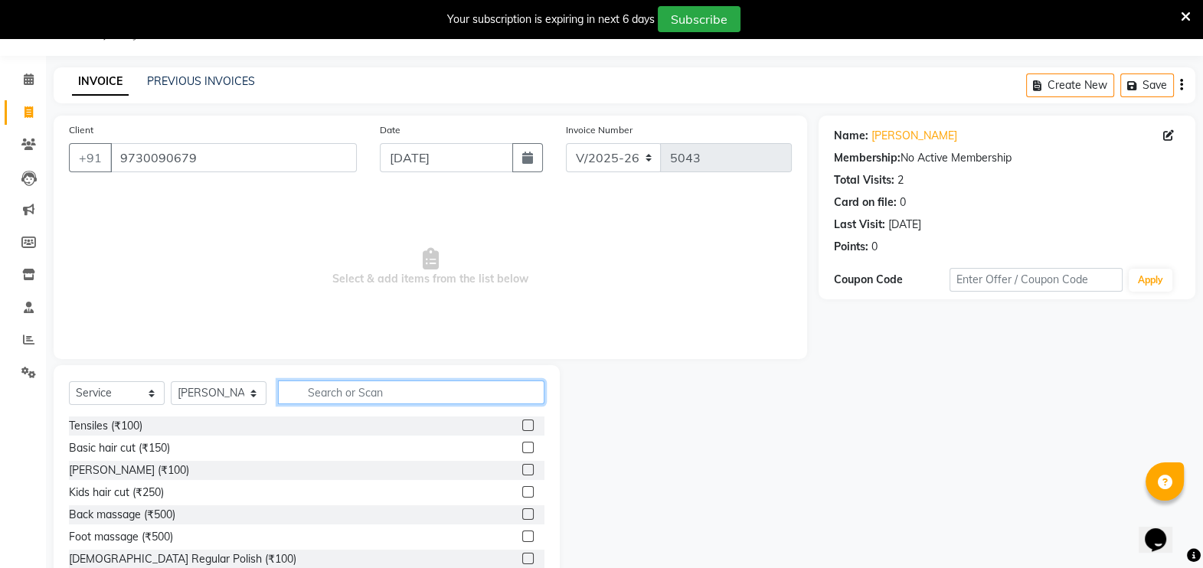
click at [463, 387] on input "text" at bounding box center [411, 393] width 266 height 24
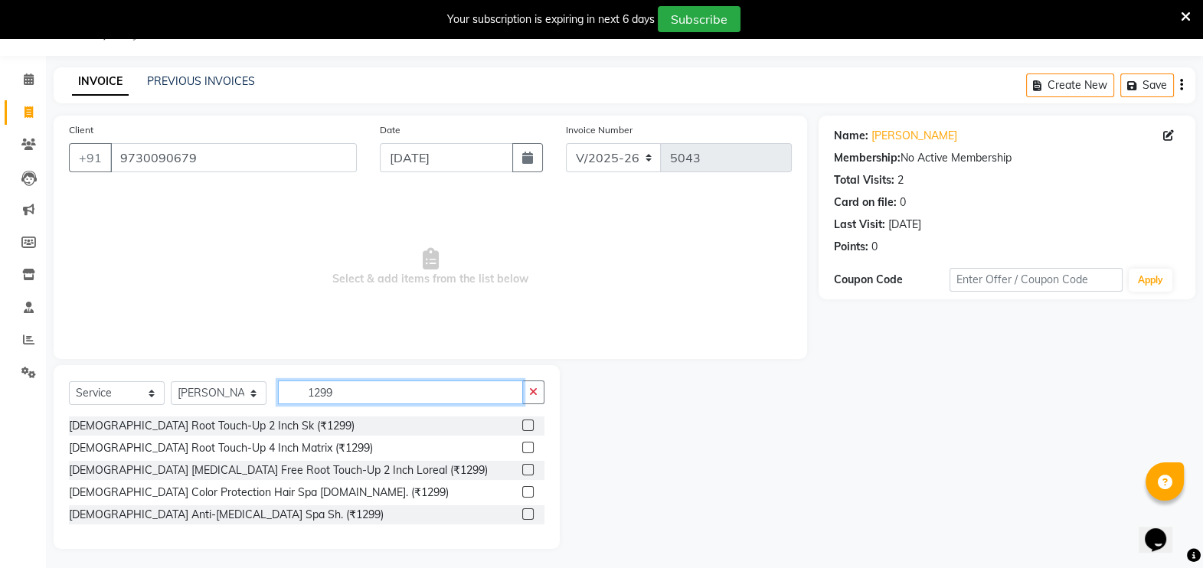
type input "1299"
click at [528, 425] on label at bounding box center [527, 425] width 11 height 11
click at [528, 425] on input "checkbox" at bounding box center [527, 426] width 10 height 10
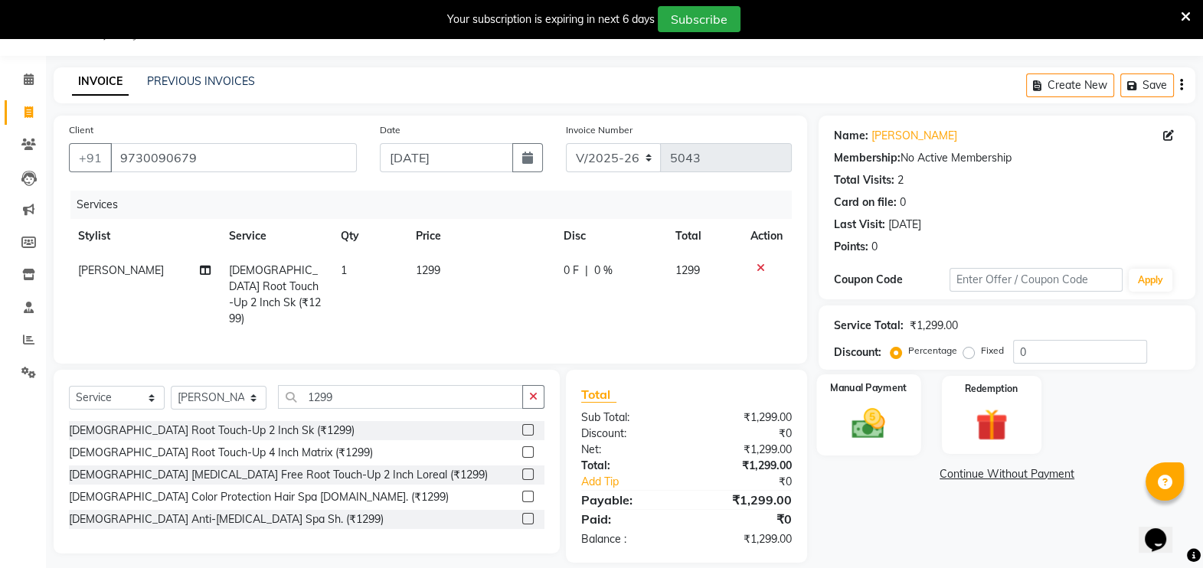
click at [864, 404] on img at bounding box center [869, 423] width 54 height 38
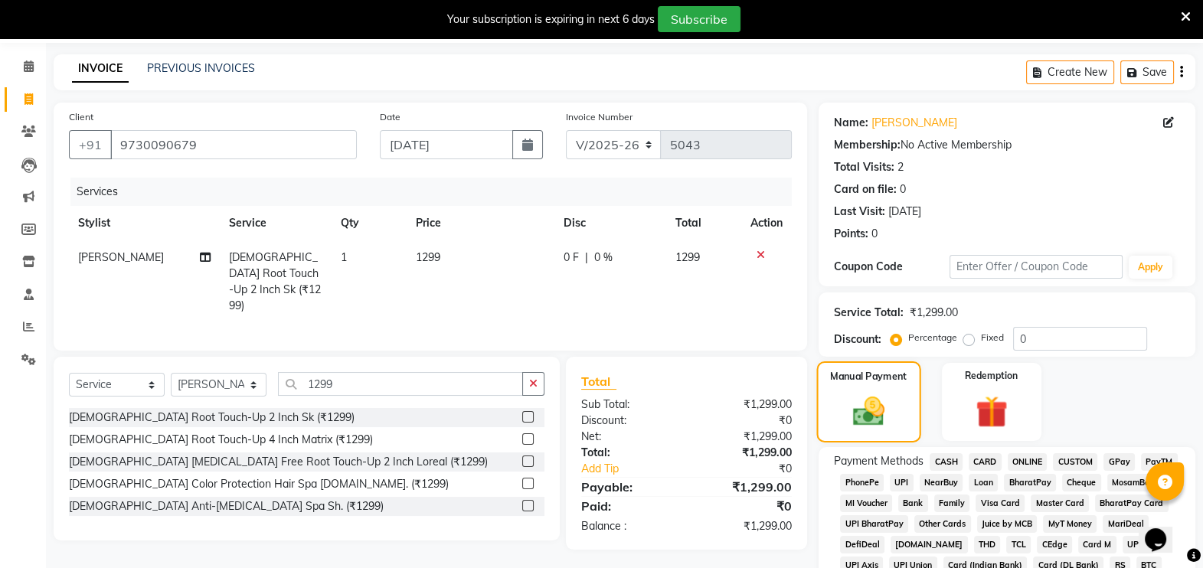
scroll to position [52, 0]
click at [1114, 456] on span "GPay" at bounding box center [1118, 461] width 31 height 18
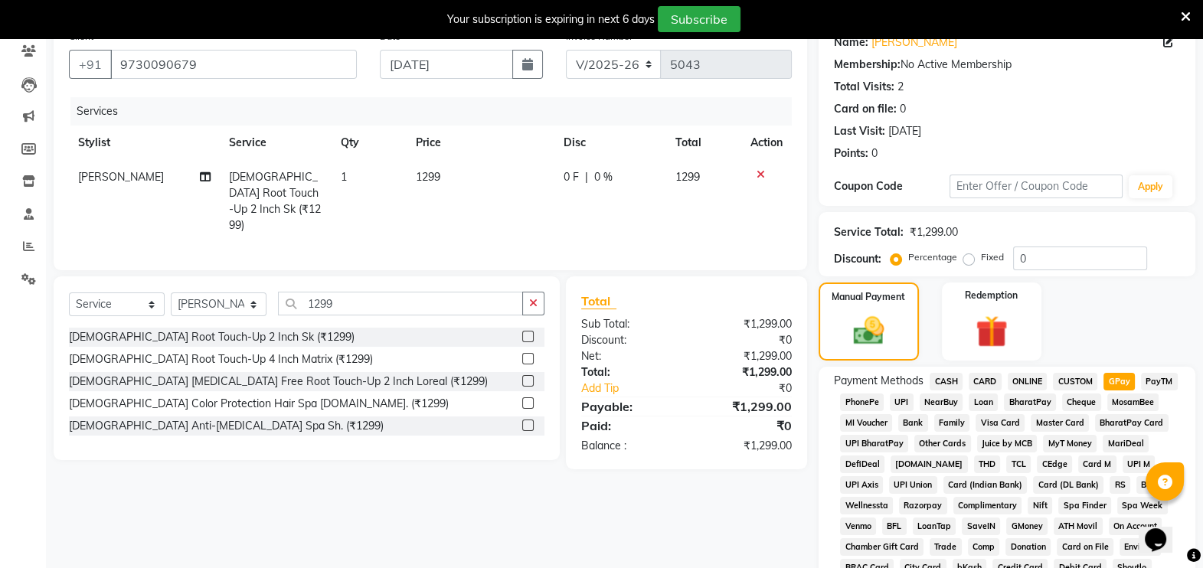
scroll to position [532, 0]
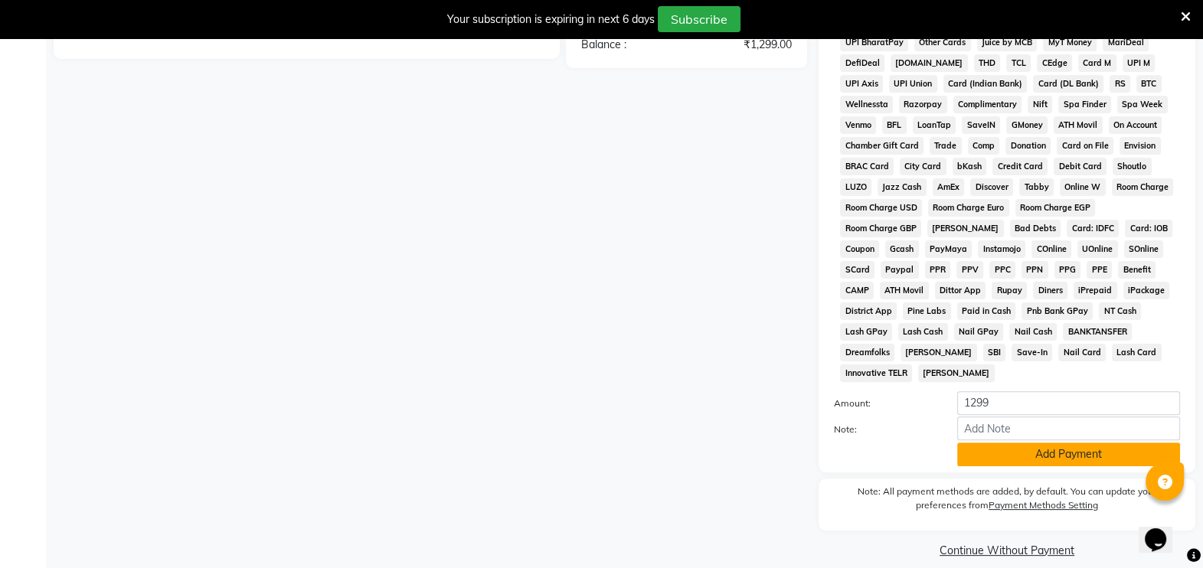
click at [1034, 443] on button "Add Payment" at bounding box center [1068, 455] width 223 height 24
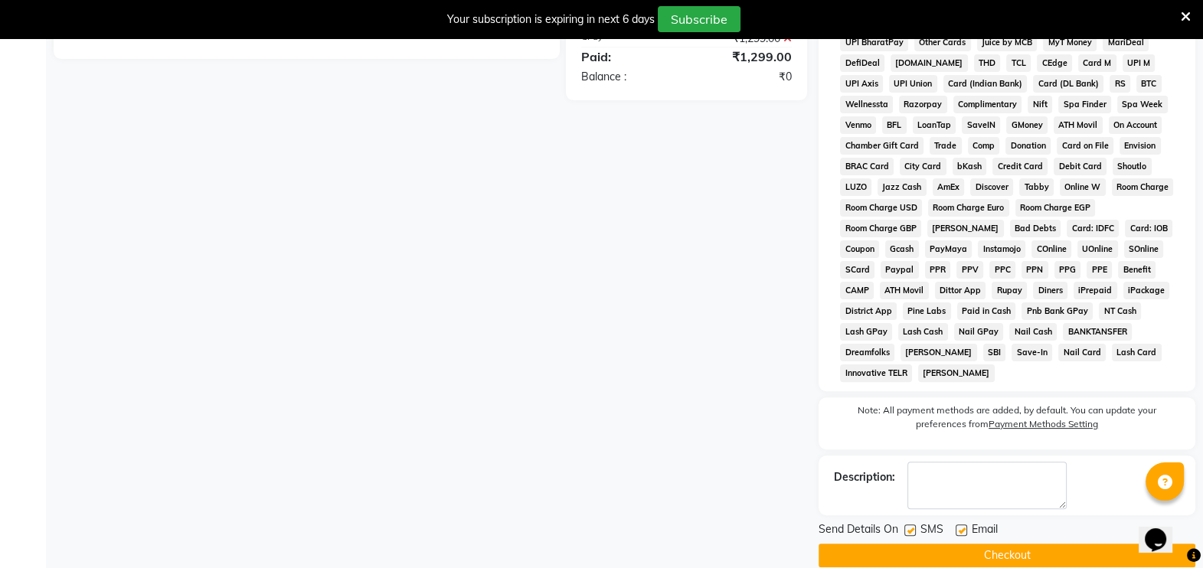
click at [910, 525] on label at bounding box center [909, 530] width 11 height 11
click at [910, 526] on input "checkbox" at bounding box center [909, 531] width 10 height 10
click at [908, 544] on button "Checkout" at bounding box center [1007, 556] width 377 height 24
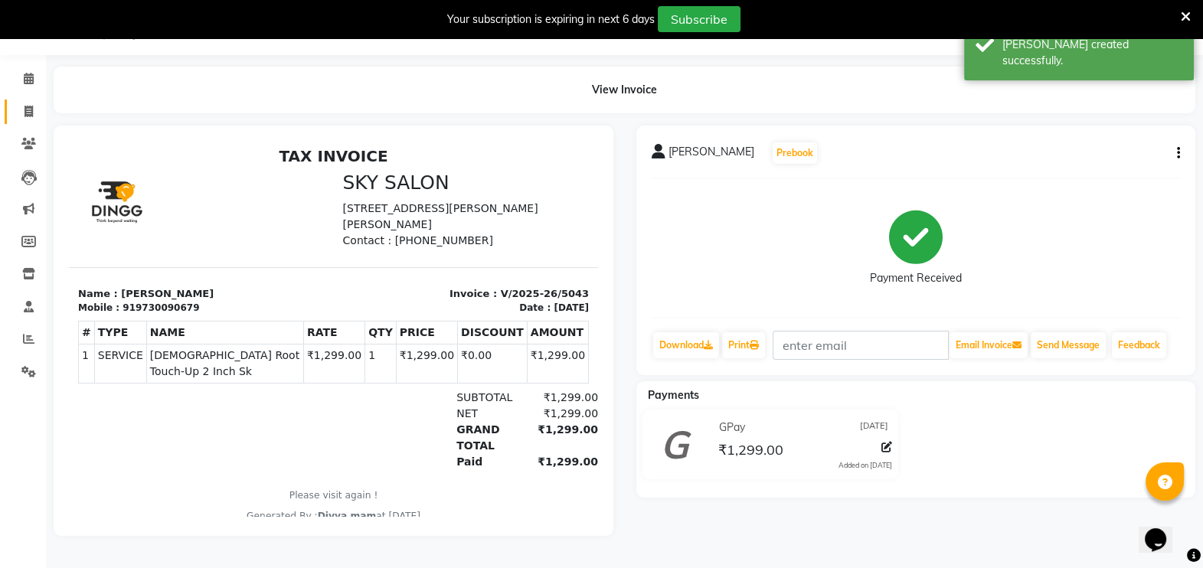
click at [25, 108] on icon at bounding box center [29, 111] width 8 height 11
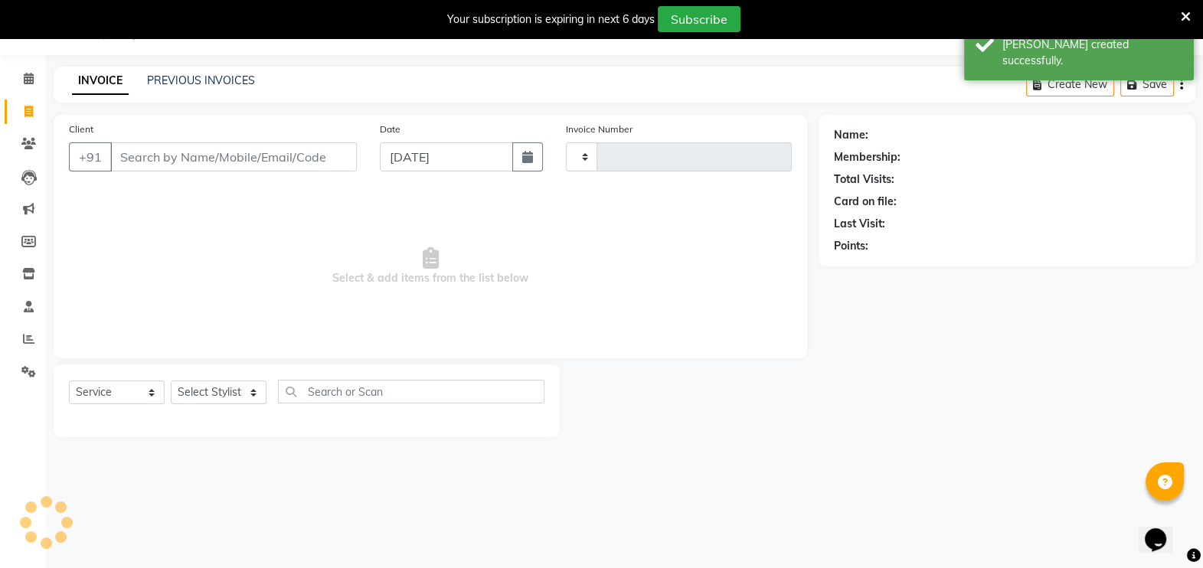
scroll to position [38, 0]
click at [187, 84] on link "PREVIOUS INVOICES" at bounding box center [201, 81] width 108 height 14
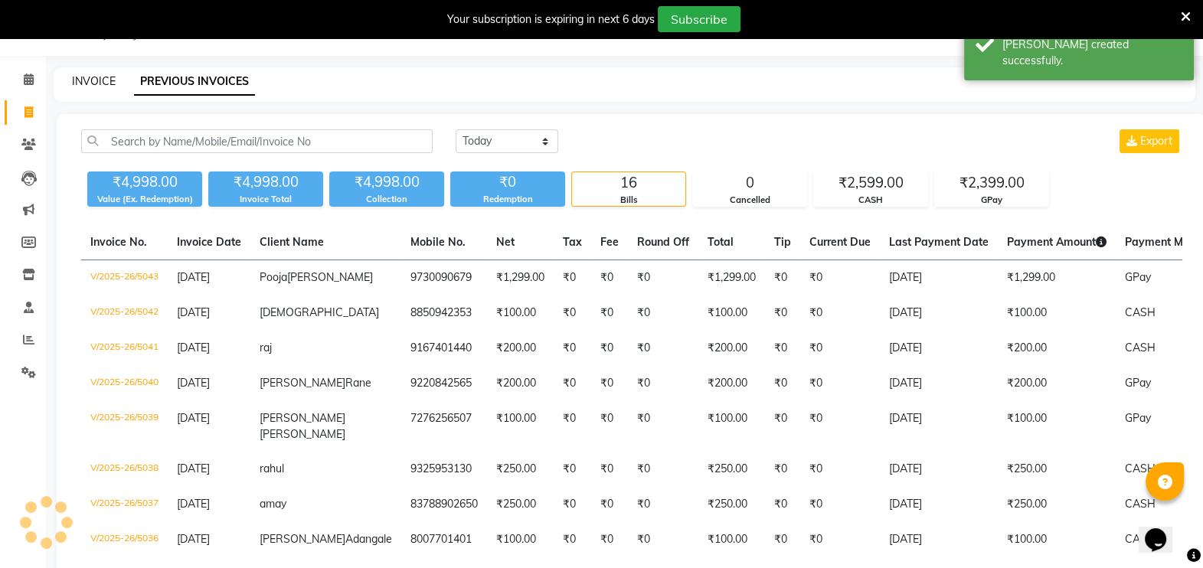
click at [92, 75] on link "INVOICE" at bounding box center [94, 81] width 44 height 14
